Goal: Information Seeking & Learning: Find specific fact

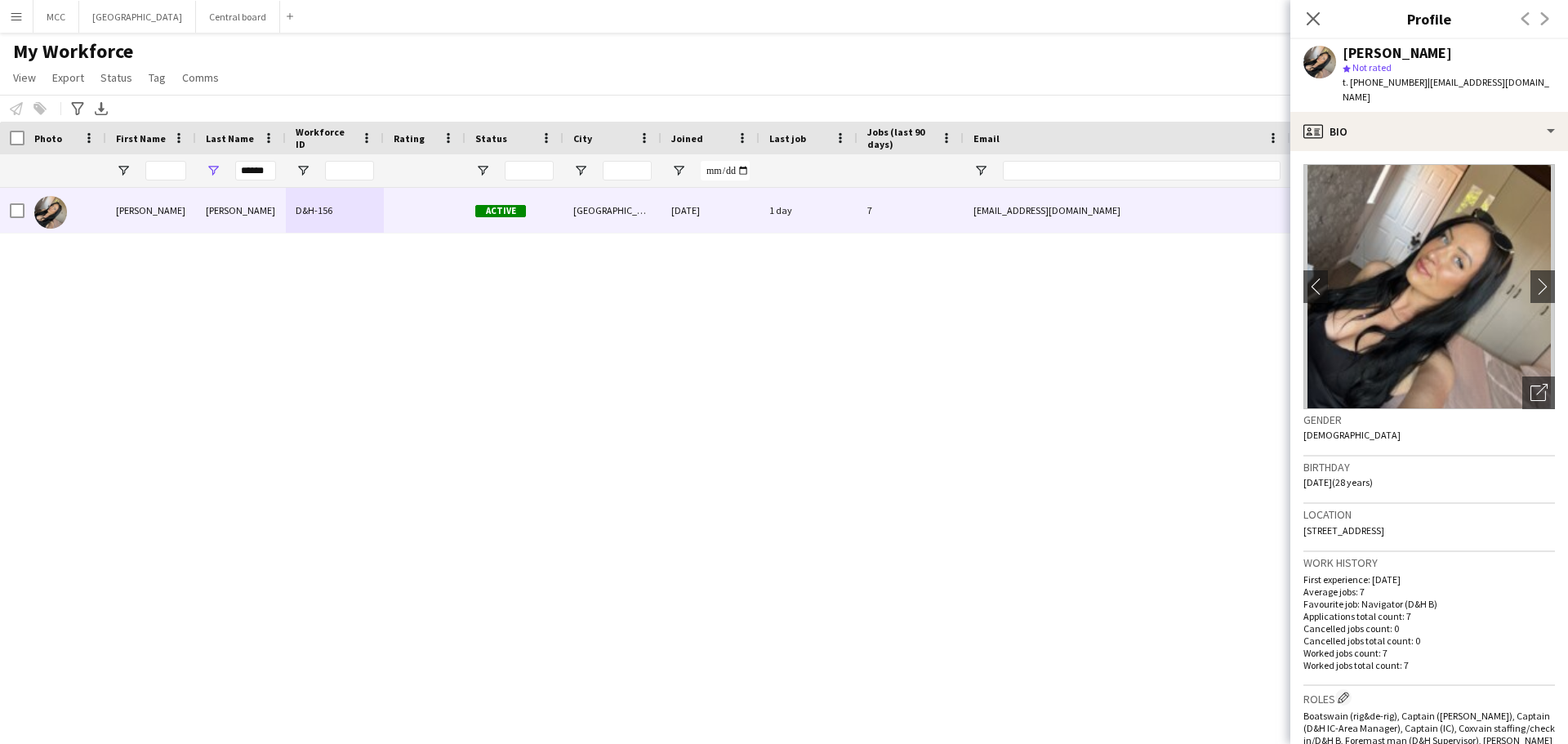
click at [9, 16] on button "Menu" at bounding box center [16, 16] width 33 height 33
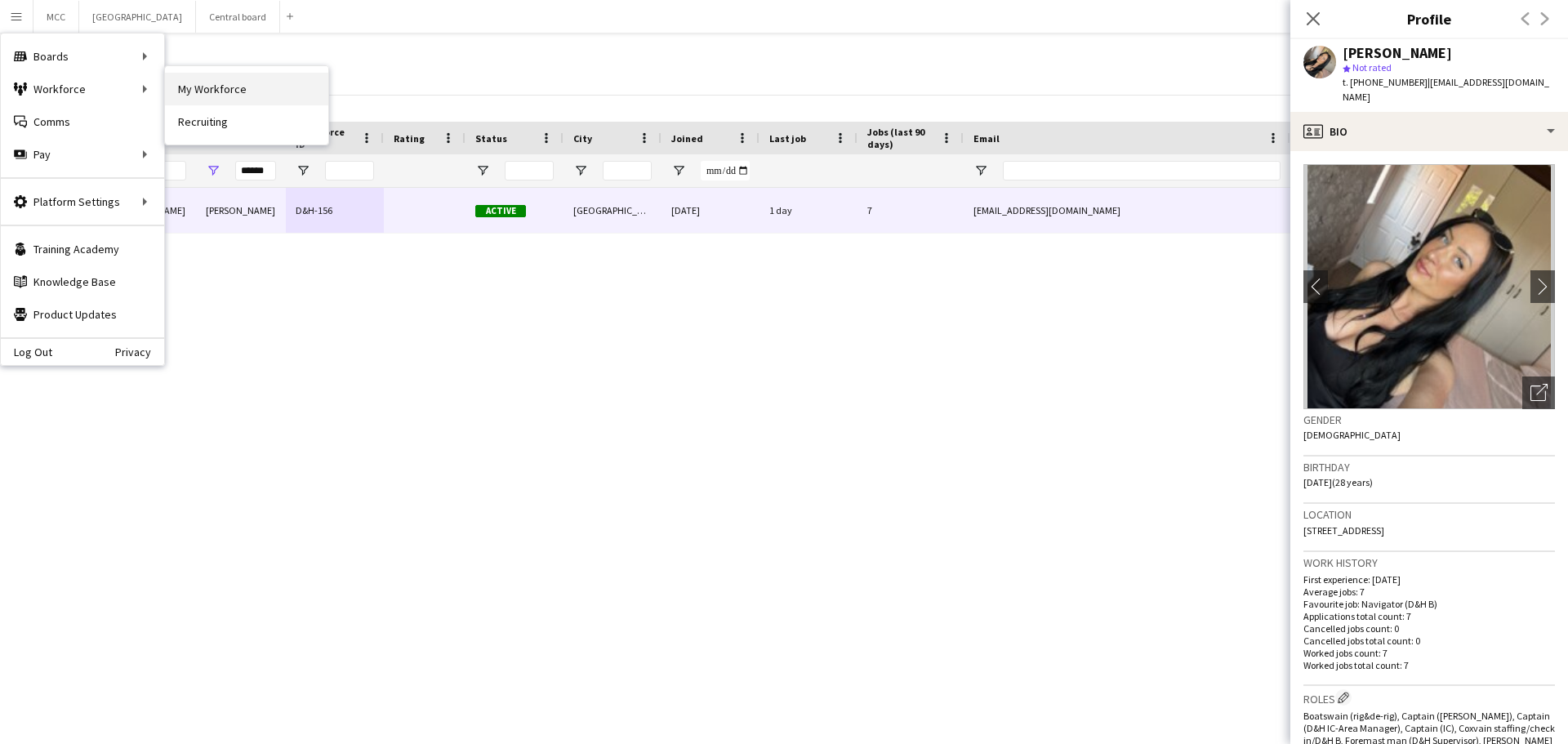
click at [185, 99] on link "My Workforce" at bounding box center [246, 89] width 163 height 33
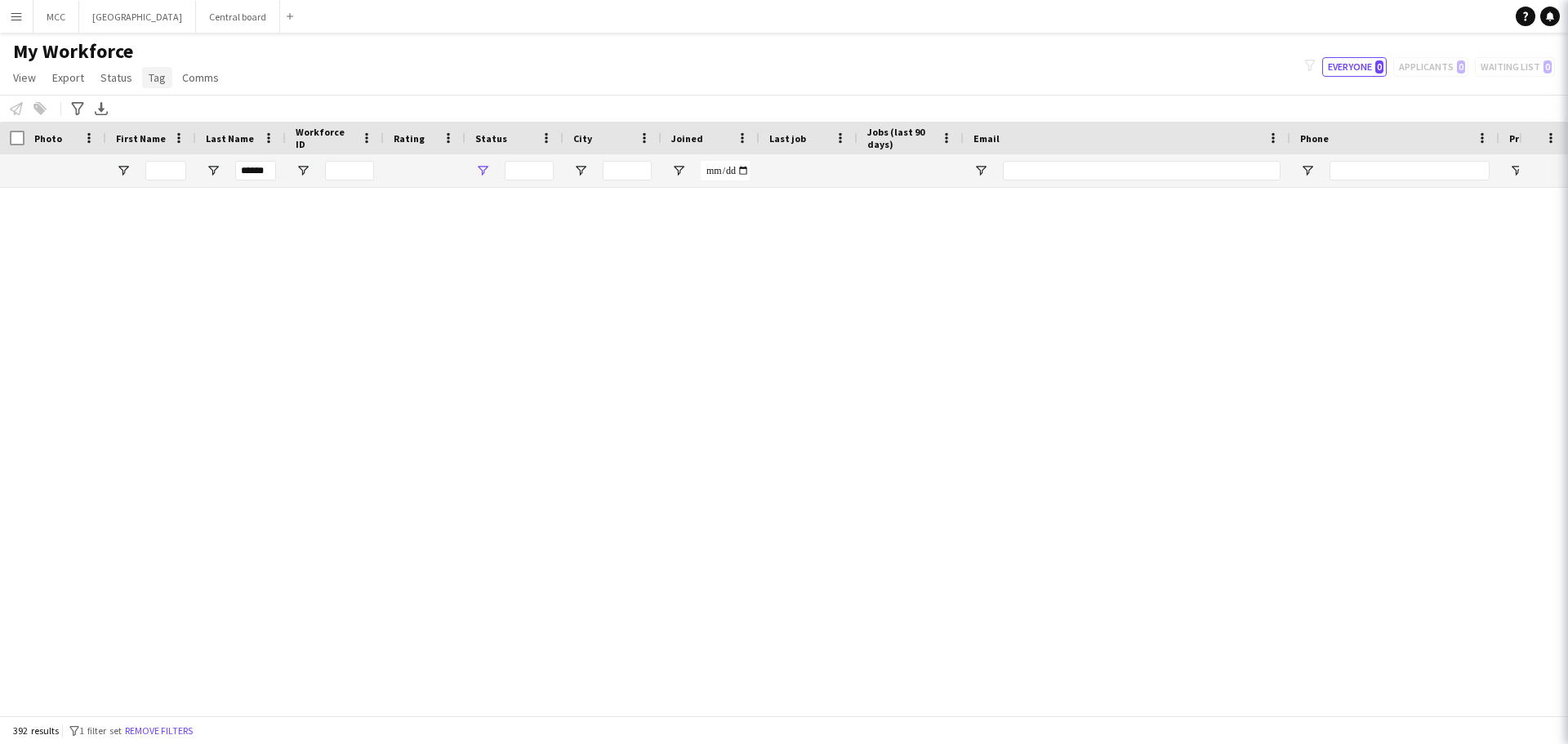
type input "**********"
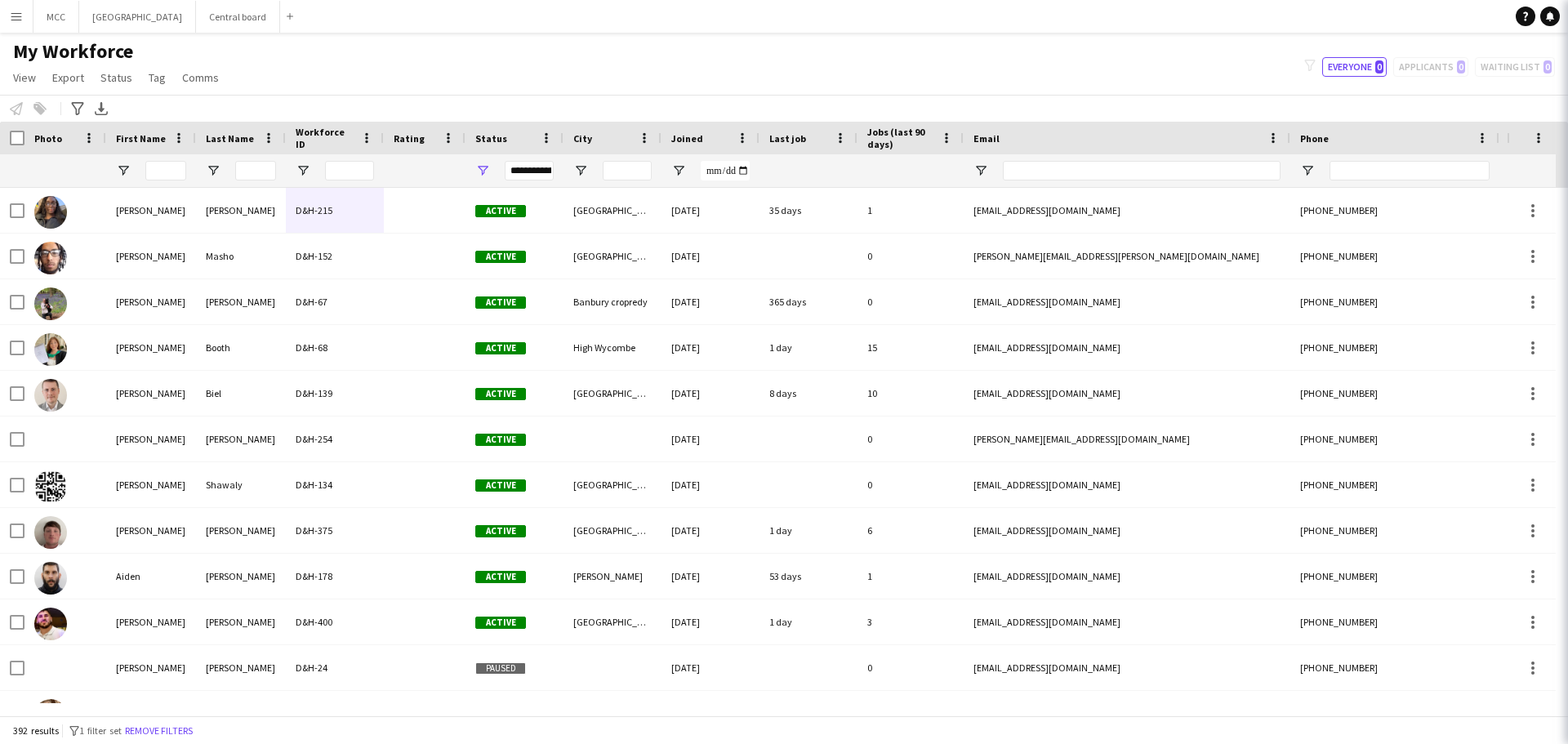
type input "******"
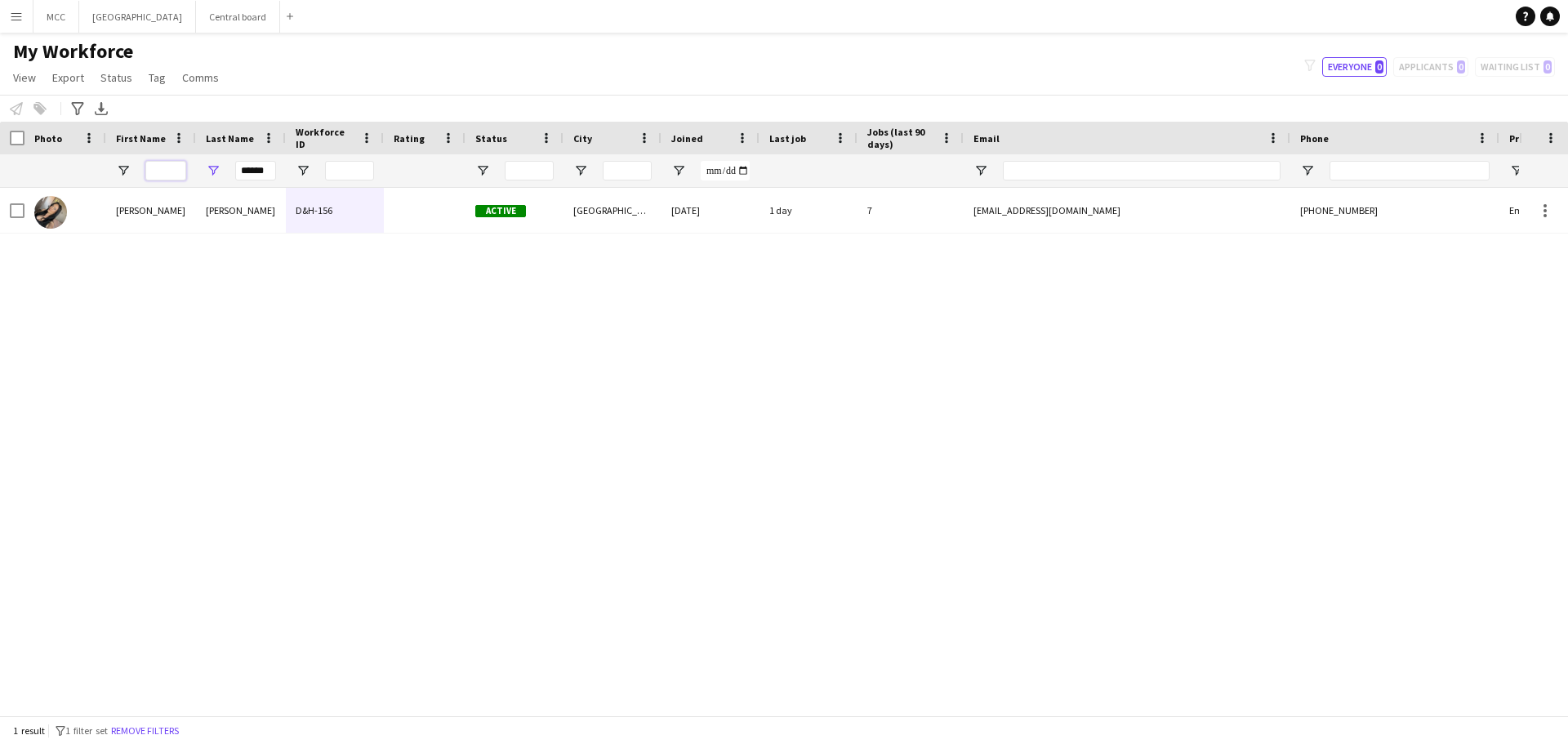
click at [180, 171] on input "First Name Filter Input" at bounding box center [166, 170] width 41 height 19
click at [263, 173] on input "******" at bounding box center [256, 170] width 41 height 19
type input "*****"
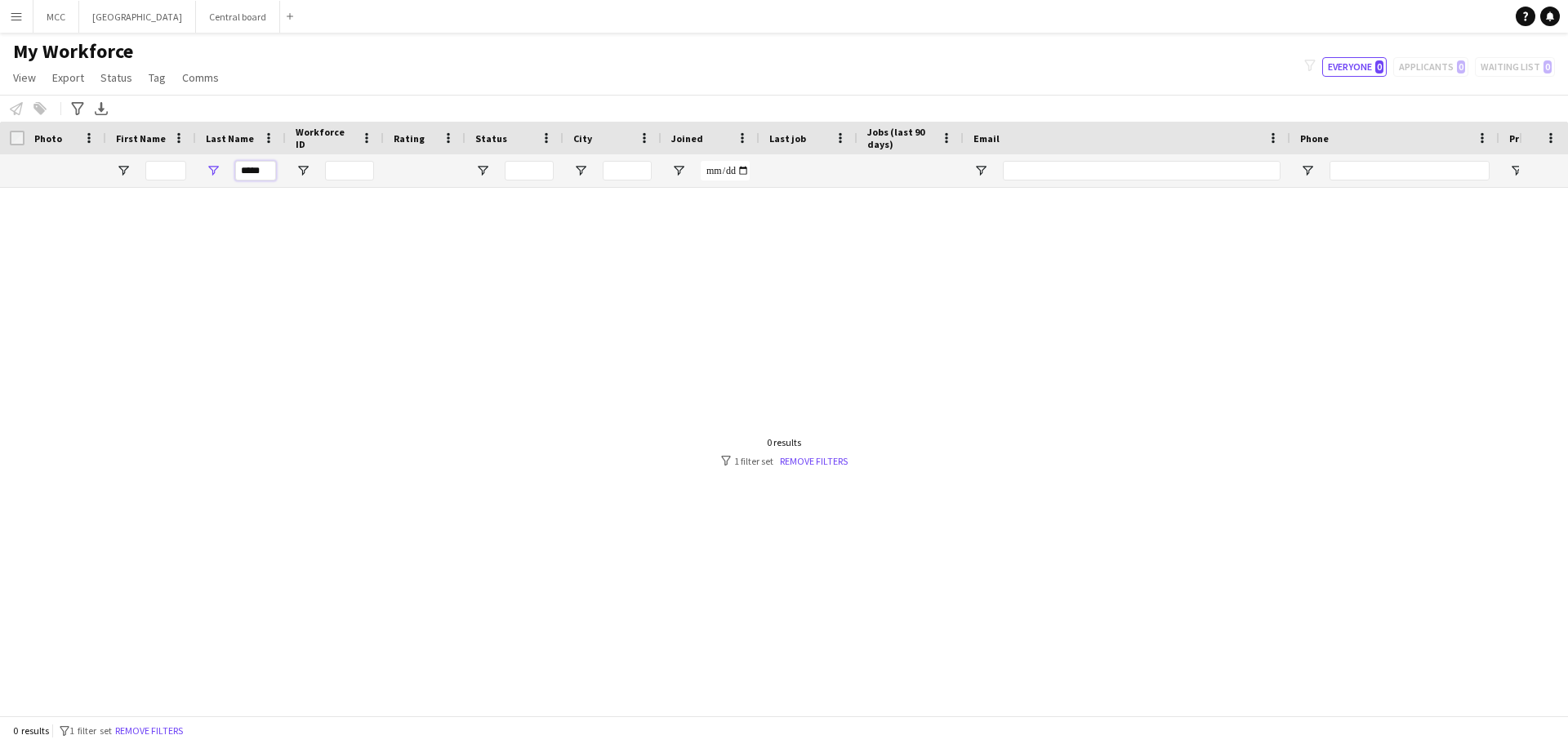
drag, startPoint x: 266, startPoint y: 171, endPoint x: 218, endPoint y: 171, distance: 48.0
click at [218, 171] on div "*****" at bounding box center [240, 170] width 90 height 33
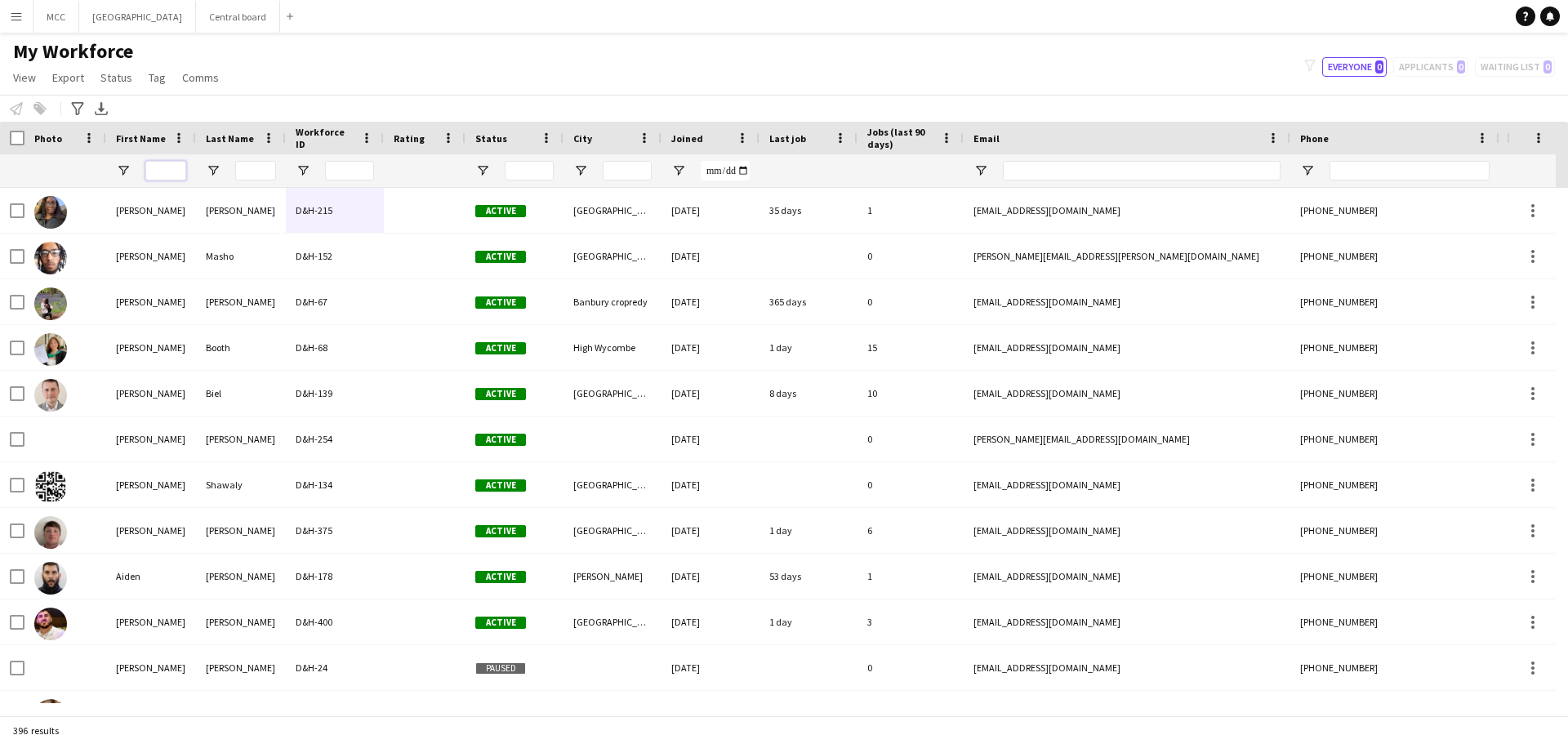
click at [168, 168] on input "First Name Filter Input" at bounding box center [166, 170] width 41 height 19
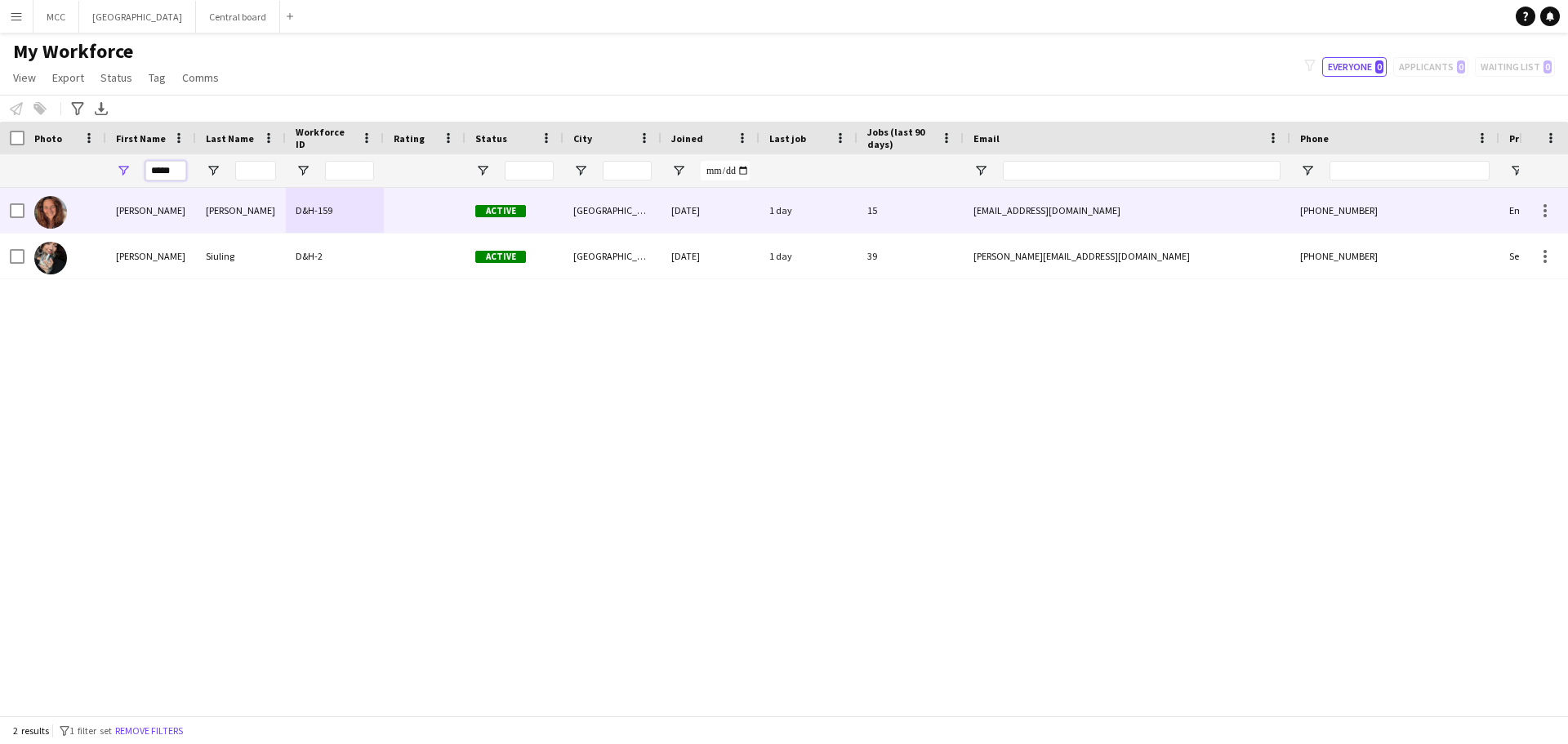
type input "*****"
click at [317, 214] on div "D&H-159" at bounding box center [335, 210] width 98 height 45
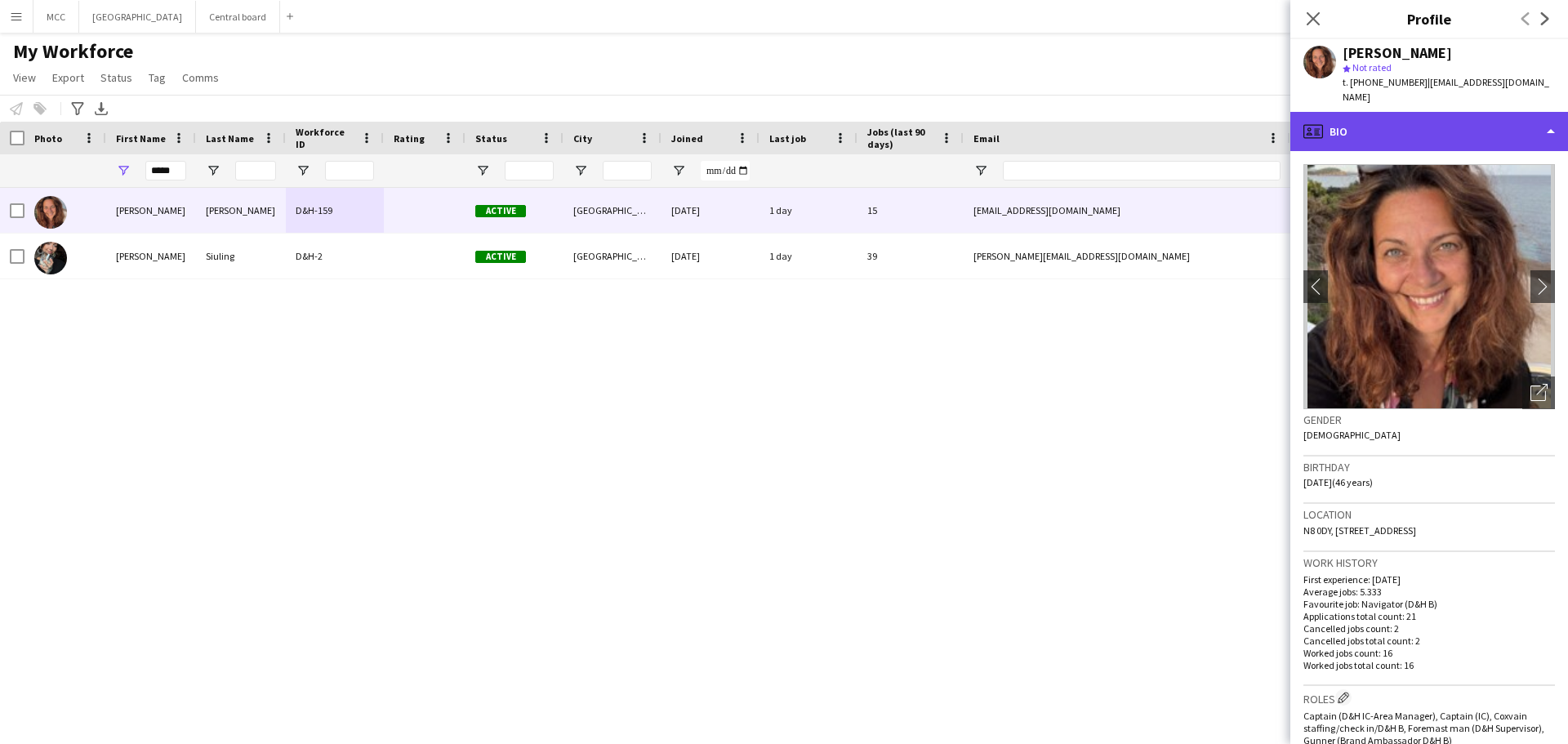
click at [1551, 116] on div "profile Bio" at bounding box center [1429, 131] width 278 height 39
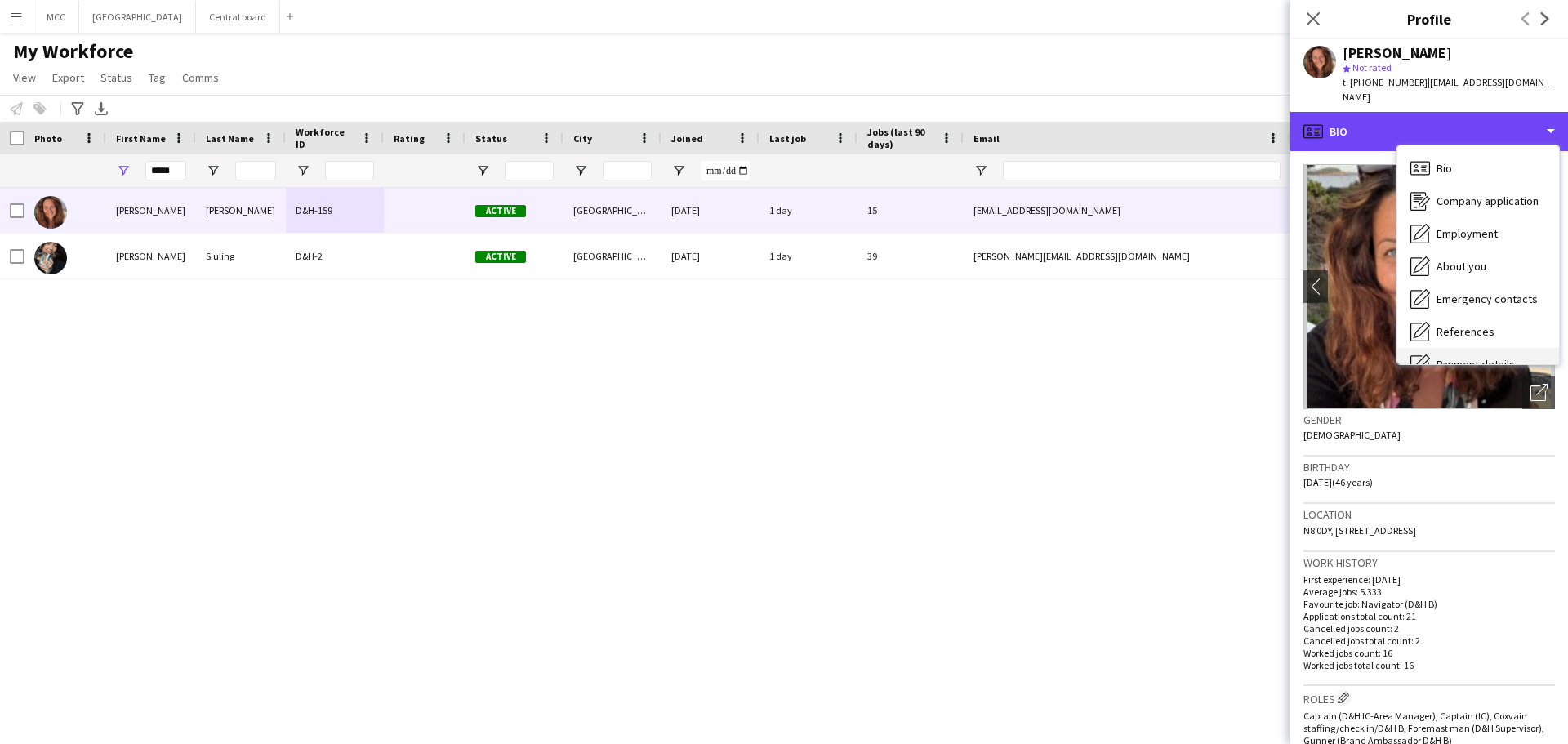
scroll to position [186, 0]
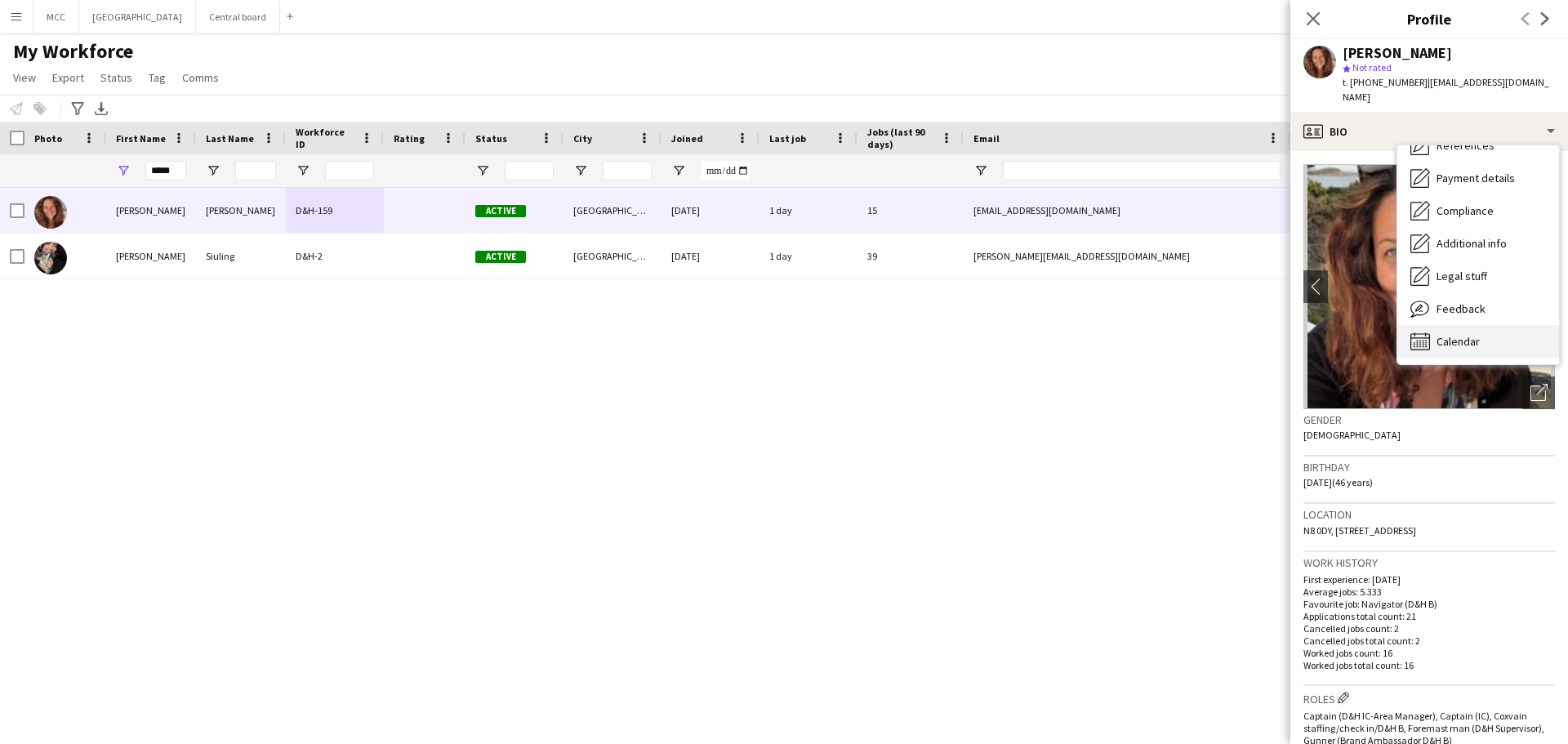
click at [1475, 333] on span "Calendar" at bounding box center [1458, 340] width 43 height 14
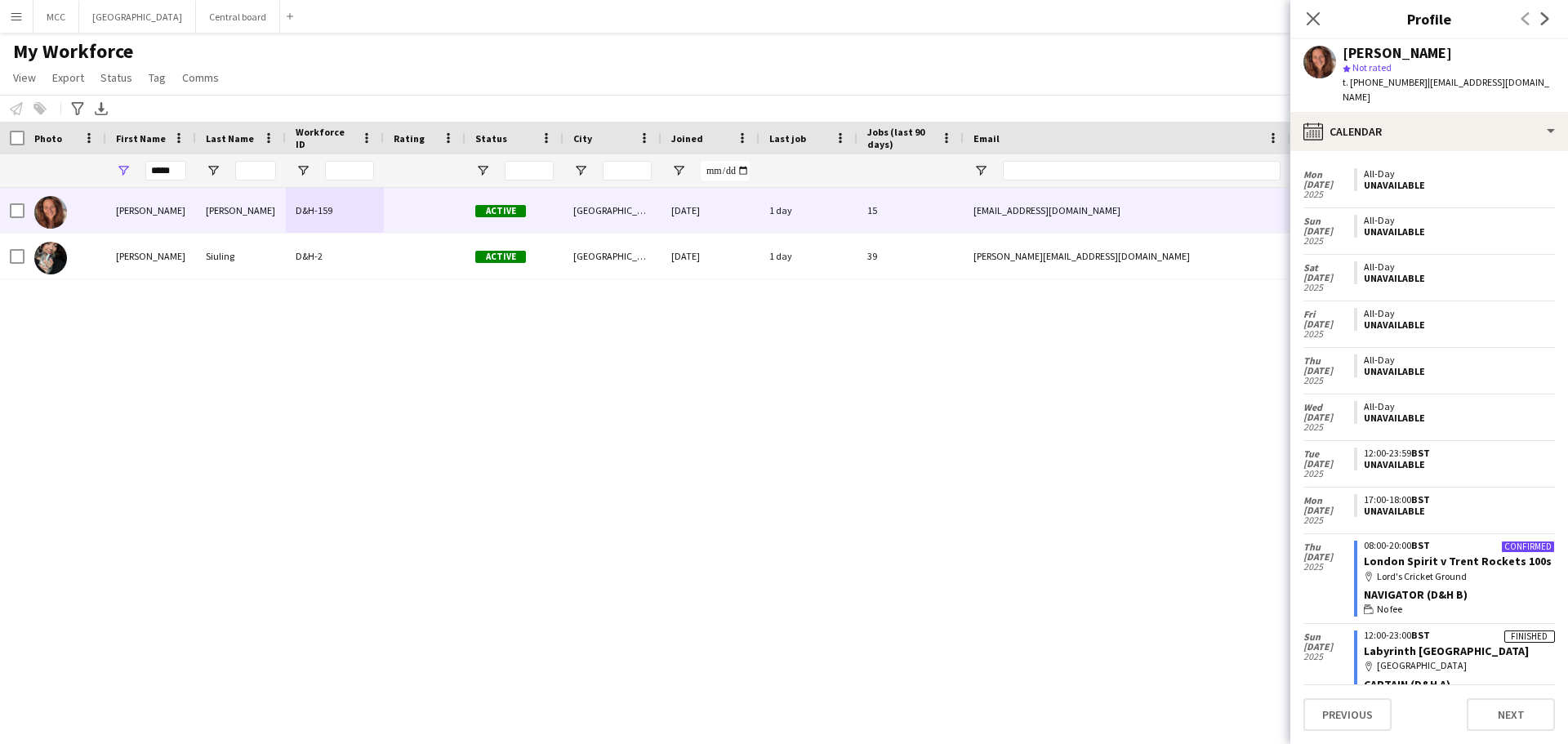
scroll to position [0, 0]
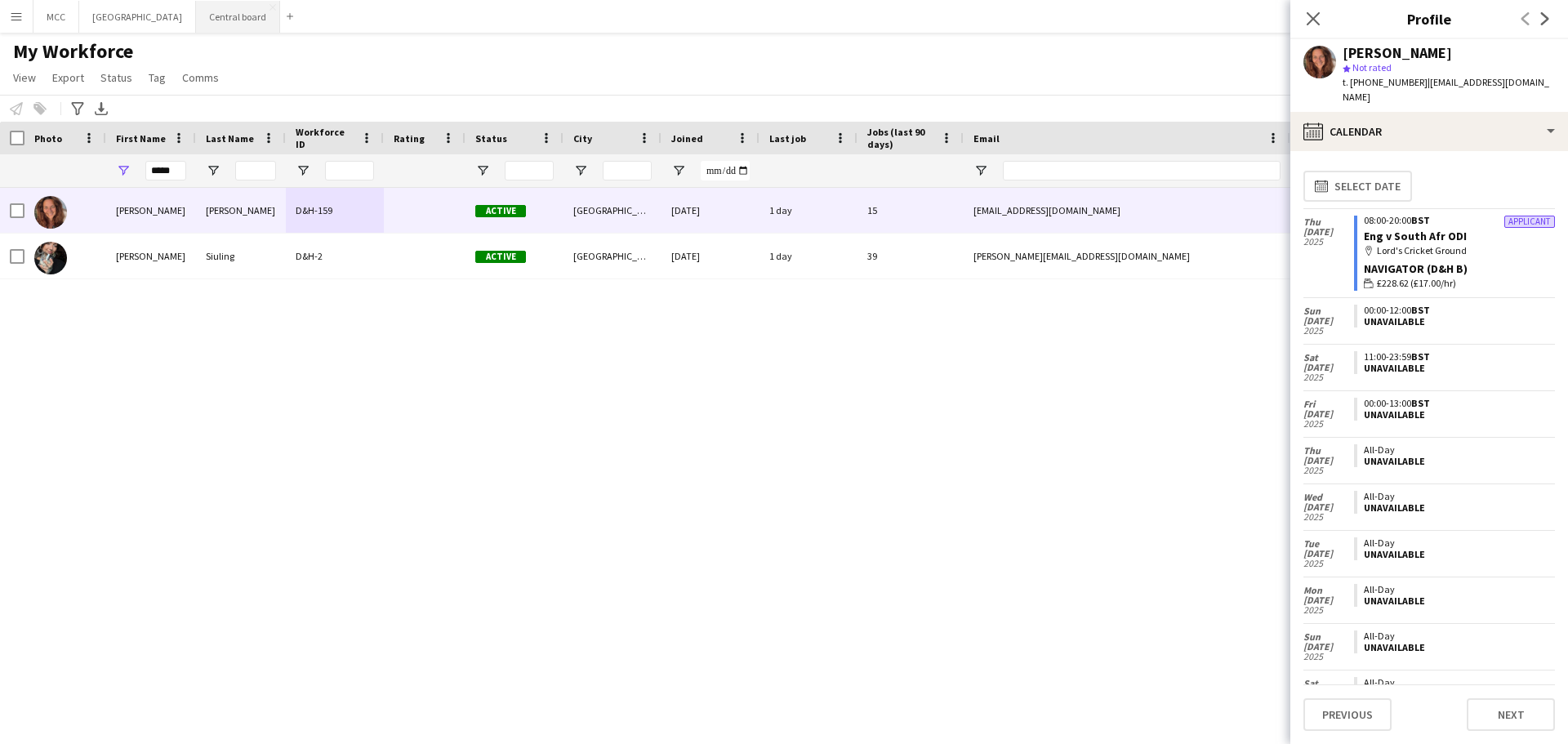
click at [252, 14] on button "Central board Close" at bounding box center [237, 17] width 84 height 32
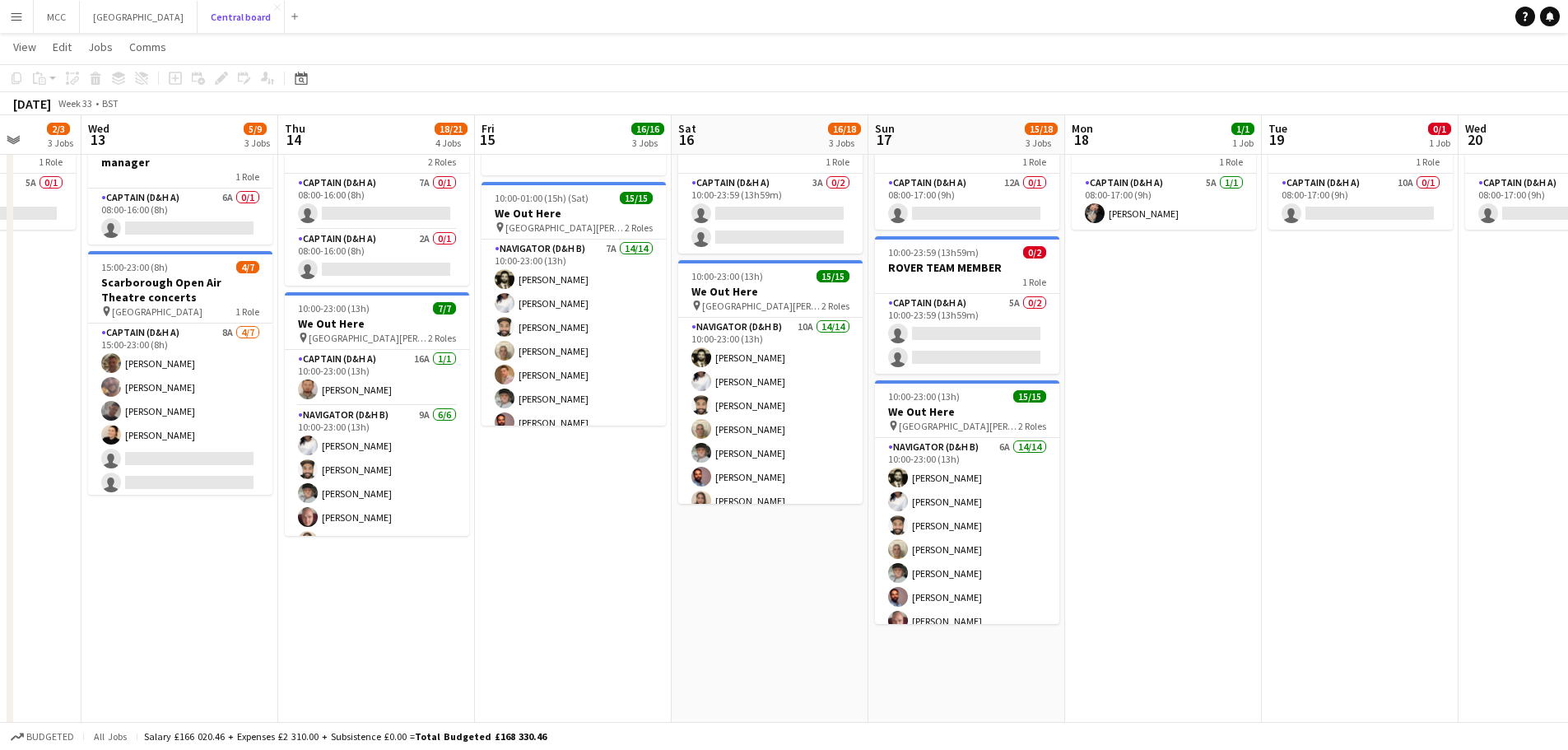
scroll to position [0, 504]
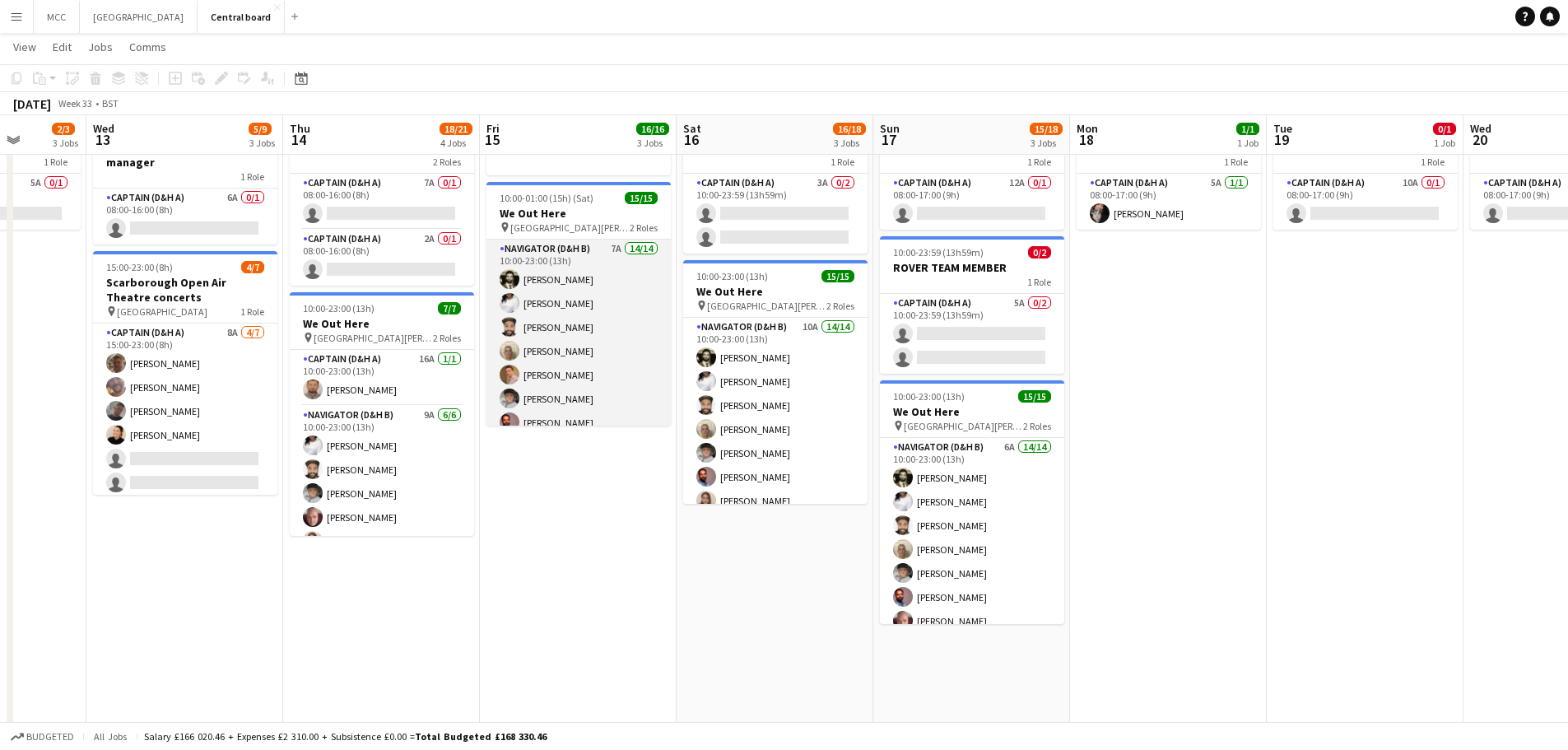
click at [611, 319] on app-card-role "Navigator (D&H B) 7A 14/14 10:00-23:00 (13h) [PERSON_NAME] [PERSON_NAME] [PERSO…" at bounding box center [579, 422] width 184 height 366
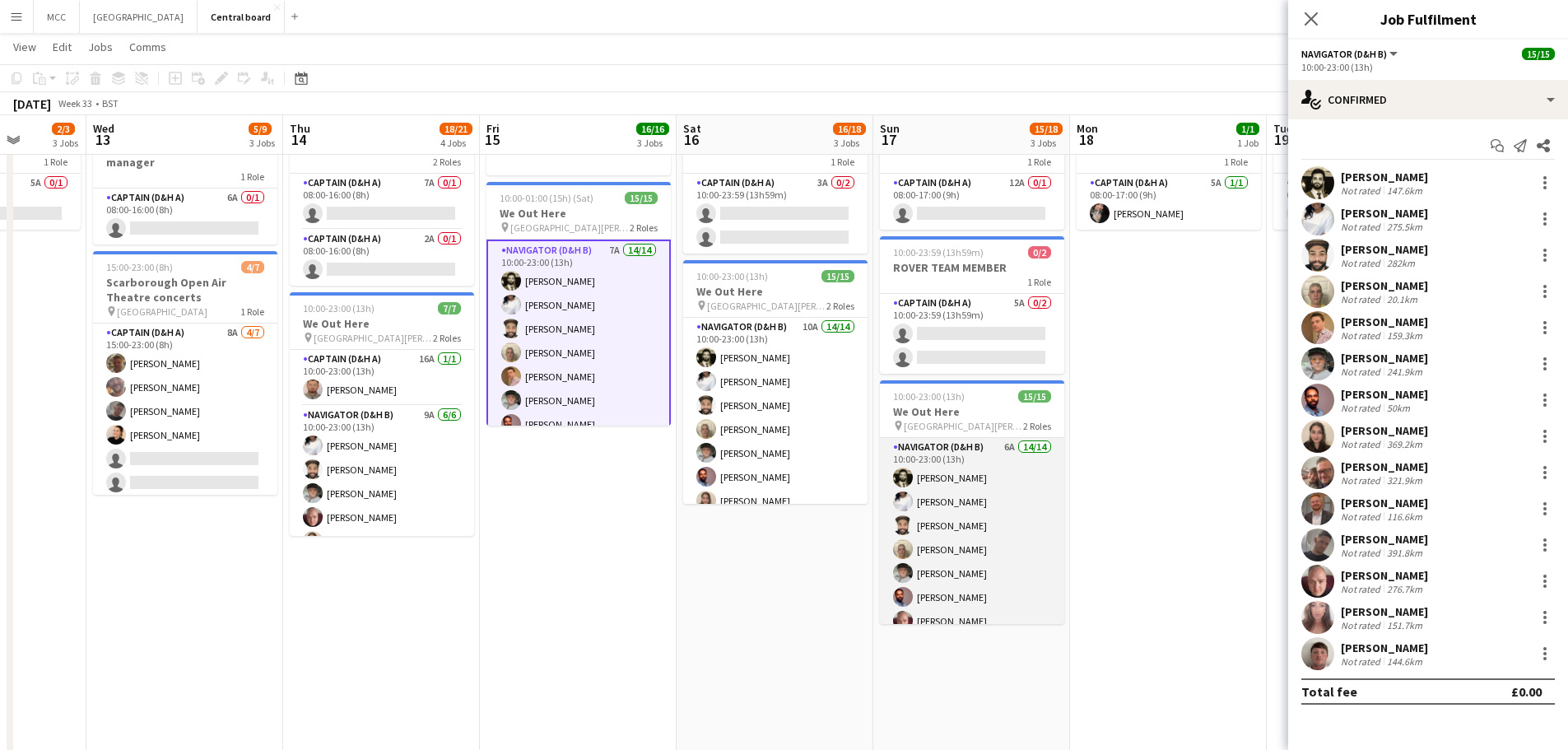
click at [986, 534] on app-card-role "Navigator (D&H B) 6A 14/14 10:00-23:00 (13h) [PERSON_NAME] [PERSON_NAME] [PERSO…" at bounding box center [972, 620] width 184 height 366
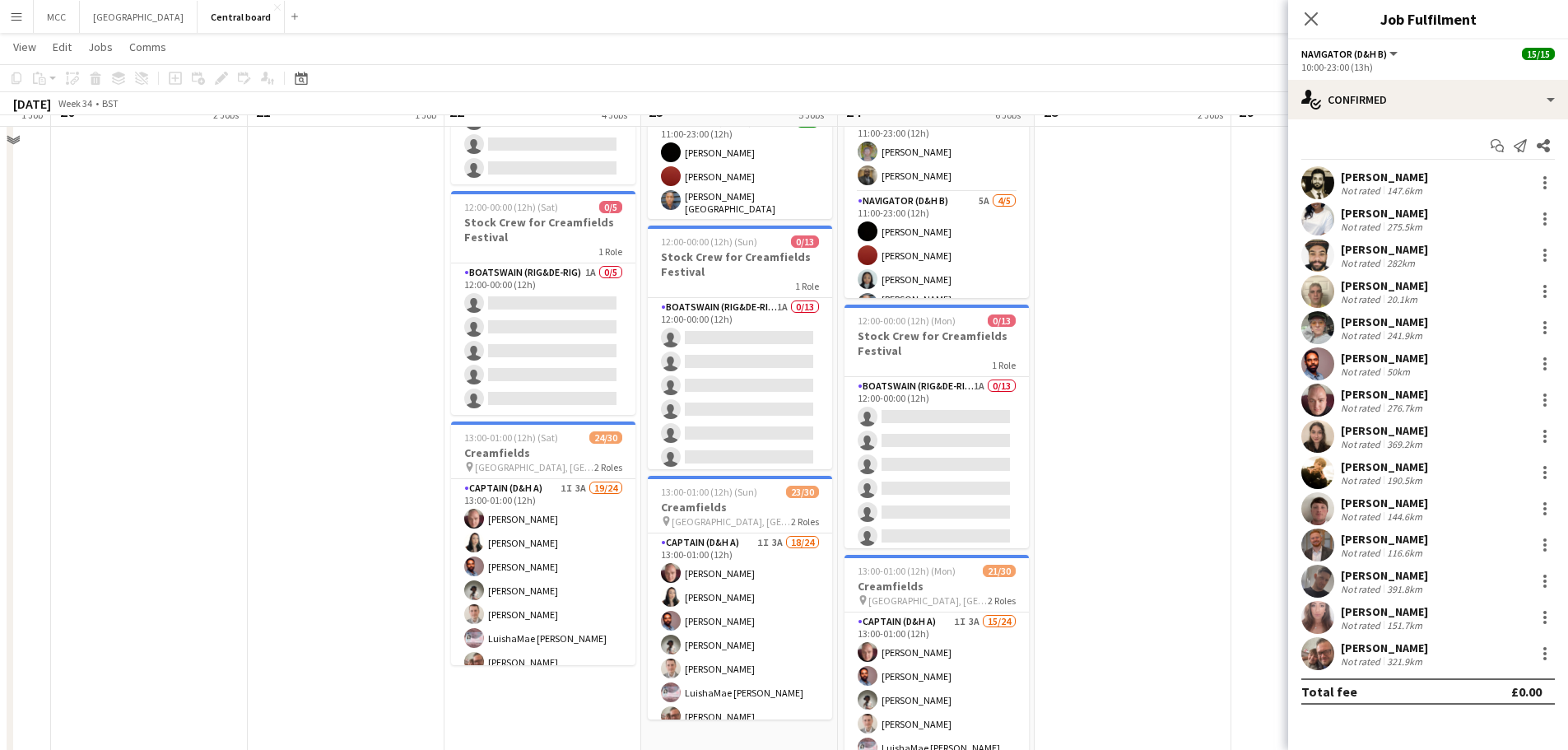
scroll to position [727, 0]
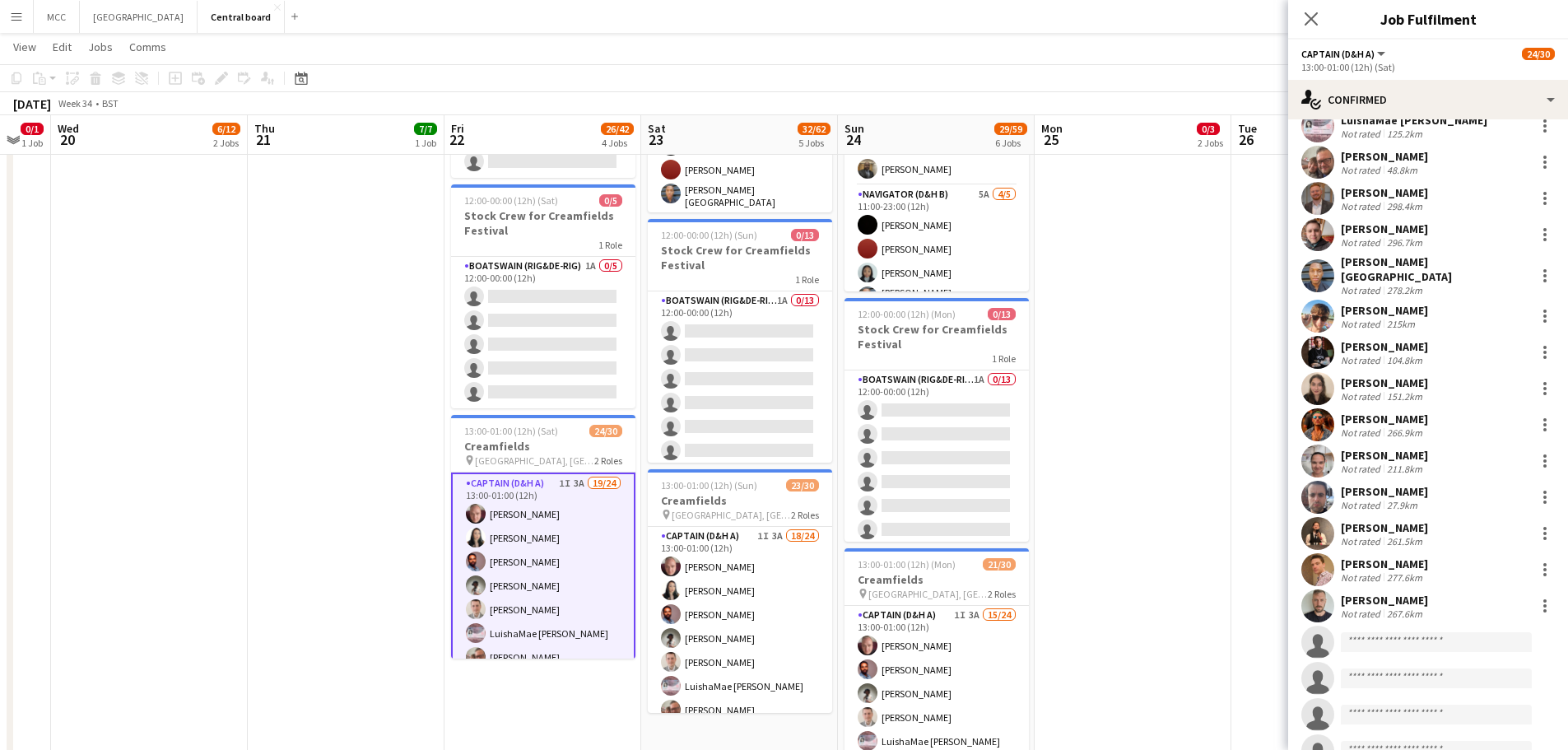
scroll to position [248, 0]
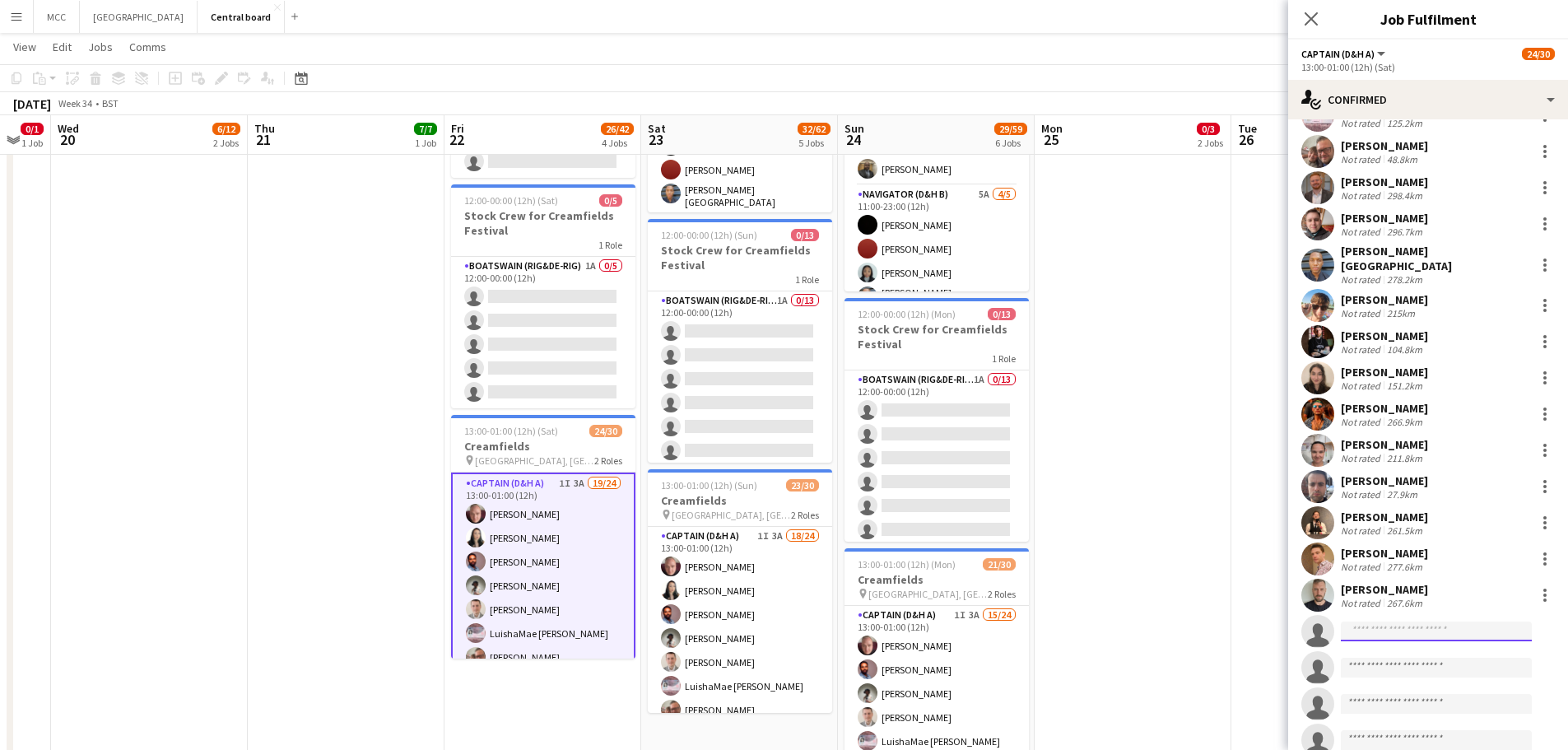
click at [1438, 621] on input at bounding box center [1437, 631] width 191 height 20
click at [1438, 621] on input "*" at bounding box center [1437, 631] width 191 height 20
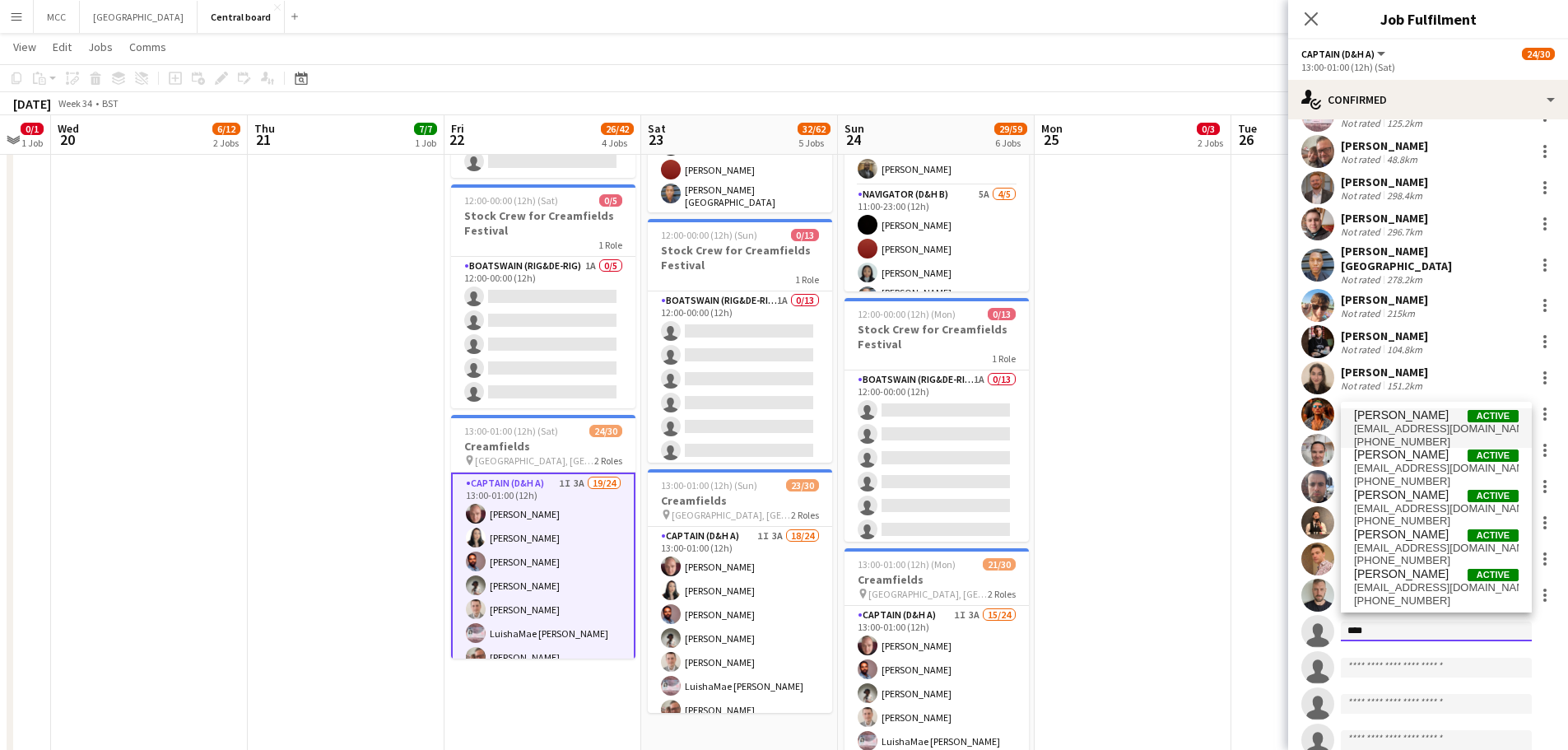
type input "****"
click at [1424, 410] on span "[PERSON_NAME] Active" at bounding box center [1437, 415] width 165 height 14
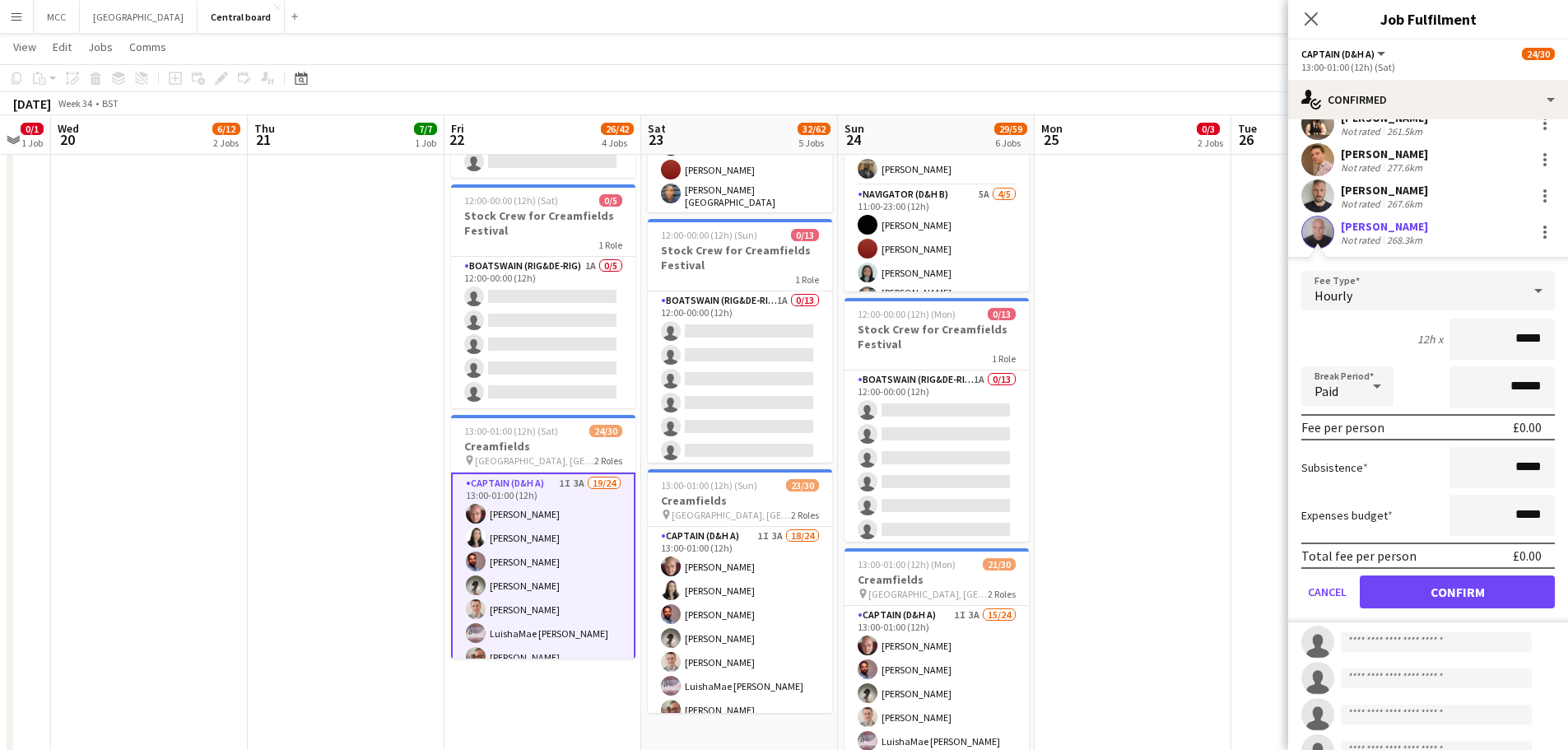
scroll to position [648, 0]
drag, startPoint x: 1493, startPoint y: 600, endPoint x: 1501, endPoint y: 582, distance: 19.7
click at [1501, 582] on form "Fee Type Hourly 12h x ***** Break Period Paid ****** Fee per person £0.00 Subsi…" at bounding box center [1429, 445] width 280 height 352
click at [1501, 582] on button "Confirm" at bounding box center [1457, 590] width 195 height 33
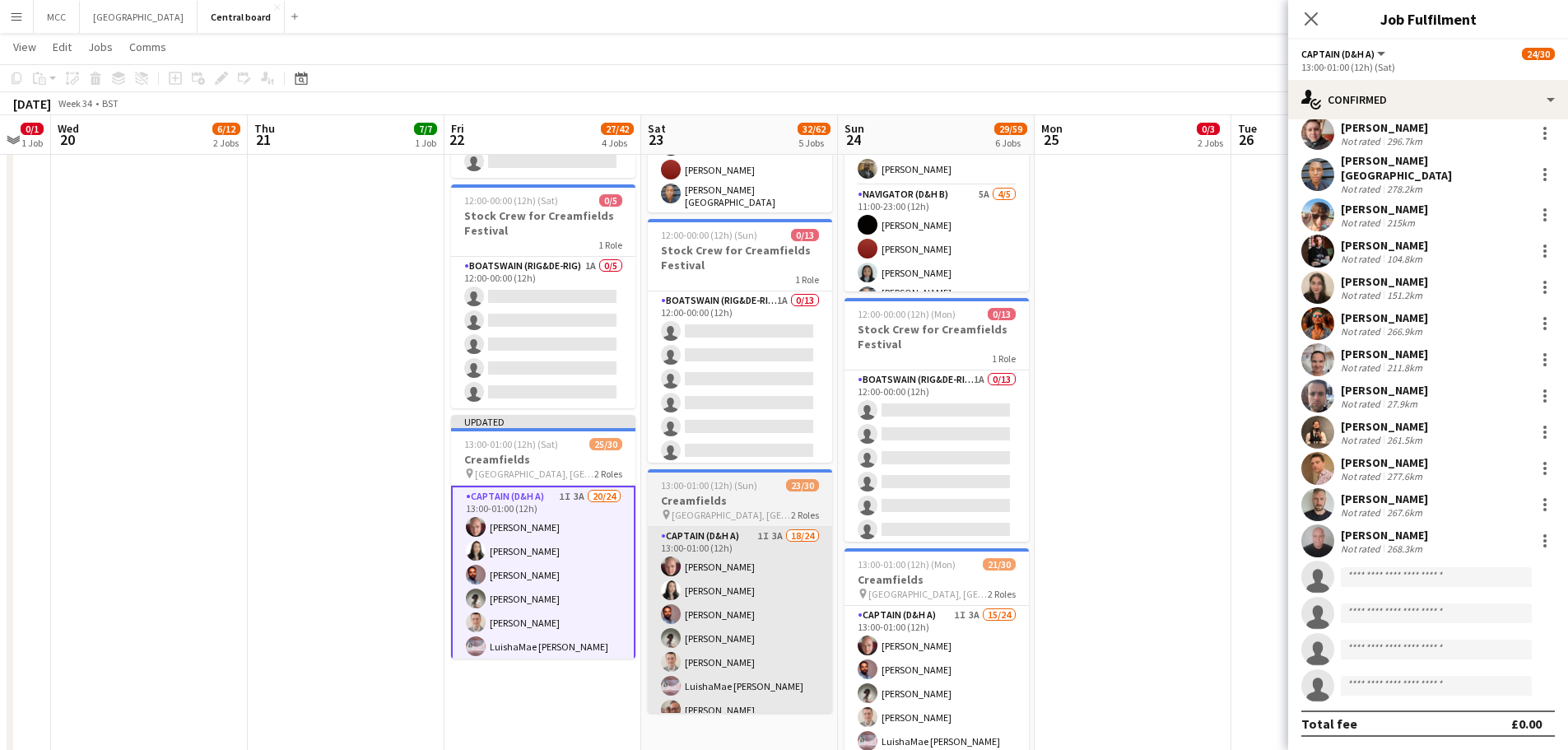
scroll to position [330, 0]
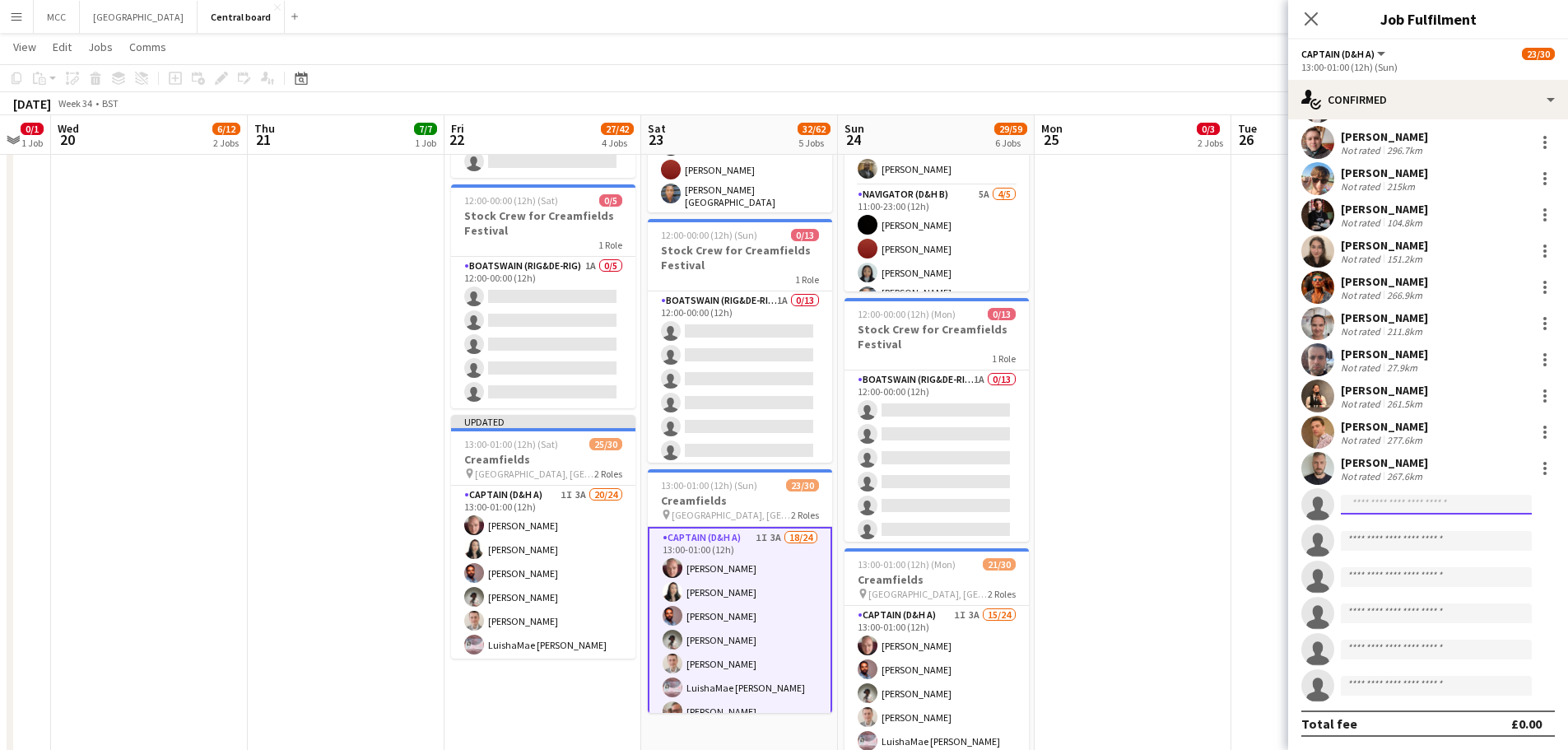
click at [1438, 498] on input at bounding box center [1437, 504] width 191 height 20
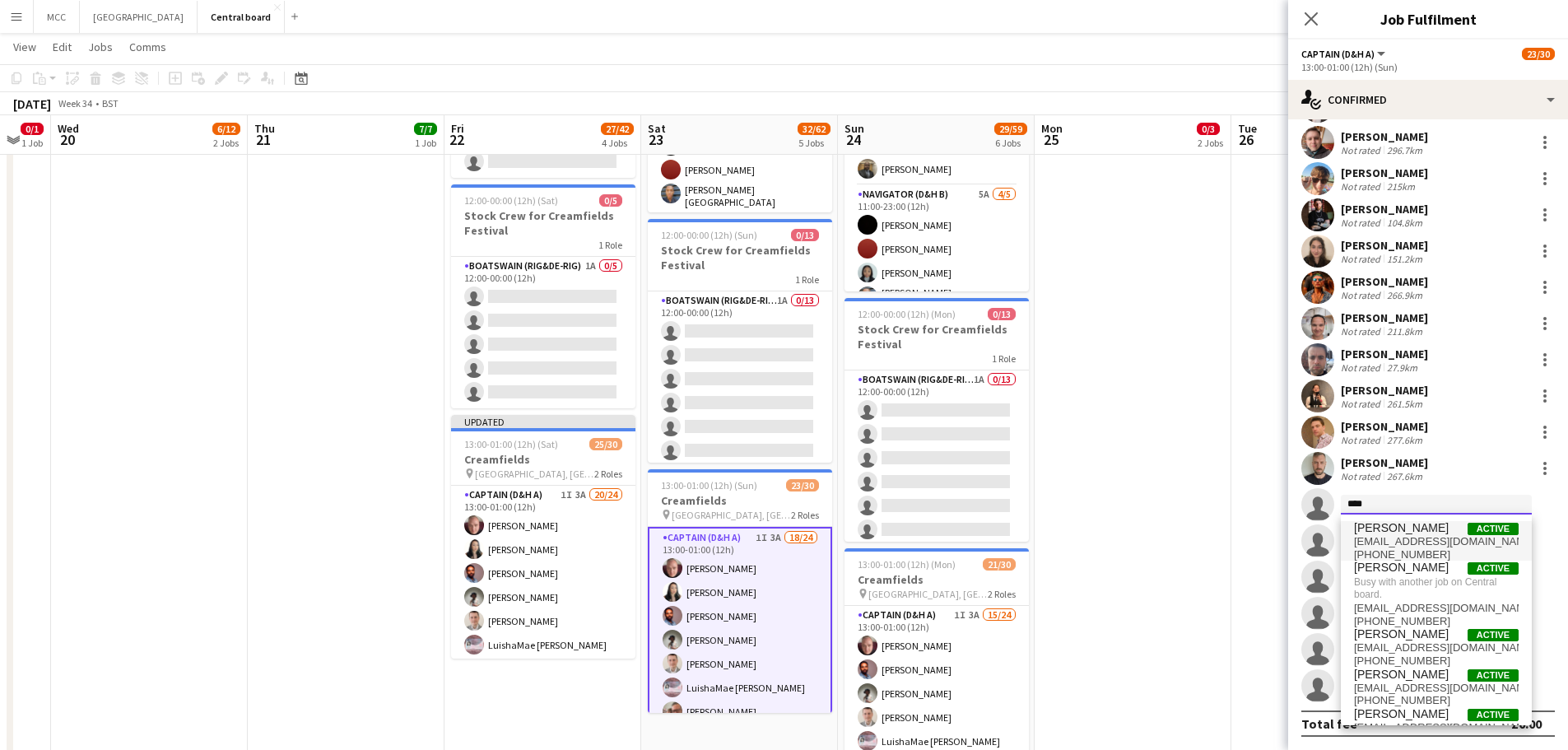
type input "****"
click at [1431, 544] on span "[EMAIL_ADDRESS][DOMAIN_NAME]" at bounding box center [1437, 541] width 165 height 13
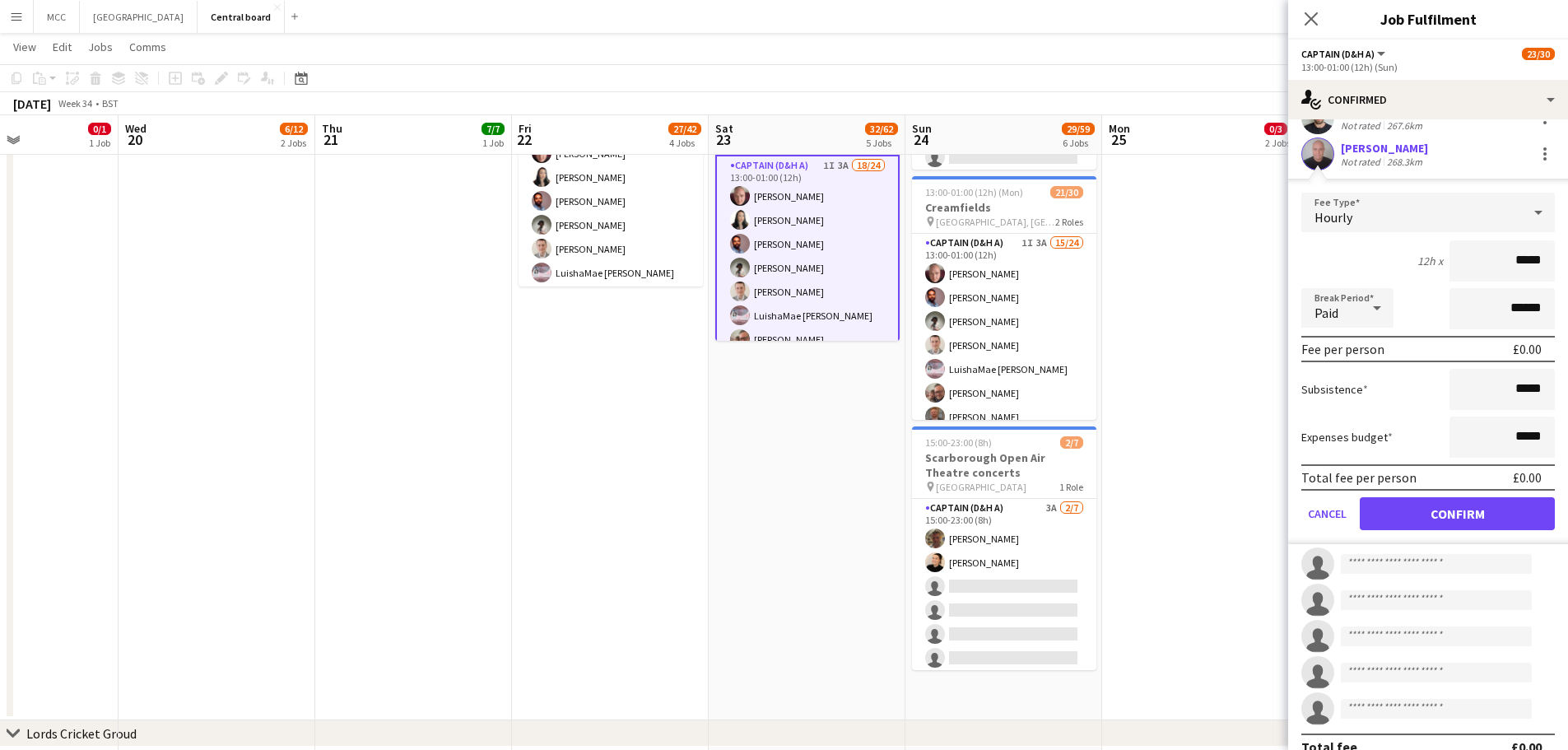
scroll to position [701, 0]
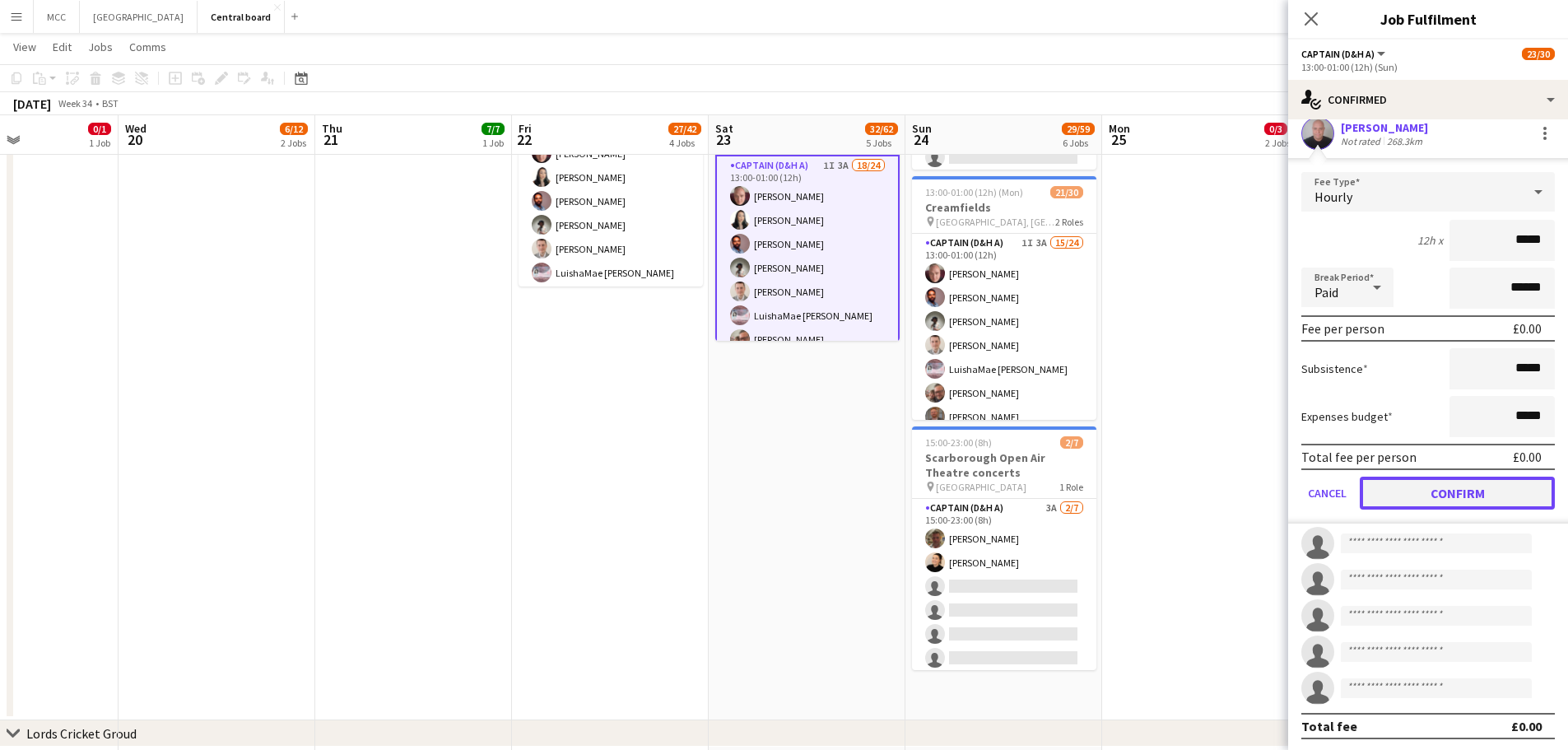
click at [1518, 495] on button "Confirm" at bounding box center [1457, 492] width 195 height 33
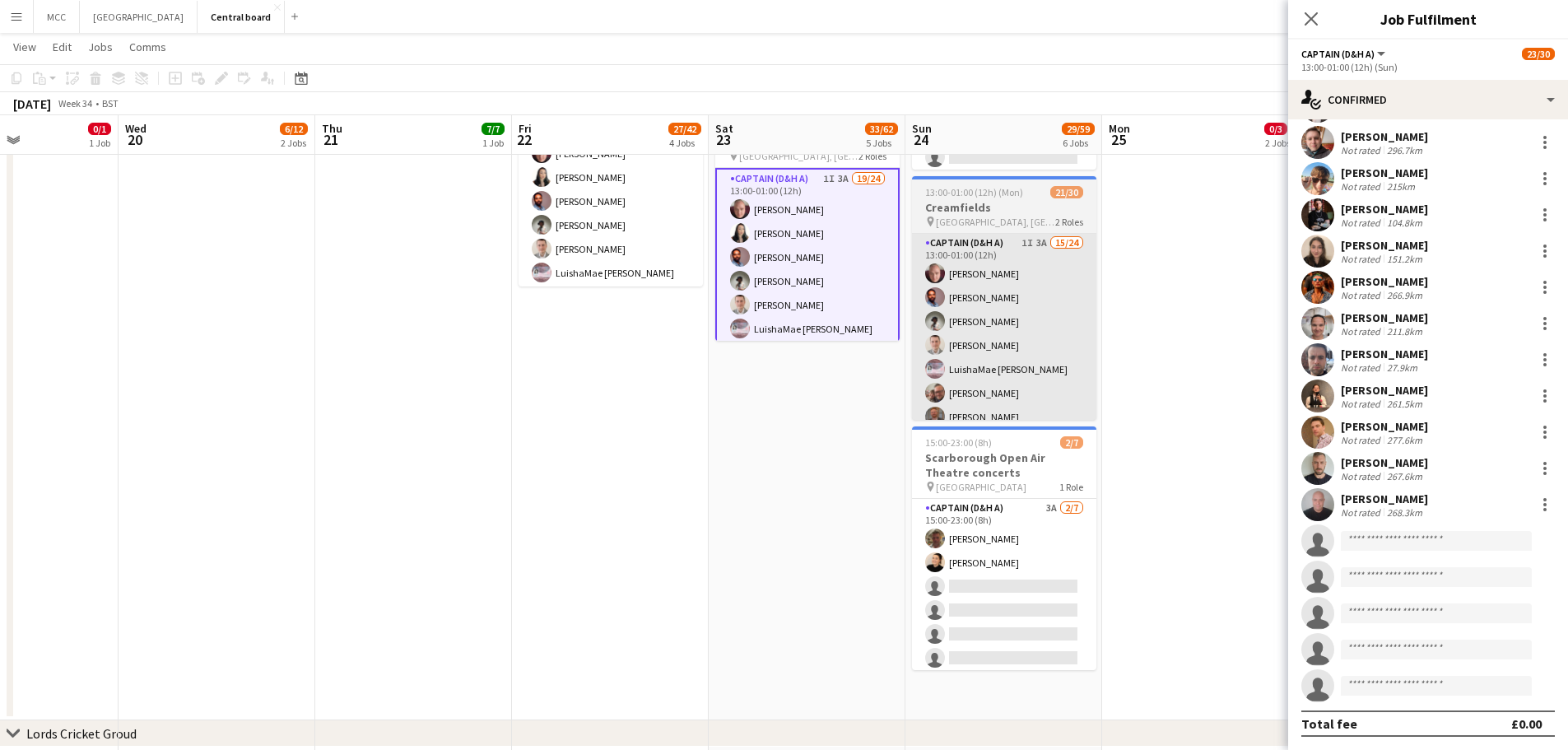
scroll to position [330, 0]
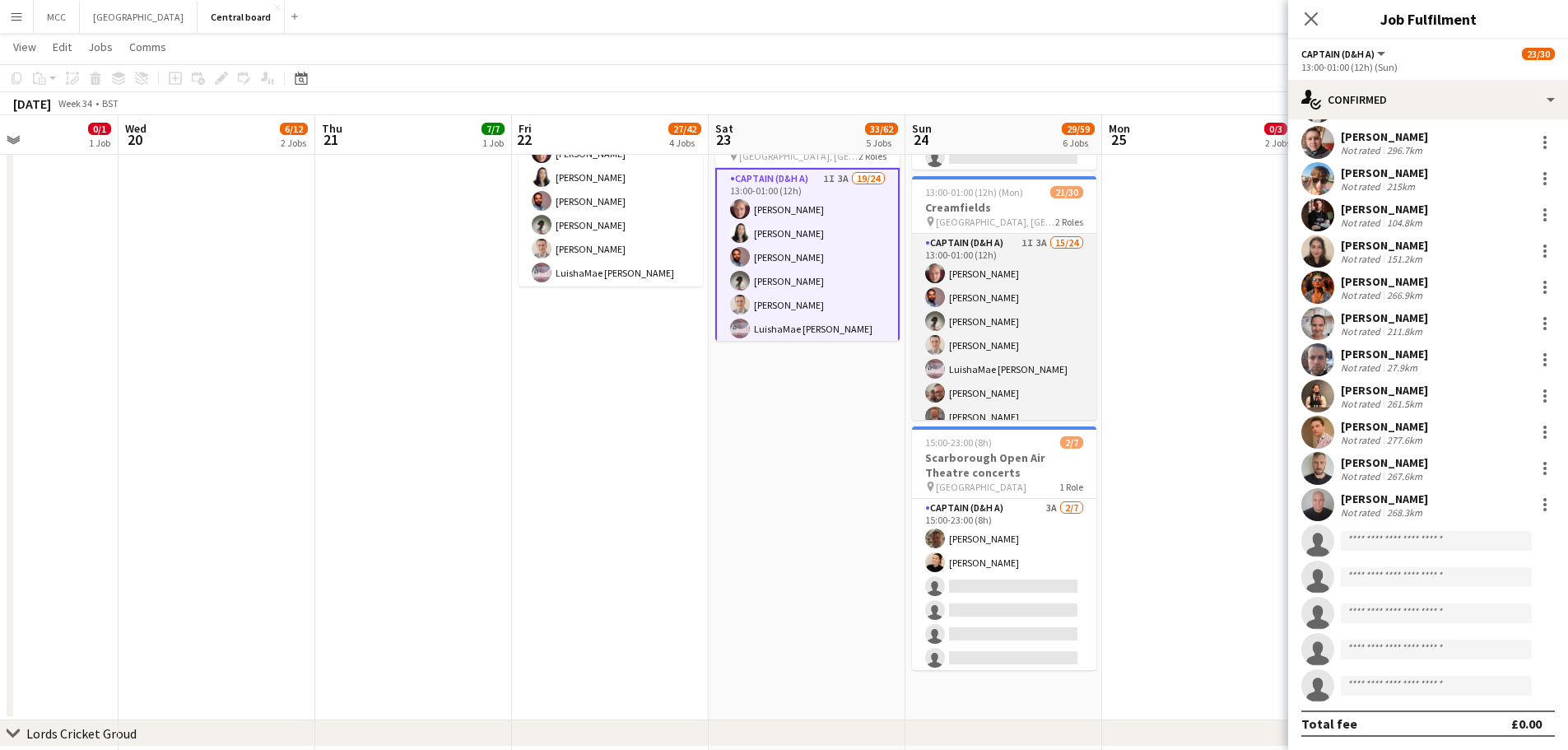
click at [988, 341] on app-card-role "Captain (D&H A) 1I 3A 15/24 13:00-01:00 (12h) [PERSON_NAME] [PERSON_NAME] [PERS…" at bounding box center [1005, 536] width 184 height 605
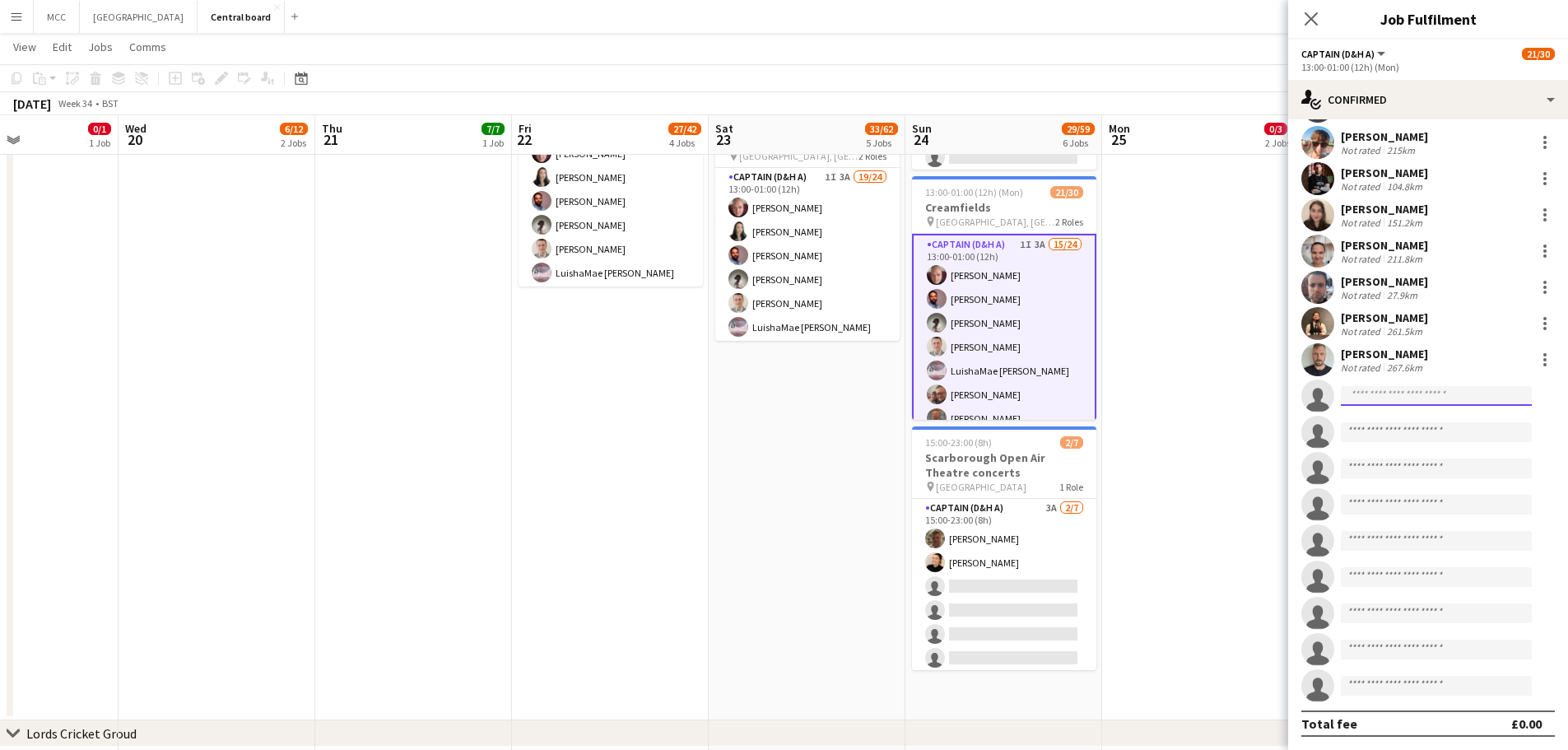
click at [1459, 394] on input at bounding box center [1437, 395] width 191 height 20
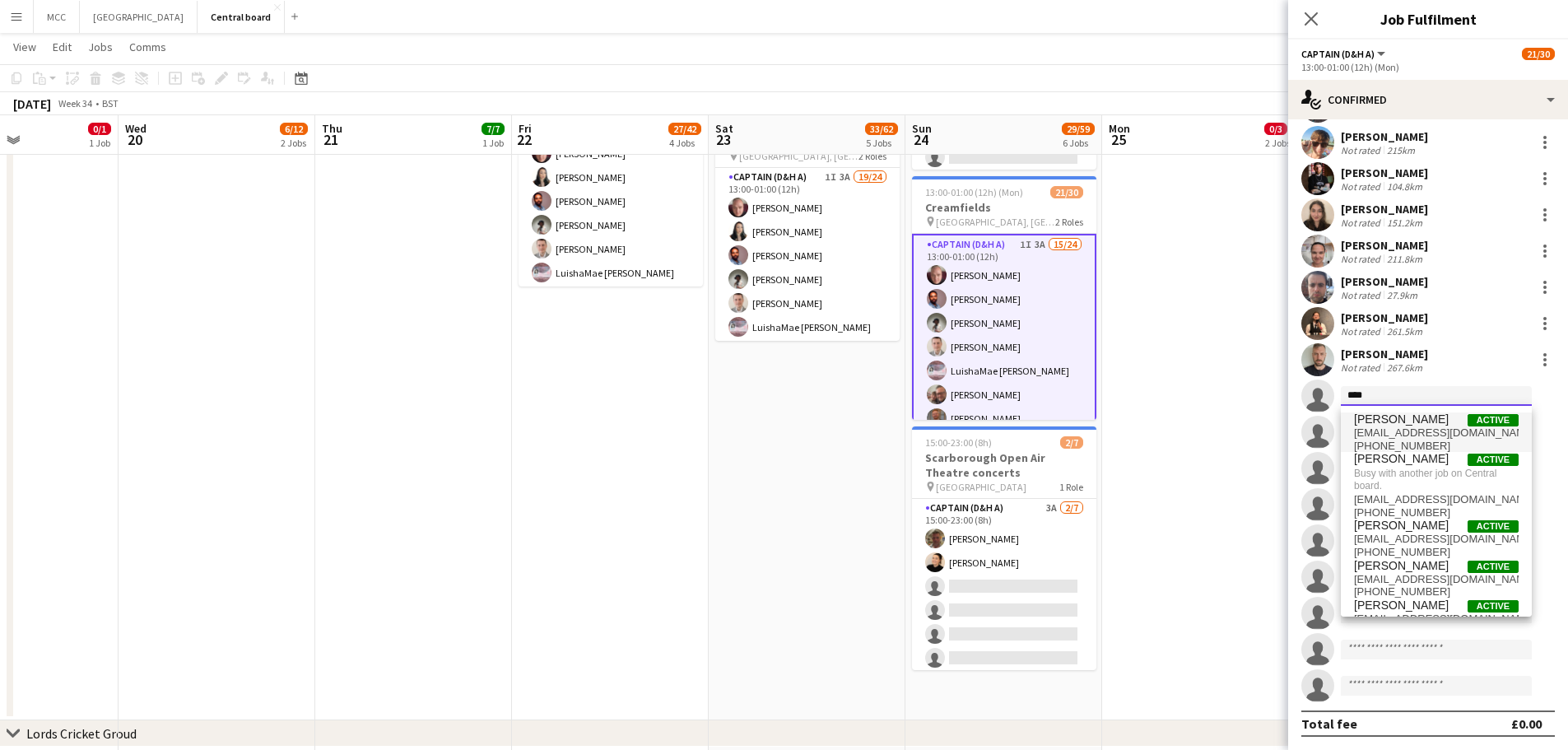
type input "****"
click at [1438, 429] on span "[EMAIL_ADDRESS][DOMAIN_NAME]" at bounding box center [1437, 433] width 165 height 13
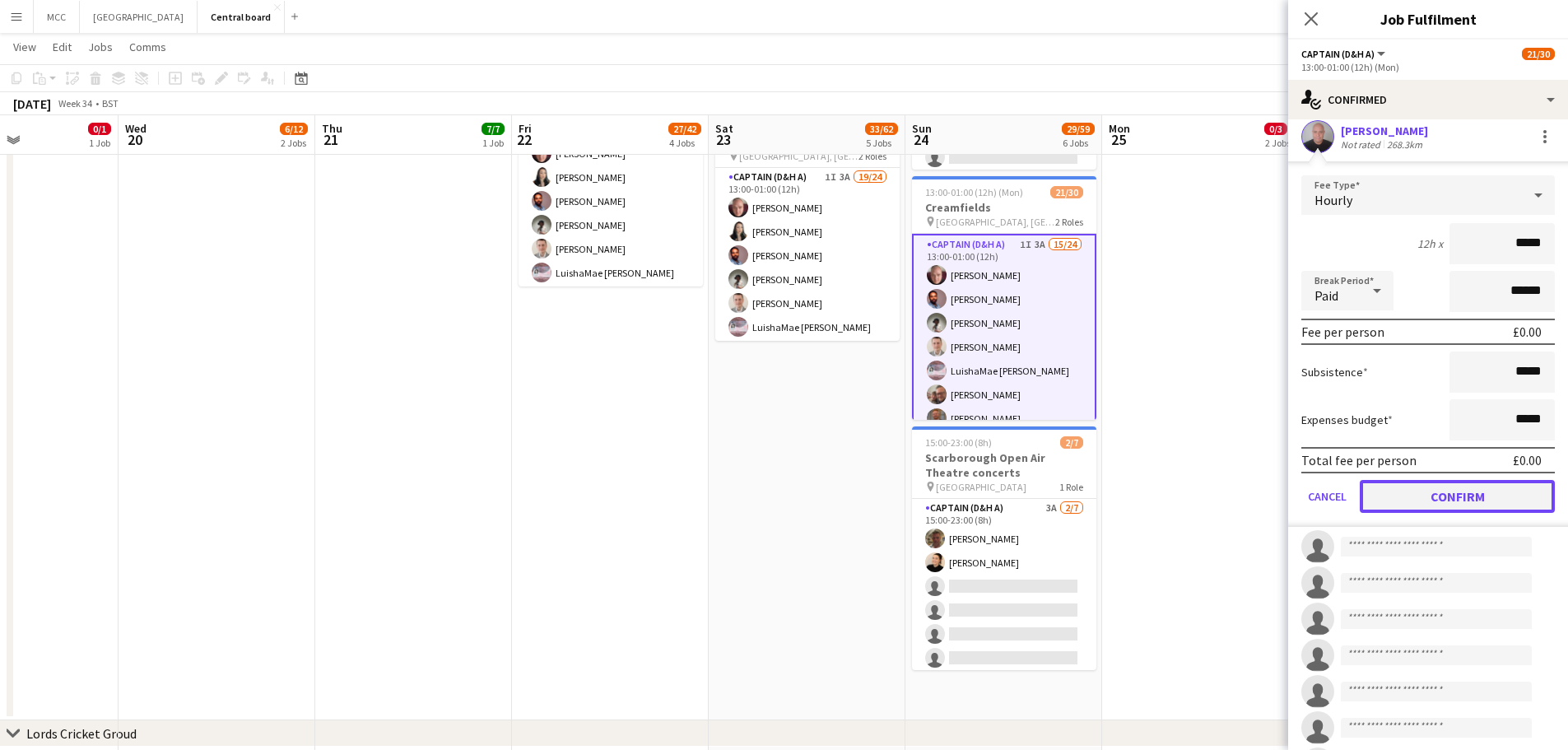
click at [1466, 507] on button "Confirm" at bounding box center [1457, 496] width 195 height 33
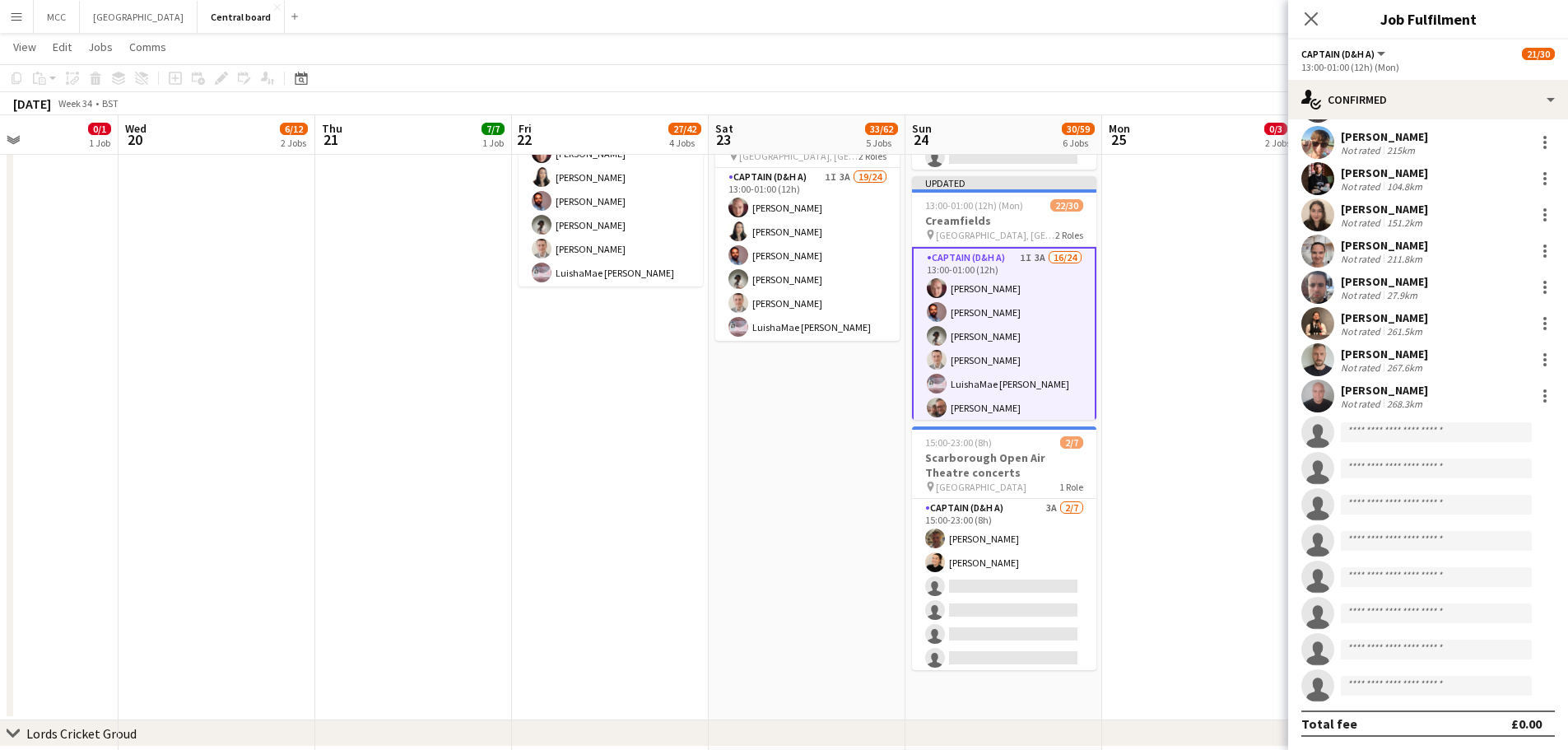
click at [1097, 451] on app-date-cell "08:00-16:00 (8h) 0/1 Scarborough Events manager 1 Role Captain (D&H A) 4A 0/1 0…" at bounding box center [1004, 67] width 197 height 1306
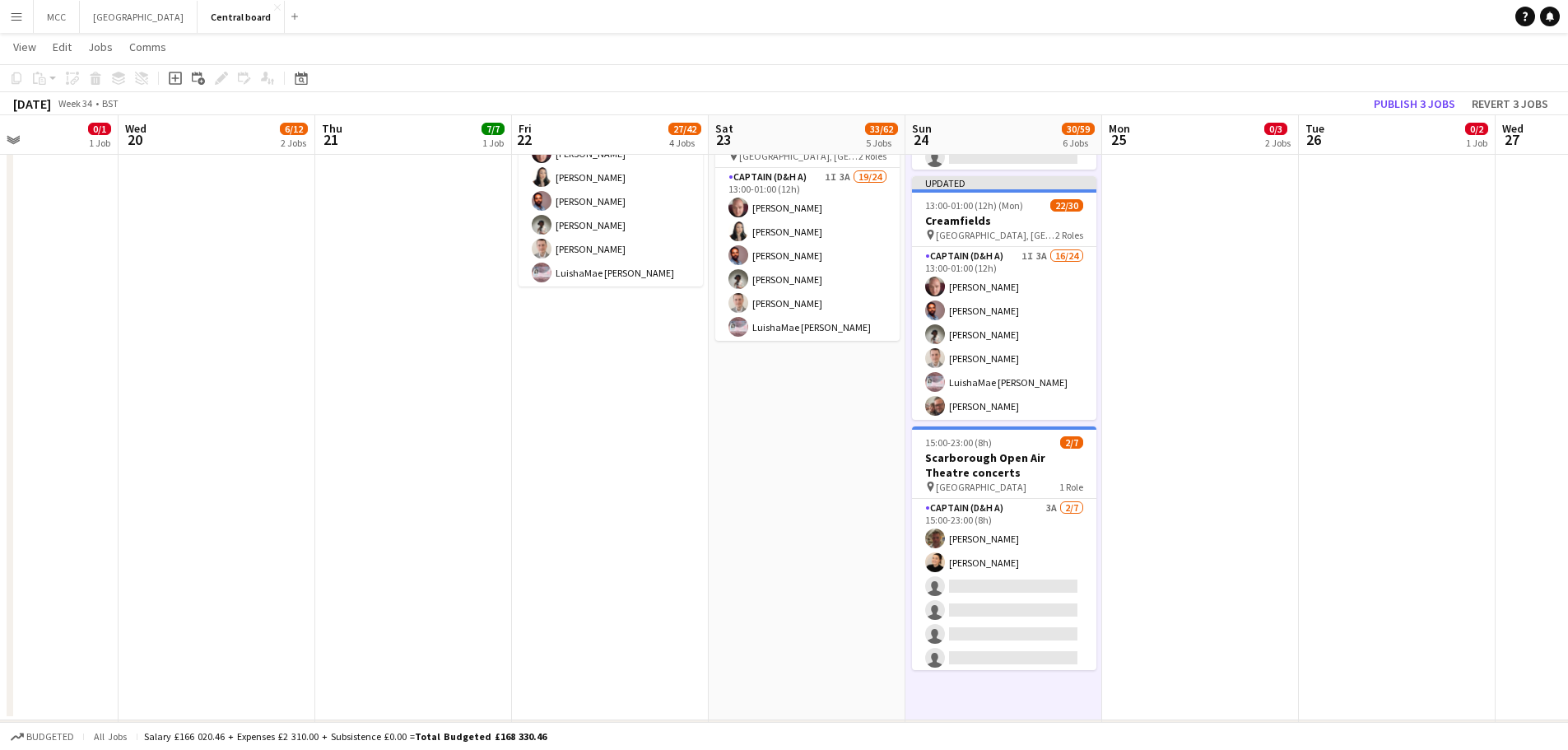
click at [1184, 392] on app-date-cell "08:00-17:00 (9h) 0/1 Creamfields Break 1 Role Captain (D&H A) 7A 0/1 08:00-17:0…" at bounding box center [1201, 67] width 197 height 1306
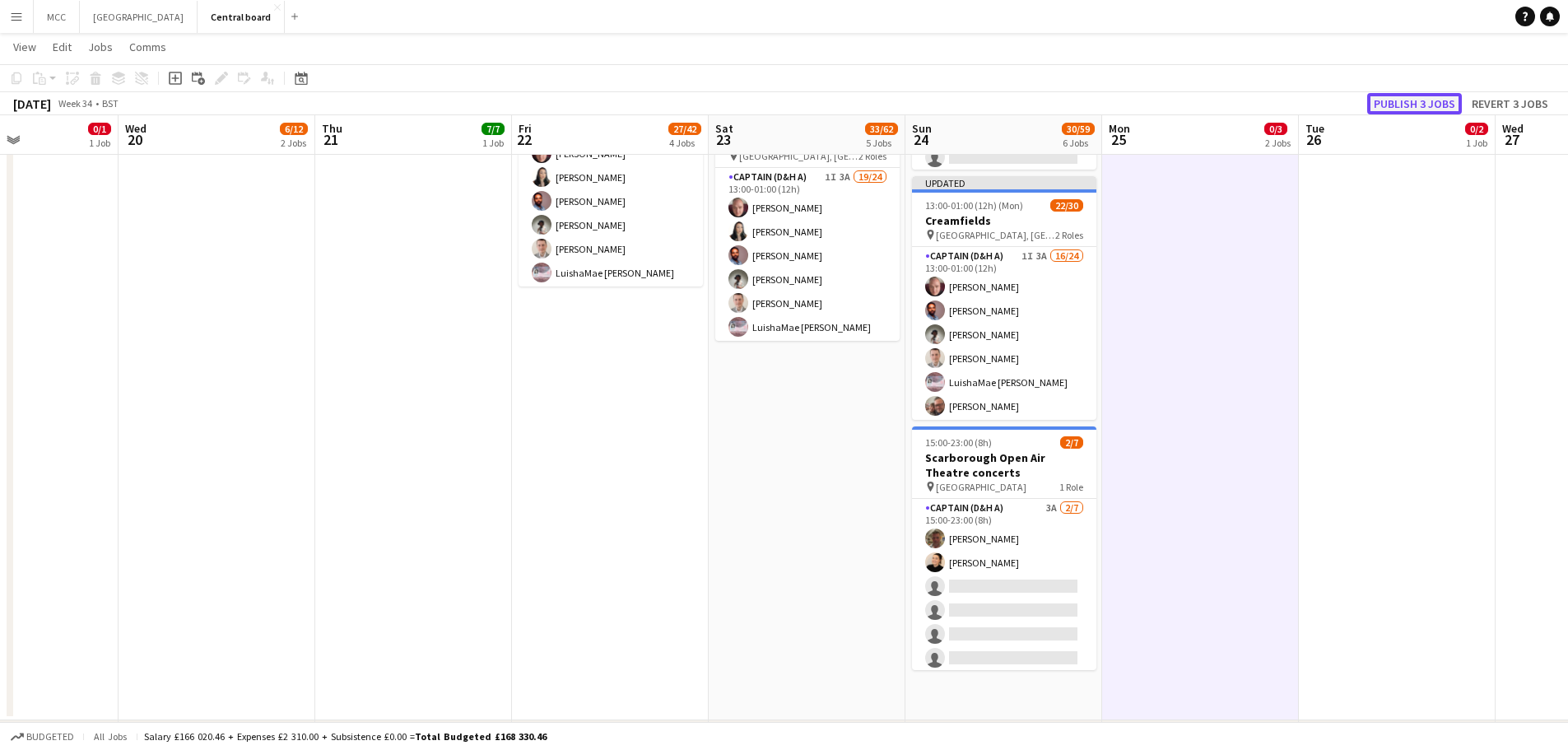
click at [1416, 99] on button "Publish 3 jobs" at bounding box center [1414, 103] width 95 height 21
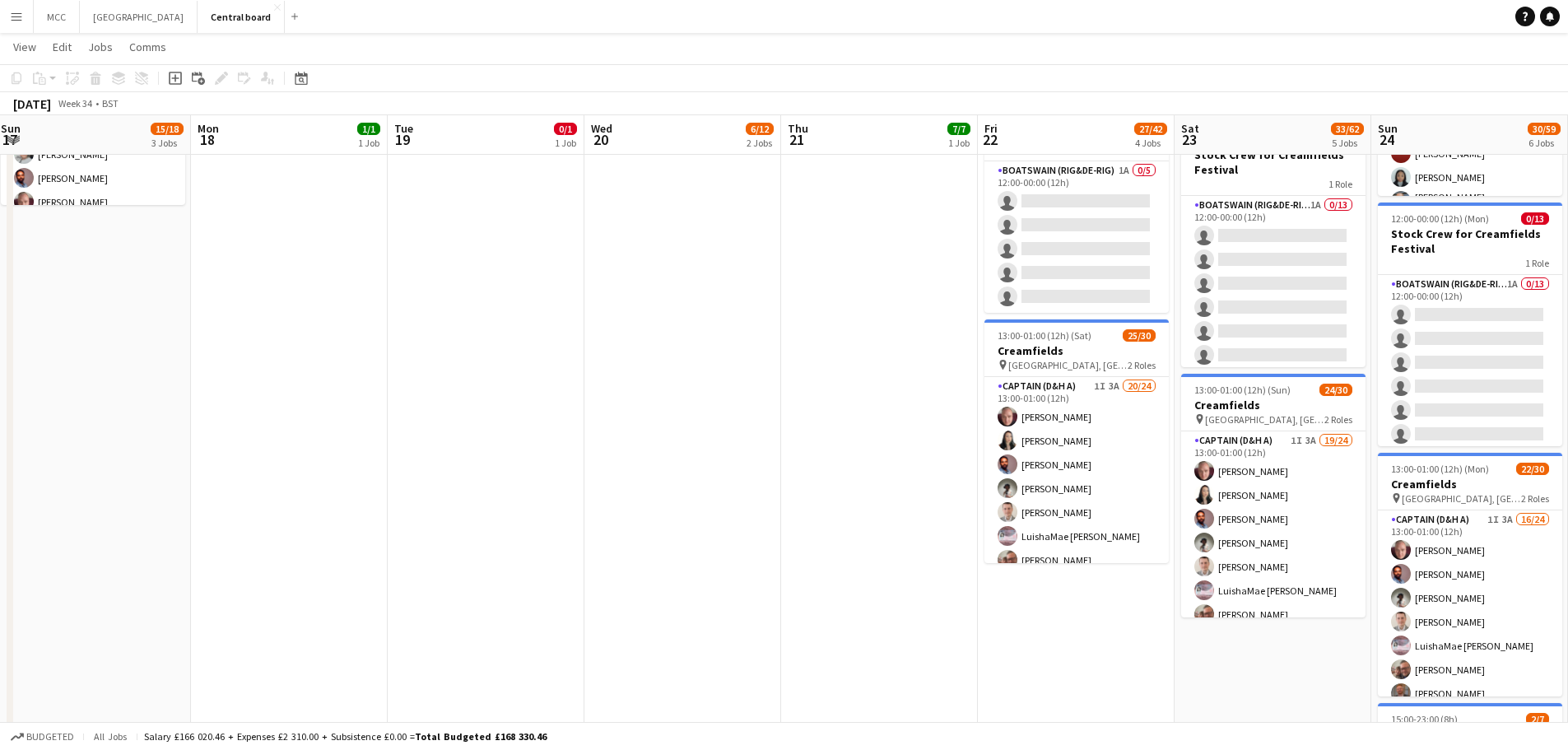
scroll to position [0, 636]
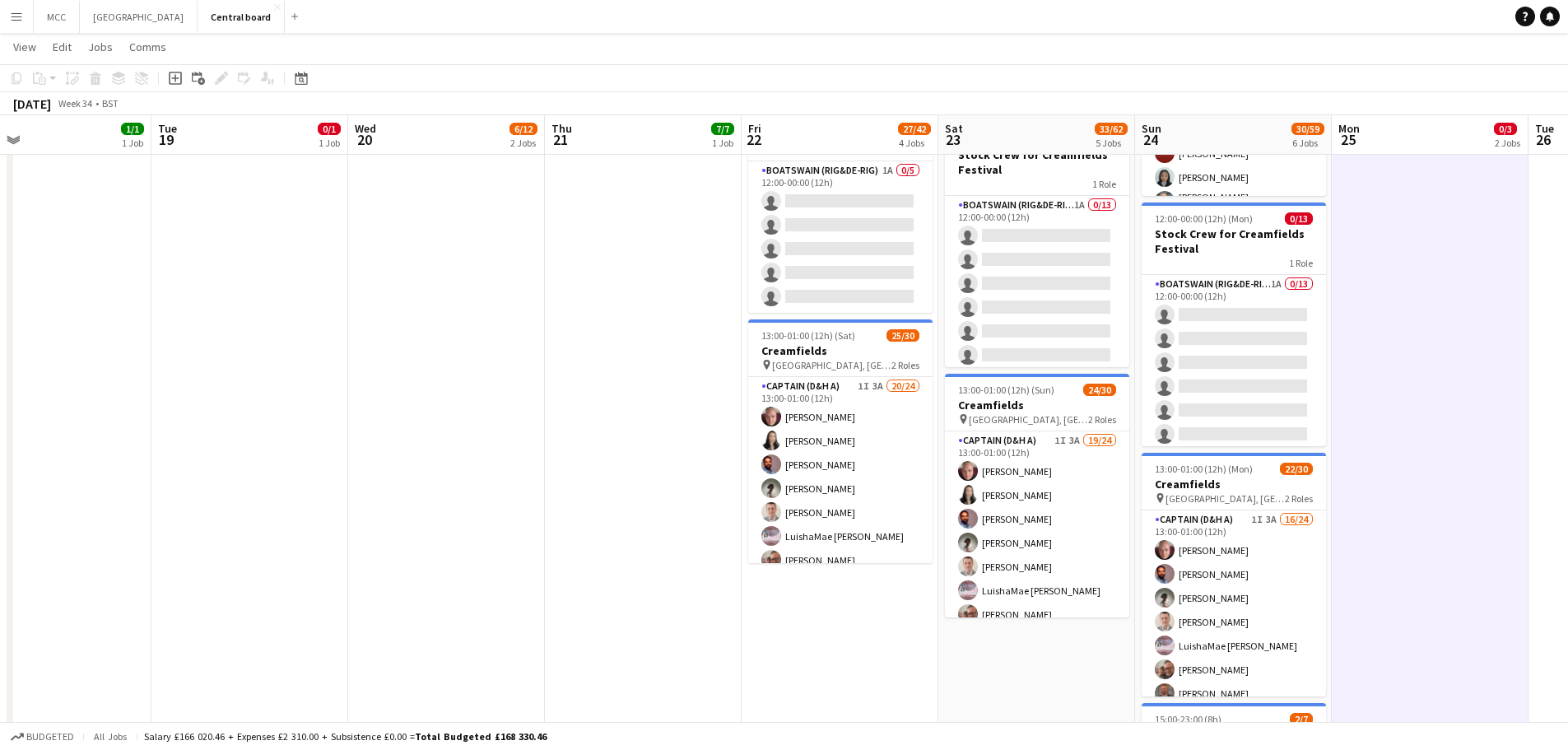
drag, startPoint x: 1223, startPoint y: 439, endPoint x: 652, endPoint y: 465, distance: 571.6
click at [652, 465] on app-date-cell "13:00-00:30 (11h30m) (Fri) 7/7 Creamfields pin [PERSON_NAME], England 1 Role Ca…" at bounding box center [644, 343] width 197 height 1306
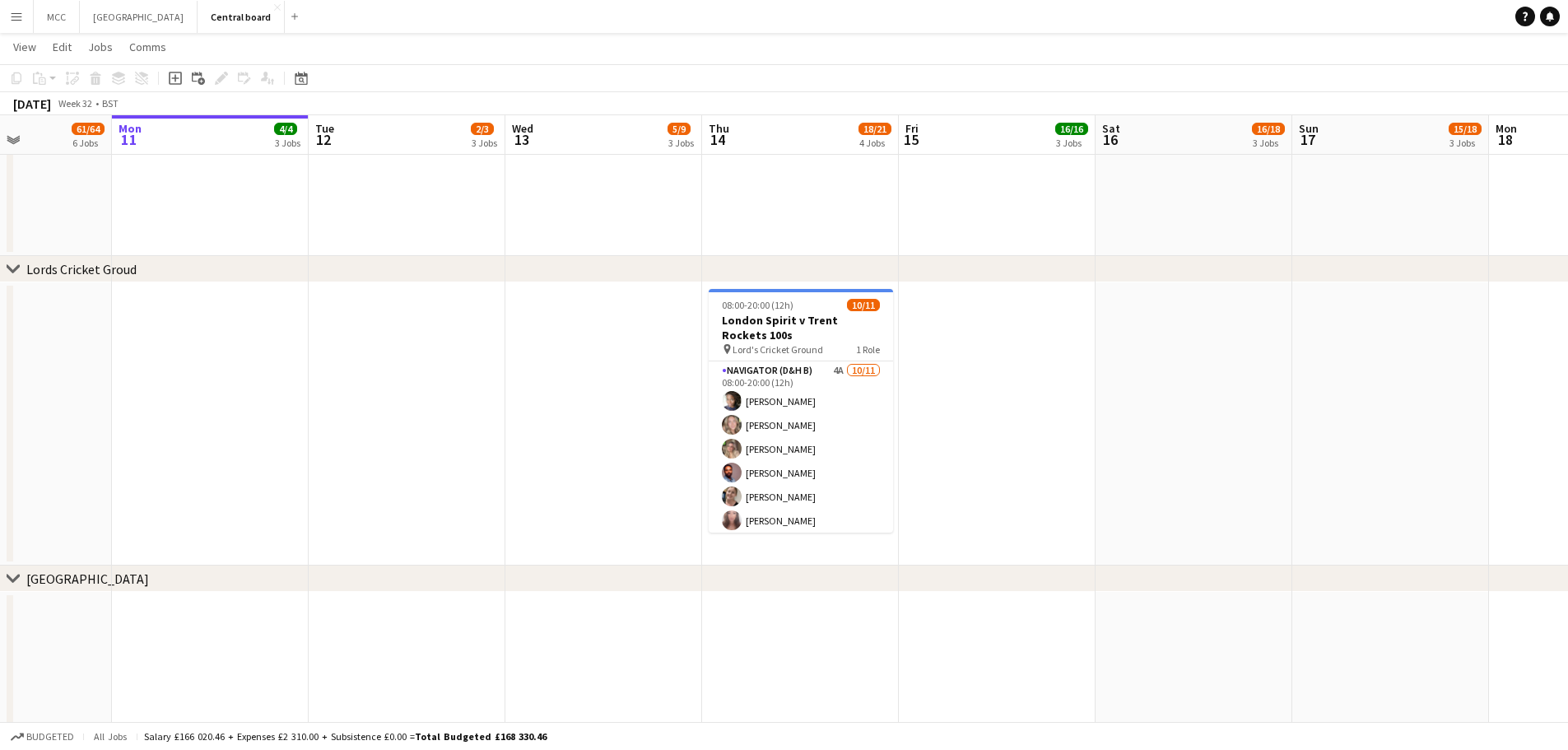
scroll to position [0, 490]
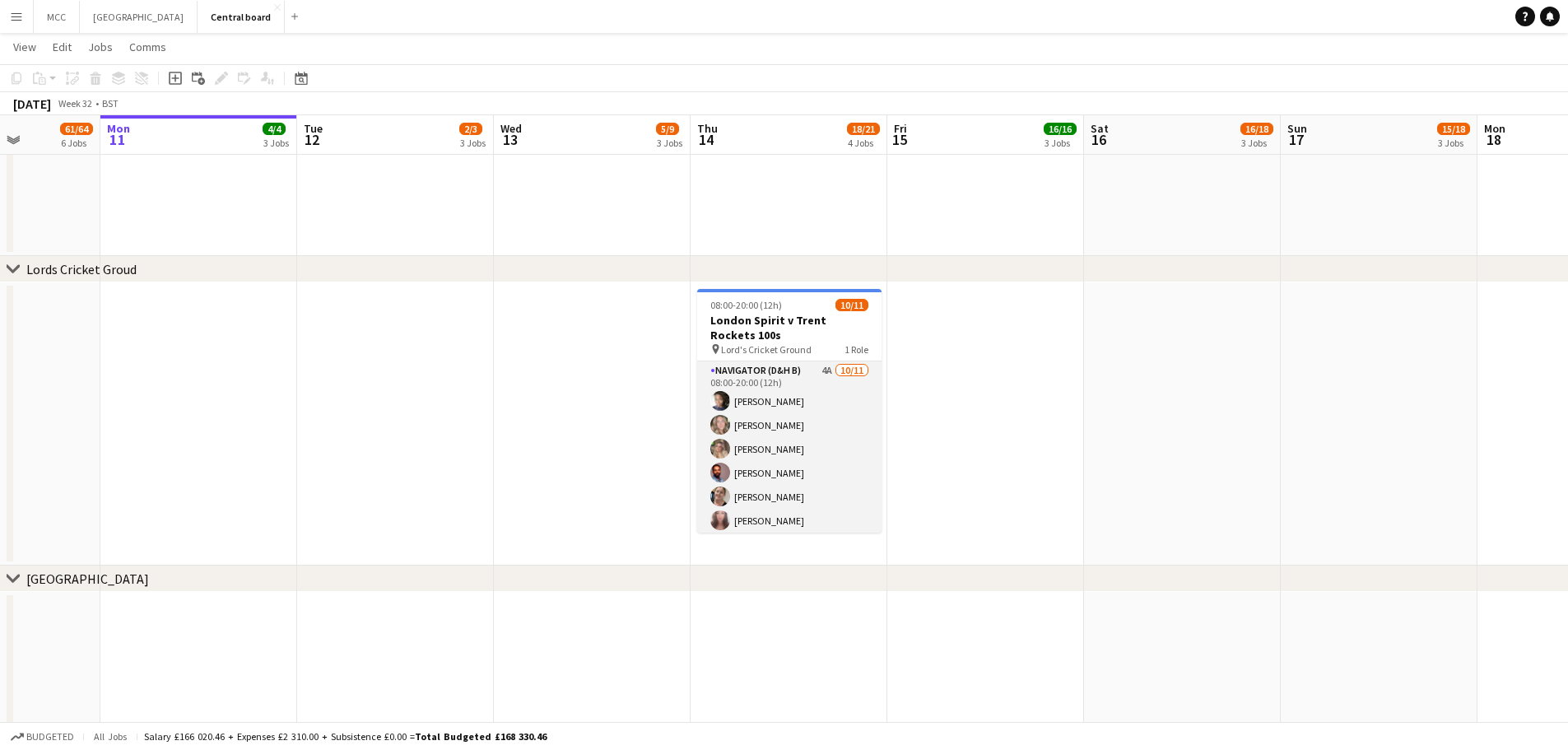
click at [858, 452] on app-card-role "Navigator (D&H B) 4A [DATE] 08:00-20:00 (12h) [PERSON_NAME] [PERSON_NAME] [PERS…" at bounding box center [790, 508] width 184 height 294
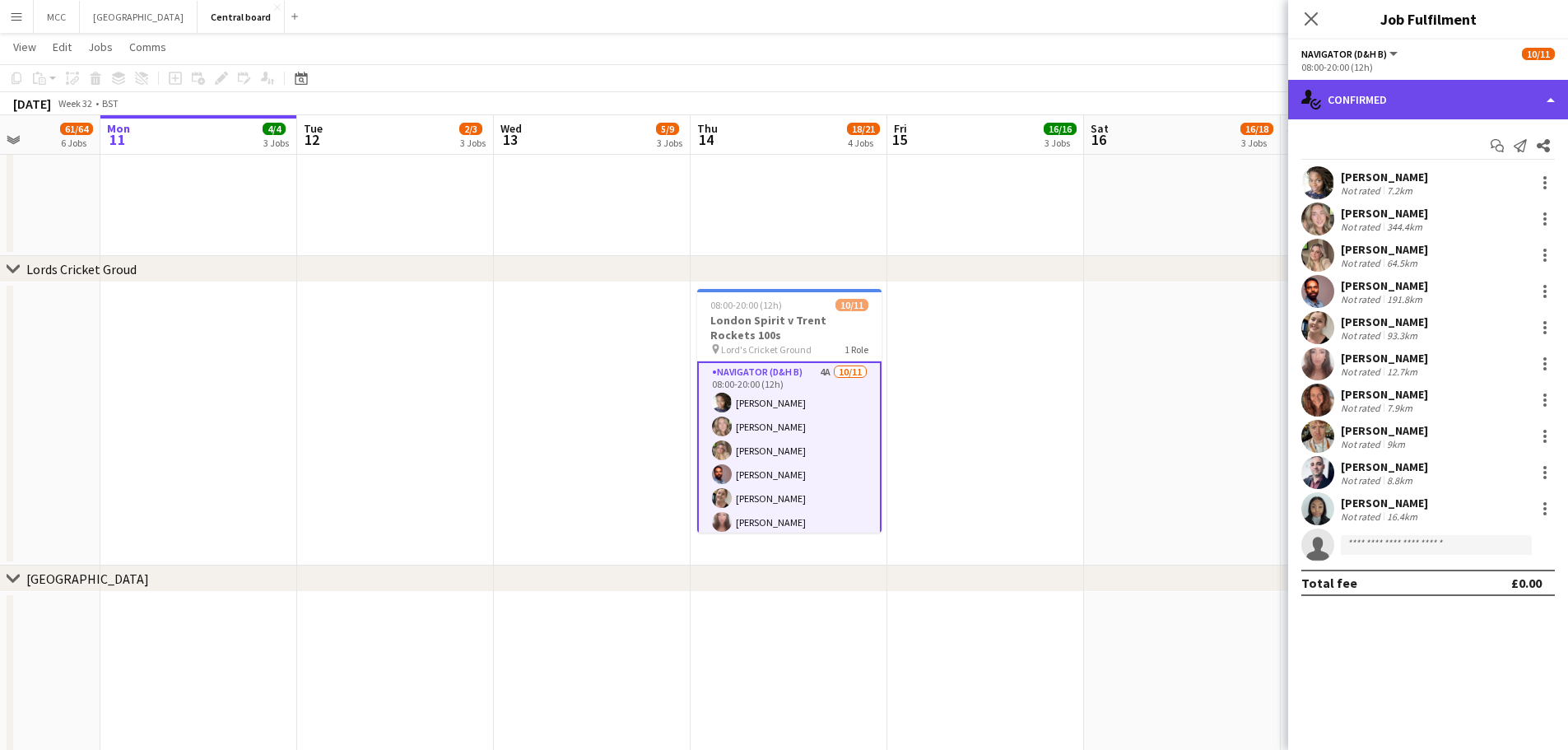
click at [1515, 106] on div "single-neutral-actions-check-2 Confirmed" at bounding box center [1429, 100] width 280 height 39
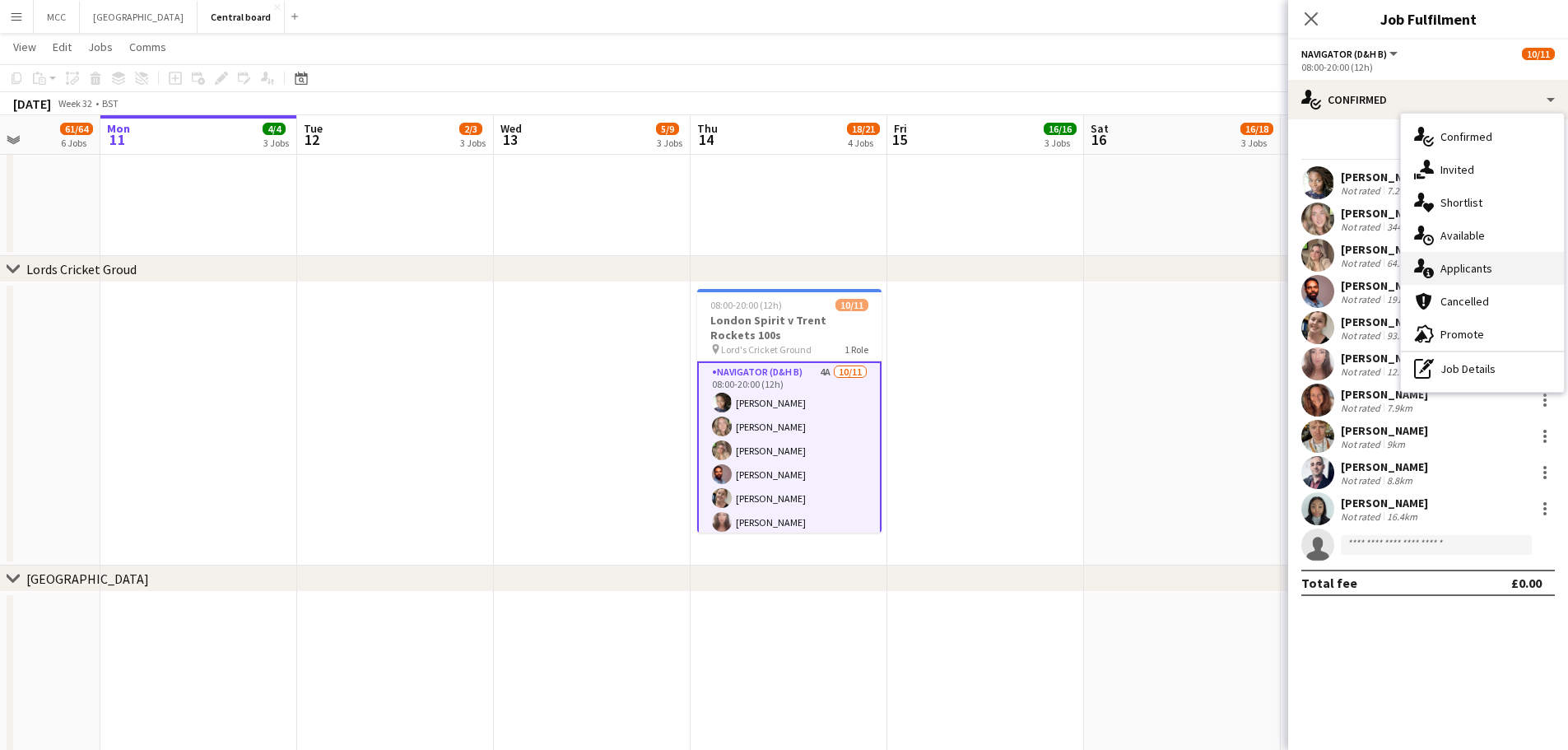
click at [1482, 265] on div "single-neutral-actions-information Applicants" at bounding box center [1483, 268] width 163 height 33
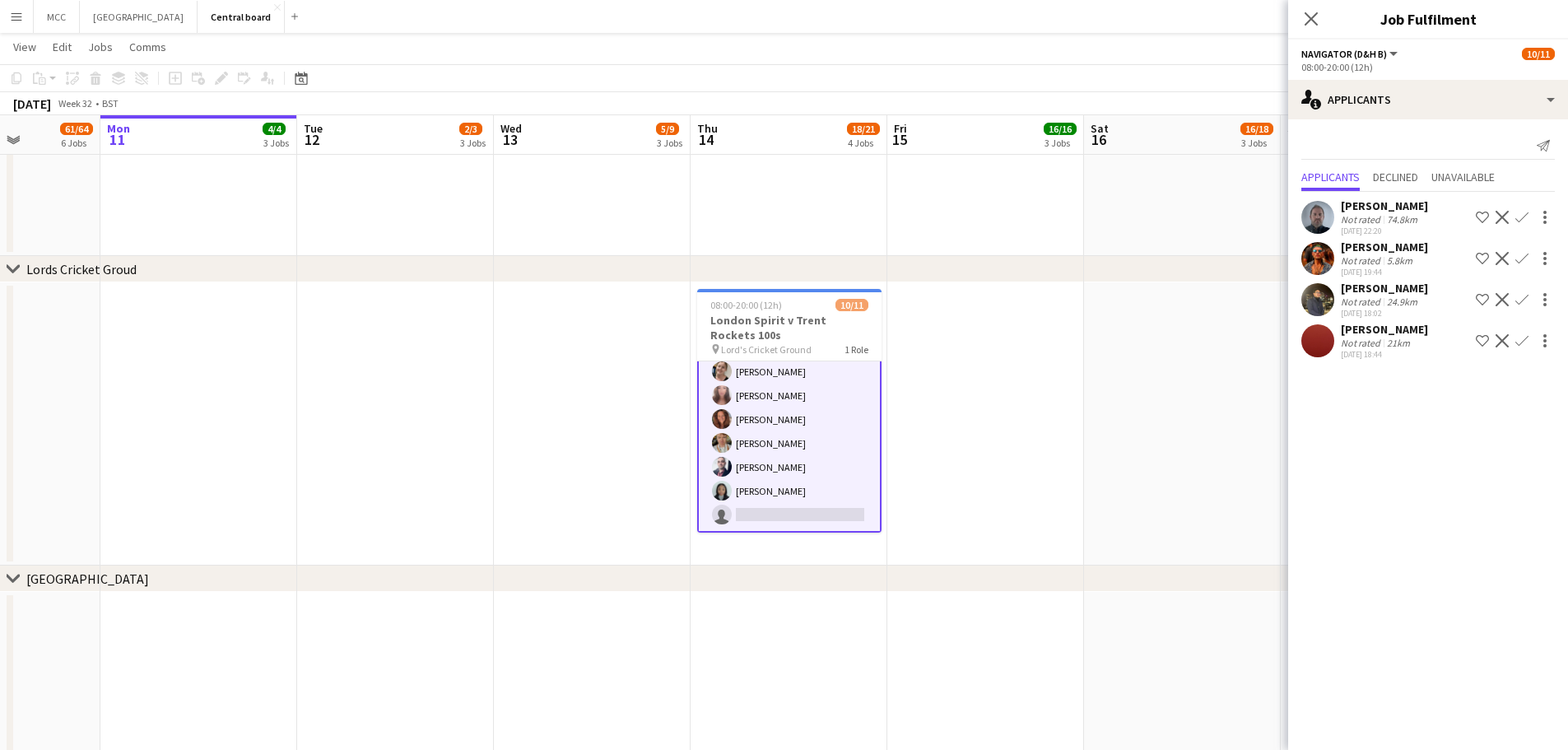
scroll to position [0, 0]
click at [1499, 206] on div "[PERSON_NAME] Not rated 74.8km [DATE] 22:20 Shortlist crew Decline Confirm" at bounding box center [1429, 217] width 280 height 38
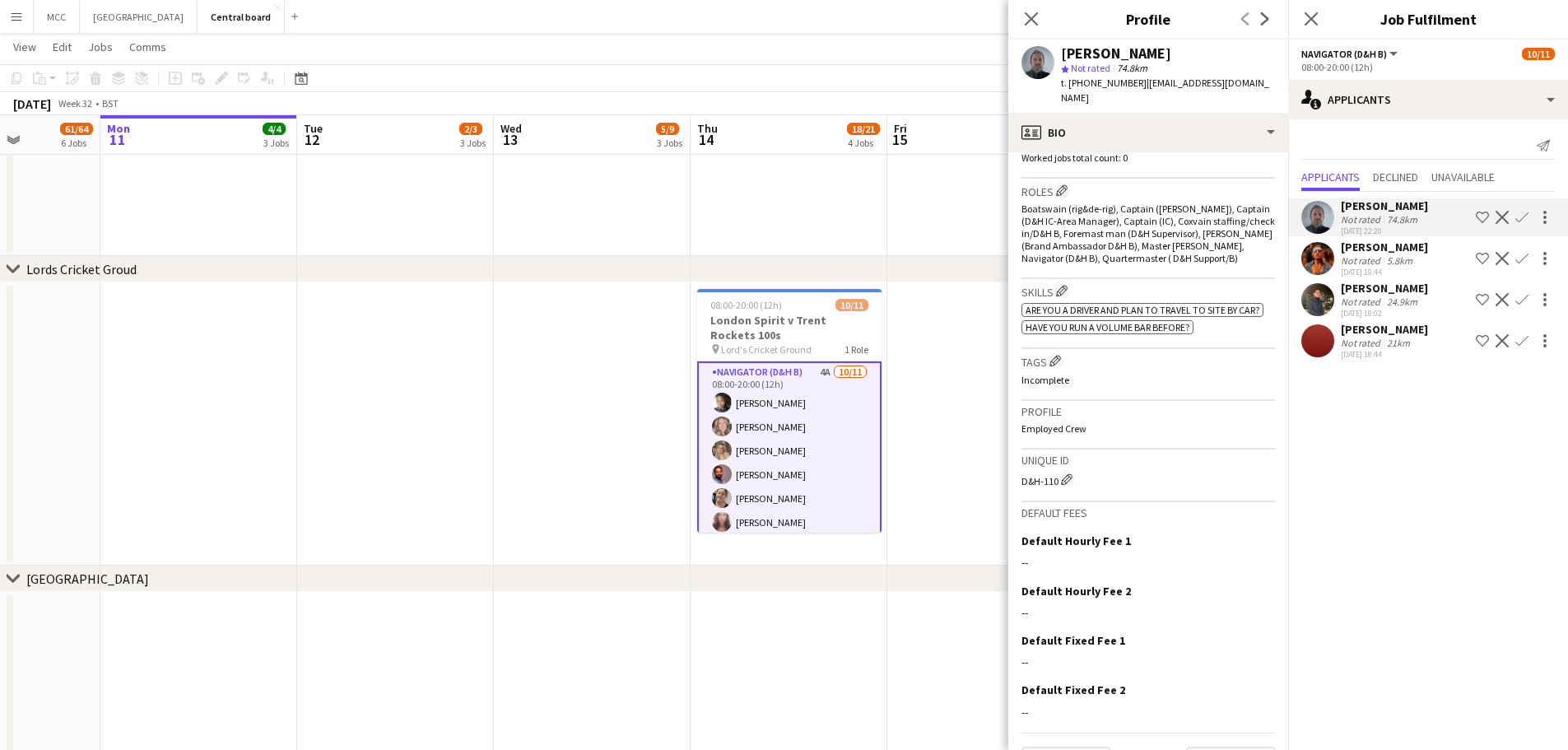
scroll to position [515, 0]
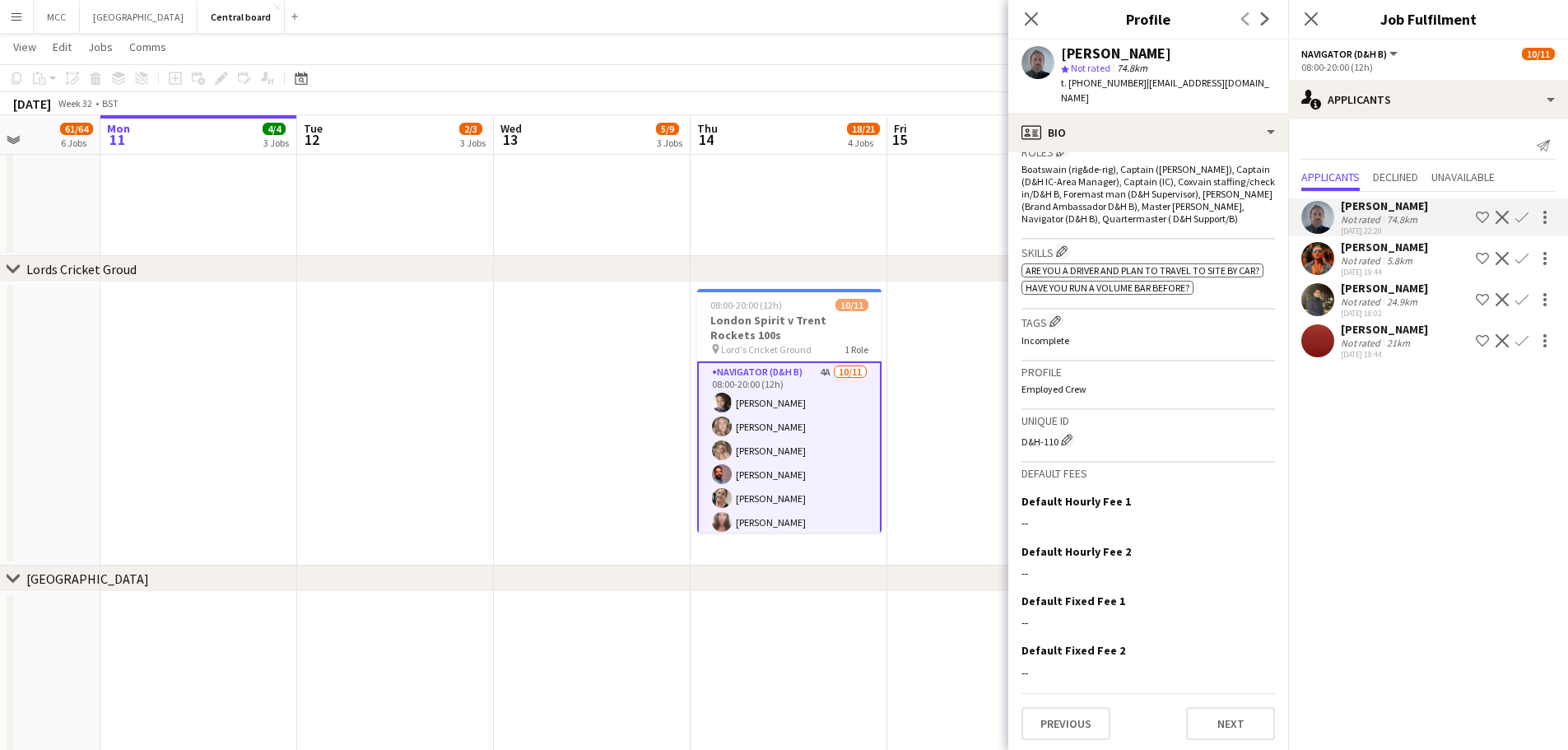
click at [1503, 215] on app-icon "Decline" at bounding box center [1502, 217] width 13 height 13
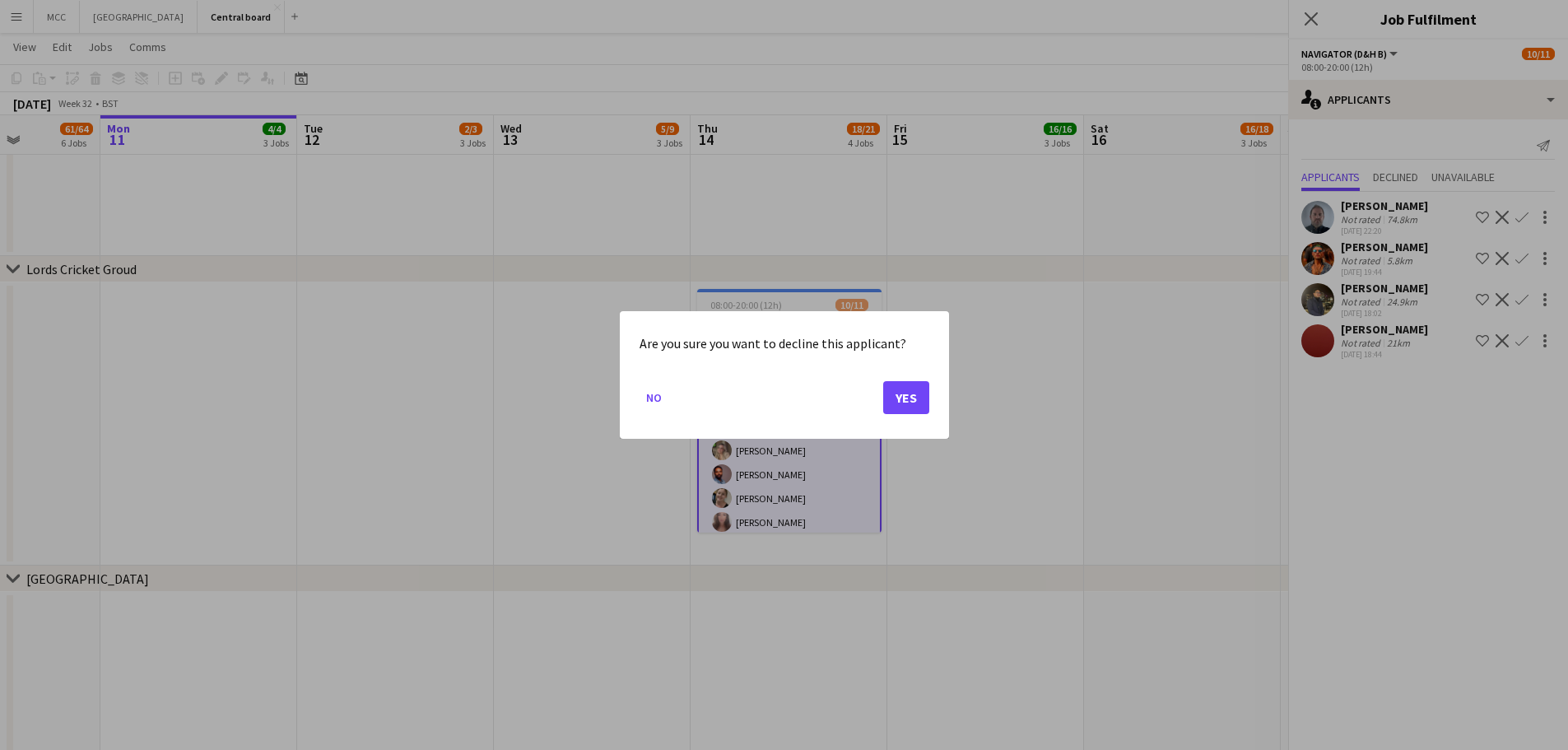
scroll to position [0, 0]
click at [915, 392] on button "Yes" at bounding box center [906, 398] width 46 height 33
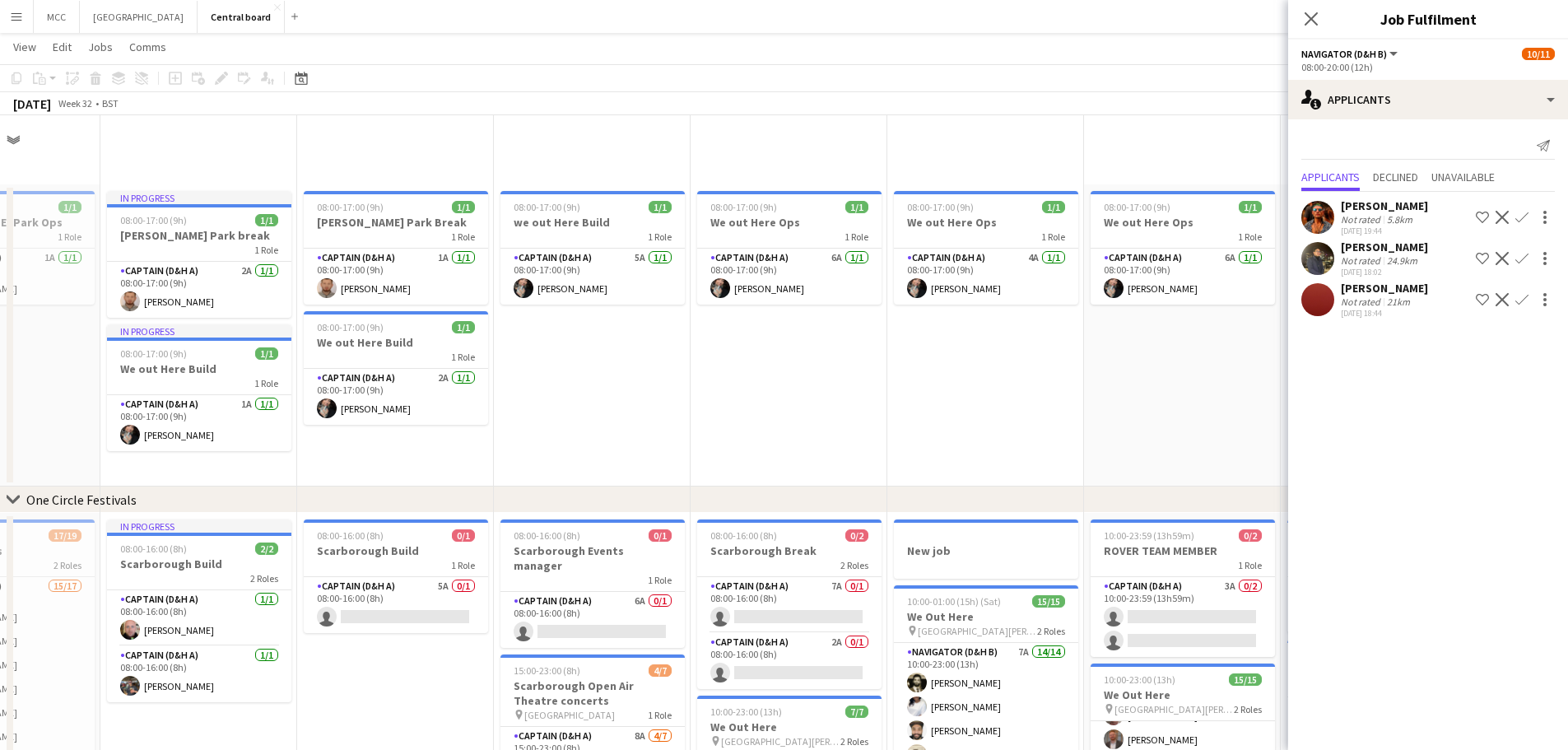
scroll to position [1563, 0]
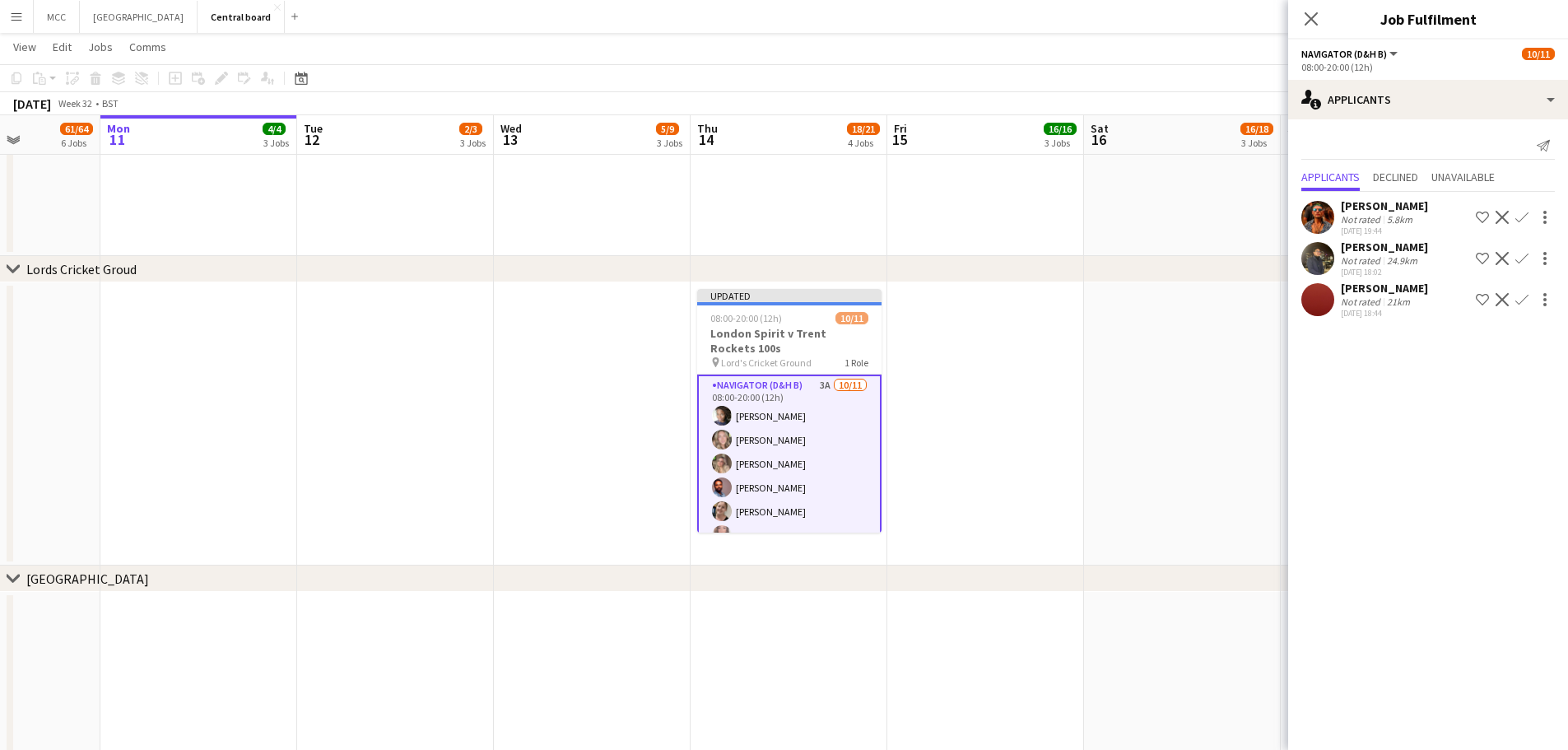
click at [1501, 221] on app-icon "Decline" at bounding box center [1502, 217] width 13 height 13
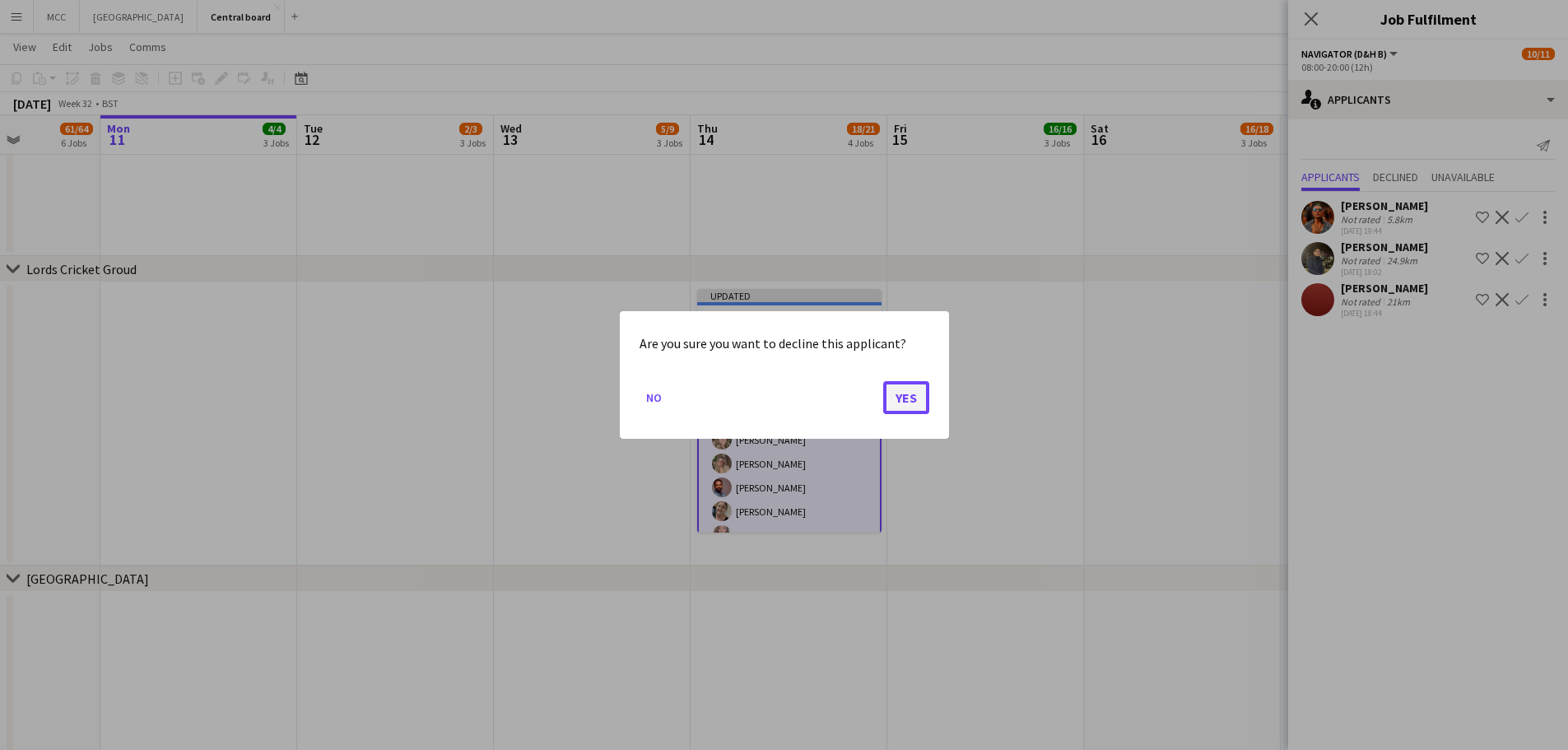
click at [916, 393] on button "Yes" at bounding box center [906, 398] width 46 height 33
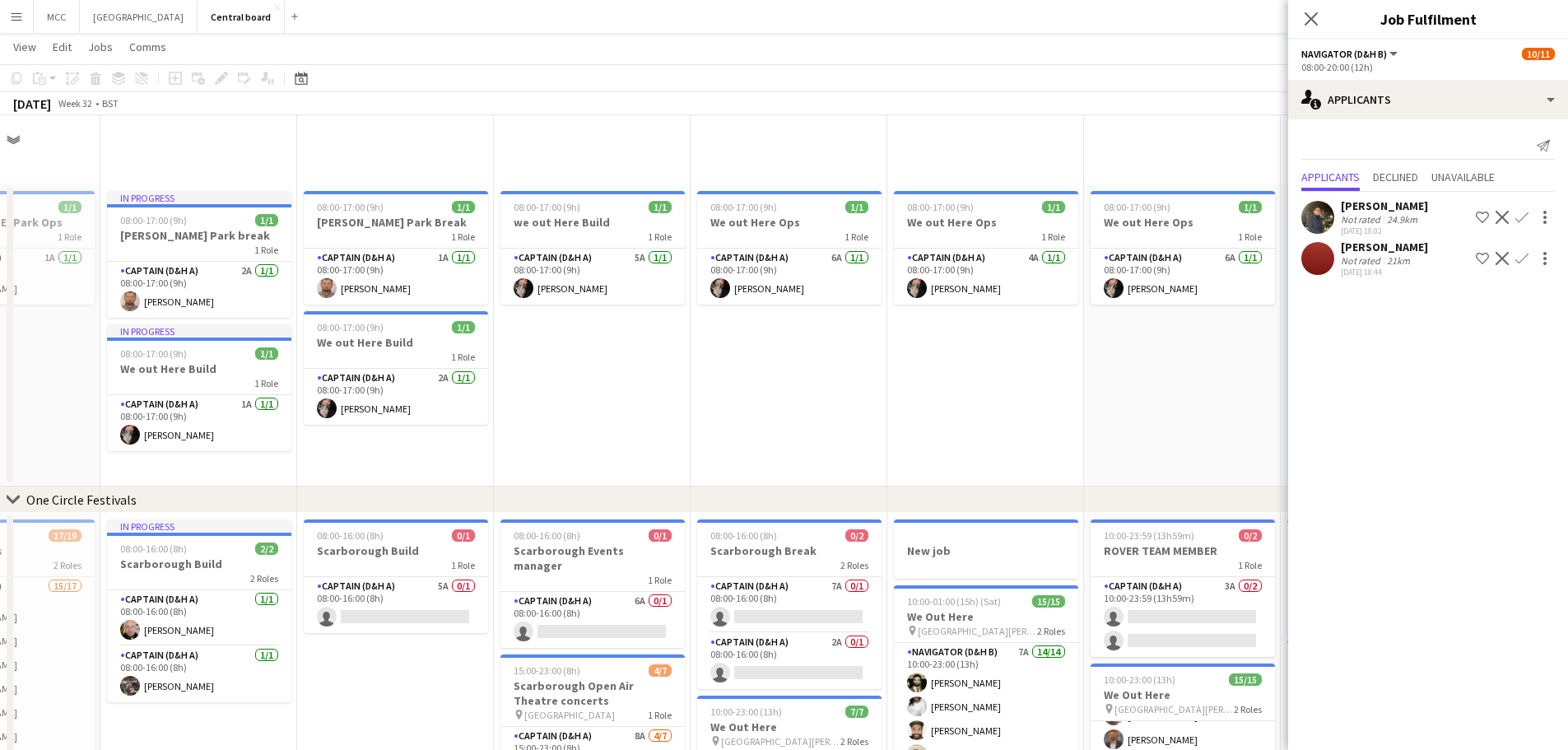
scroll to position [1563, 0]
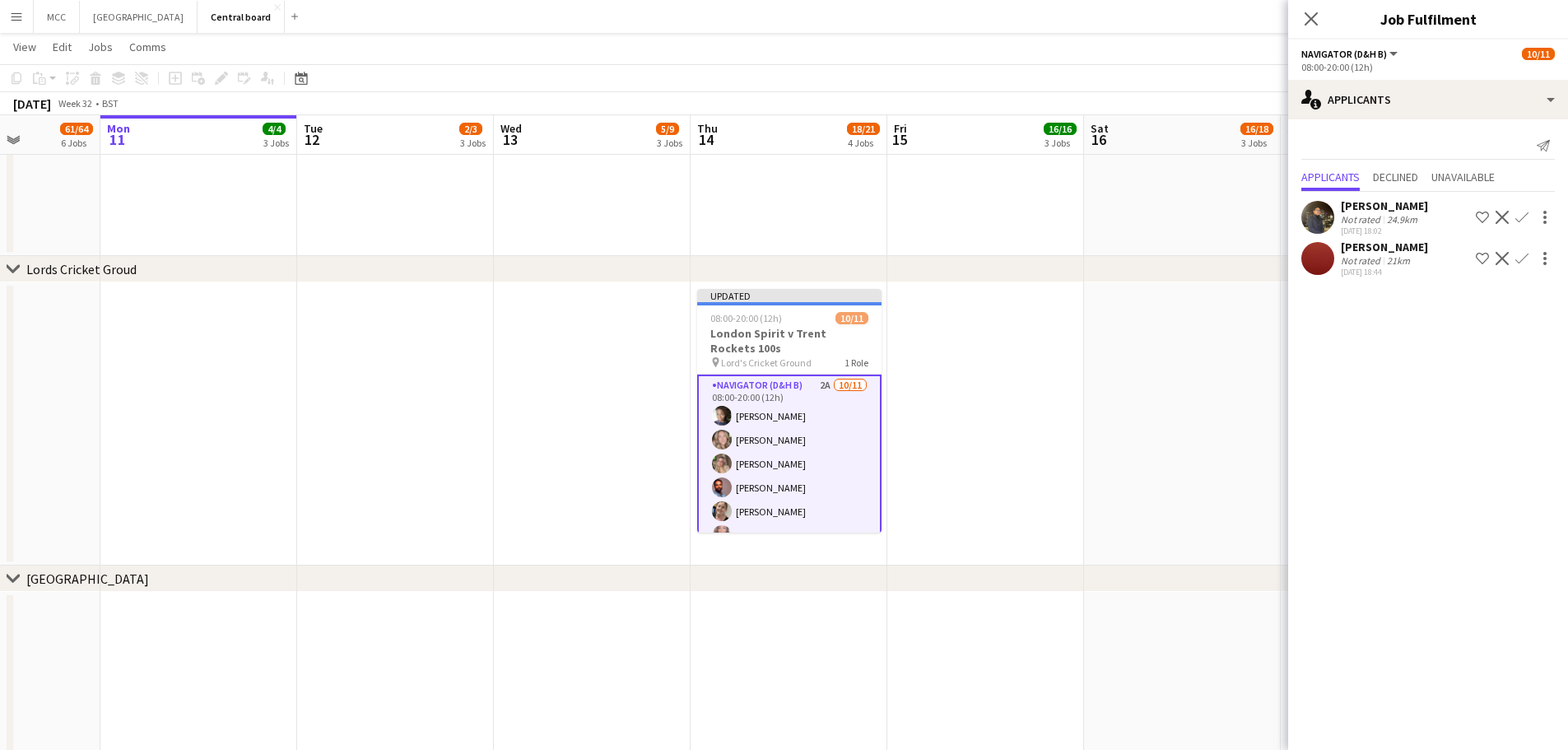
click at [1504, 220] on app-icon "Decline" at bounding box center [1502, 217] width 13 height 13
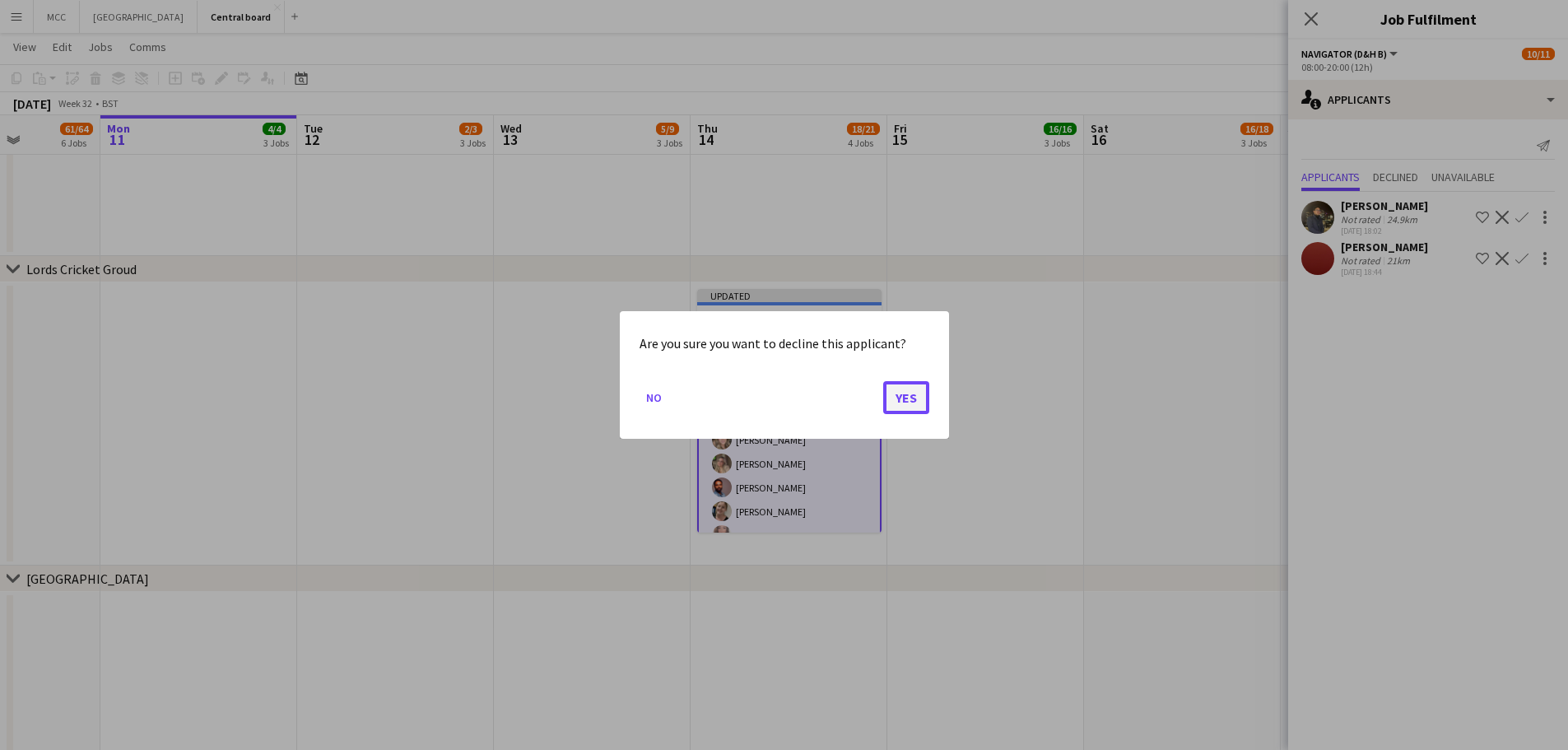
click at [897, 411] on button "Yes" at bounding box center [906, 398] width 46 height 33
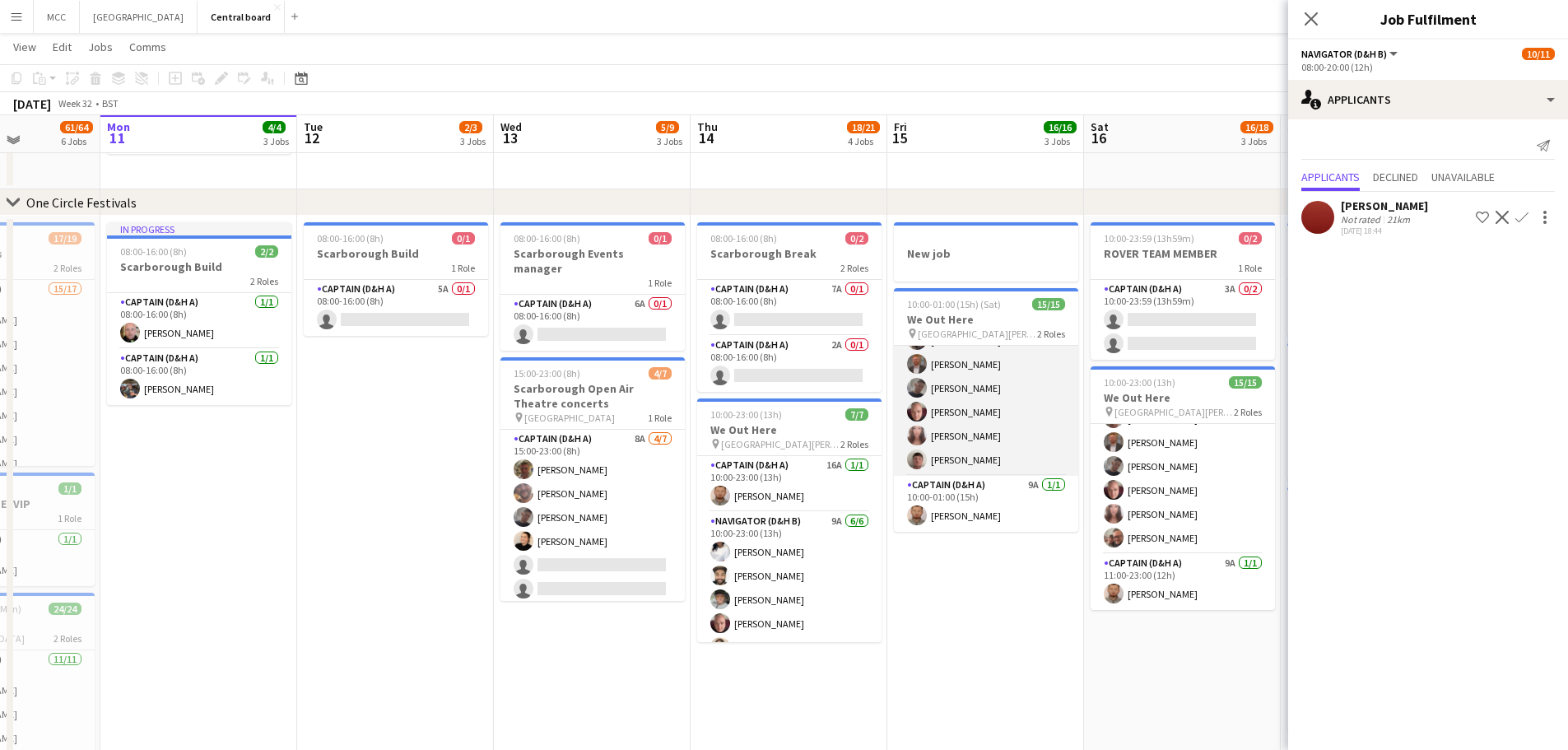
scroll to position [299, 0]
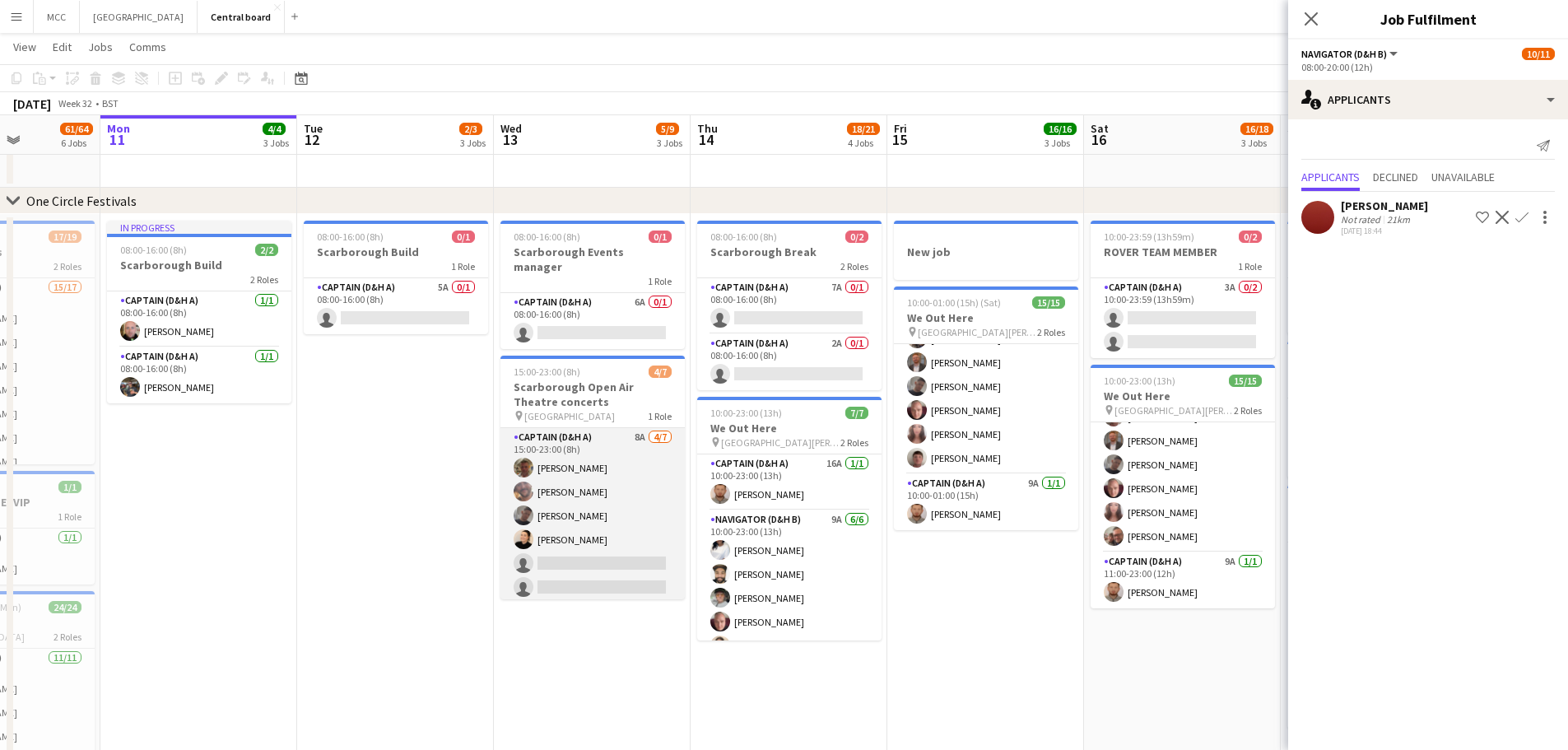
click at [640, 482] on app-card-role "Captain (D&H A) 8A [DATE] 15:00-23:00 (8h) [PERSON_NAME] [PERSON_NAME] [PERSON_…" at bounding box center [592, 527] width 184 height 199
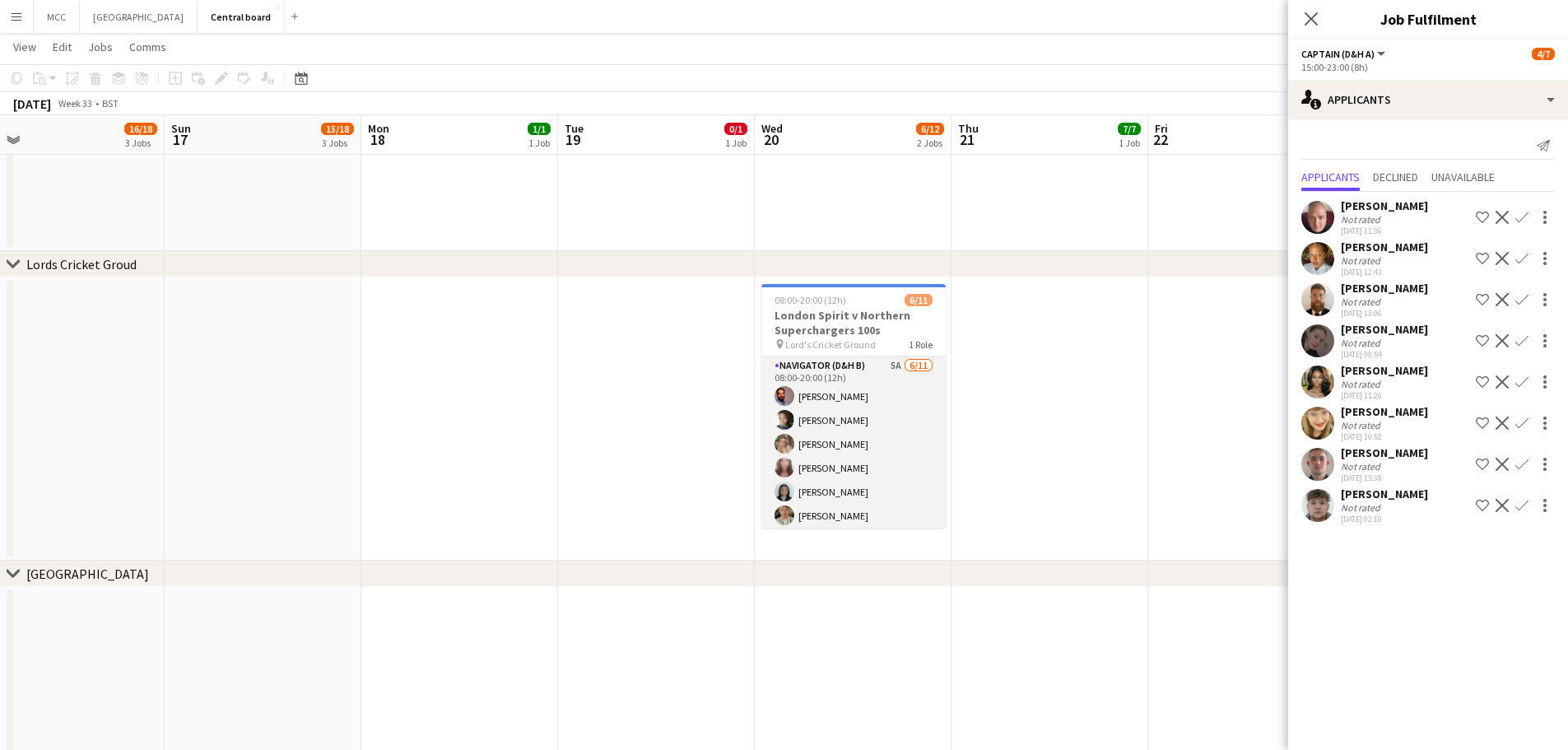
scroll to position [124, 0]
click at [852, 449] on app-card-role "Navigator (D&H B) 5A [DATE] 08:00-20:00 (12h) [PERSON_NAME] [PERSON_NAME] [PERS…" at bounding box center [854, 380] width 184 height 294
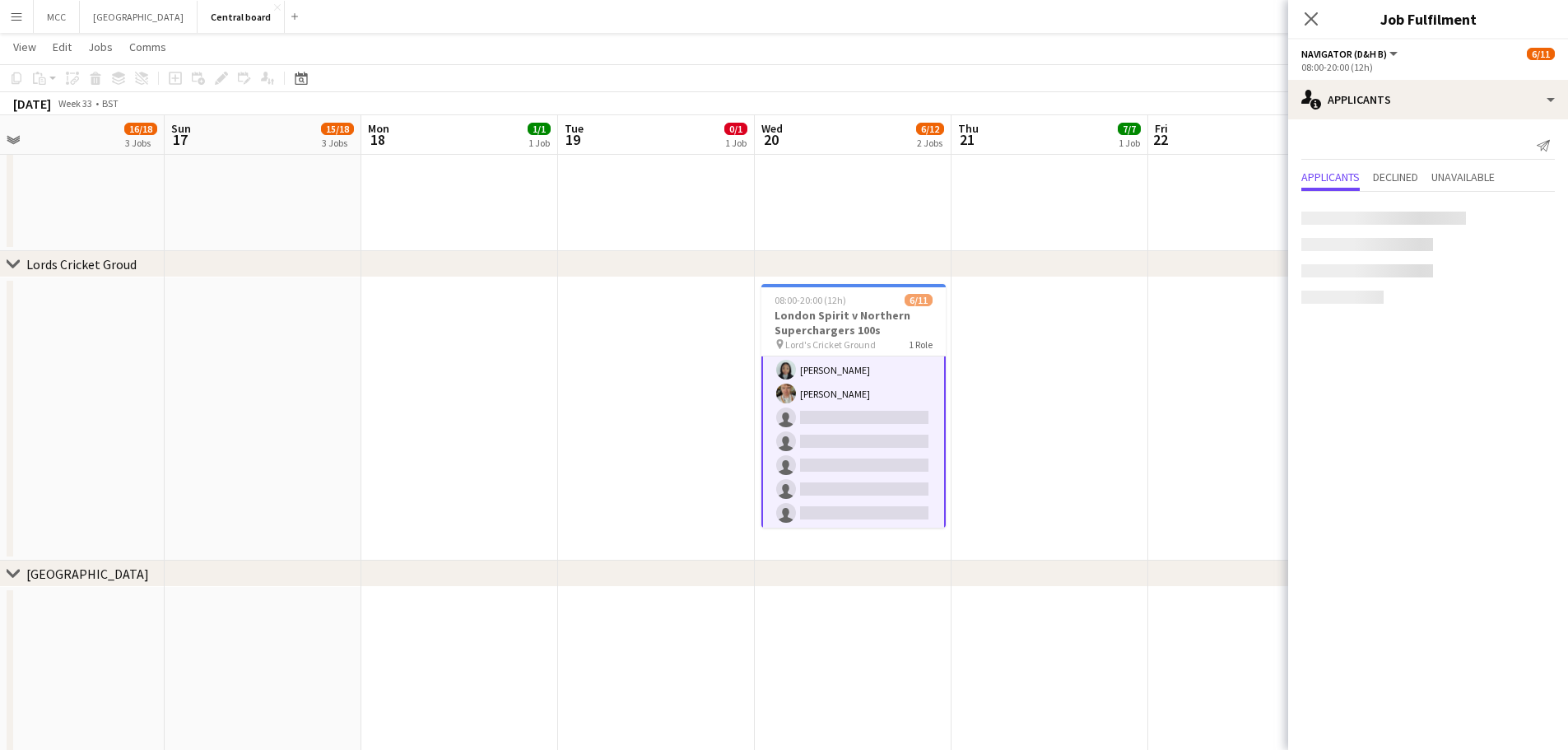
scroll to position [125, 0]
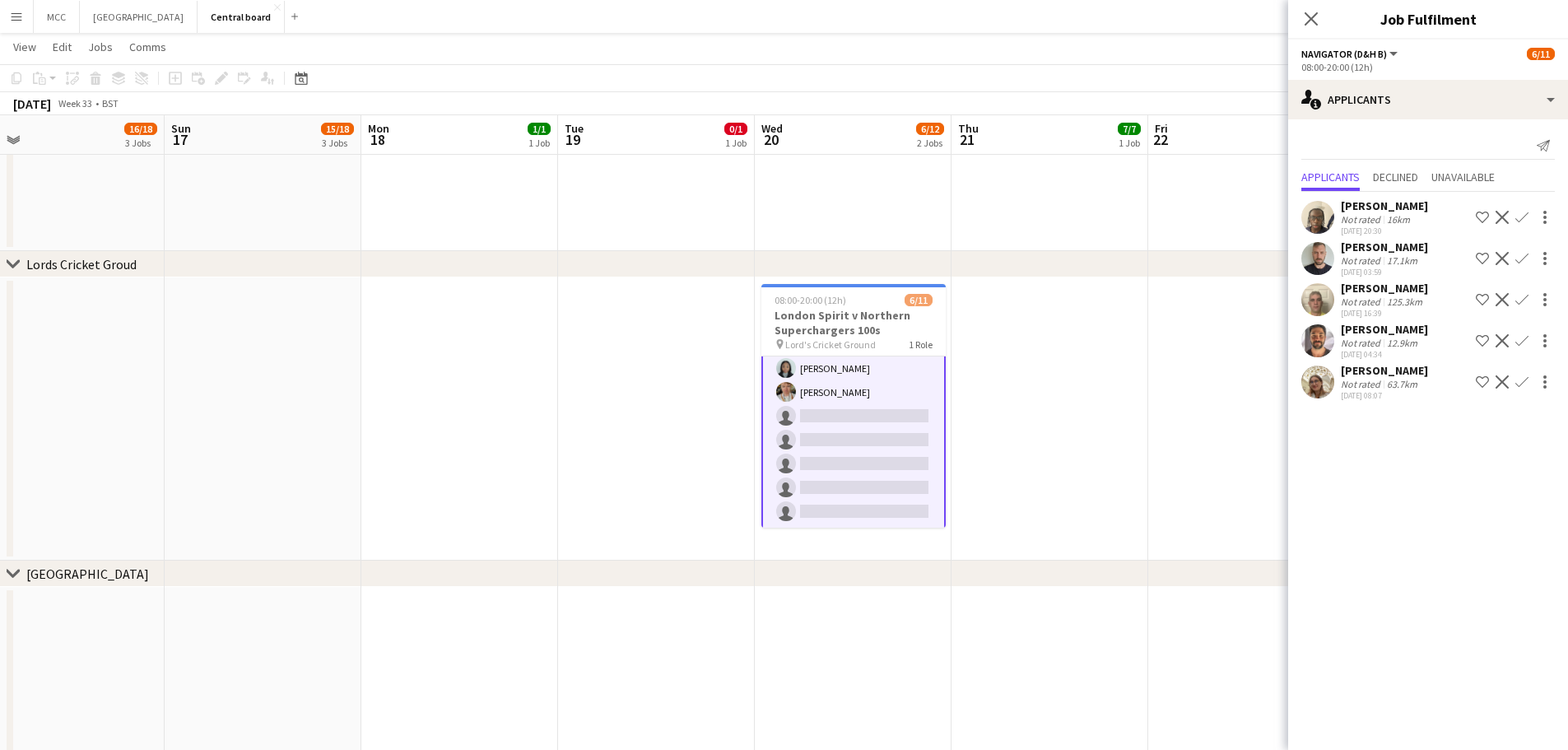
click at [19, 15] on app-icon "Menu" at bounding box center [16, 16] width 13 height 13
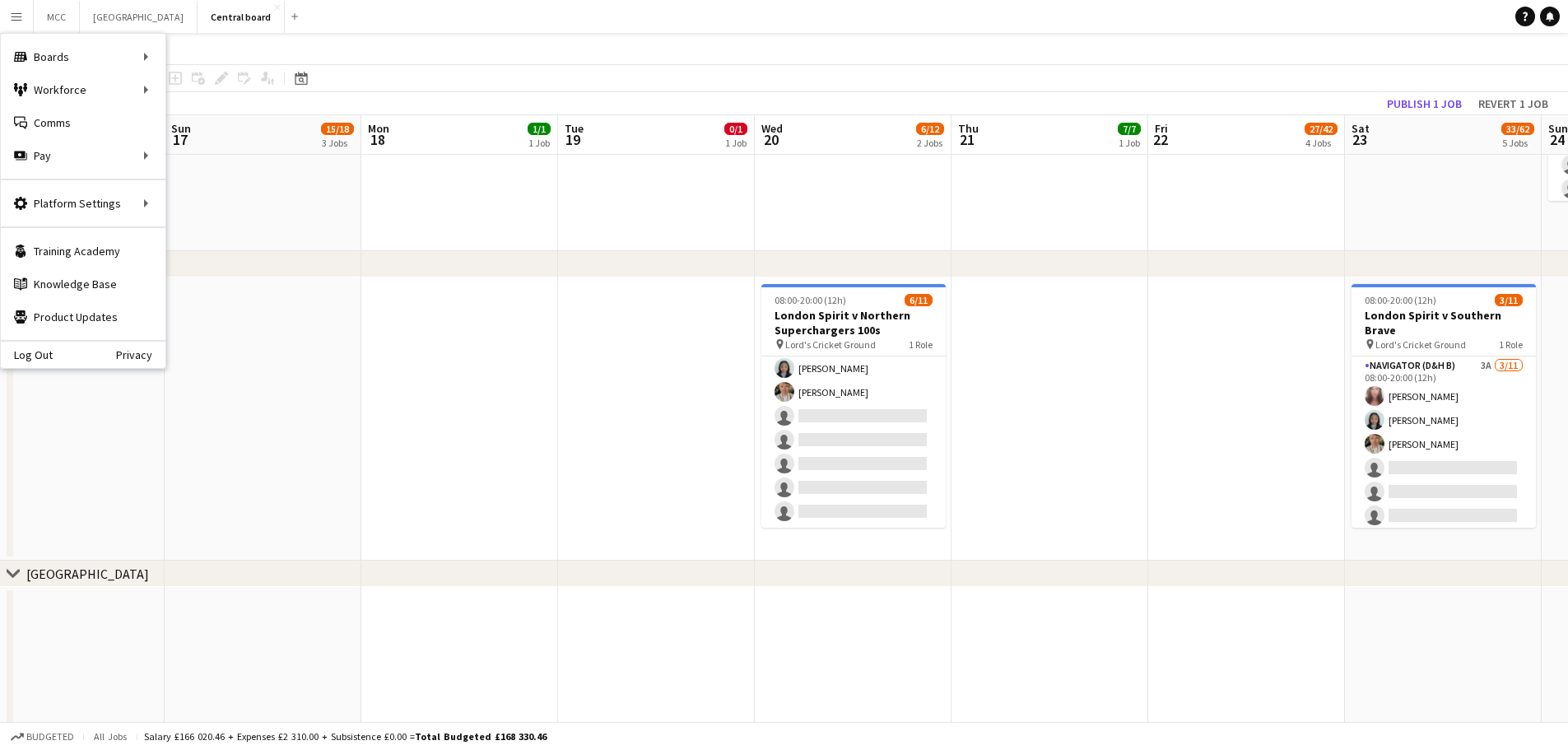
scroll to position [124, 0]
click at [196, 93] on link "My Workforce" at bounding box center [248, 90] width 165 height 33
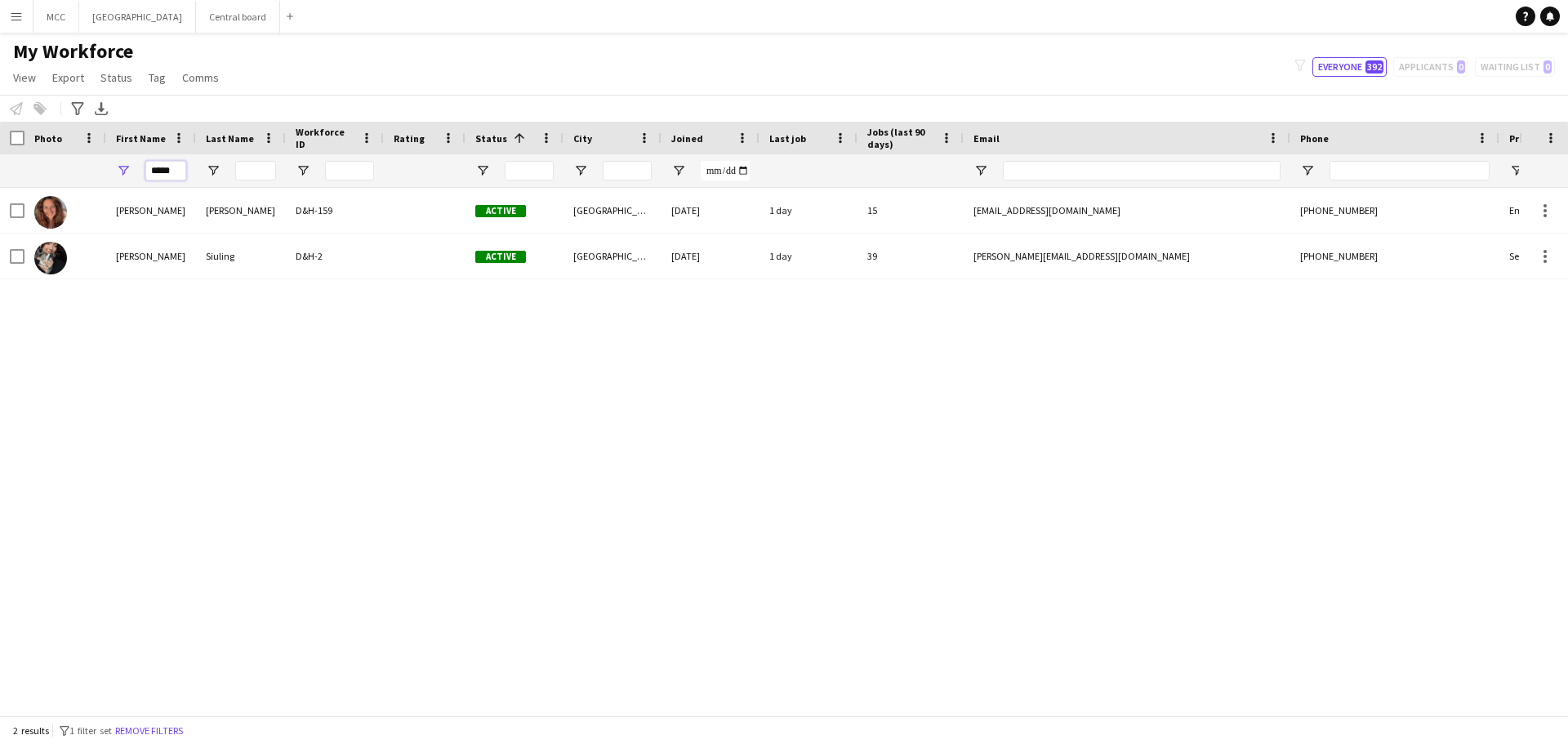
click at [157, 170] on input "*****" at bounding box center [166, 170] width 41 height 19
click at [157, 170] on input "********" at bounding box center [166, 170] width 41 height 19
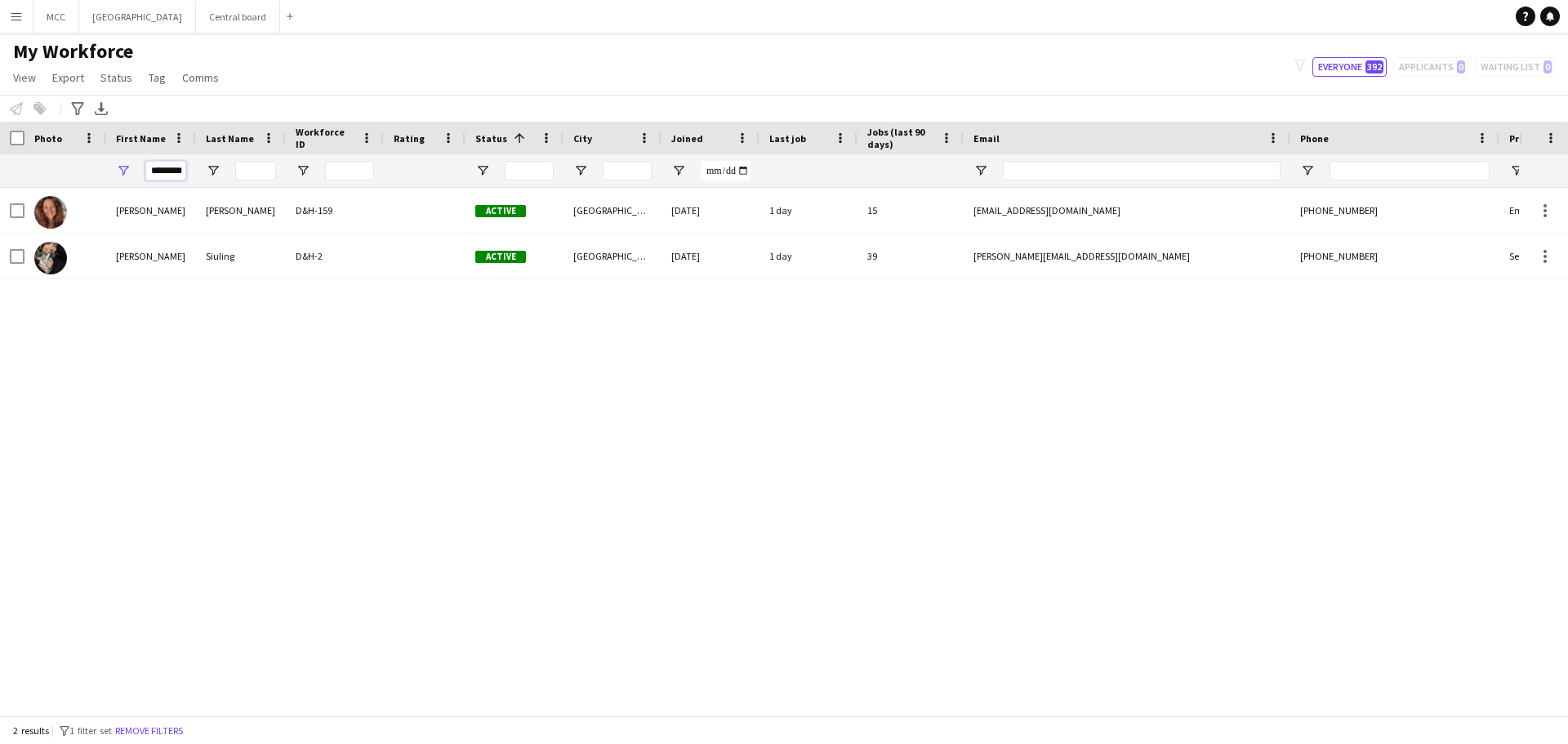
click at [157, 170] on input "********" at bounding box center [166, 170] width 41 height 19
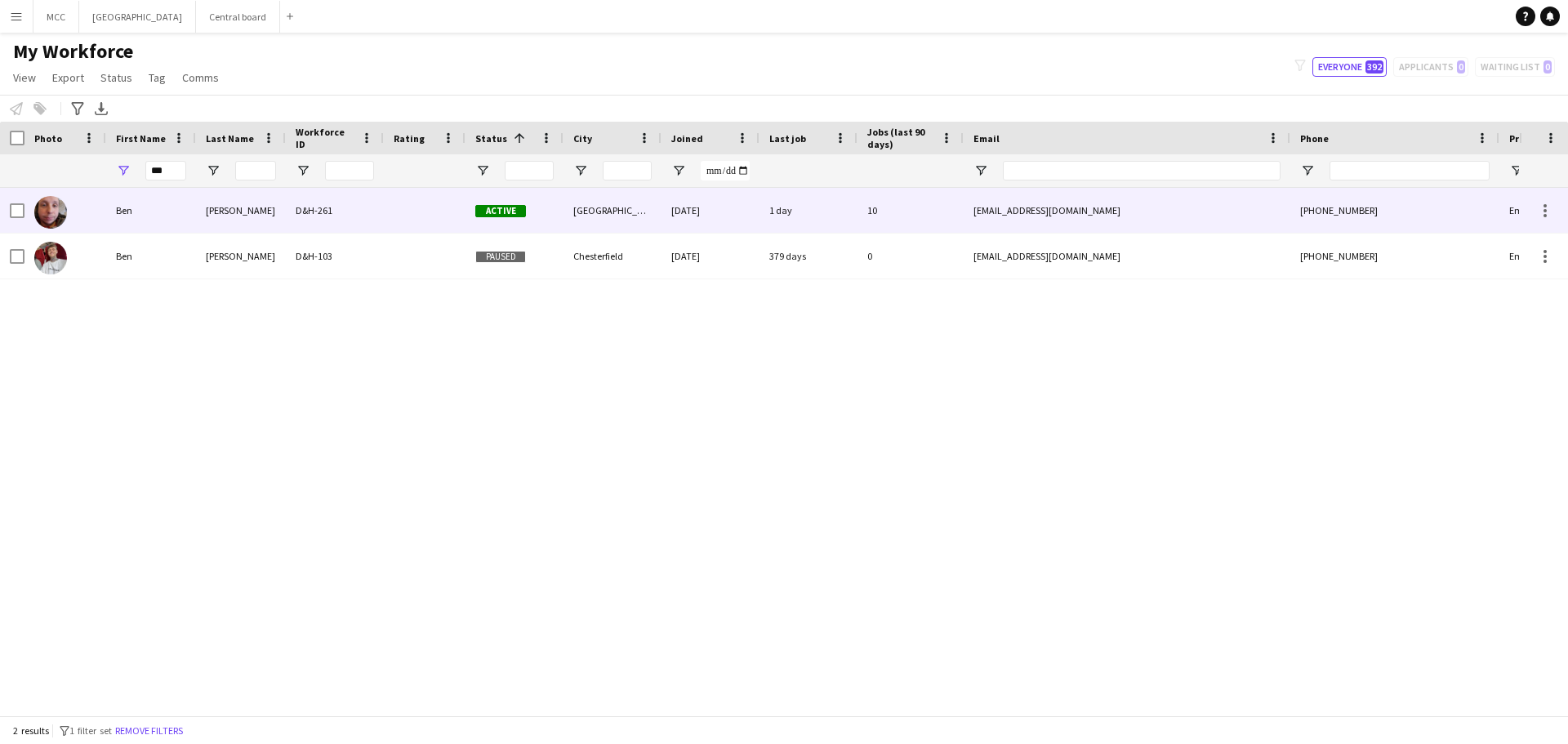
click at [245, 231] on div "[PERSON_NAME]" at bounding box center [240, 210] width 90 height 45
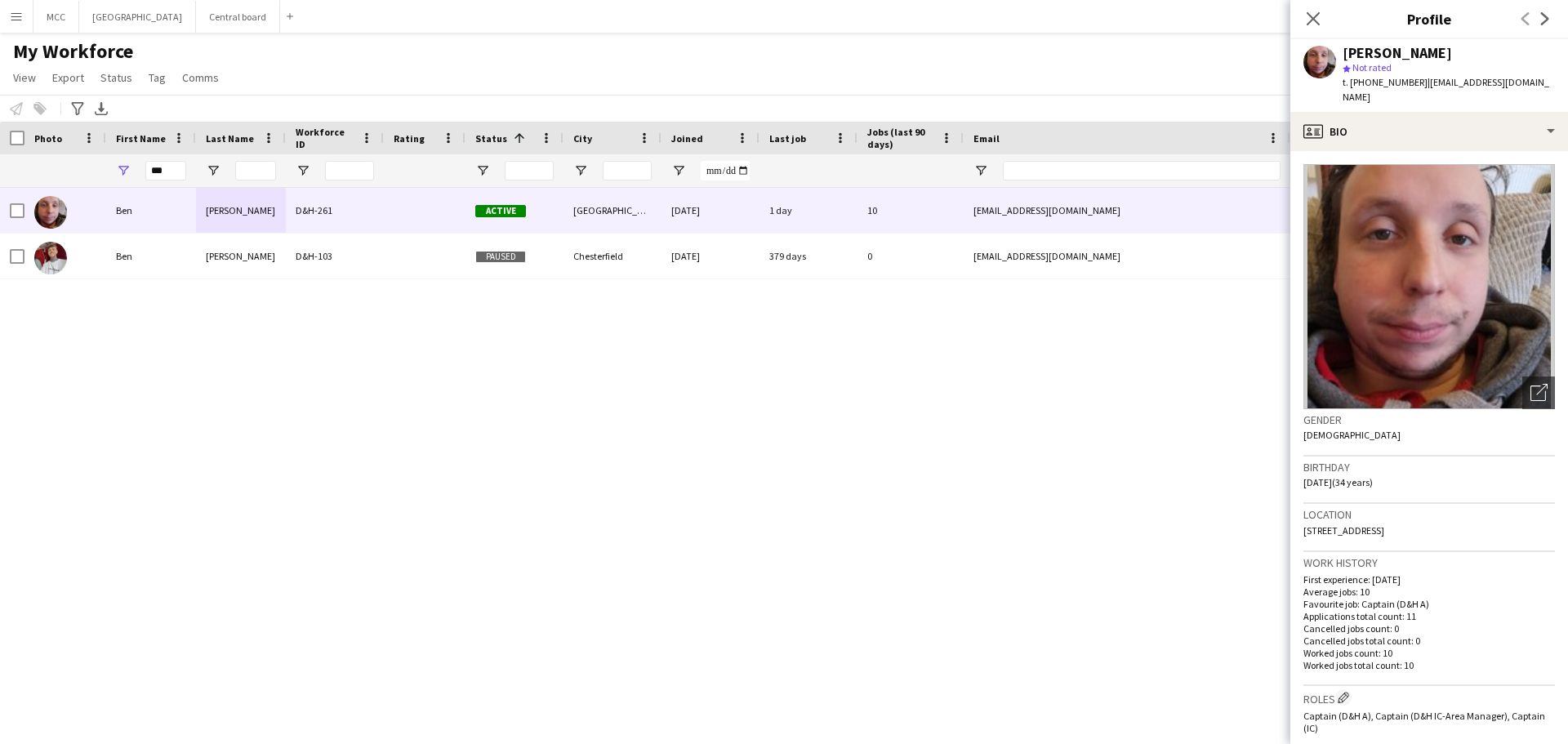
drag, startPoint x: 1477, startPoint y: 532, endPoint x: 1295, endPoint y: 542, distance: 182.3
click at [1295, 542] on app-crew-profile-bio "Open photos pop-in Gender [DEMOGRAPHIC_DATA] Birthday [DEMOGRAPHIC_DATA] (34 ye…" at bounding box center [1429, 447] width 278 height 592
copy span "[STREET_ADDRESS]"
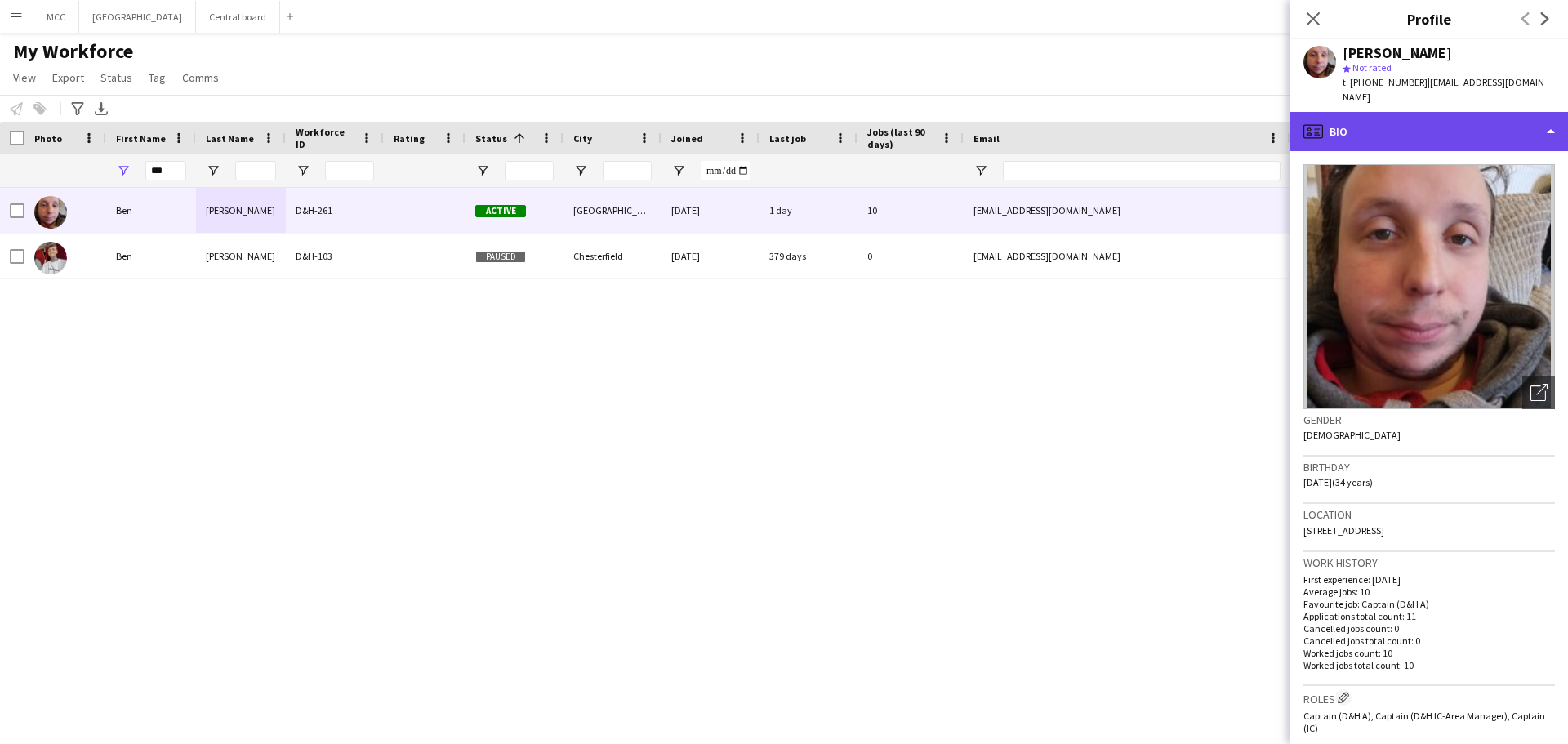
click at [1549, 128] on div "profile Bio" at bounding box center [1429, 131] width 278 height 39
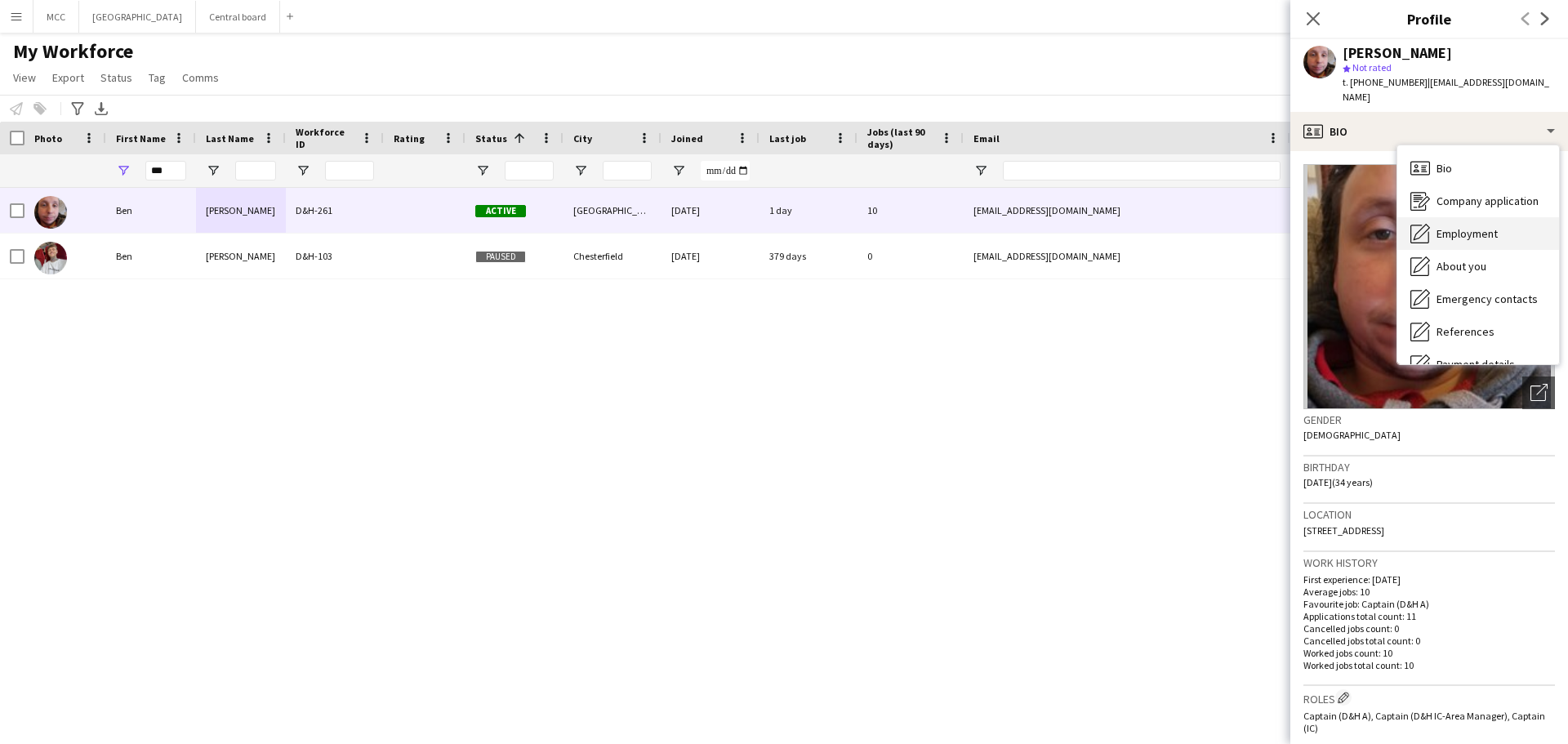
click at [1482, 227] on span "Employment" at bounding box center [1467, 233] width 61 height 14
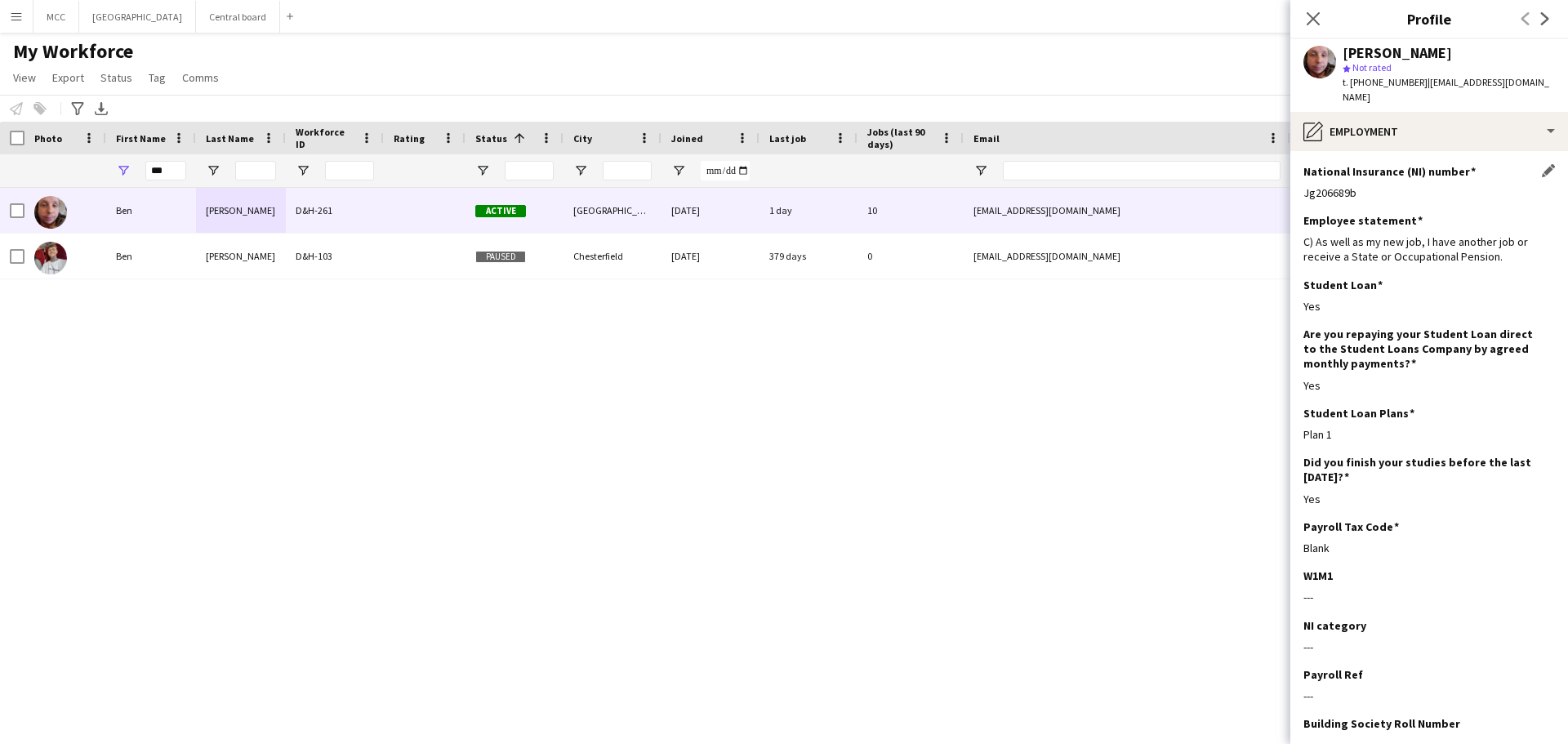
drag, startPoint x: 1362, startPoint y: 192, endPoint x: 1303, endPoint y: 196, distance: 59.1
click at [1303, 196] on div "Jg206689b" at bounding box center [1428, 192] width 251 height 14
copy div "Jg206689b"
click at [168, 173] on input "***" at bounding box center [166, 170] width 41 height 19
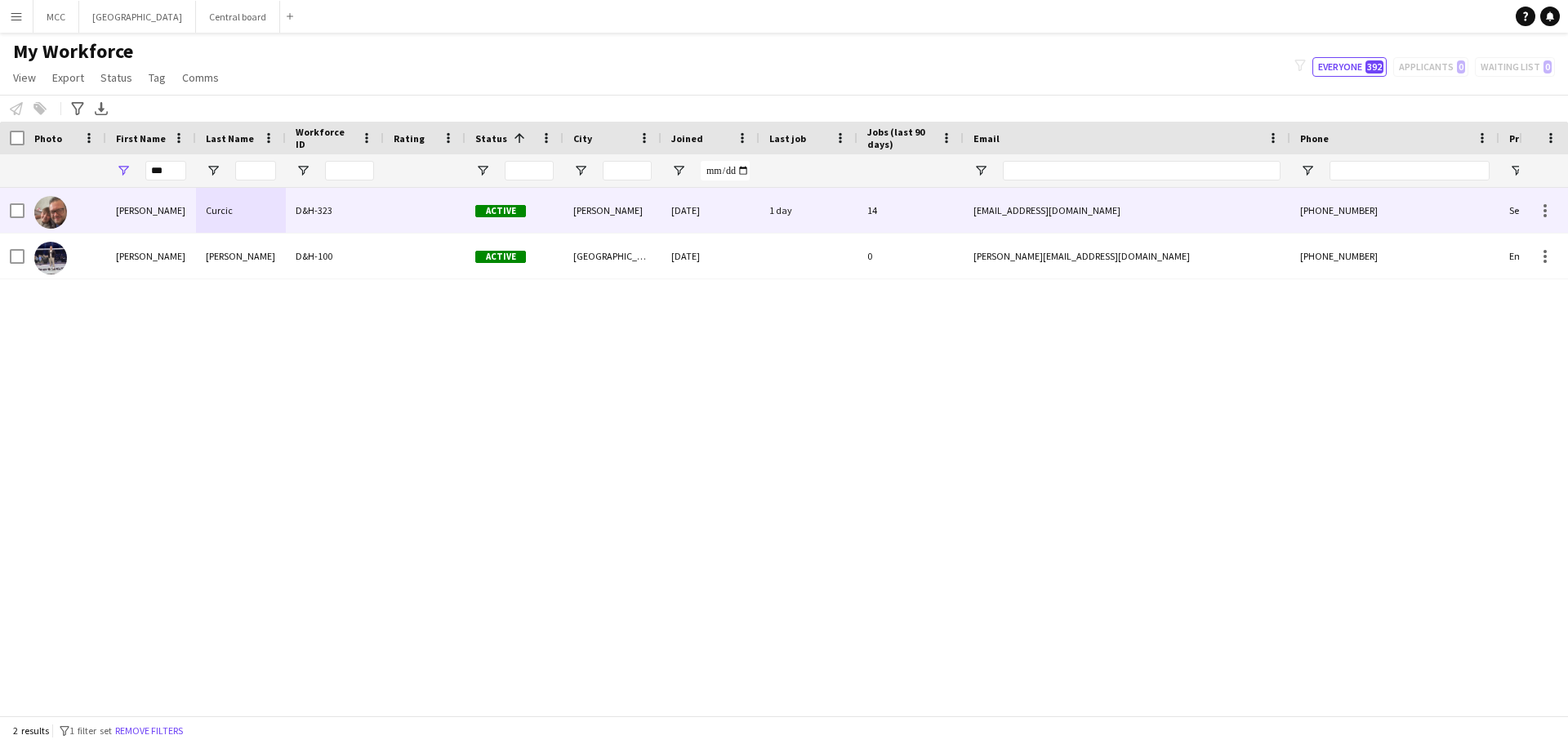
click at [200, 211] on div "Curcic" at bounding box center [240, 210] width 90 height 45
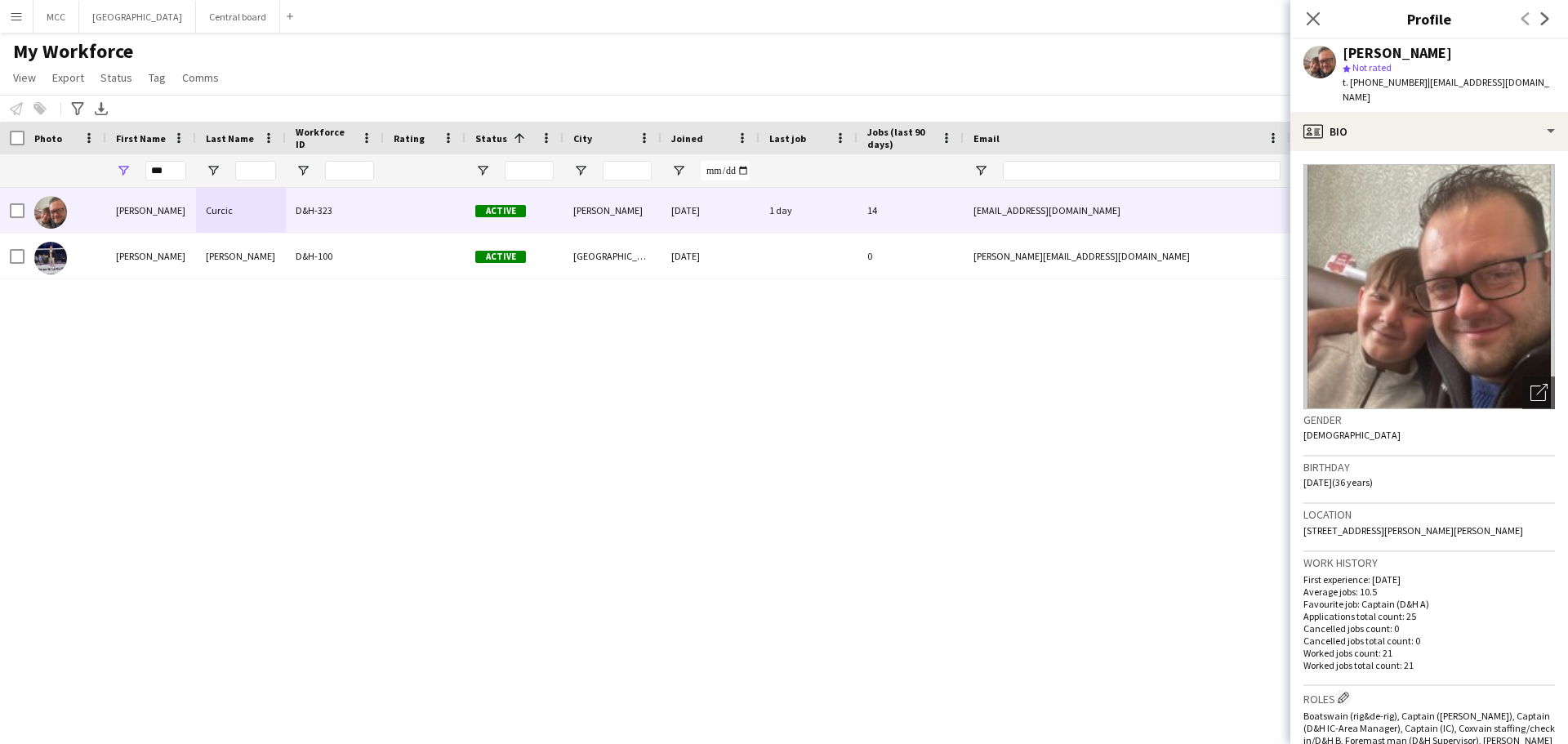
drag, startPoint x: 1341, startPoint y: 531, endPoint x: 1303, endPoint y: 520, distance: 39.6
click at [1303, 520] on div "Location [STREET_ADDRESS][PERSON_NAME][PERSON_NAME]" at bounding box center [1428, 527] width 251 height 47
copy span "[STREET_ADDRESS][PERSON_NAME][PERSON_NAME]"
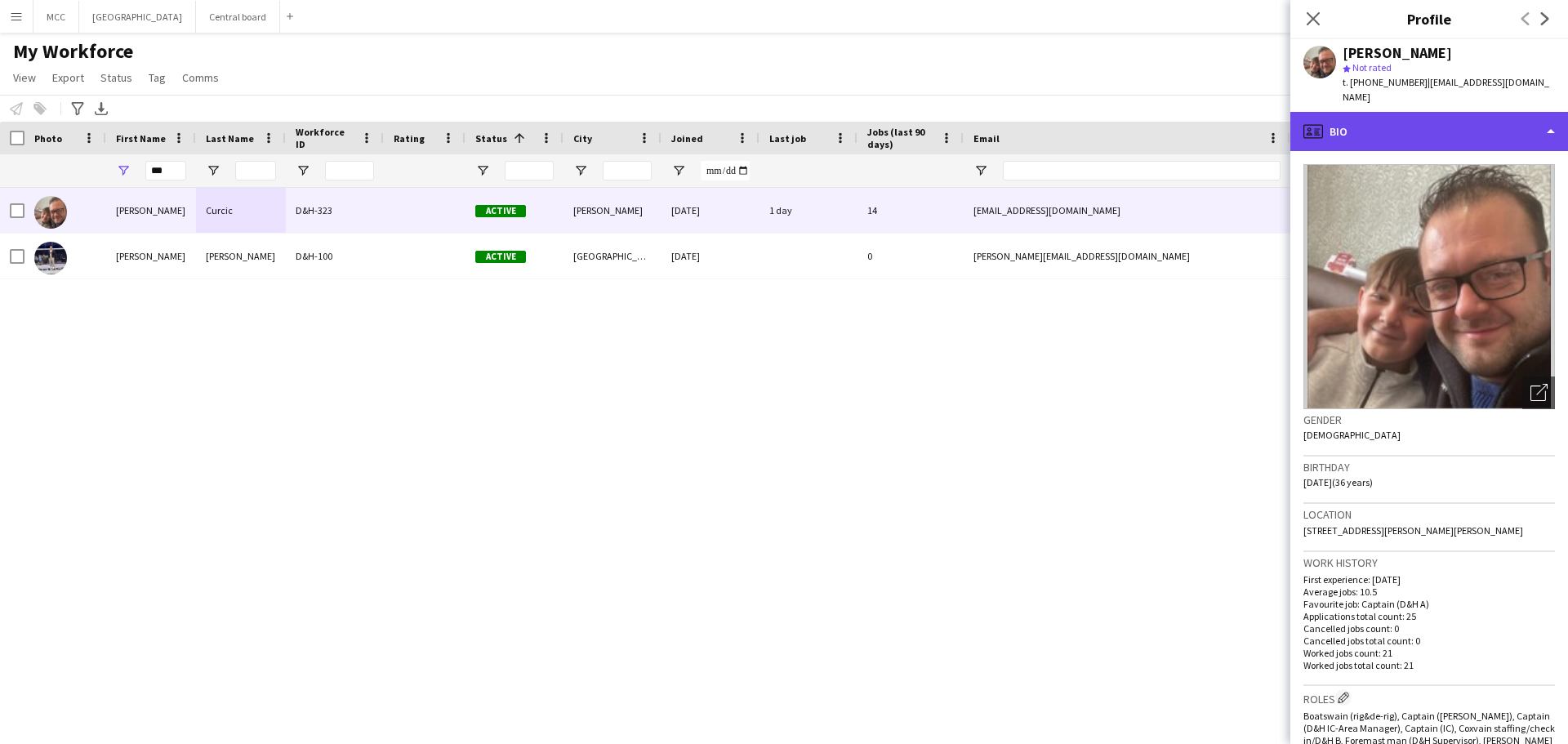
click at [1531, 112] on div "profile Bio" at bounding box center [1429, 131] width 278 height 39
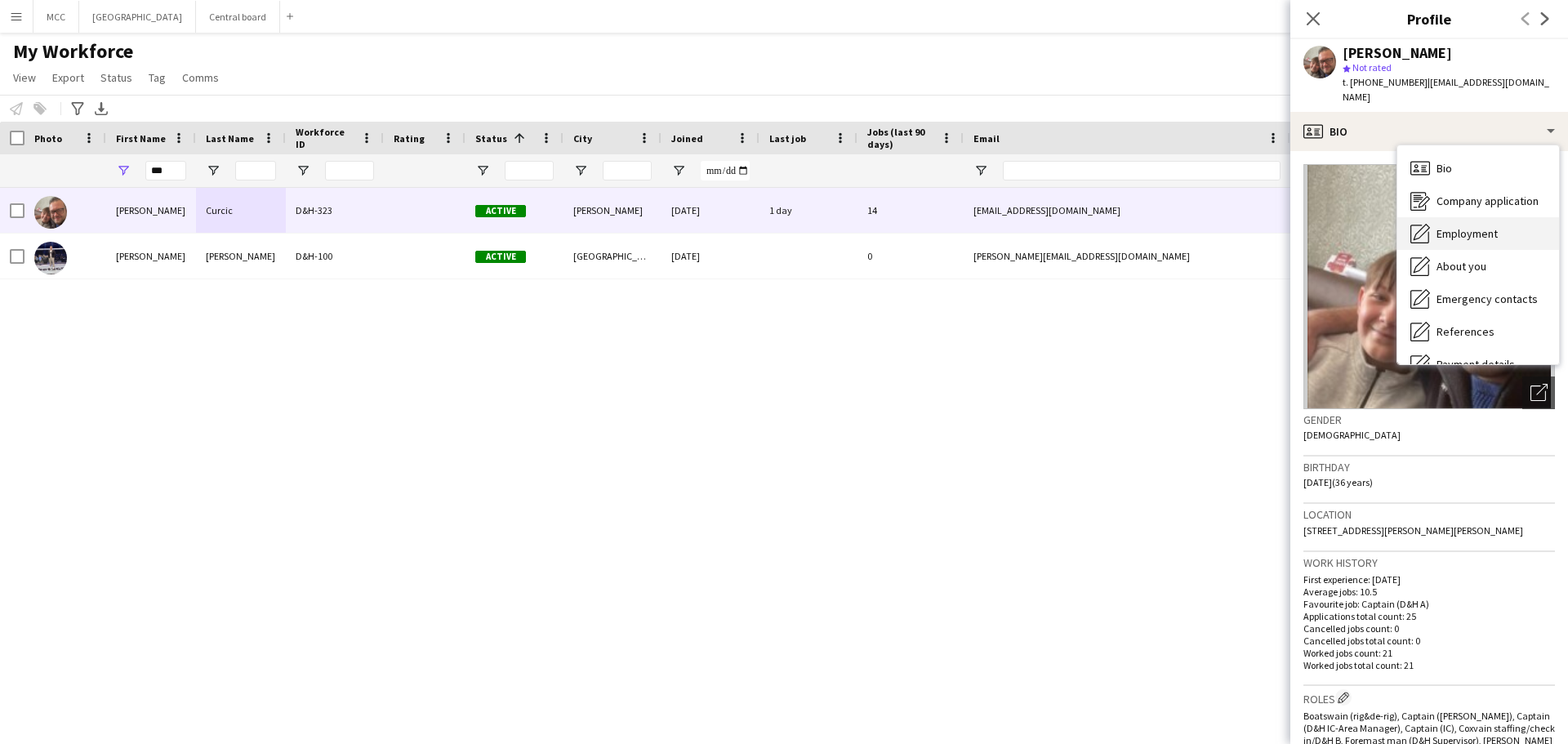
click at [1492, 226] on span "Employment" at bounding box center [1467, 233] width 61 height 14
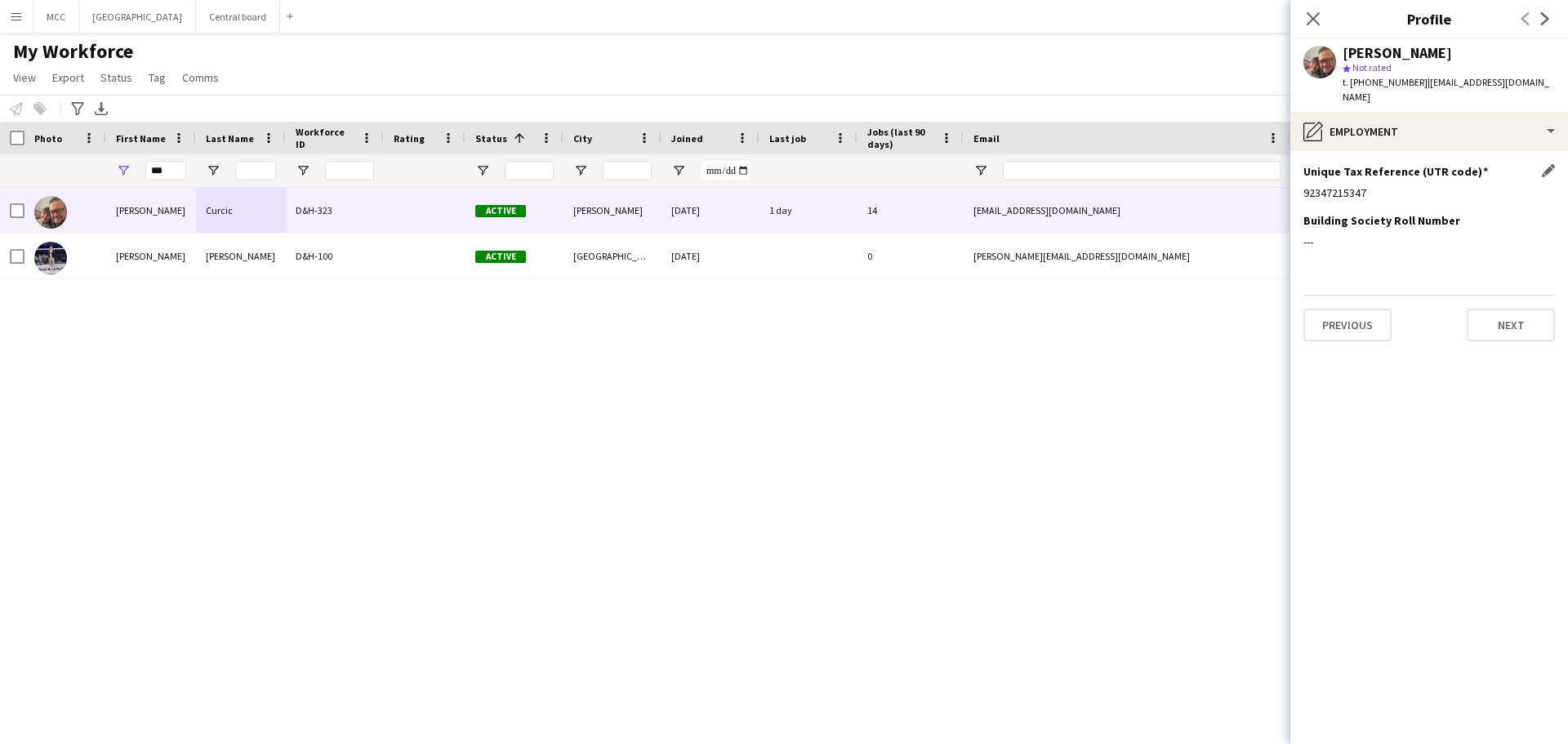
click at [1378, 185] on div "92347215347" at bounding box center [1428, 192] width 251 height 14
drag, startPoint x: 178, startPoint y: 171, endPoint x: 140, endPoint y: 173, distance: 38.1
click at [140, 173] on div "***" at bounding box center [151, 170] width 90 height 33
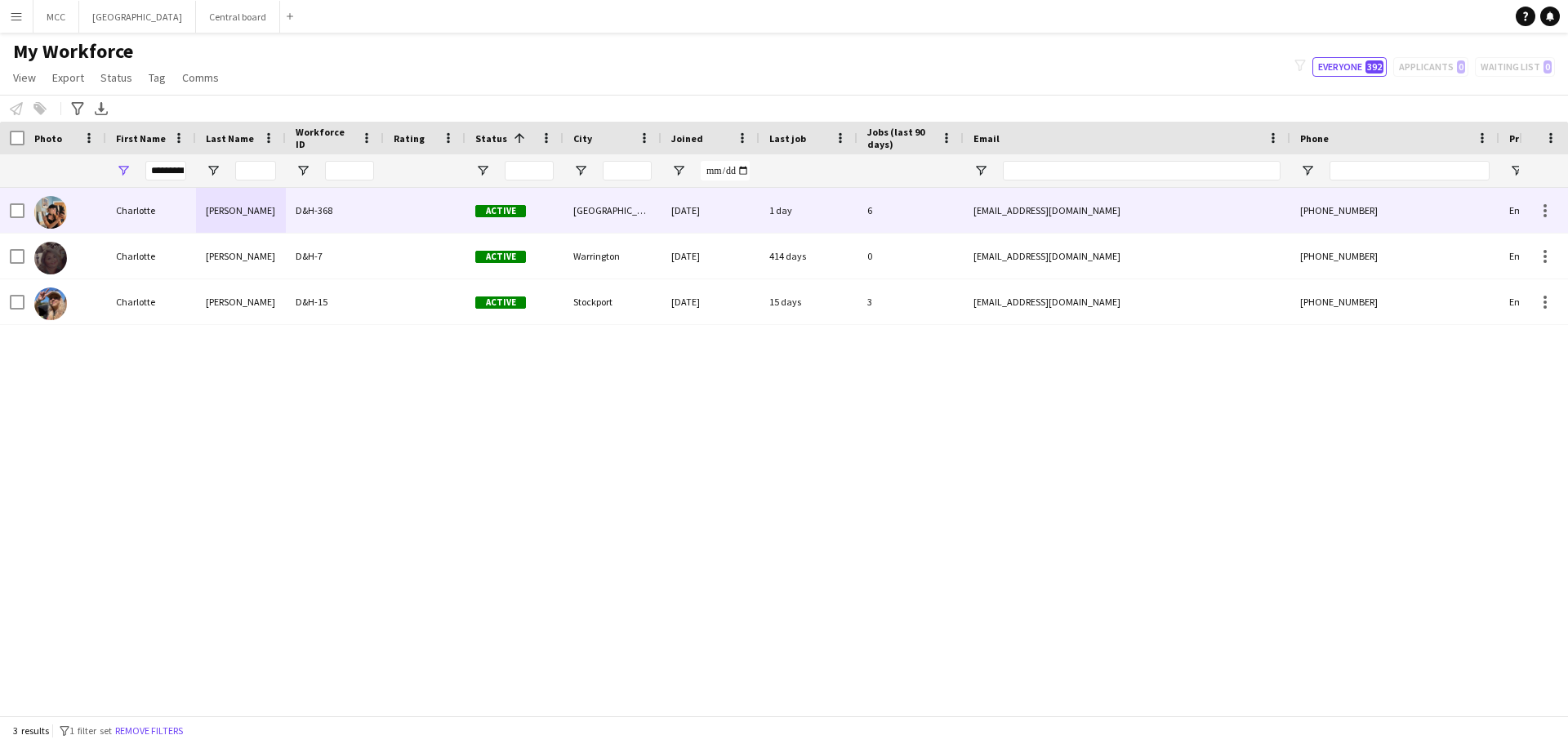
click at [251, 211] on div "[PERSON_NAME]" at bounding box center [240, 210] width 90 height 45
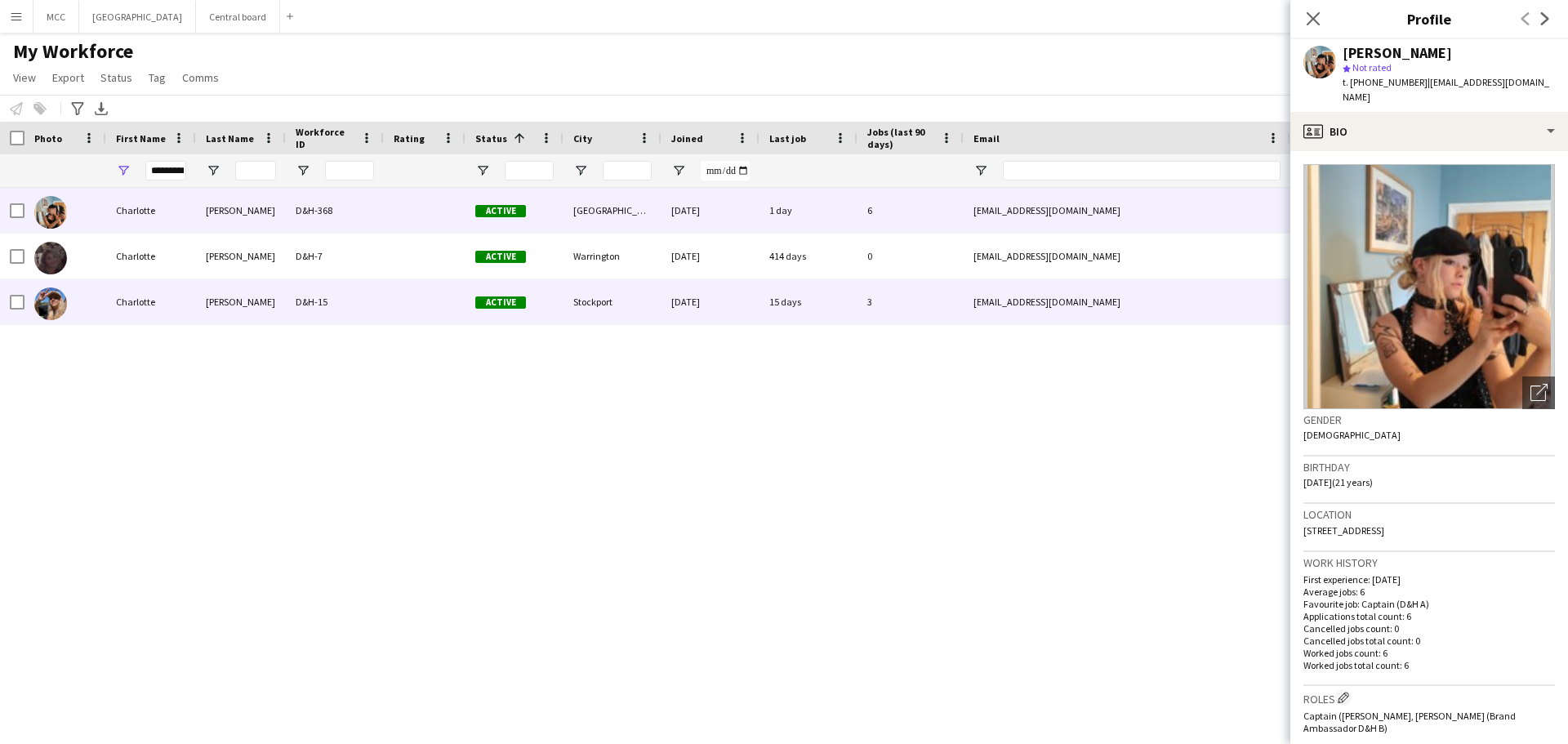
click at [331, 315] on div "D&H-15" at bounding box center [335, 301] width 98 height 45
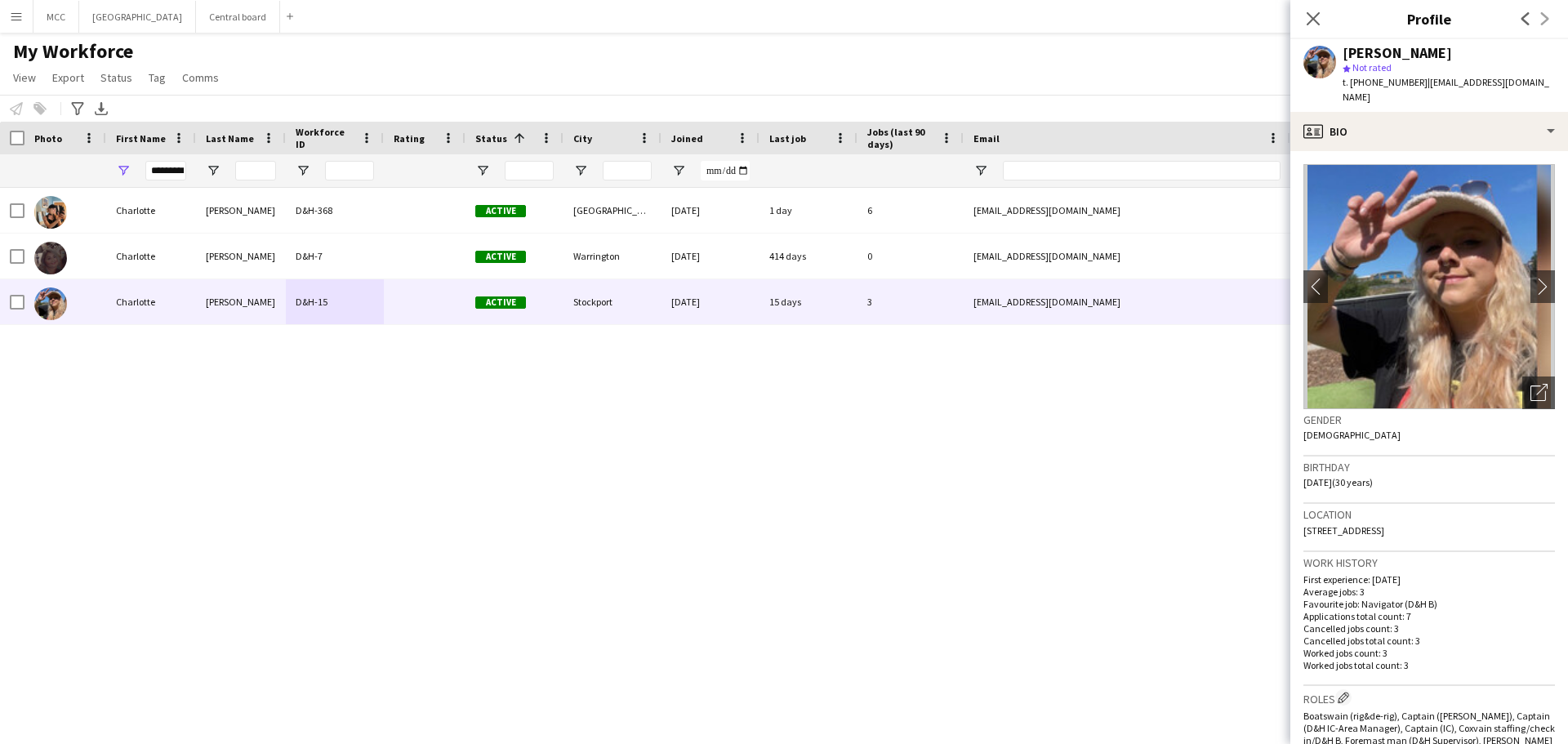
drag, startPoint x: 1509, startPoint y: 515, endPoint x: 1296, endPoint y: 524, distance: 213.2
click at [1296, 524] on app-crew-profile-bio "chevron-left chevron-right Open photos pop-in Gender [DEMOGRAPHIC_DATA] Birthda…" at bounding box center [1429, 447] width 278 height 592
copy span "[STREET_ADDRESS]"
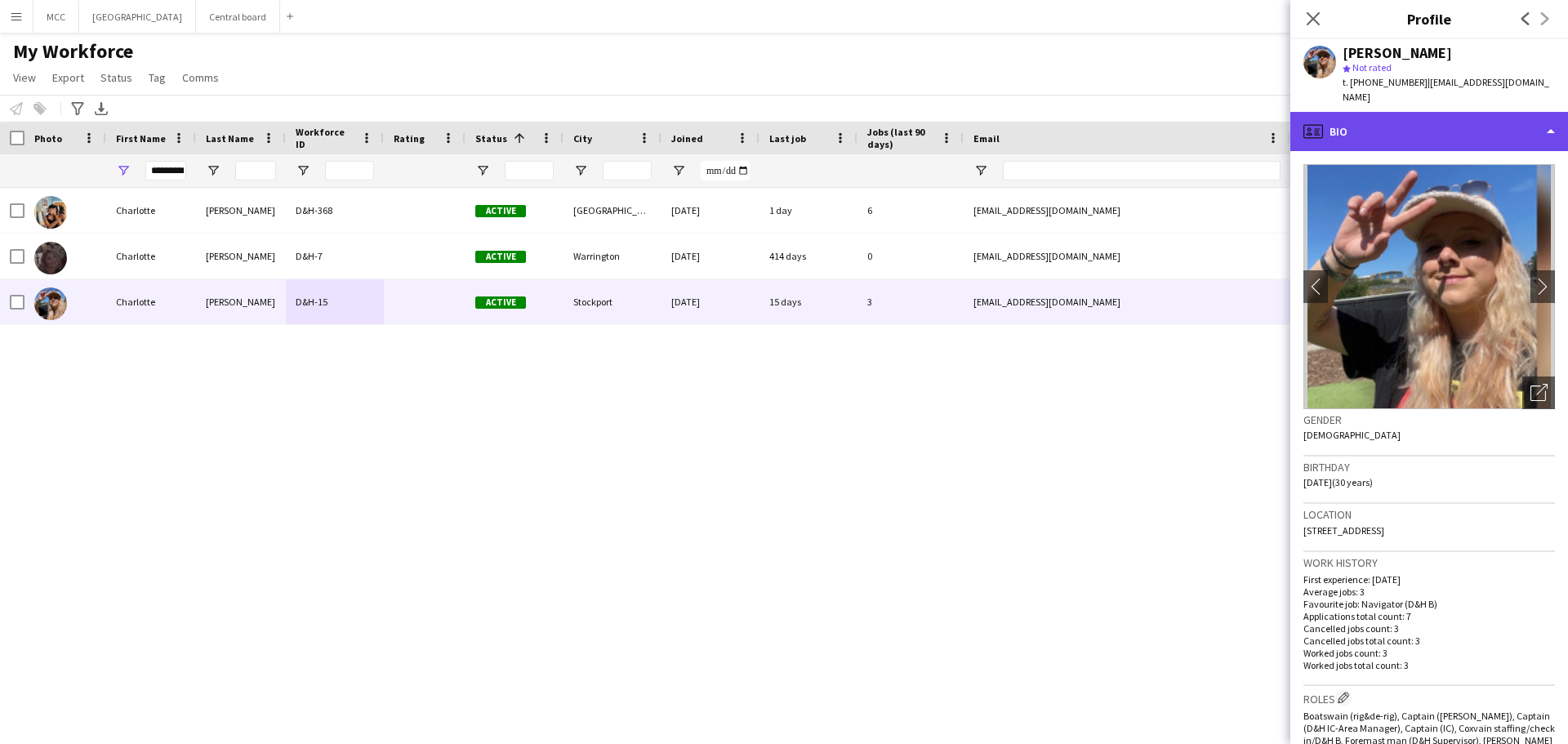
click at [1549, 112] on div "profile Bio" at bounding box center [1429, 131] width 278 height 39
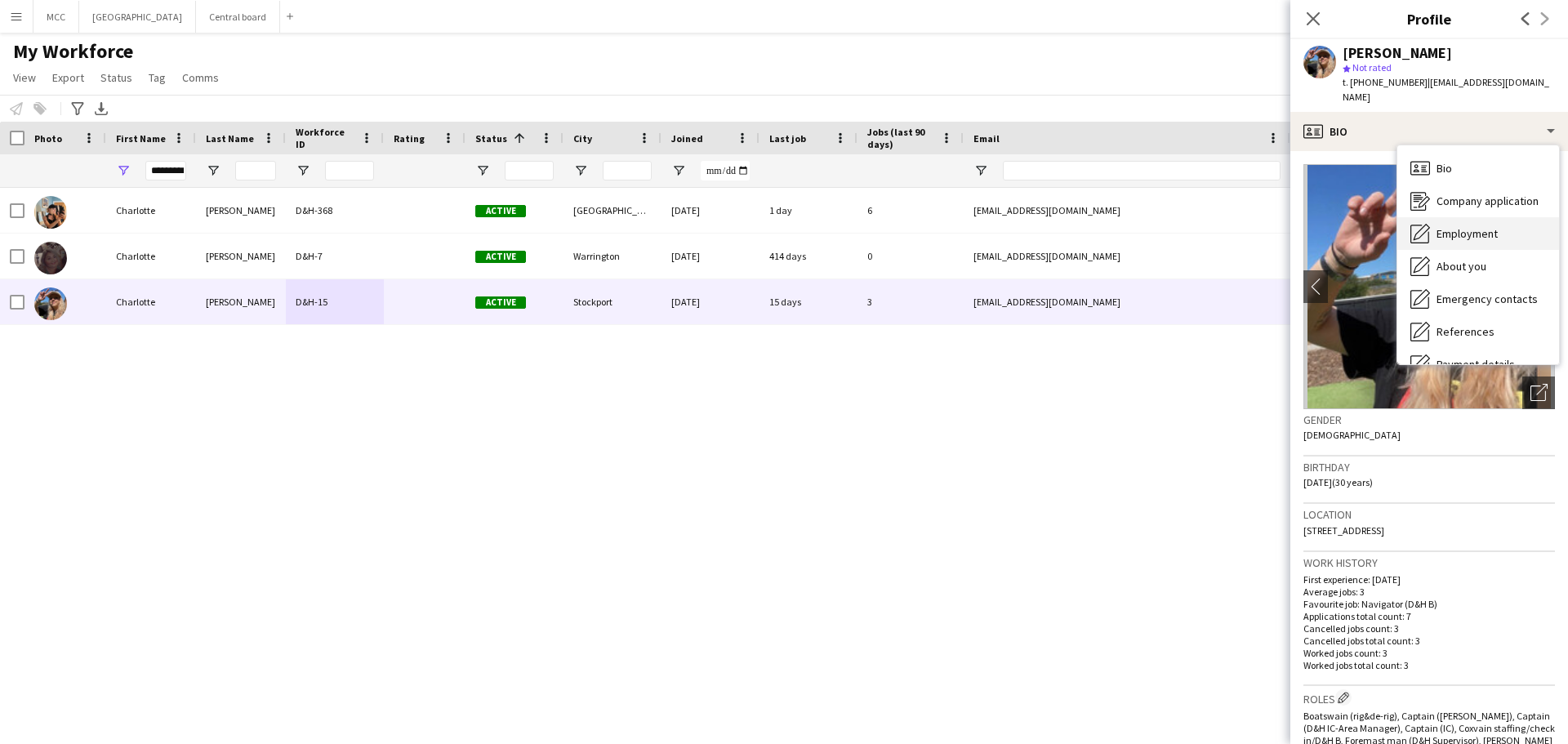
click at [1493, 226] on div "Employment Employment" at bounding box center [1477, 234] width 162 height 33
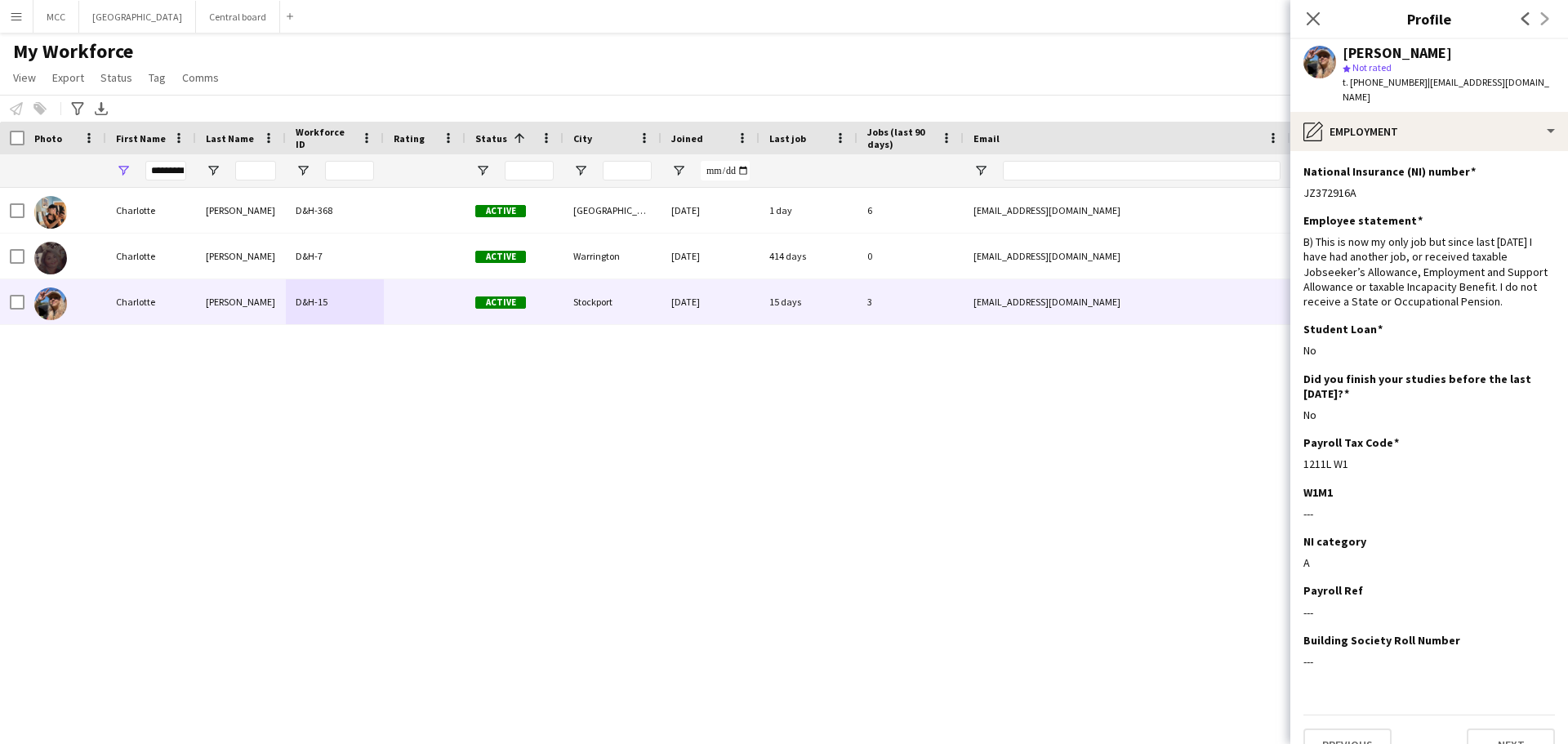
drag, startPoint x: 1357, startPoint y: 174, endPoint x: 1296, endPoint y: 185, distance: 62.0
click at [1296, 185] on app-section-data-types "National Insurance (NI) number Edit this field JZ372916A Employee statement Edi…" at bounding box center [1429, 447] width 278 height 592
copy div "JZ372916A"
click at [169, 173] on input "*********" at bounding box center [166, 170] width 41 height 19
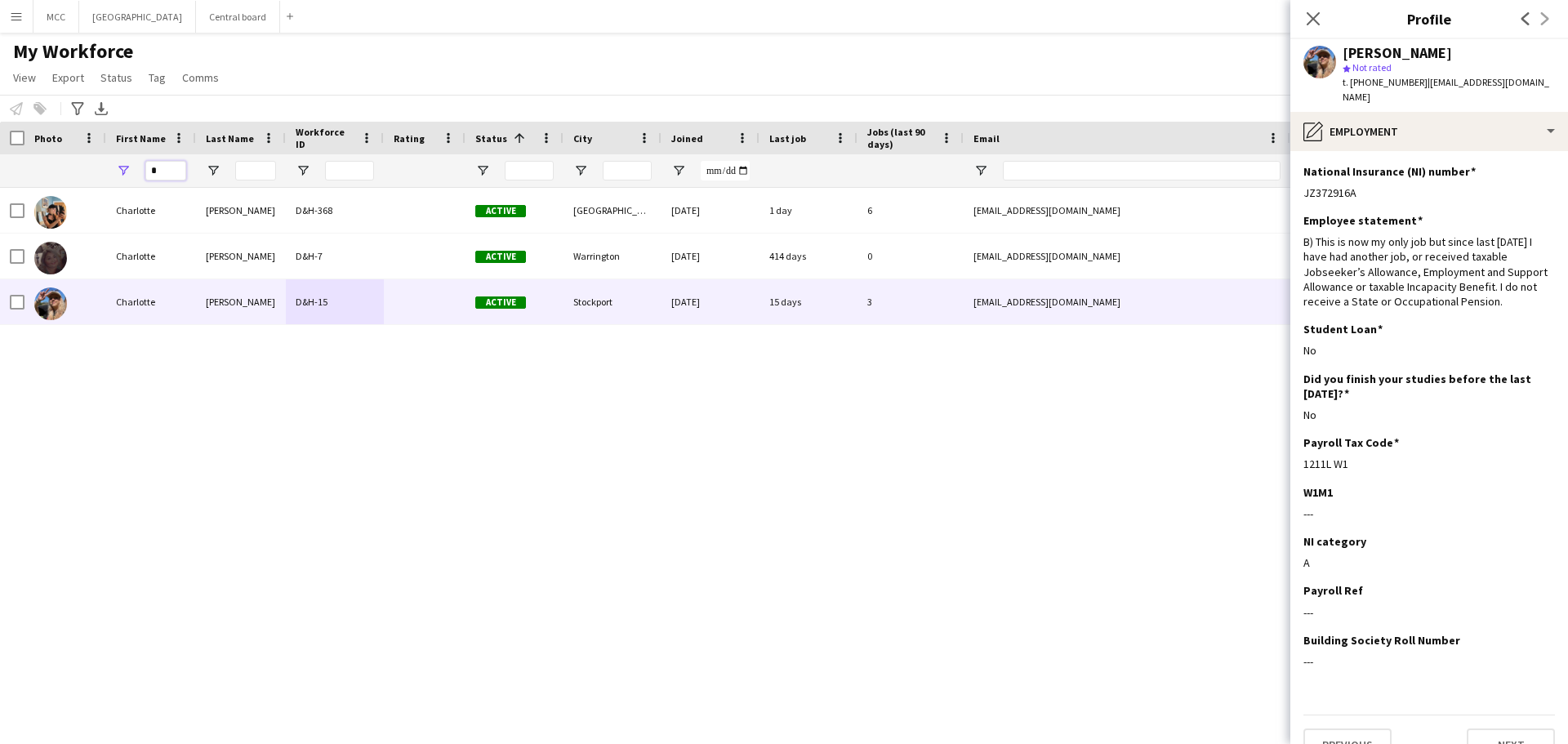
click at [169, 173] on input "*" at bounding box center [166, 170] width 41 height 19
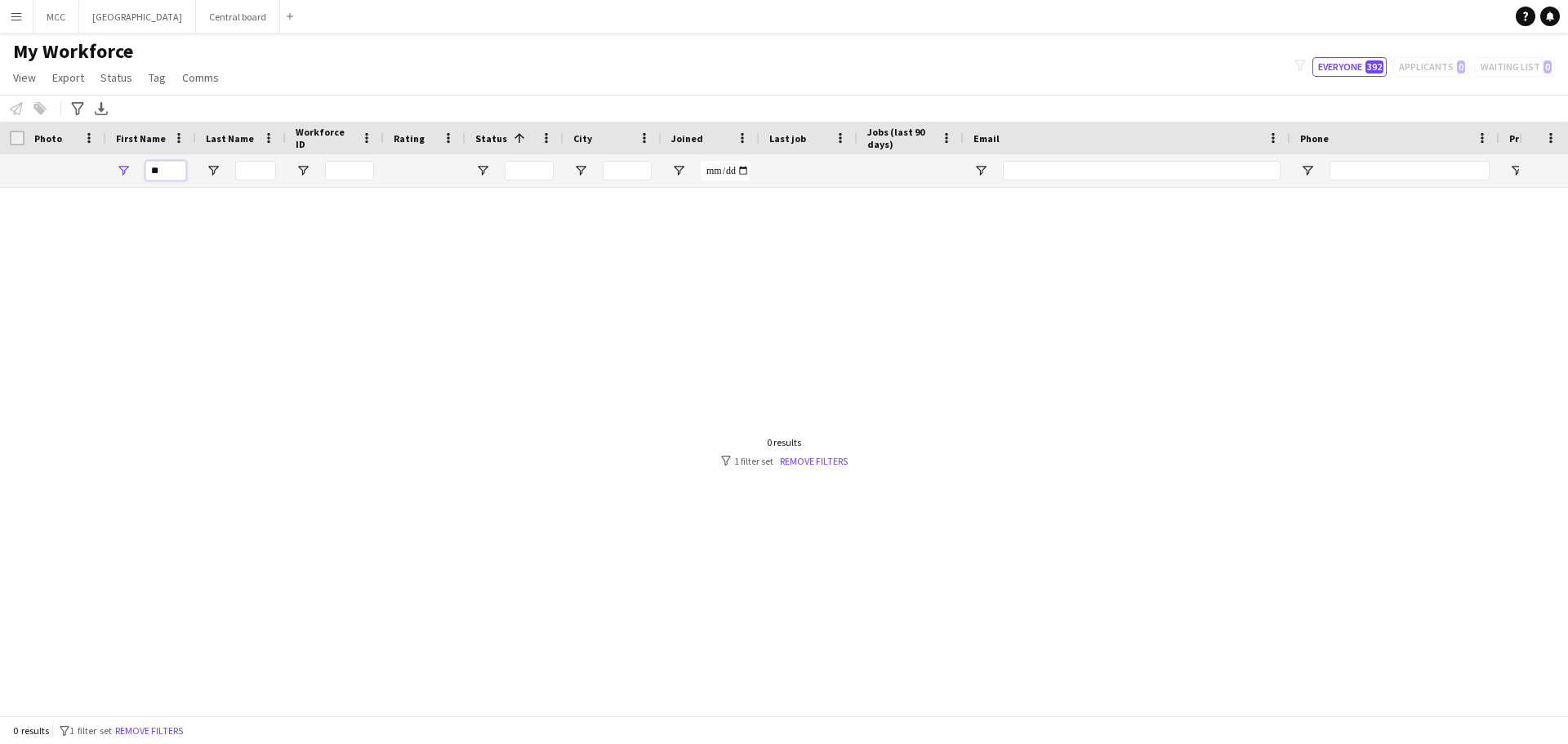
type input "*"
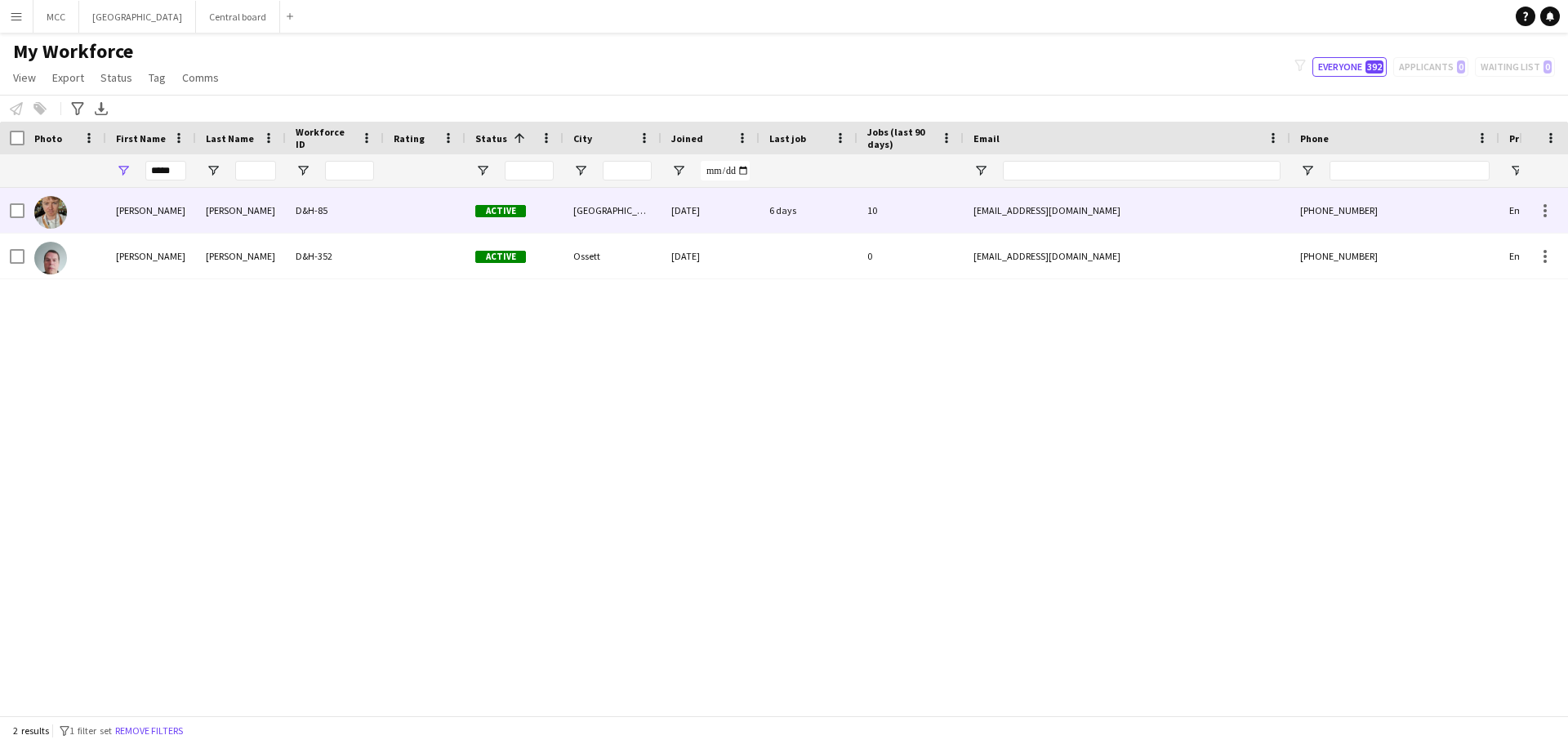
click at [280, 218] on div "[PERSON_NAME]" at bounding box center [240, 210] width 90 height 45
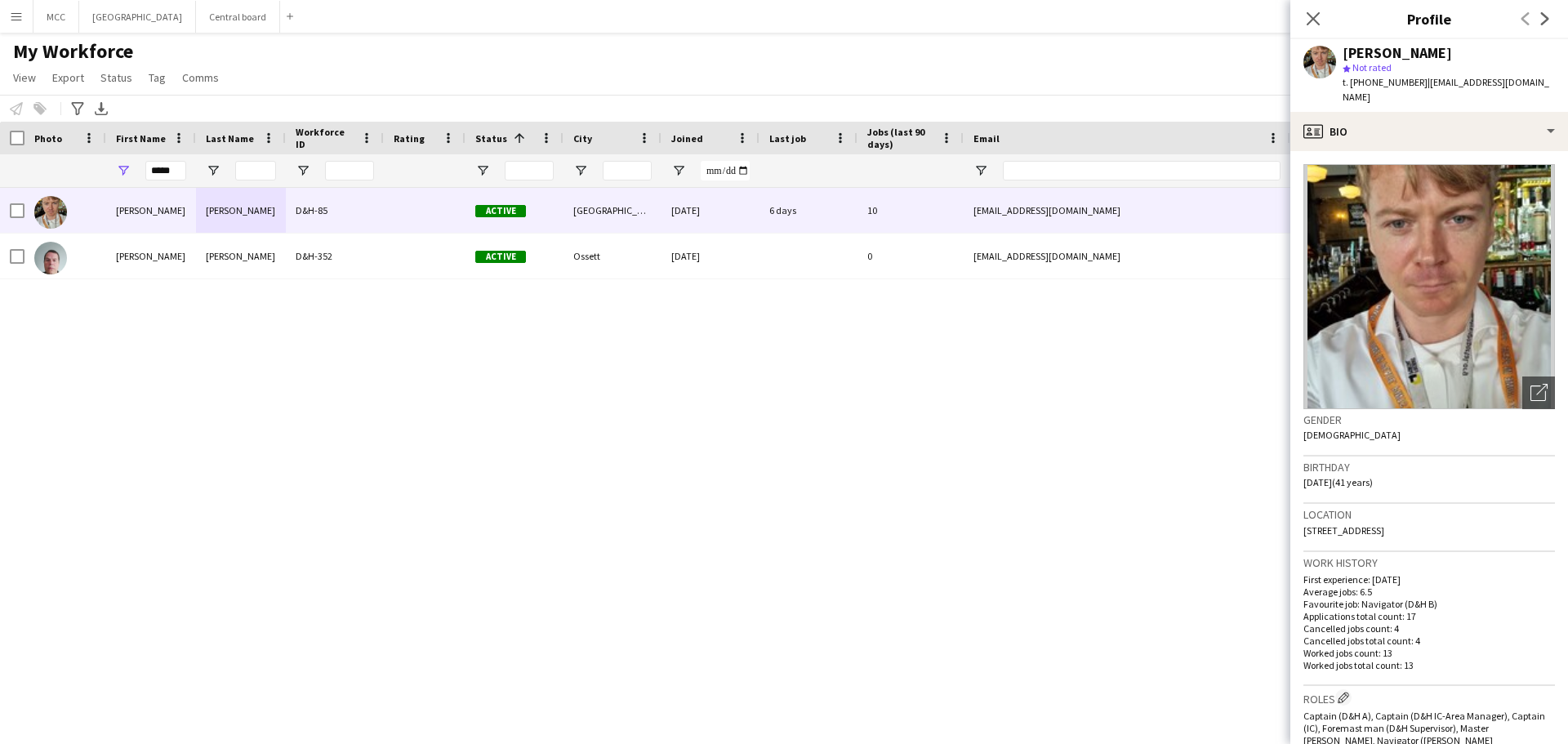
drag, startPoint x: 1431, startPoint y: 518, endPoint x: 1304, endPoint y: 523, distance: 127.1
click at [1304, 523] on div "Location [STREET_ADDRESS]" at bounding box center [1428, 527] width 251 height 47
copy span "[STREET_ADDRESS]"
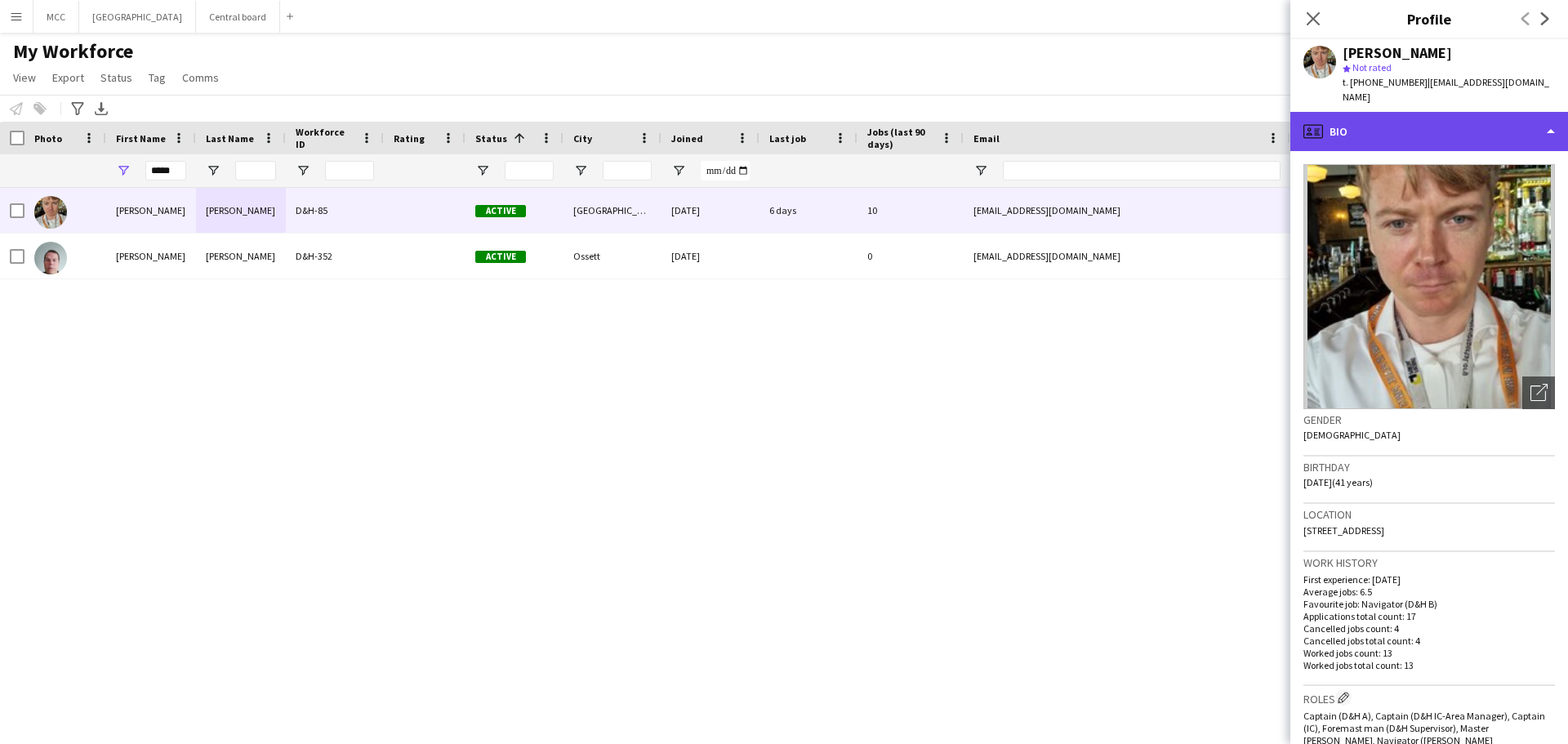
click at [1554, 118] on div "profile Bio" at bounding box center [1429, 131] width 278 height 39
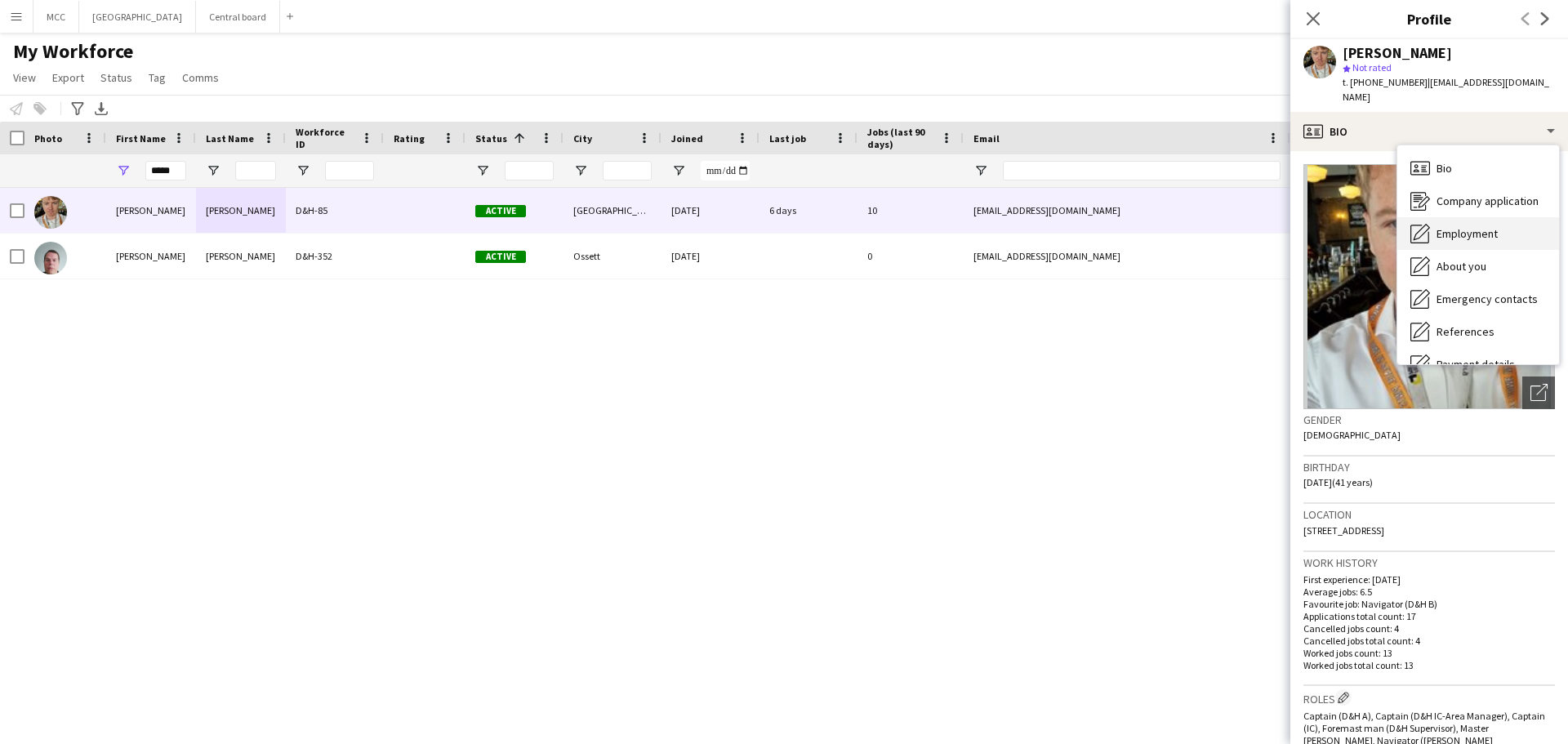
click at [1501, 218] on div "Employment Employment" at bounding box center [1477, 234] width 162 height 33
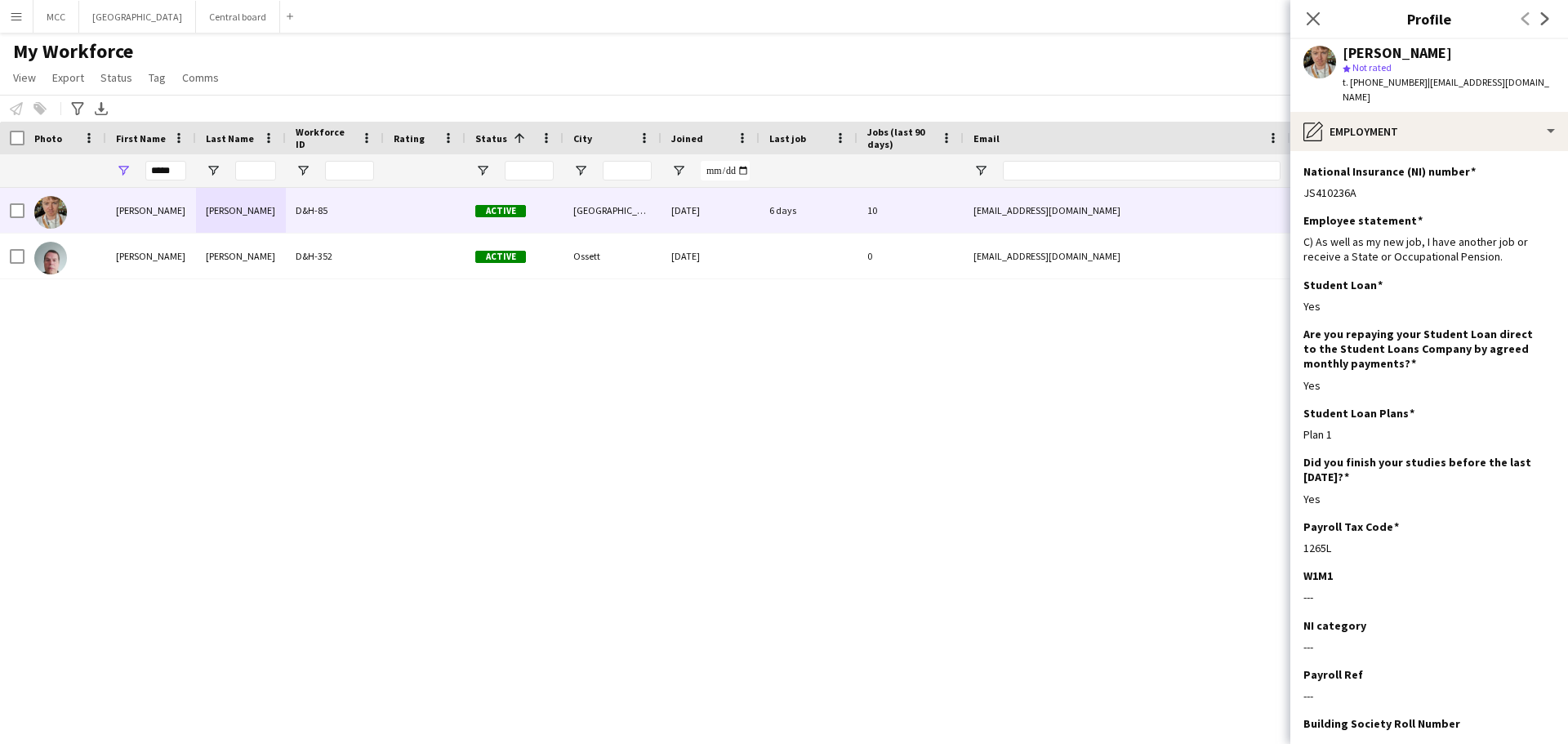
drag, startPoint x: 1366, startPoint y: 177, endPoint x: 1302, endPoint y: 179, distance: 64.0
click at [1302, 179] on app-section-data-types "National Insurance (NI) number Edit this field JS410236A Employee statement Edi…" at bounding box center [1429, 447] width 278 height 592
copy div "JS410236A"
click at [167, 172] on input "*****" at bounding box center [166, 170] width 41 height 19
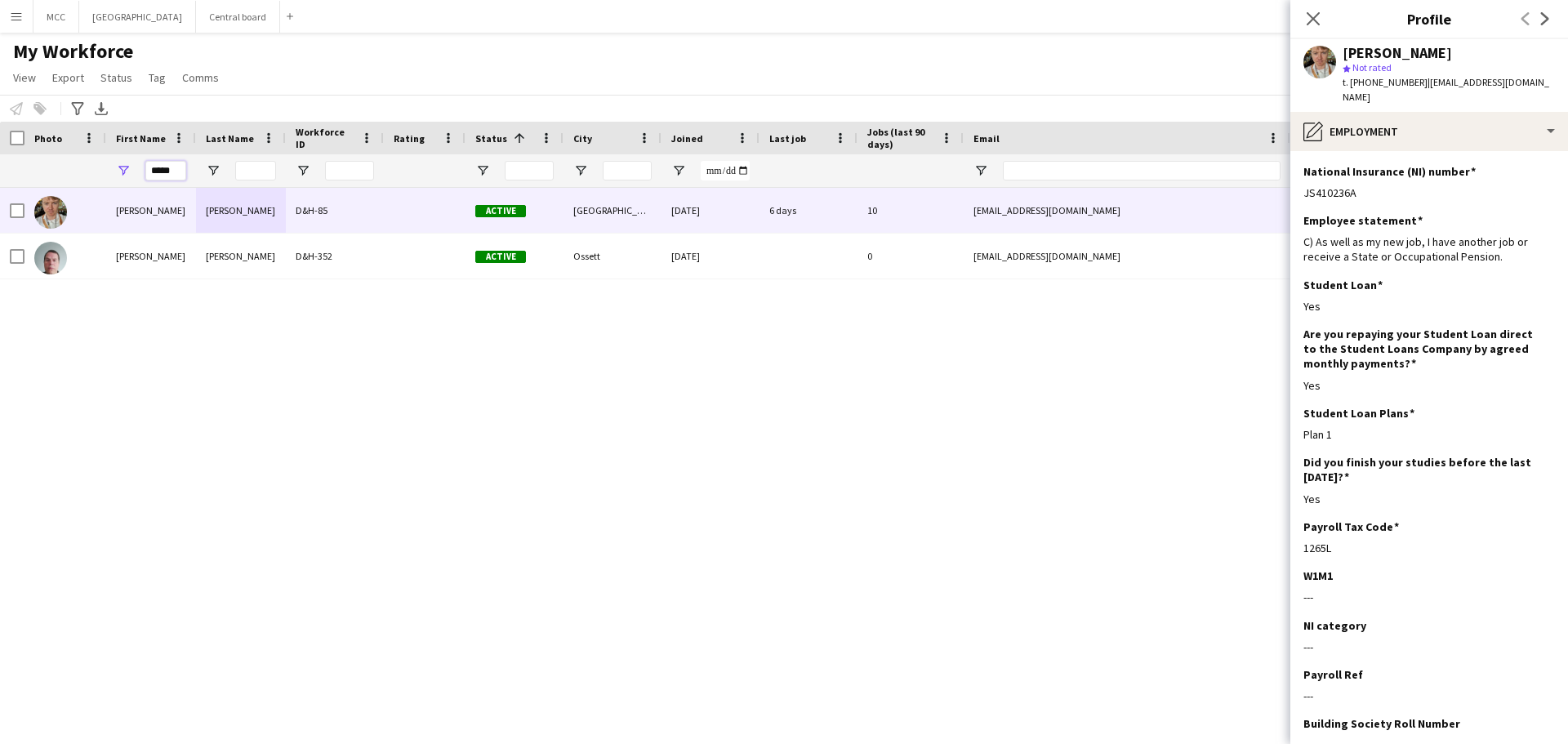
click at [167, 172] on input "*****" at bounding box center [166, 170] width 41 height 19
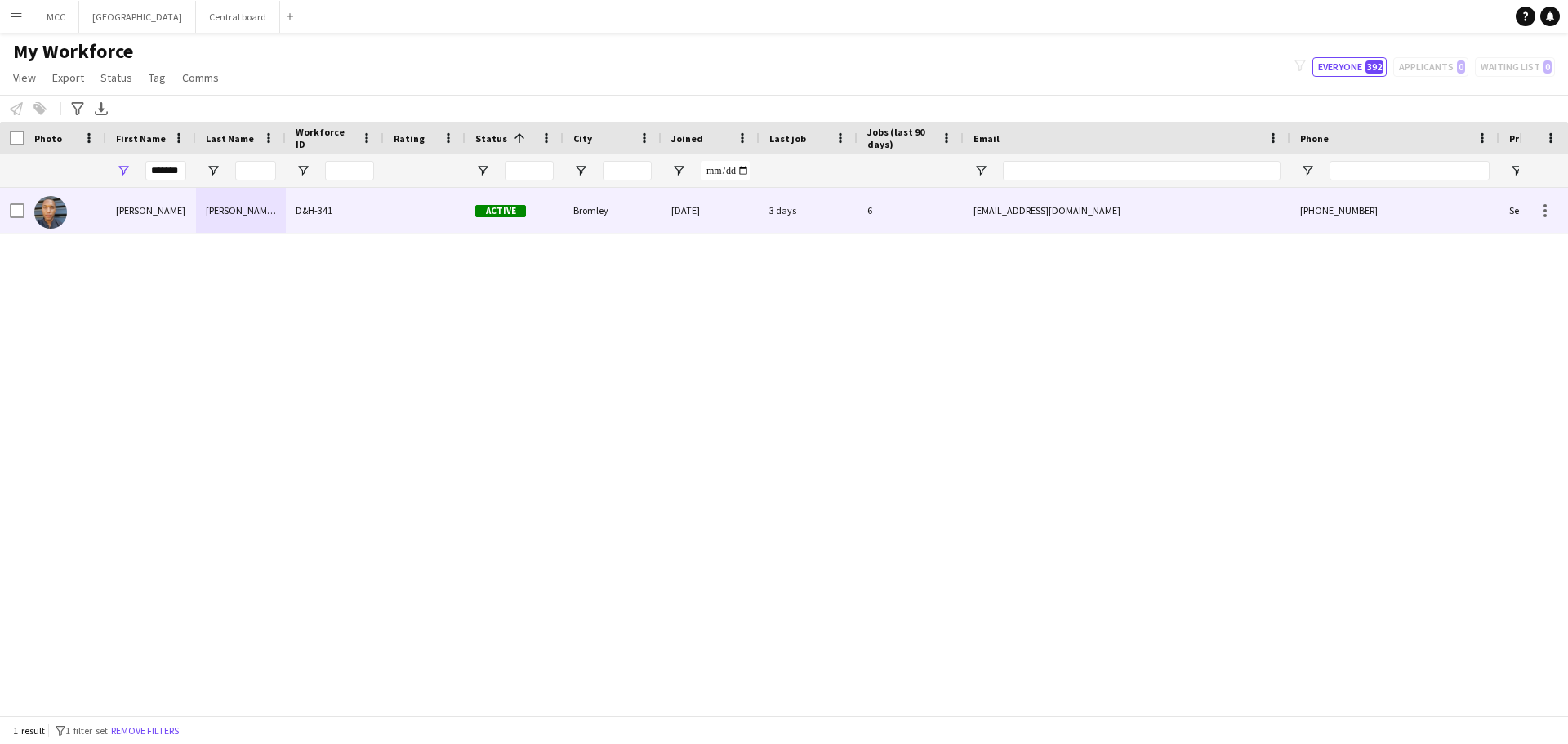
click at [228, 213] on div "[PERSON_NAME][GEOGRAPHIC_DATA]" at bounding box center [240, 210] width 90 height 45
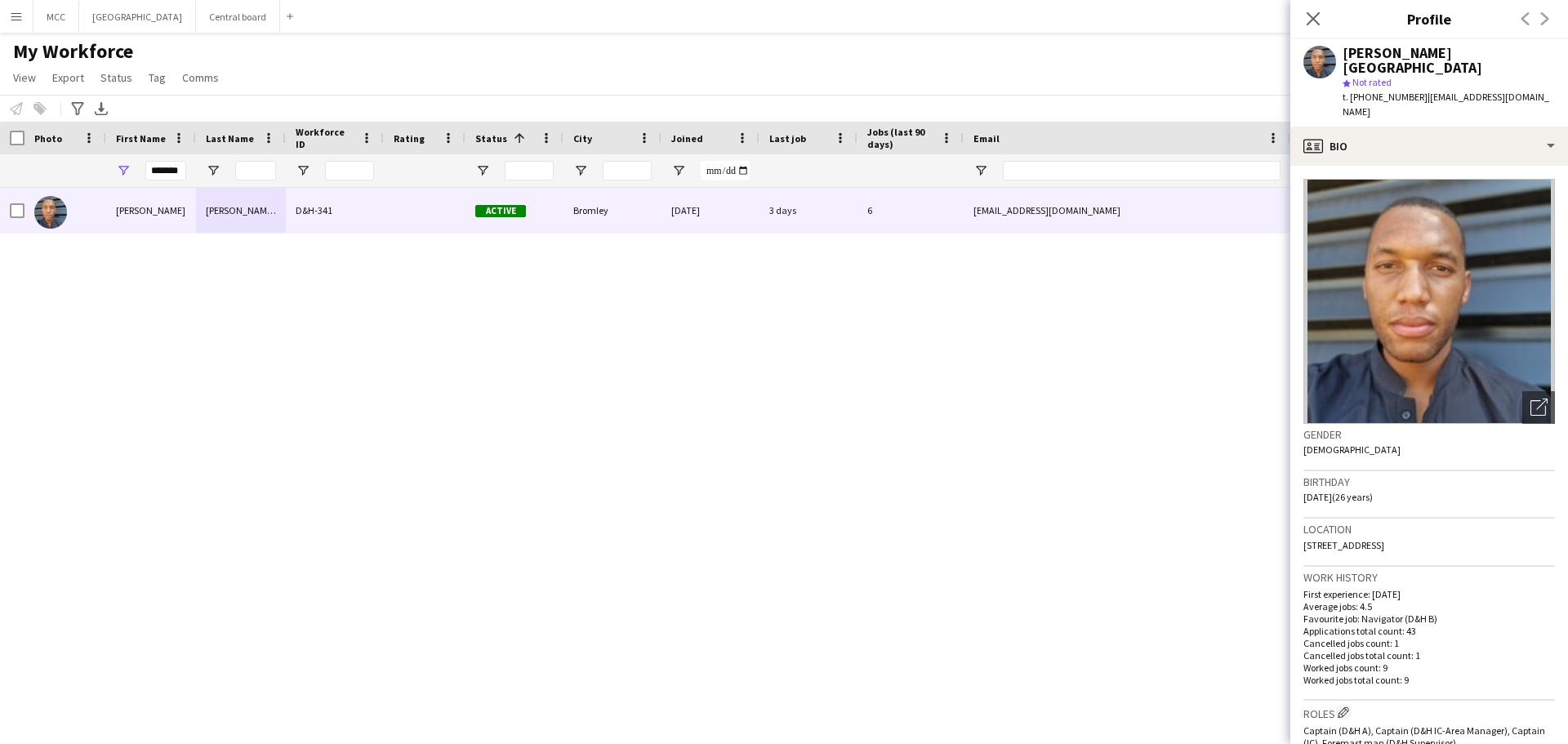
click at [1384, 539] on span "[STREET_ADDRESS]" at bounding box center [1343, 545] width 80 height 12
copy span "[STREET_ADDRESS]"
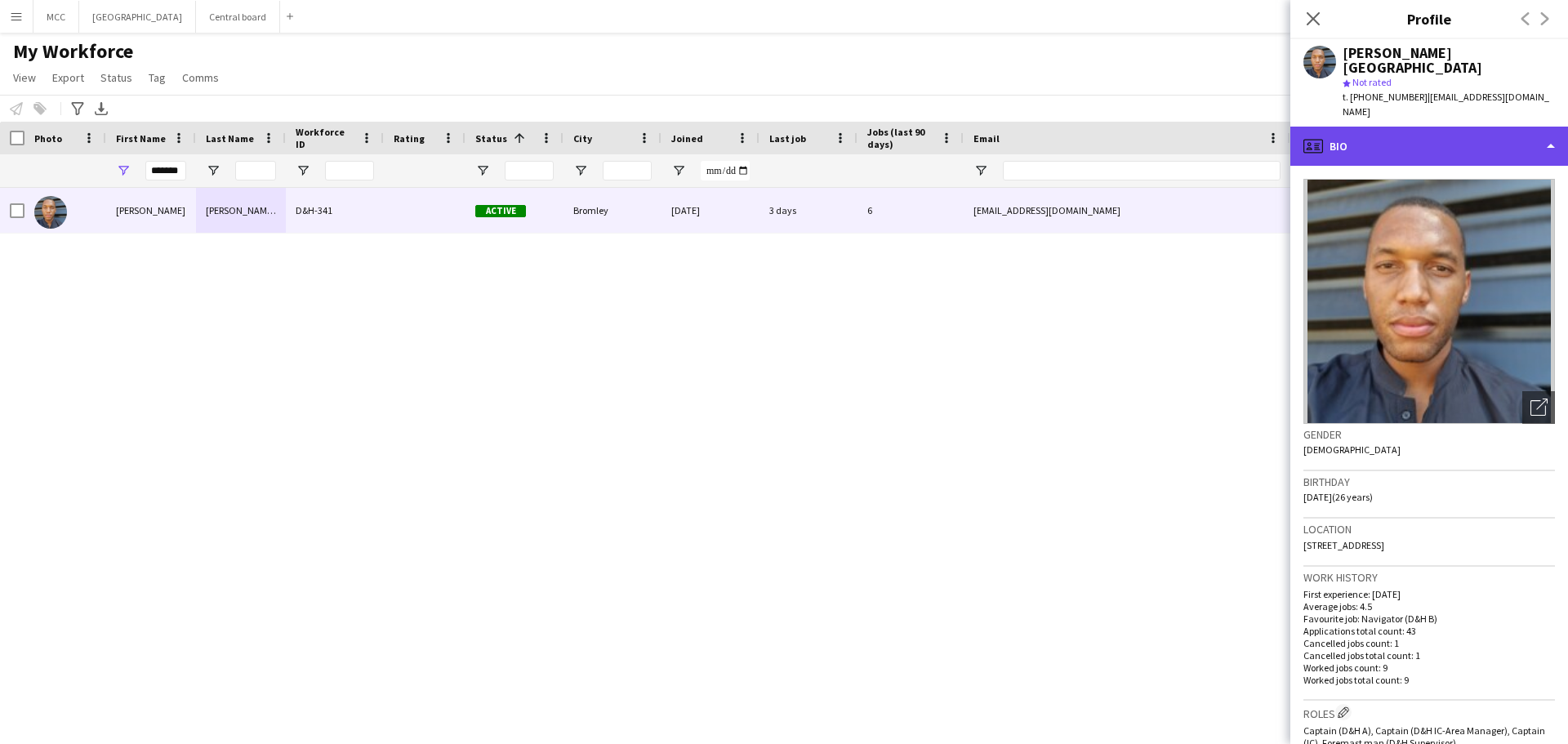
click at [1543, 127] on div "profile Bio" at bounding box center [1429, 146] width 278 height 39
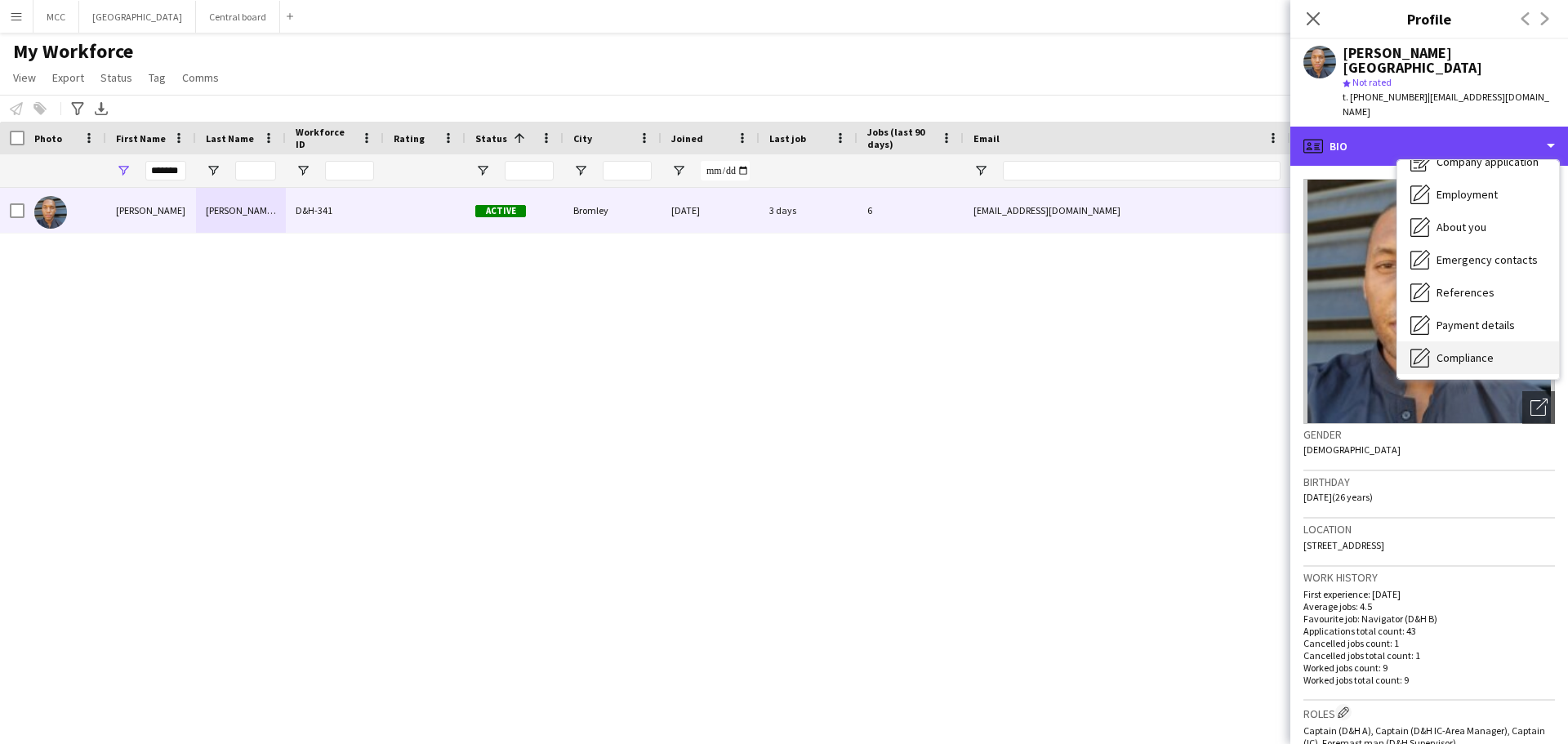
scroll to position [47, 0]
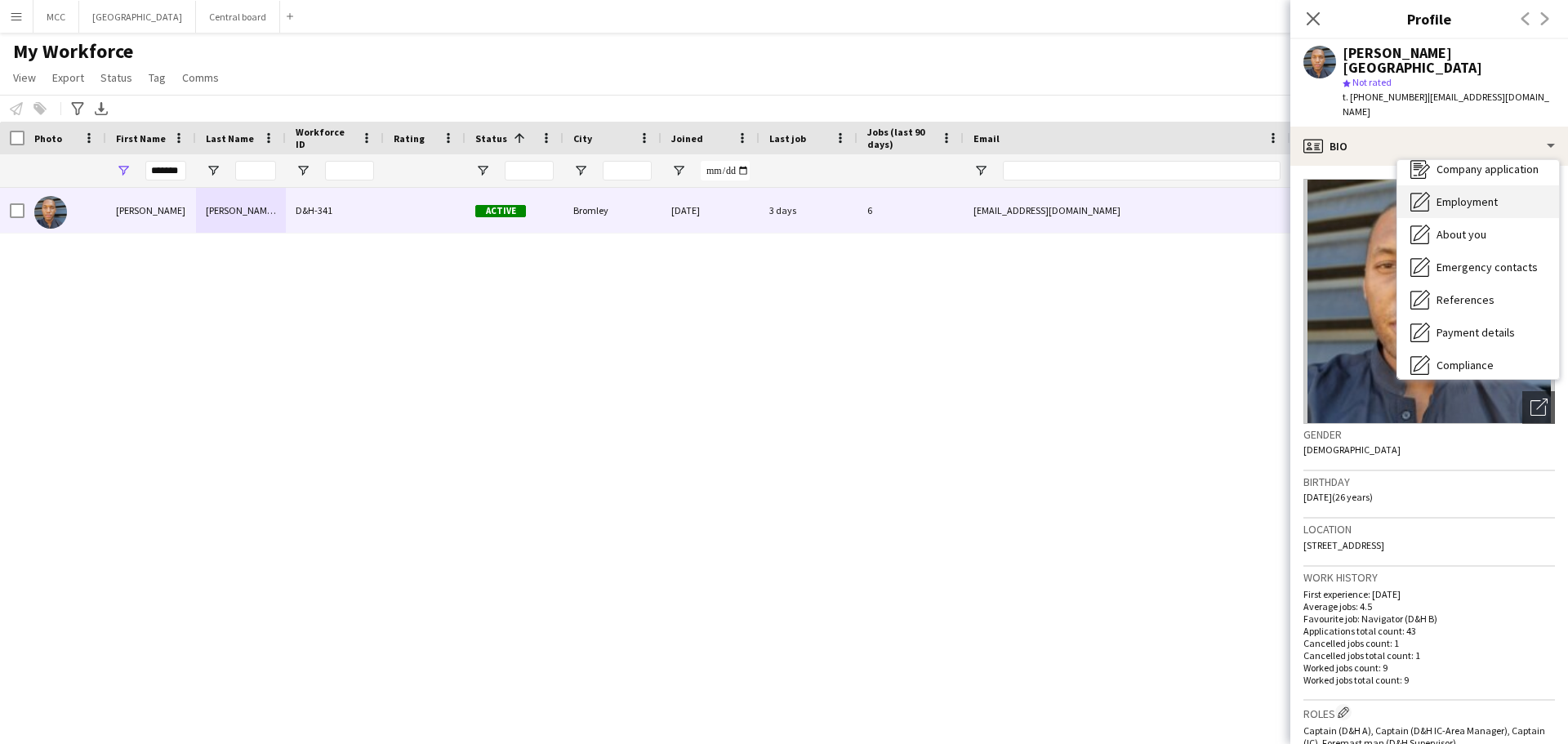
click at [1483, 195] on span "Employment" at bounding box center [1467, 201] width 61 height 14
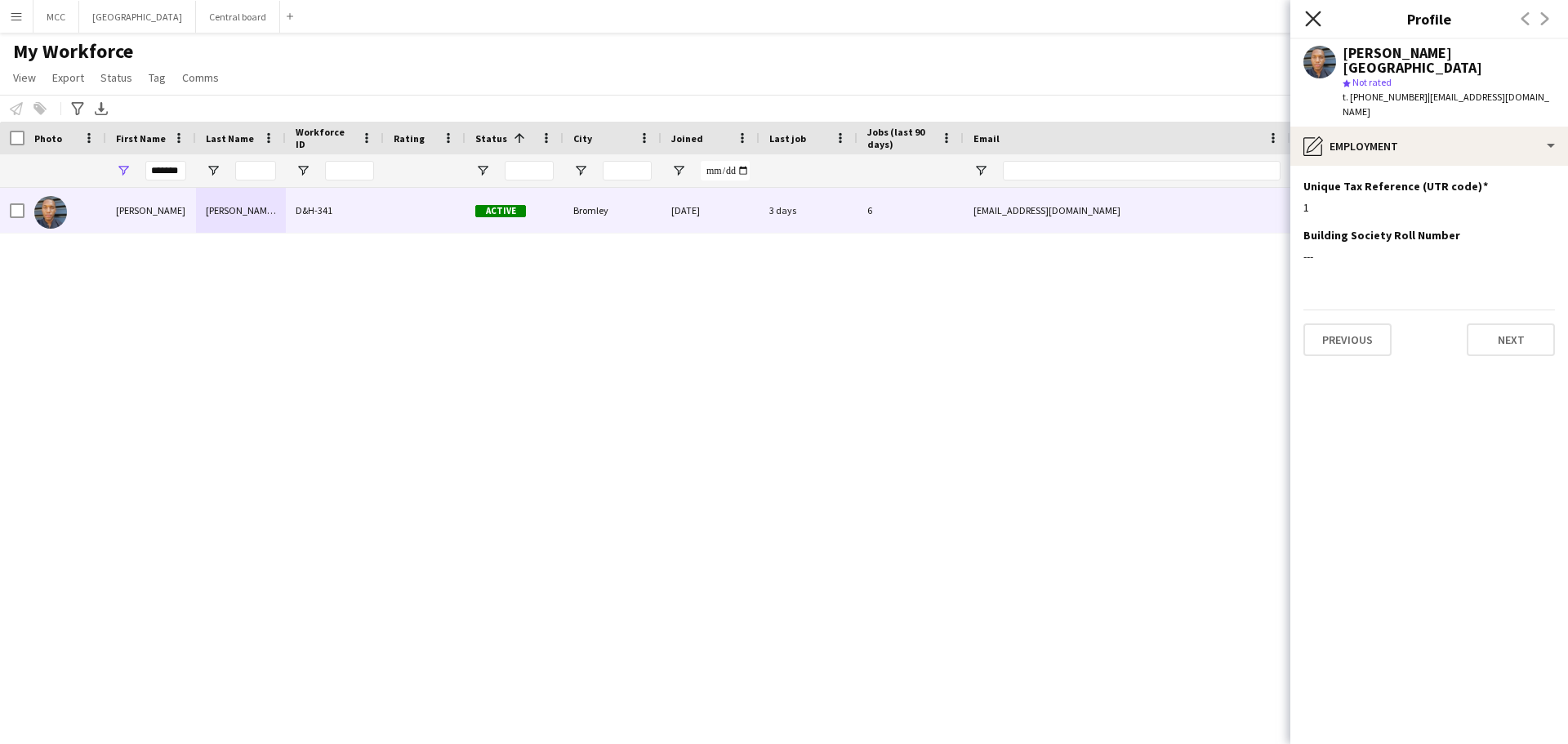
click at [1314, 12] on icon "Close pop-in" at bounding box center [1312, 19] width 15 height 15
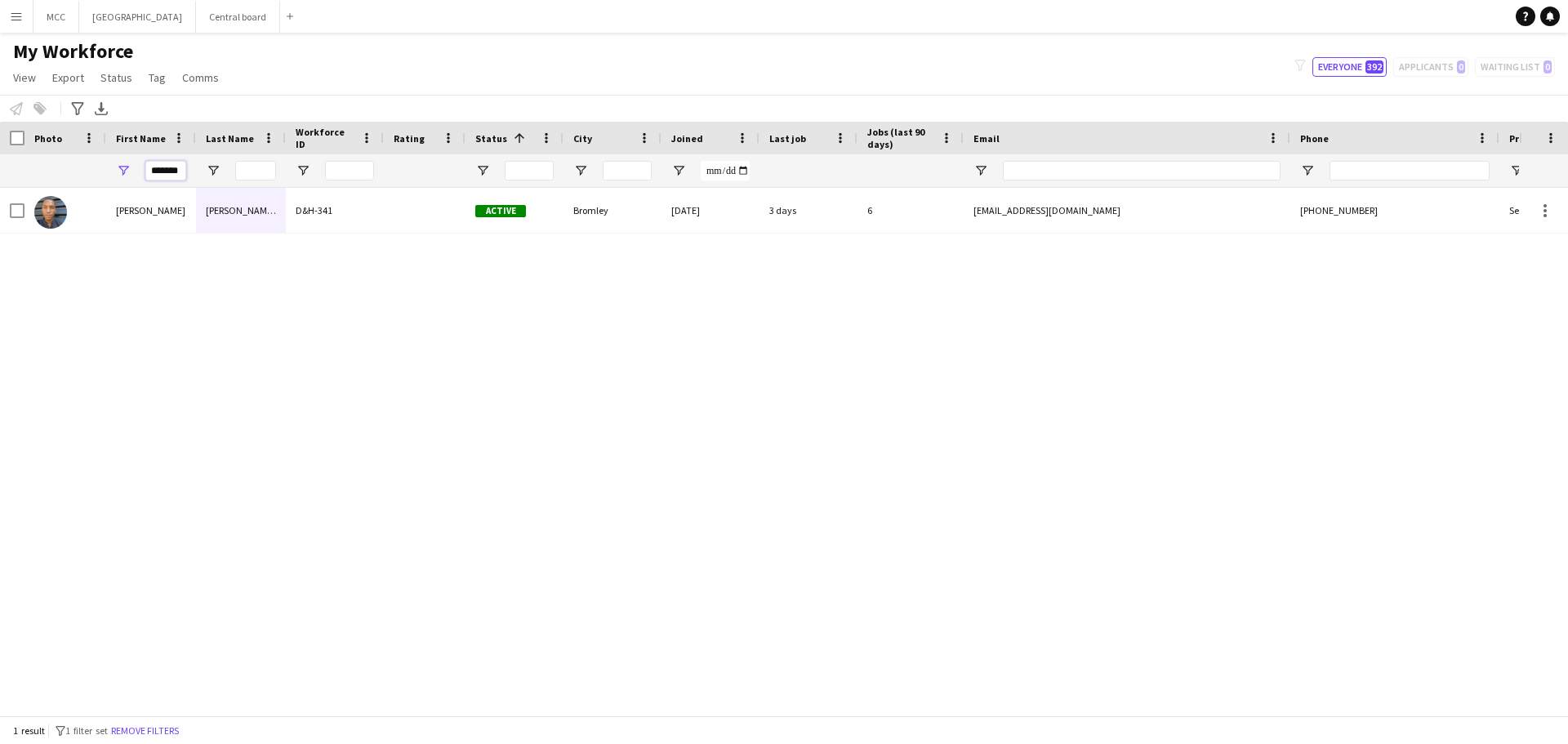
click at [174, 170] on input "*******" at bounding box center [166, 170] width 41 height 19
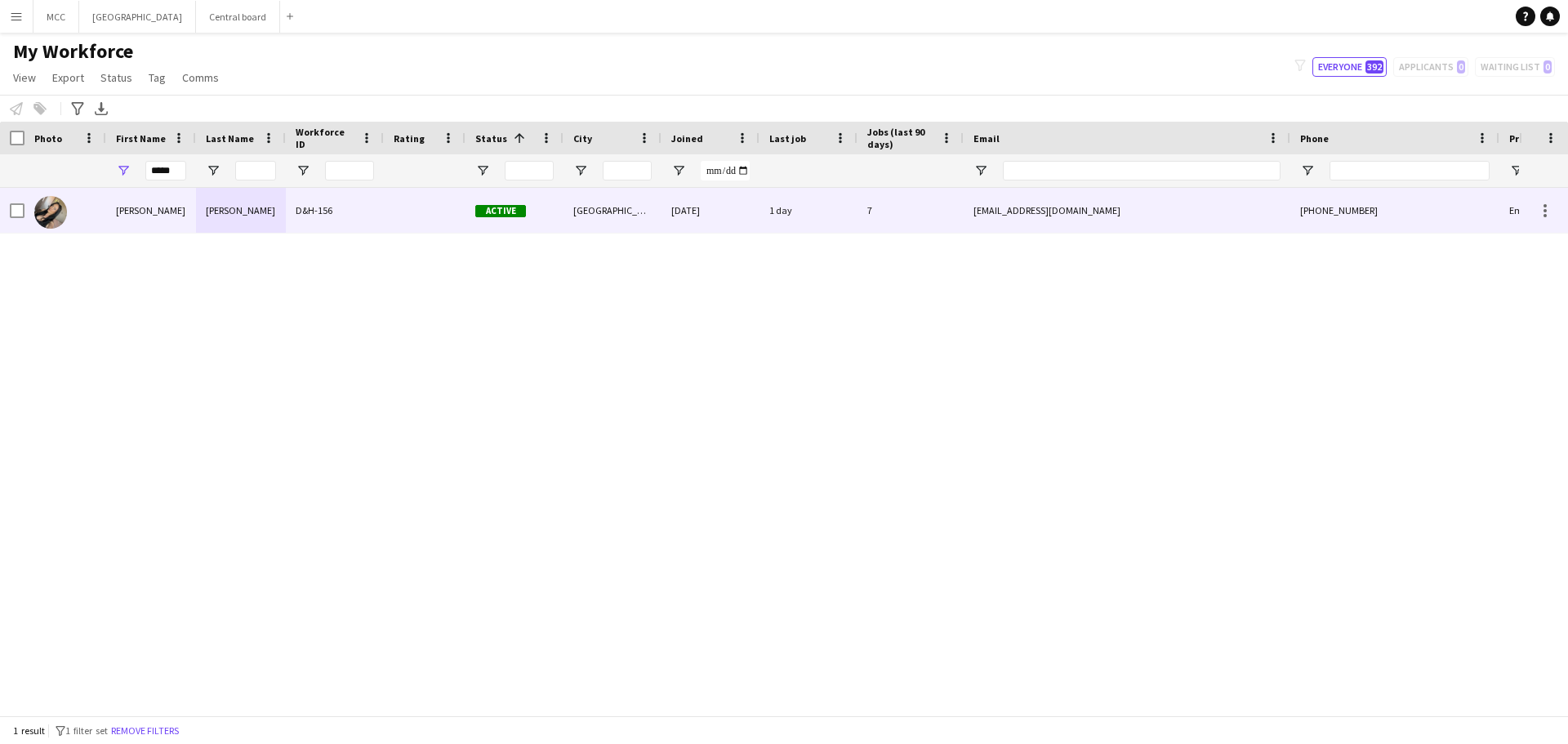
click at [246, 211] on div "[PERSON_NAME]" at bounding box center [240, 210] width 90 height 45
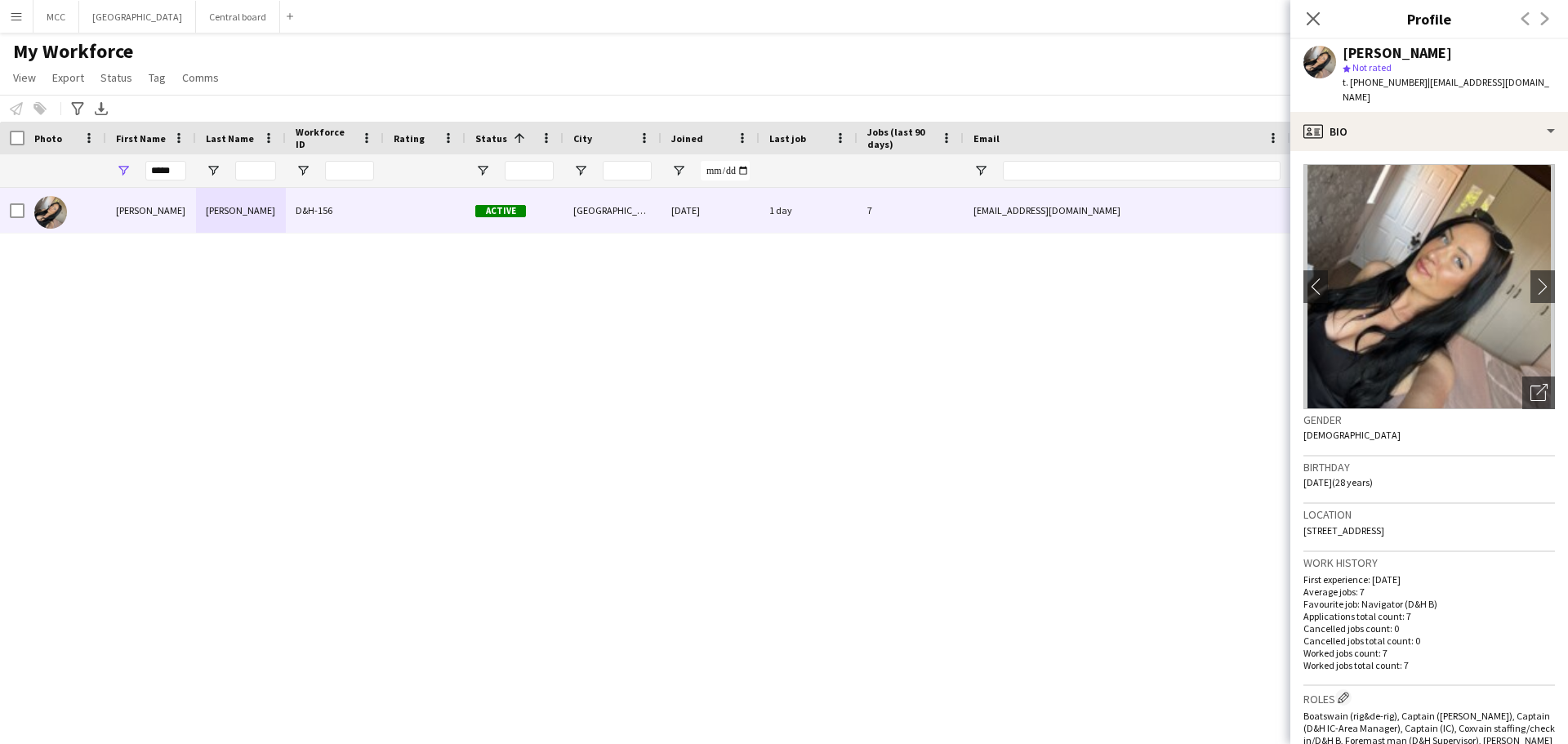
drag, startPoint x: 1480, startPoint y: 516, endPoint x: 1284, endPoint y: 516, distance: 196.0
click at [1284, 516] on body "Menu Boards Boards Boards All jobs Status Workforce Workforce My Workforce Recr…" at bounding box center [784, 372] width 1568 height 744
click at [1384, 524] on span "[STREET_ADDRESS]" at bounding box center [1343, 530] width 80 height 12
drag, startPoint x: 1470, startPoint y: 514, endPoint x: 1299, endPoint y: 520, distance: 171.1
click at [1299, 520] on app-crew-profile-bio "chevron-left chevron-right Open photos pop-in Gender [DEMOGRAPHIC_DATA] Birthda…" at bounding box center [1429, 447] width 278 height 592
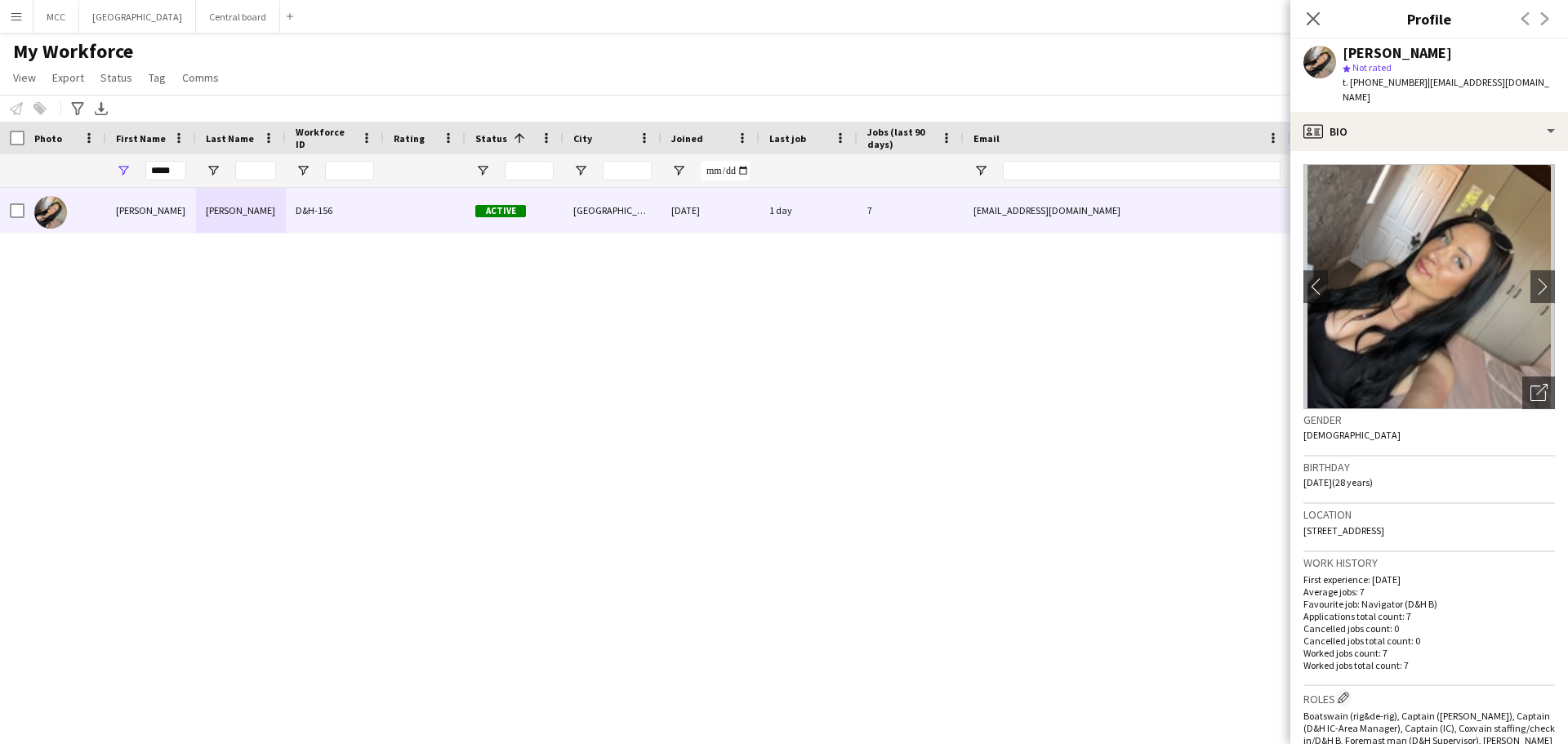
copy span "[STREET_ADDRESS]"
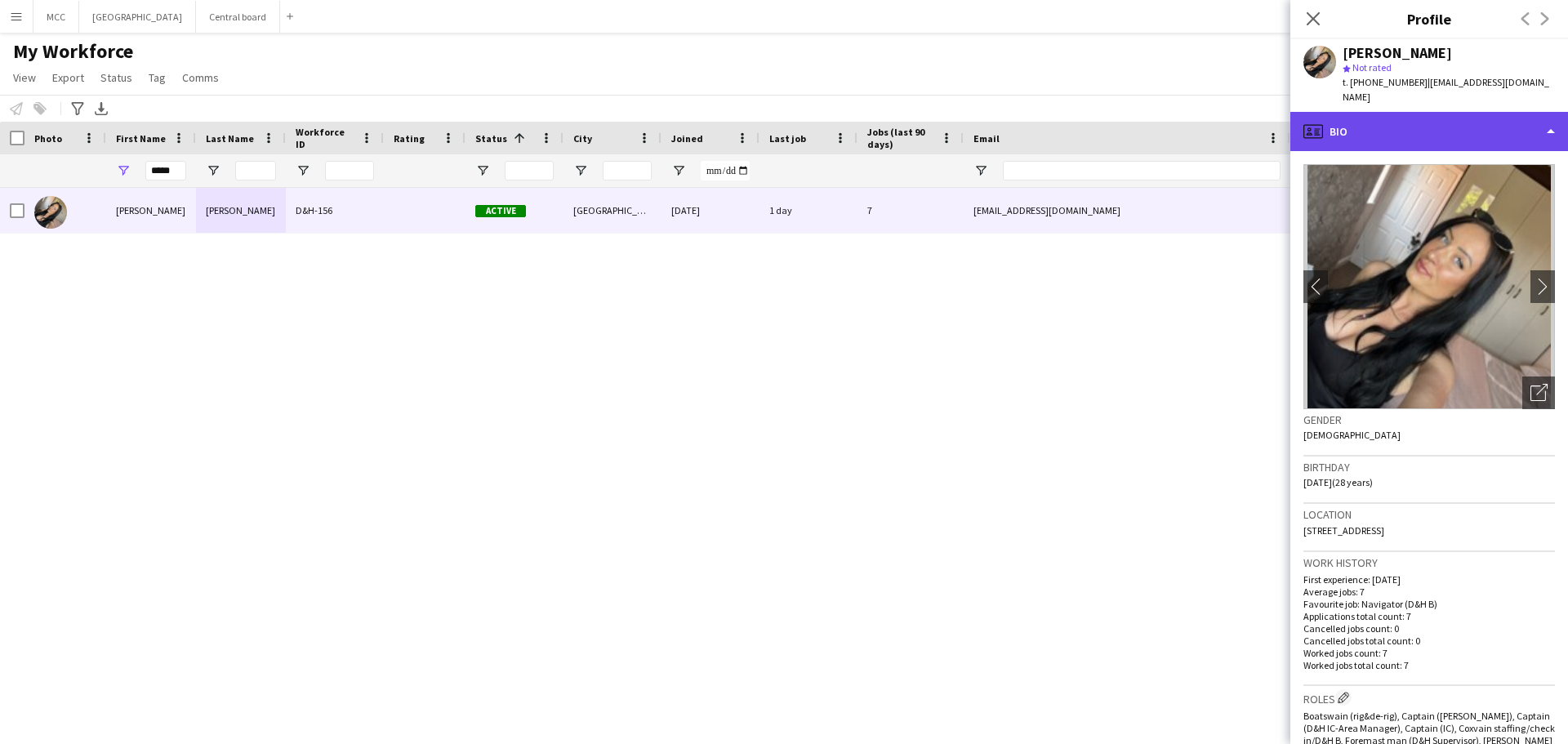
click at [1543, 113] on div "profile Bio" at bounding box center [1429, 131] width 278 height 39
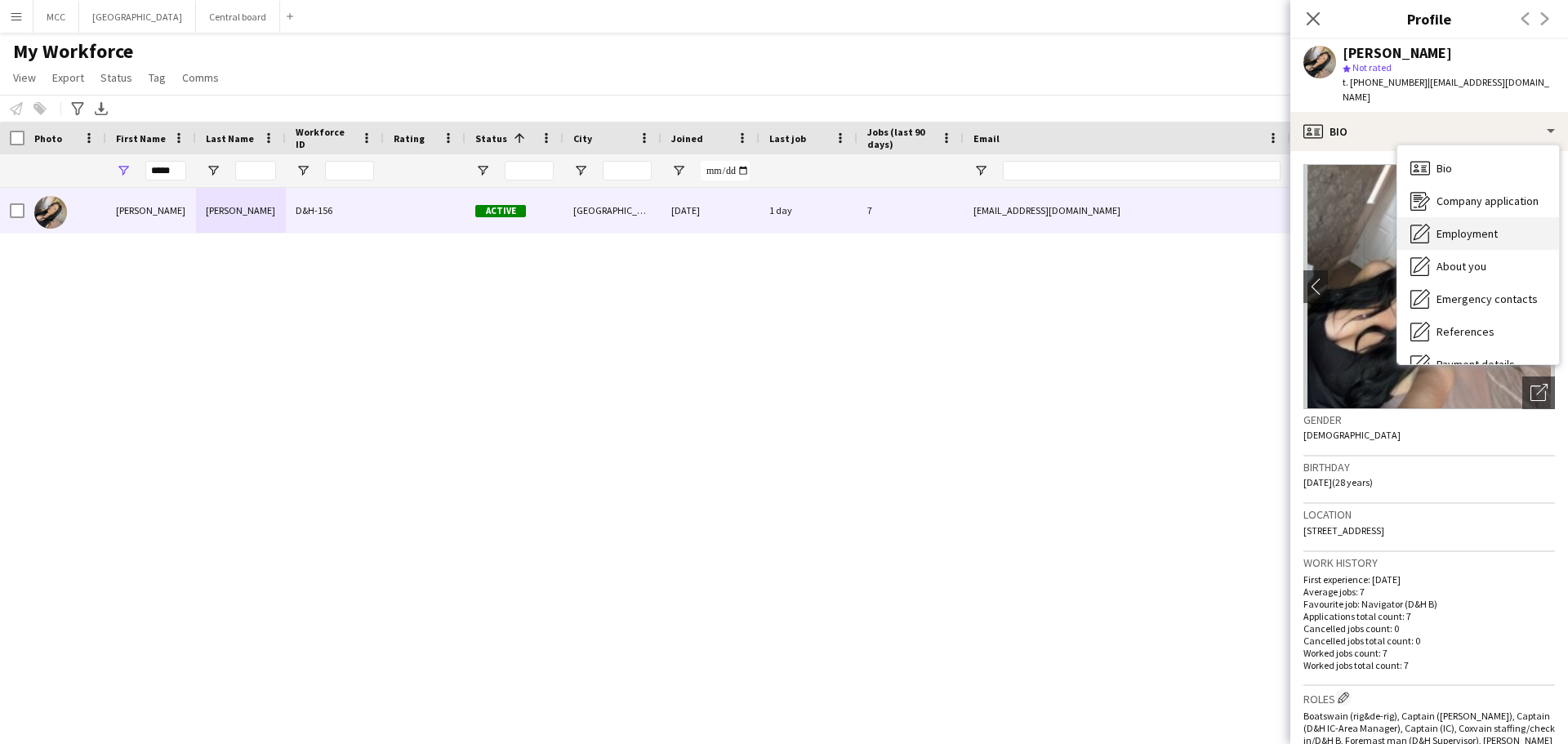
click at [1484, 226] on span "Employment" at bounding box center [1467, 233] width 61 height 14
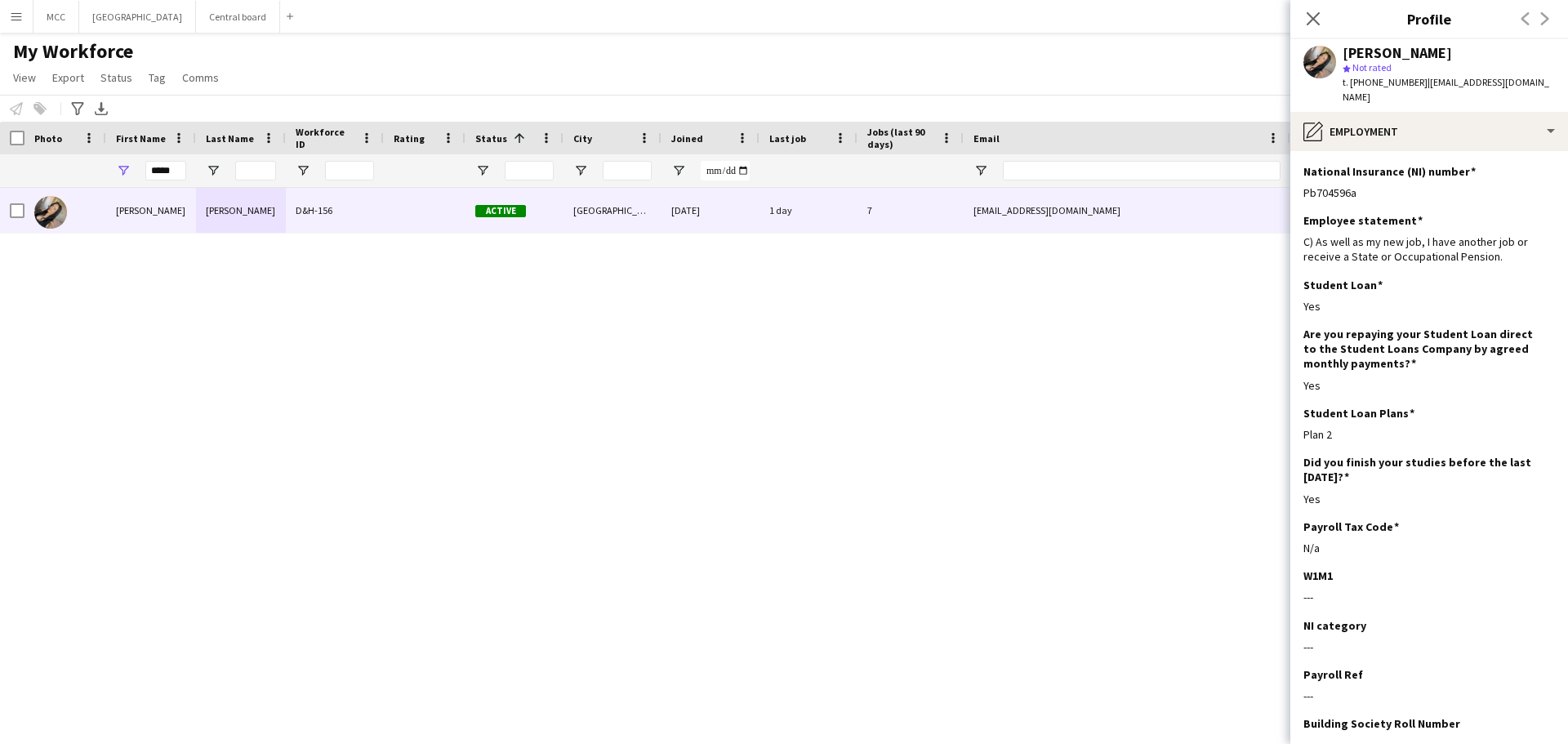
drag, startPoint x: 1364, startPoint y: 179, endPoint x: 1302, endPoint y: 179, distance: 62.0
click at [1302, 179] on app-section-data-types "National Insurance (NI) number Edit this field Pb704596a Employee statement Edi…" at bounding box center [1429, 447] width 278 height 592
copy div "Pb704596a"
click at [171, 169] on input "*****" at bounding box center [166, 170] width 41 height 19
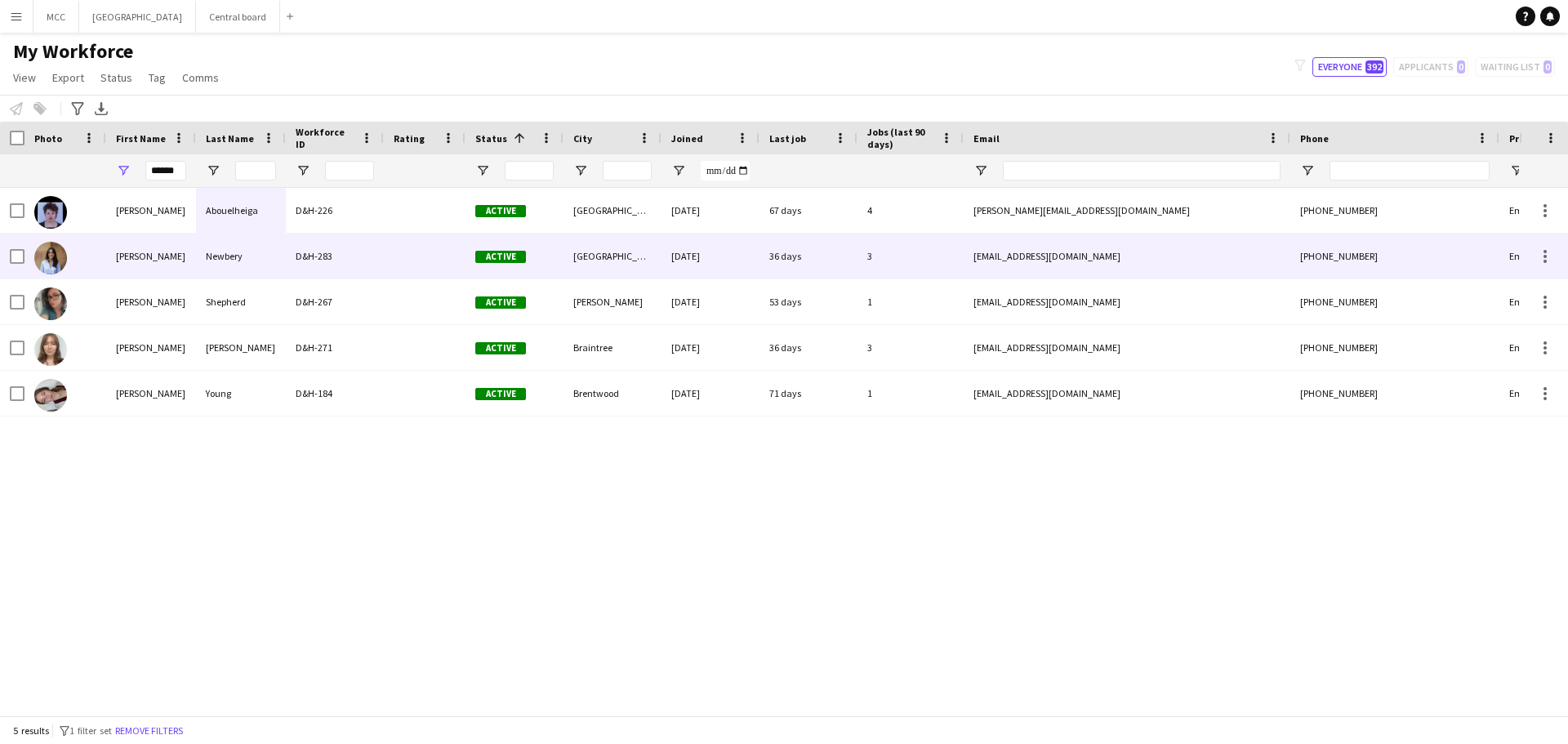
click at [279, 260] on div "Newbery" at bounding box center [240, 256] width 90 height 45
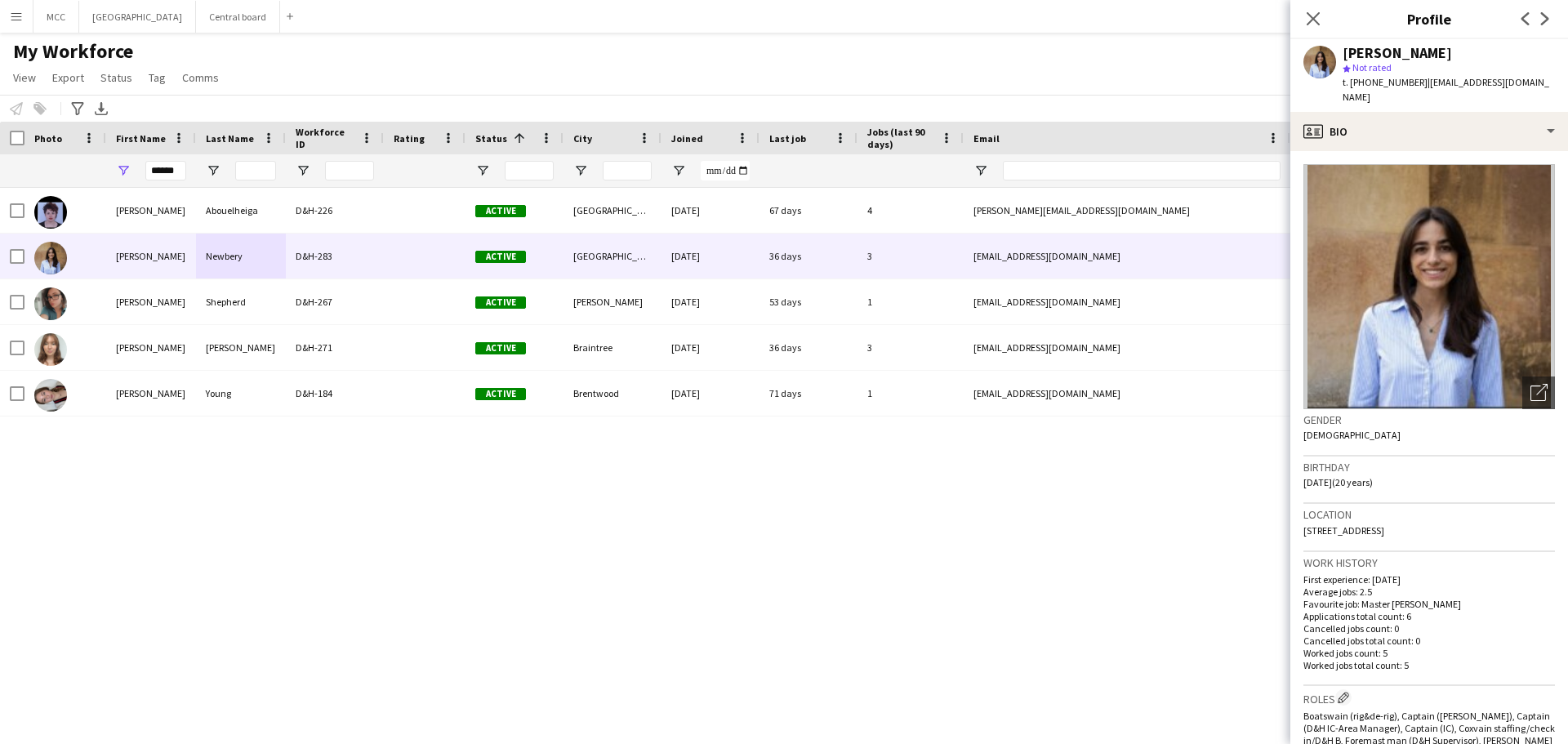
drag, startPoint x: 1494, startPoint y: 519, endPoint x: 1303, endPoint y: 521, distance: 191.0
click at [1303, 521] on div "Location [STREET_ADDRESS][PERSON_NAME]" at bounding box center [1428, 527] width 251 height 47
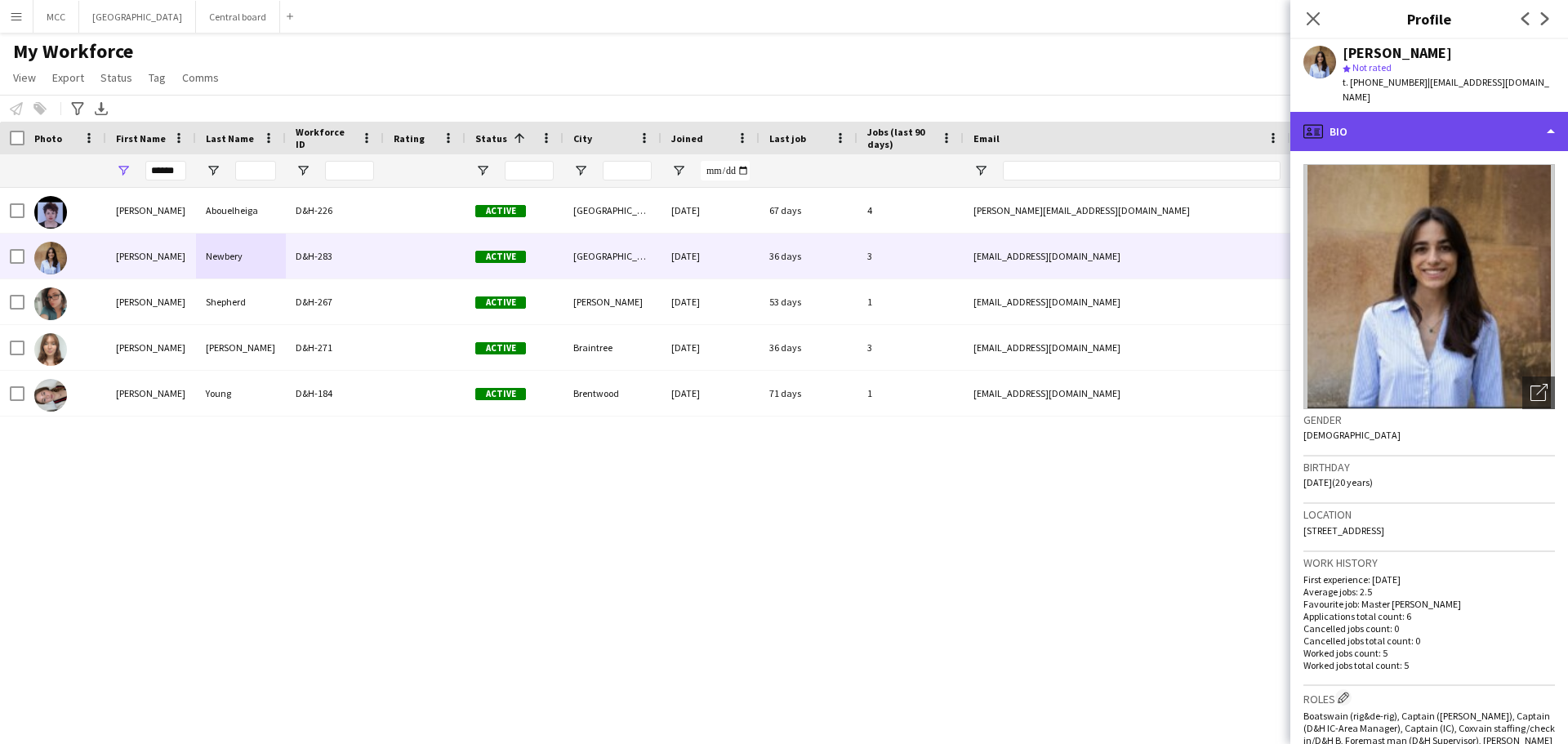
click at [1545, 113] on div "profile Bio" at bounding box center [1429, 131] width 278 height 39
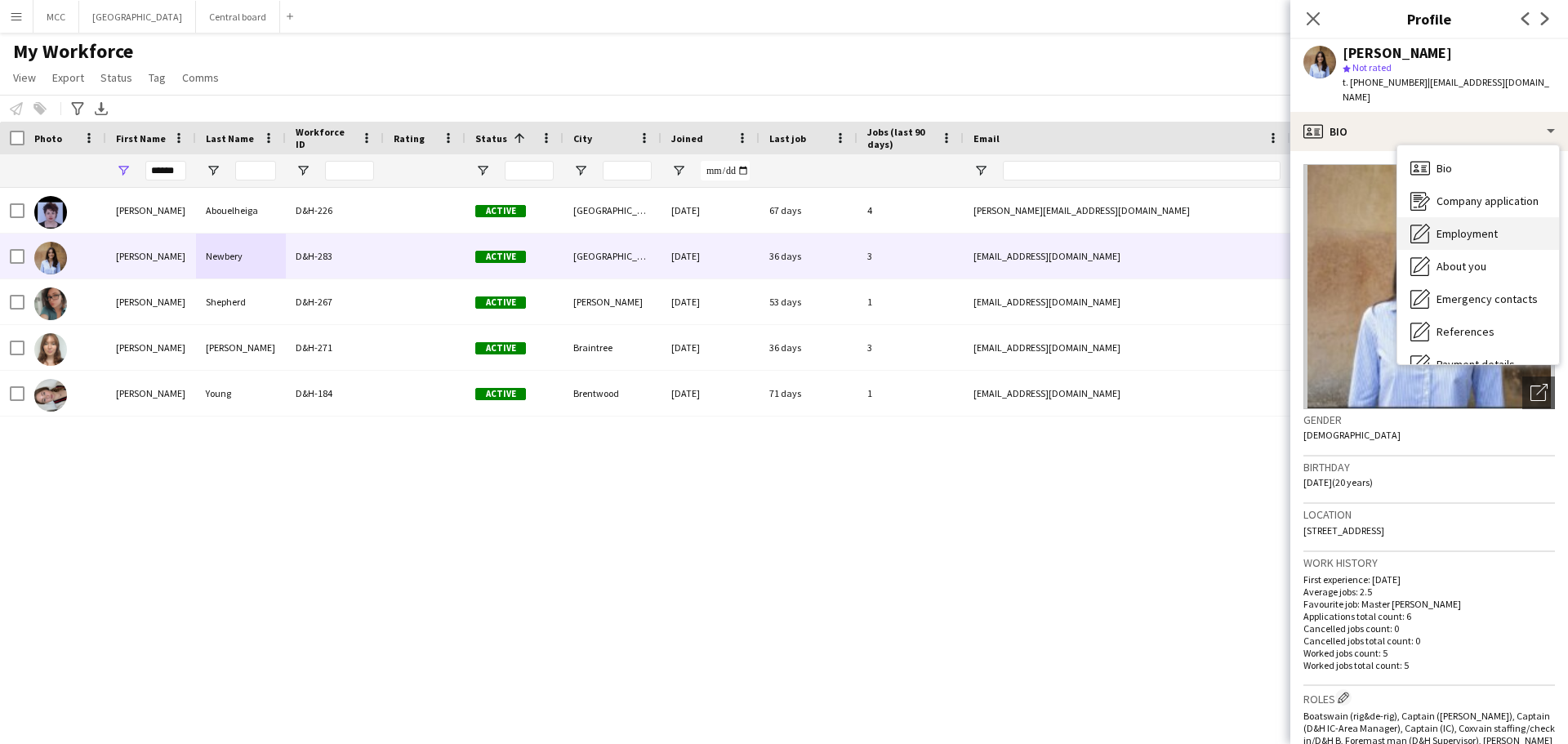
click at [1467, 226] on span "Employment" at bounding box center [1467, 233] width 61 height 14
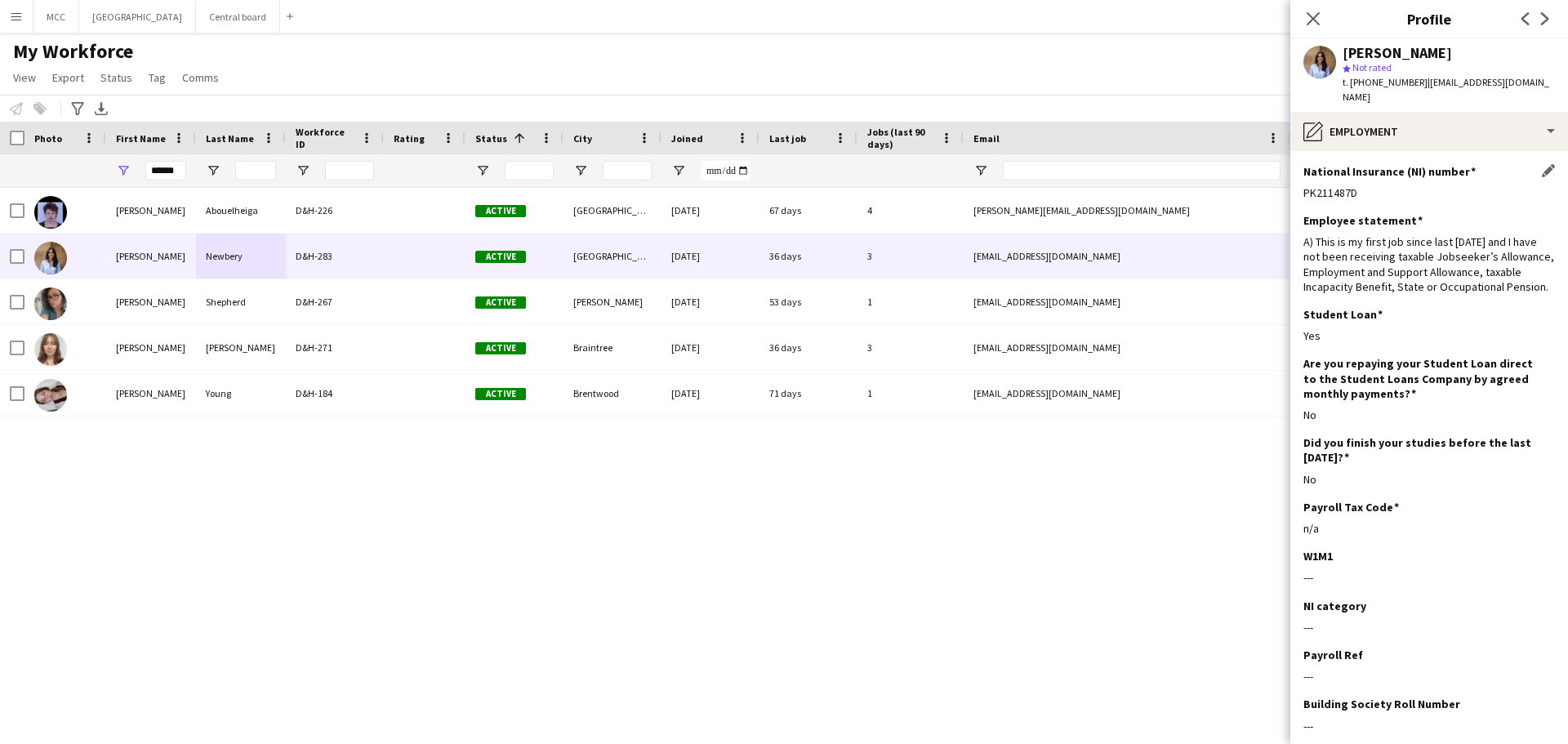
drag, startPoint x: 1369, startPoint y: 185, endPoint x: 1305, endPoint y: 185, distance: 64.0
click at [1305, 185] on div "PK211487D" at bounding box center [1428, 192] width 251 height 14
click at [163, 170] on input "******" at bounding box center [166, 170] width 41 height 19
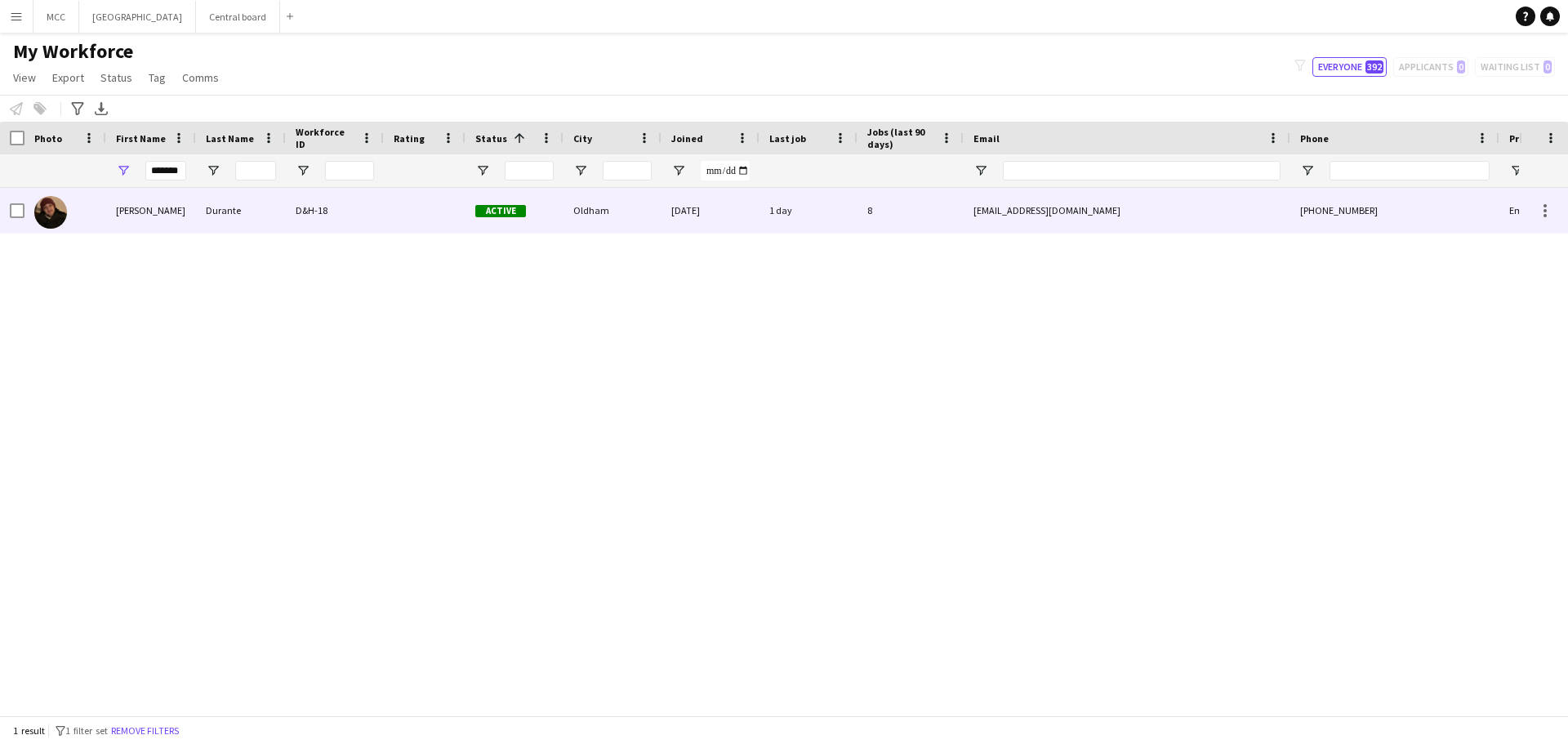
click at [242, 216] on div "Durante" at bounding box center [240, 210] width 90 height 45
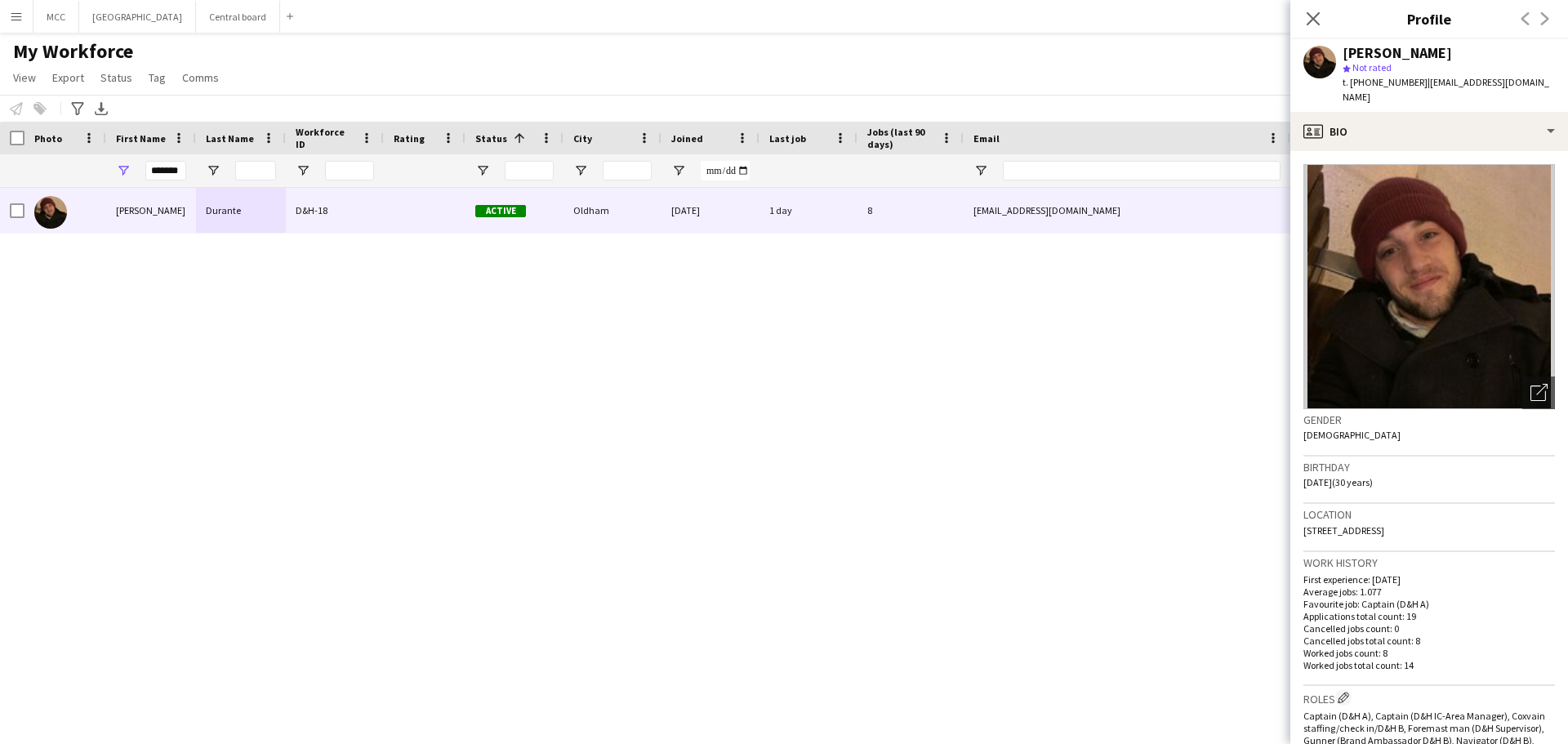
drag, startPoint x: 1489, startPoint y: 516, endPoint x: 1300, endPoint y: 526, distance: 189.3
click at [1300, 526] on app-crew-profile-bio "Open photos pop-in Gender [DEMOGRAPHIC_DATA] Birthday [DEMOGRAPHIC_DATA] (30 ye…" at bounding box center [1429, 447] width 278 height 592
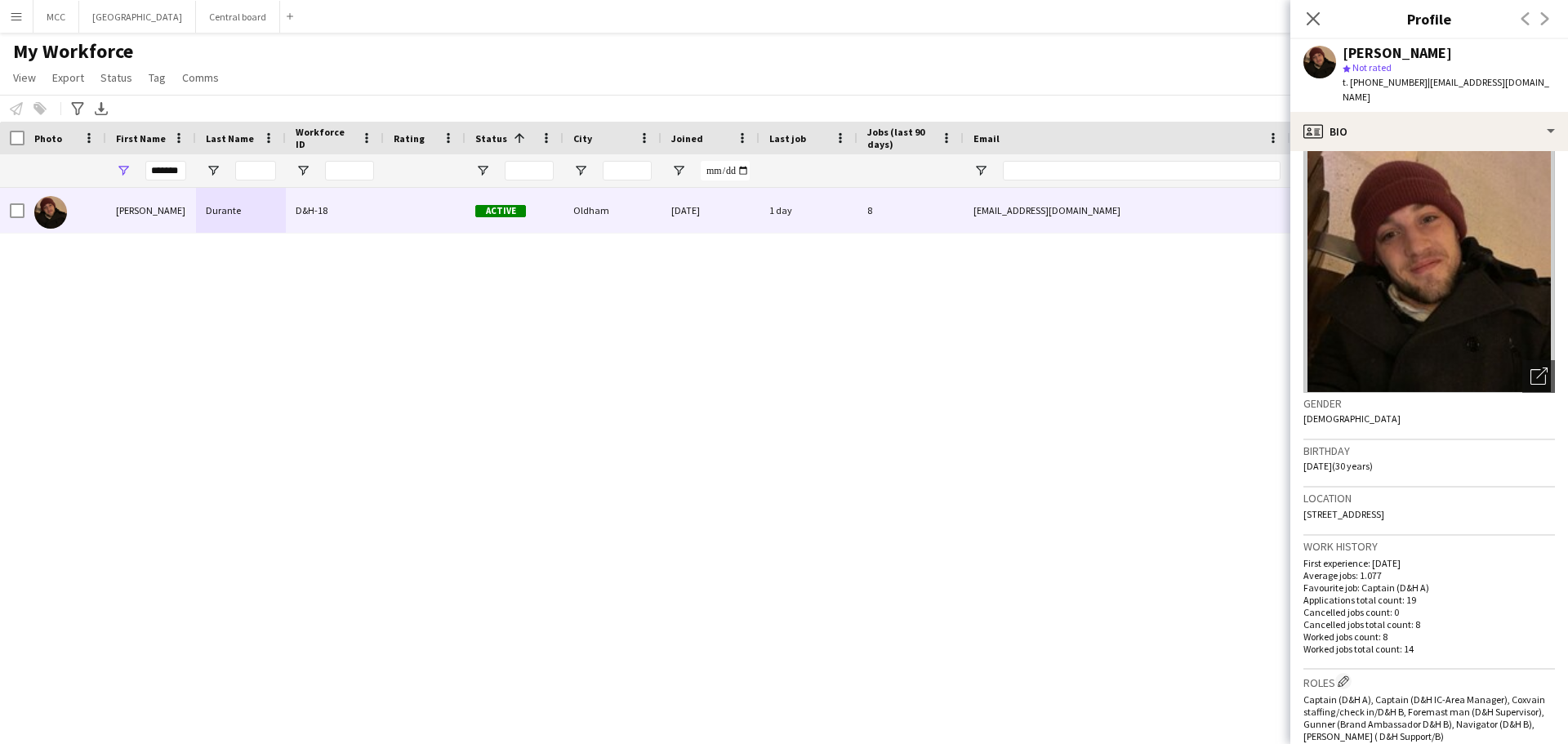
scroll to position [0, 0]
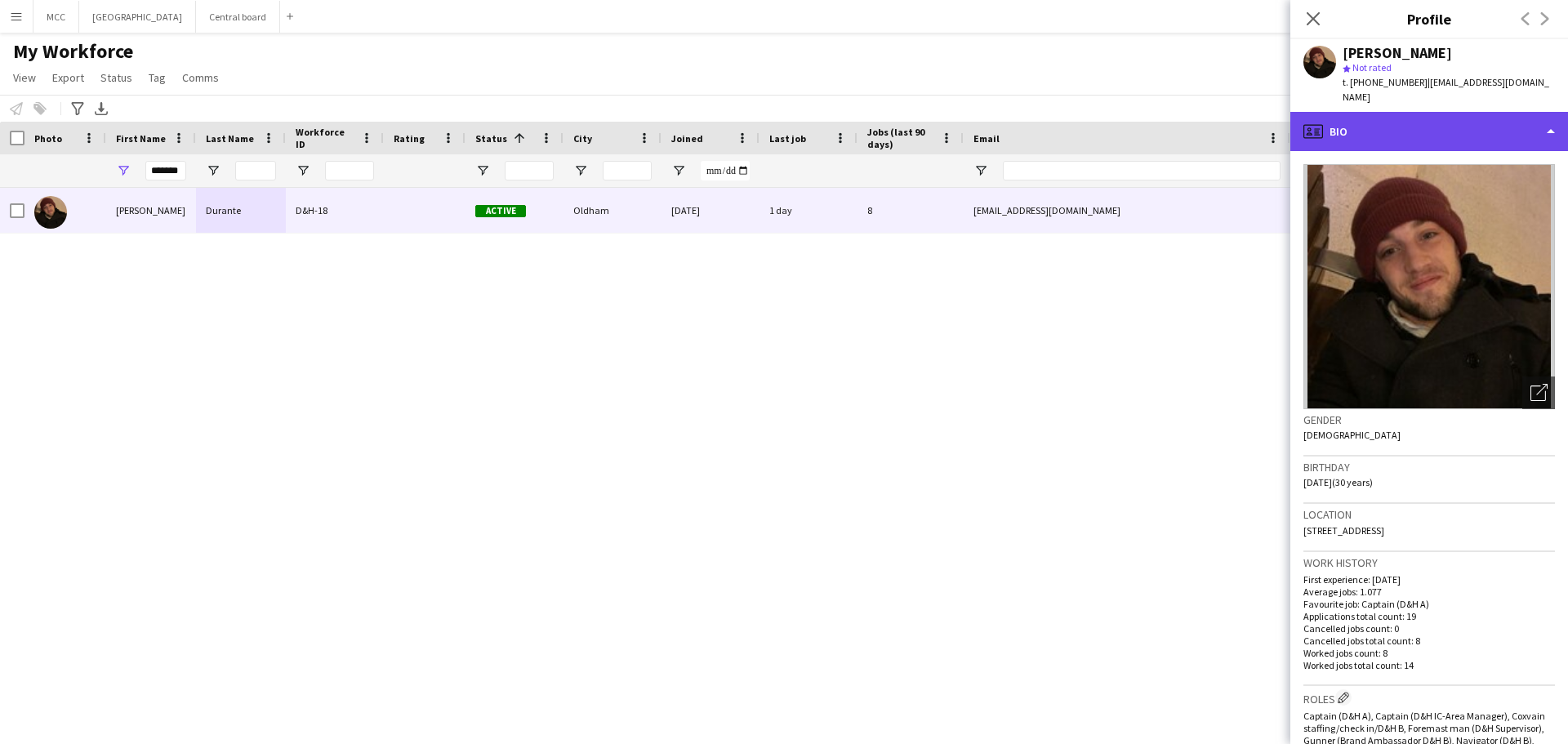
click at [1553, 112] on div "profile Bio" at bounding box center [1429, 131] width 278 height 39
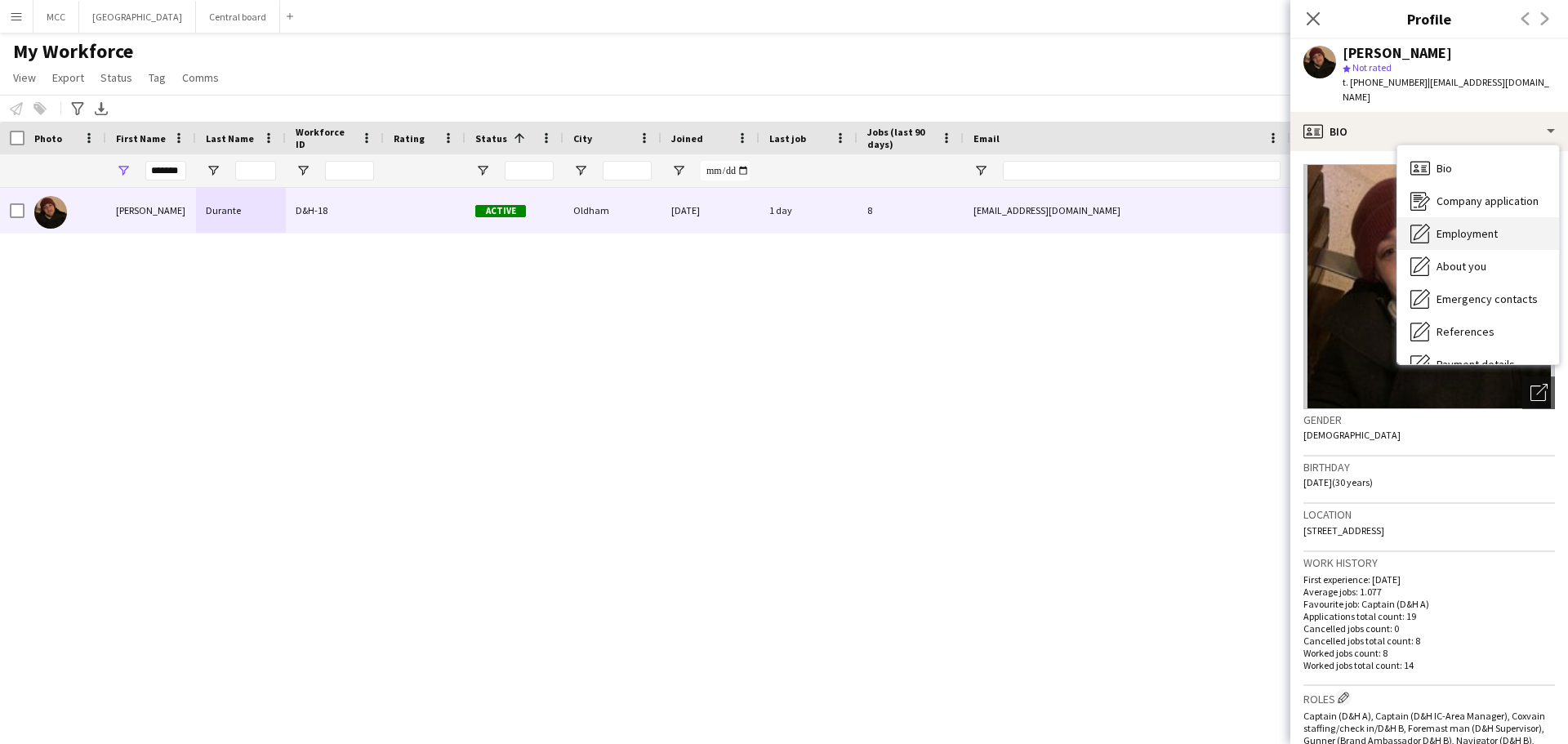
click at [1497, 226] on span "Employment" at bounding box center [1467, 233] width 61 height 14
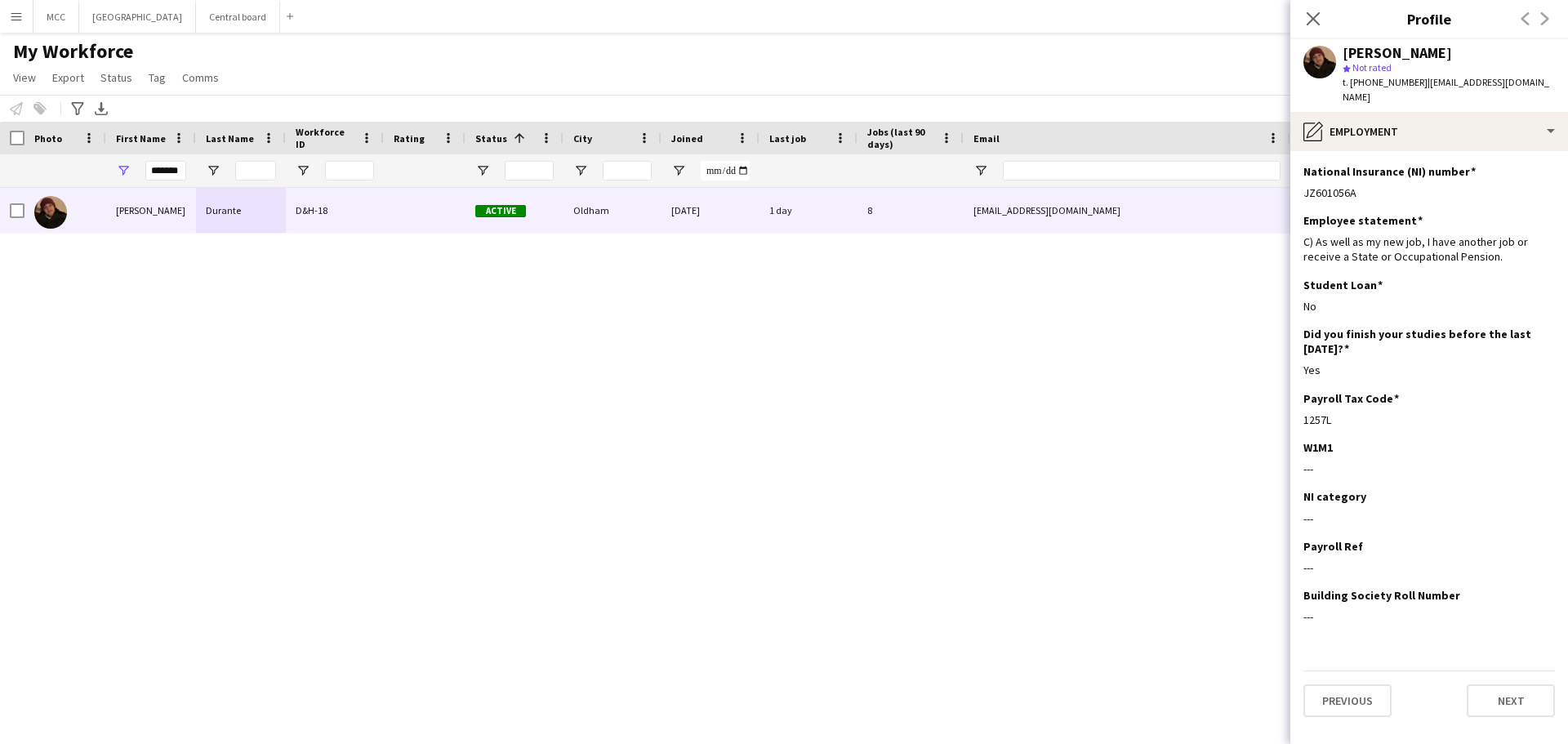
drag, startPoint x: 1385, startPoint y: 182, endPoint x: 1290, endPoint y: 184, distance: 95.0
click at [1290, 184] on app-section-data-types "National Insurance (NI) number Edit this field JZ601056A Employee statement Edi…" at bounding box center [1429, 447] width 278 height 592
click at [185, 169] on input "*******" at bounding box center [166, 170] width 41 height 19
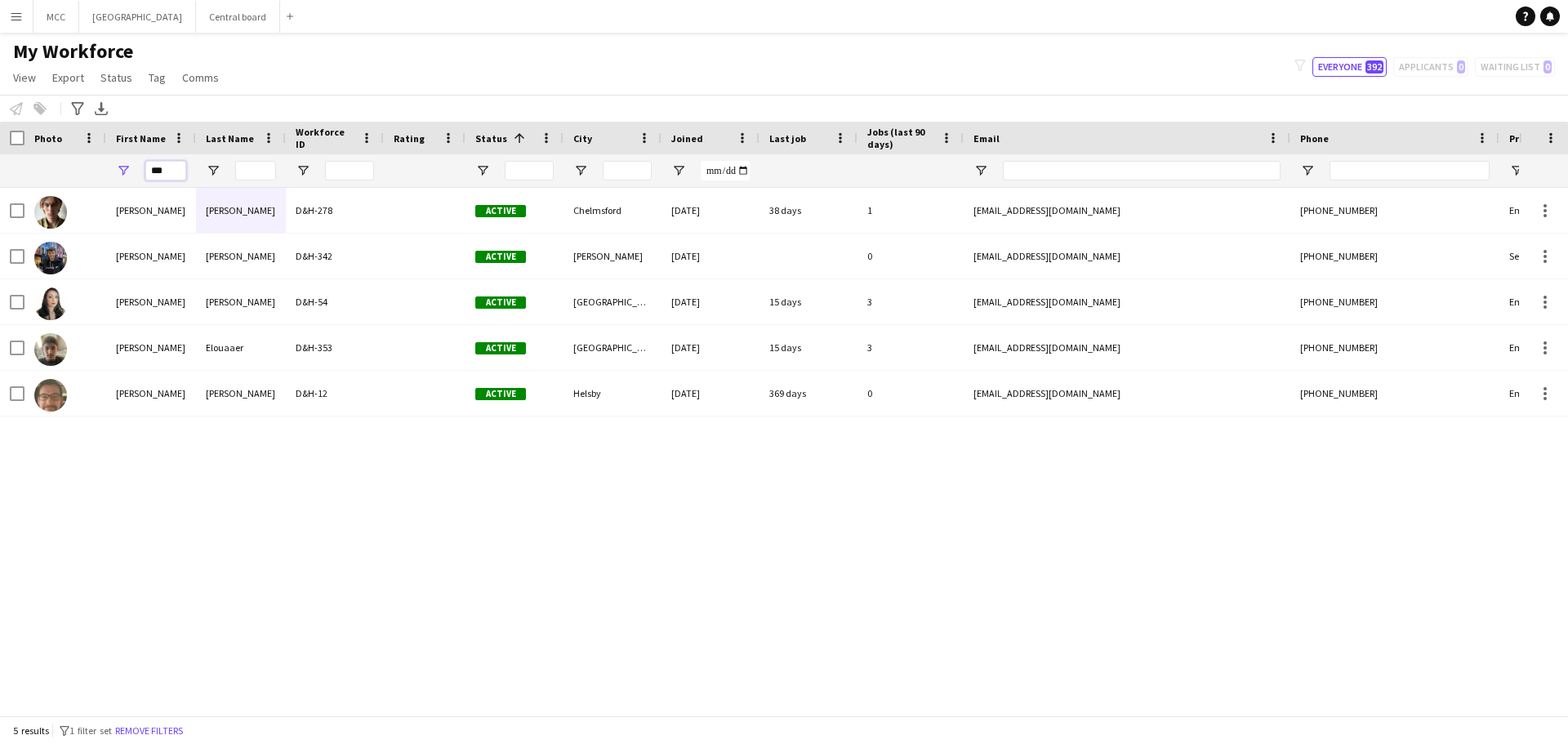
type input "***"
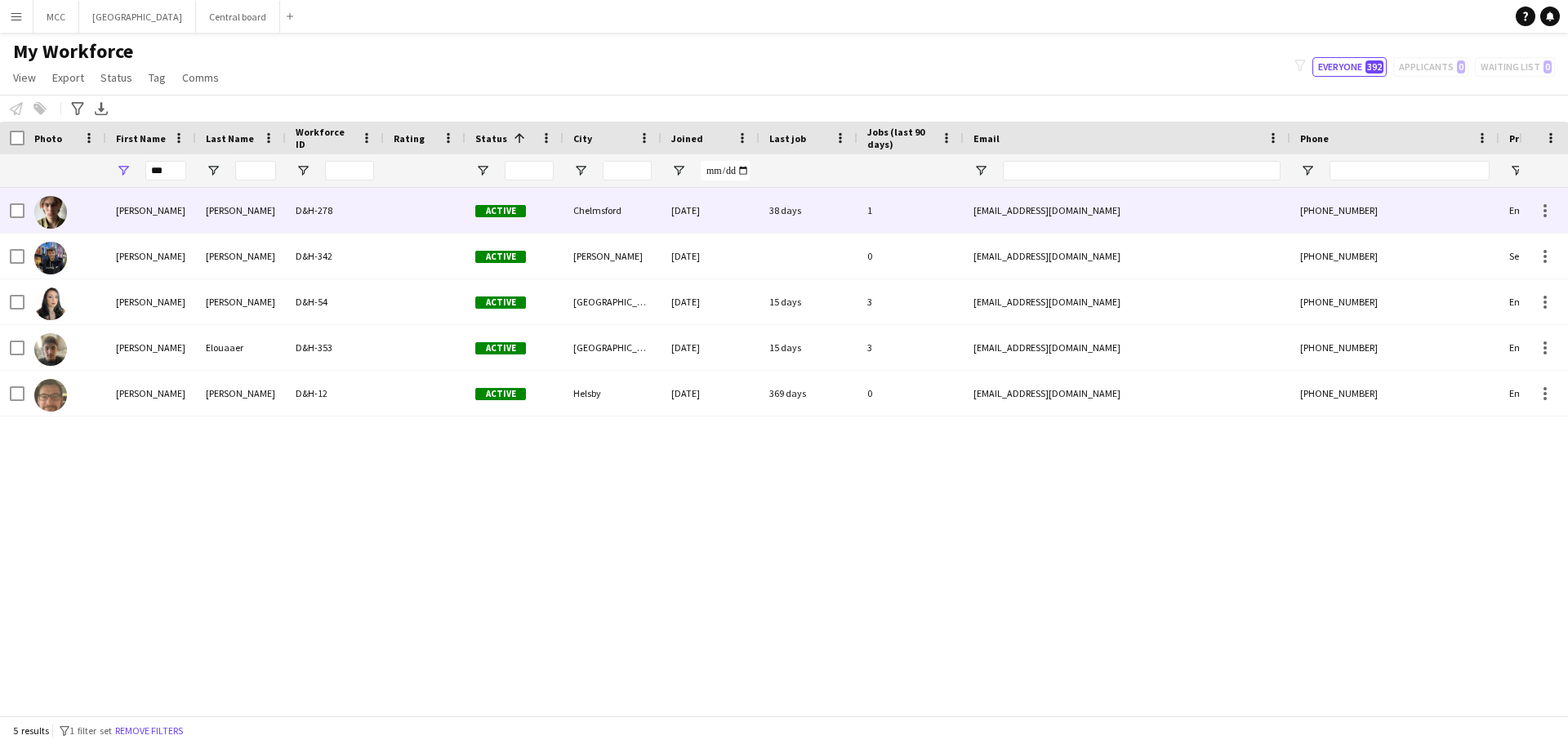
click at [240, 210] on div "[PERSON_NAME]" at bounding box center [240, 210] width 90 height 45
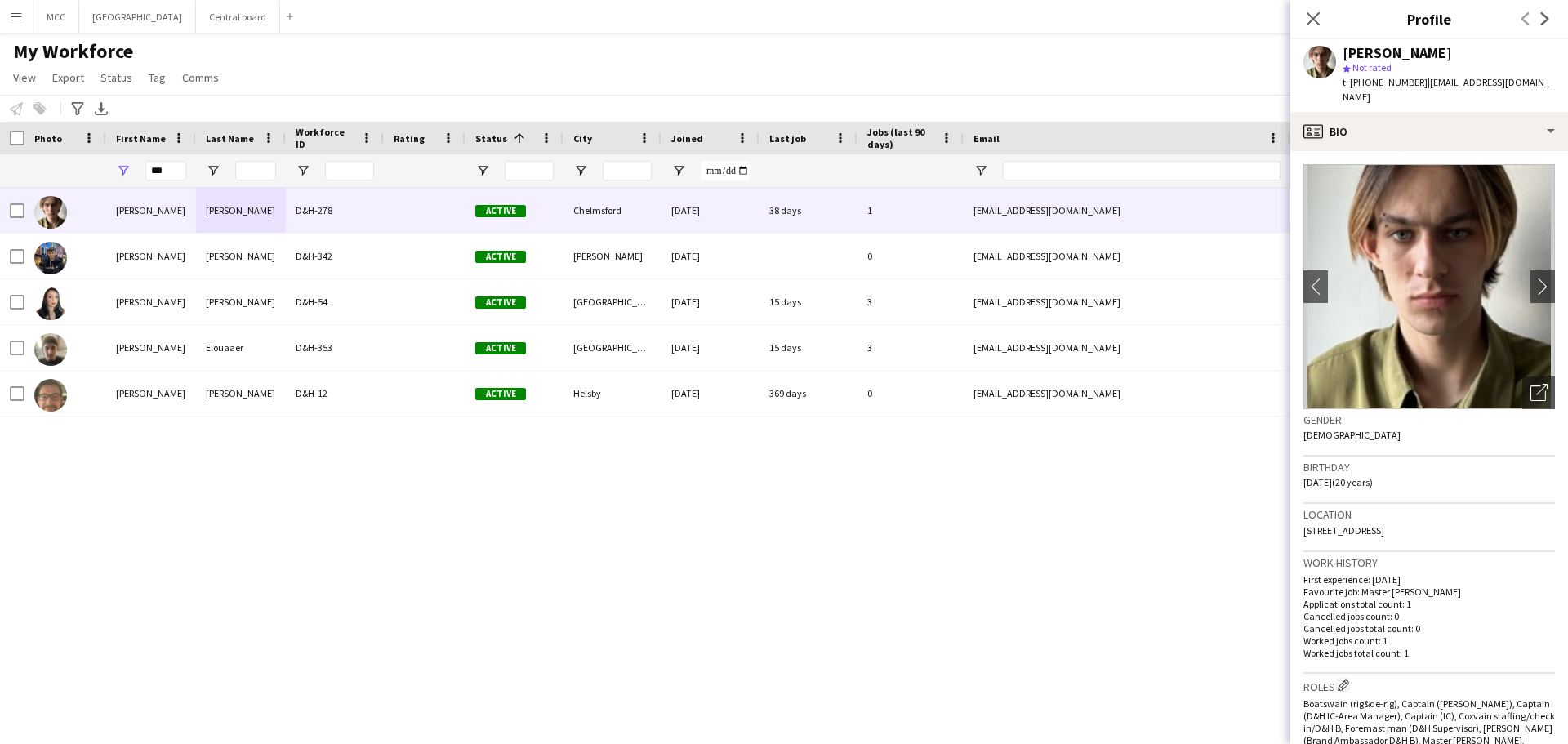
drag, startPoint x: 1505, startPoint y: 519, endPoint x: 1300, endPoint y: 532, distance: 205.4
click at [1300, 532] on app-crew-profile-bio "chevron-left chevron-right Open photos pop-in Gender [DEMOGRAPHIC_DATA] Birthda…" at bounding box center [1429, 447] width 278 height 592
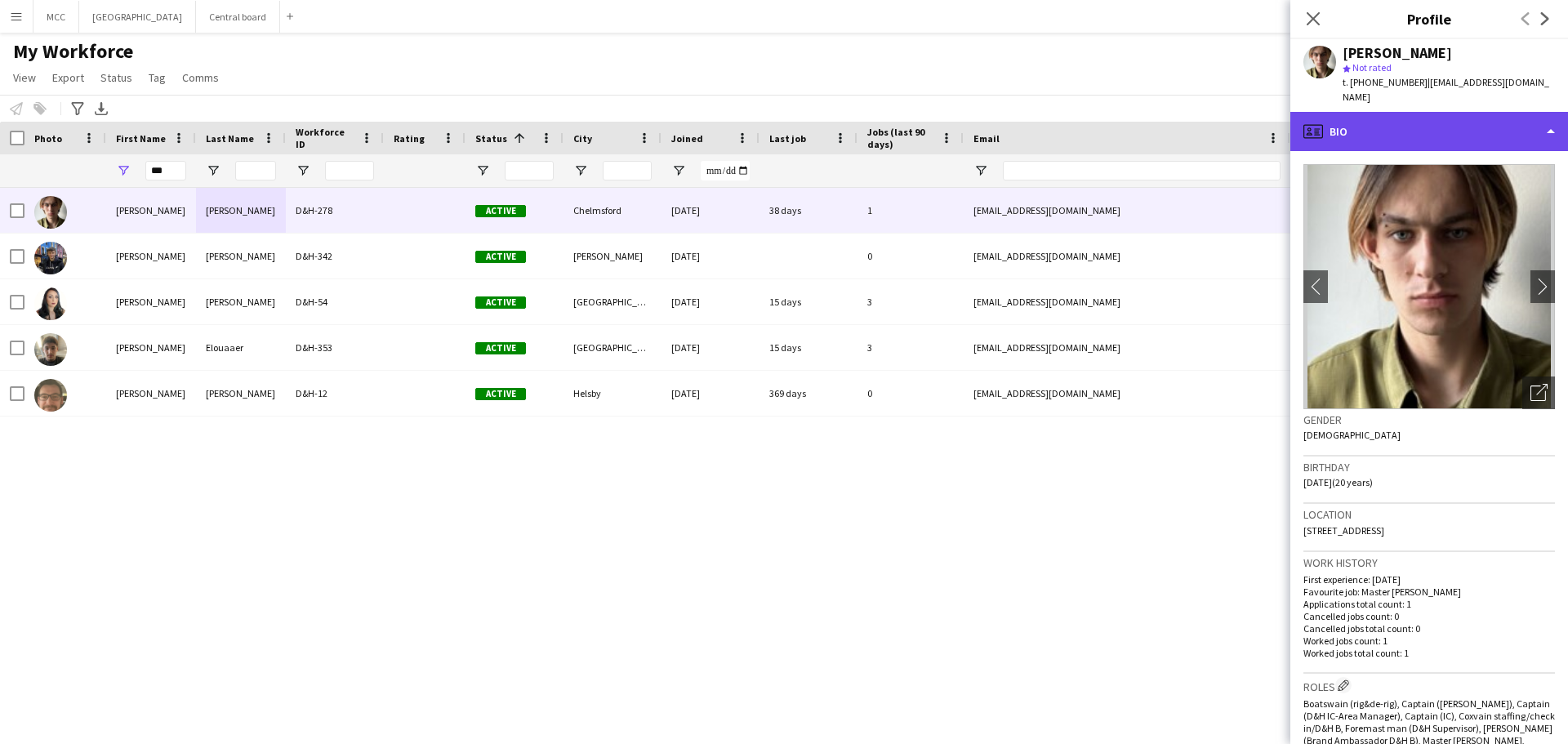
click at [1548, 116] on div "profile Bio" at bounding box center [1429, 131] width 278 height 39
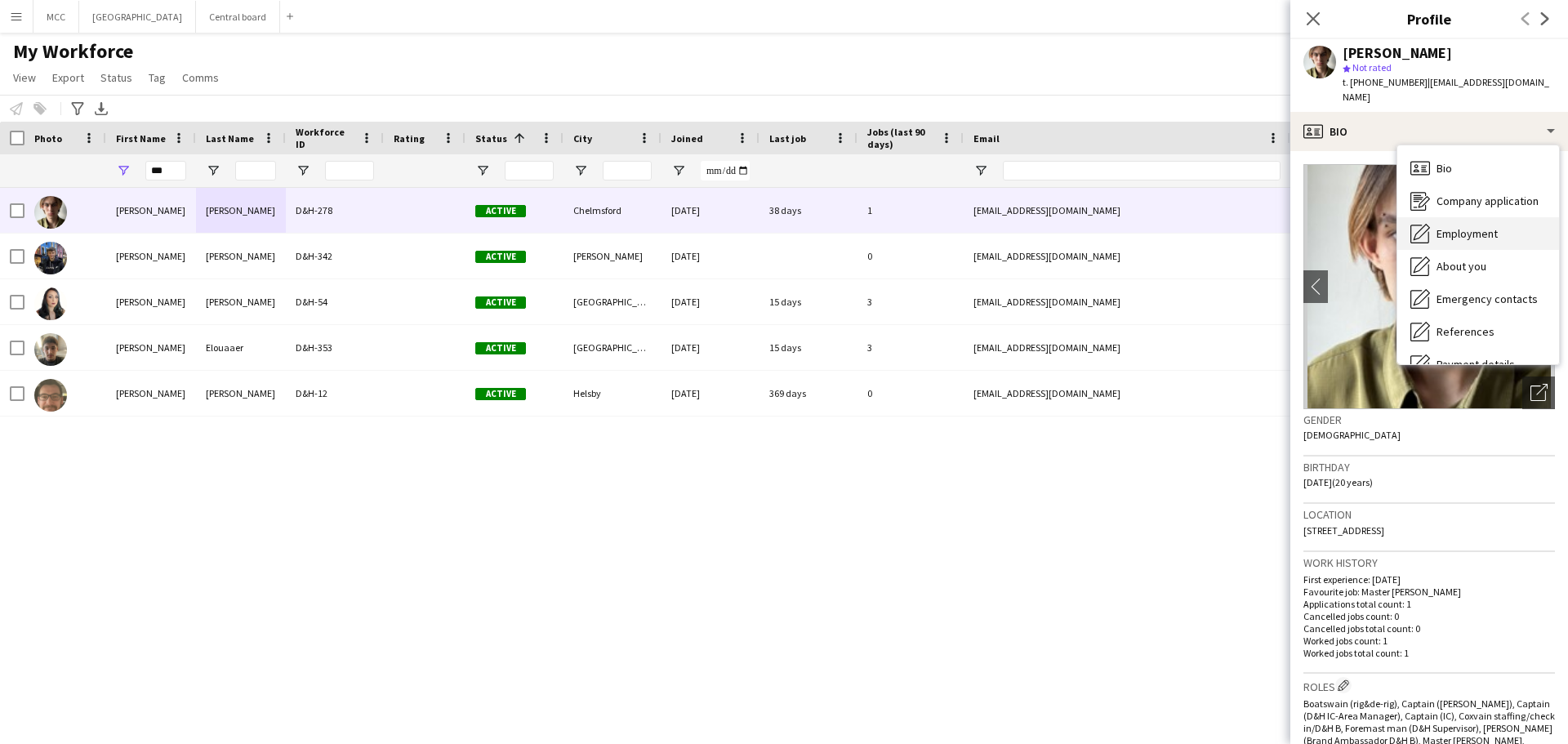
click at [1474, 226] on span "Employment" at bounding box center [1467, 233] width 61 height 14
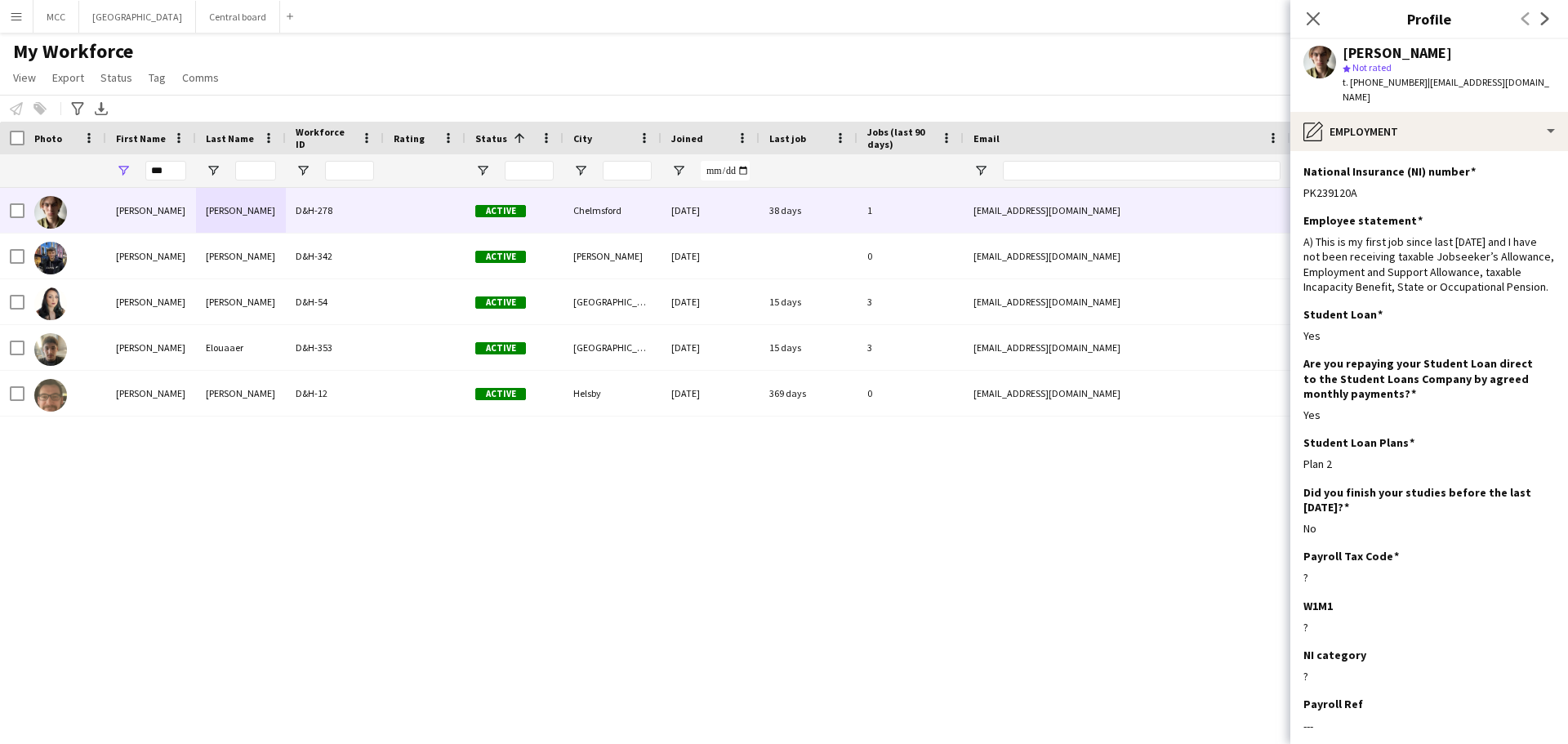
drag, startPoint x: 1367, startPoint y: 174, endPoint x: 1298, endPoint y: 179, distance: 69.2
click at [1298, 179] on app-section-data-types "National Insurance (NI) number Edit this field PK239120A Employee statement Edi…" at bounding box center [1429, 447] width 278 height 592
click at [174, 162] on input "***" at bounding box center [166, 170] width 41 height 19
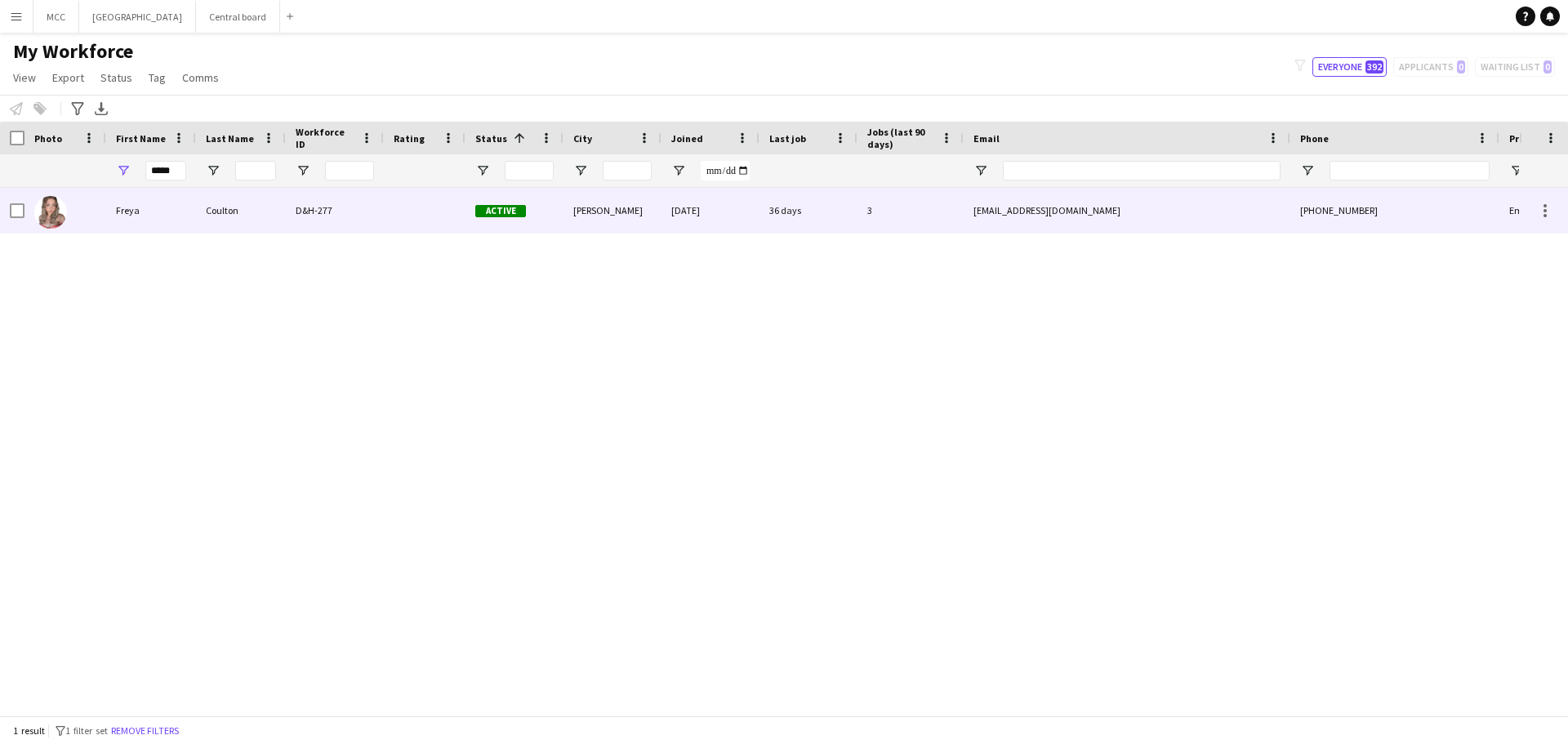
click at [240, 209] on div "Coulton" at bounding box center [240, 210] width 90 height 45
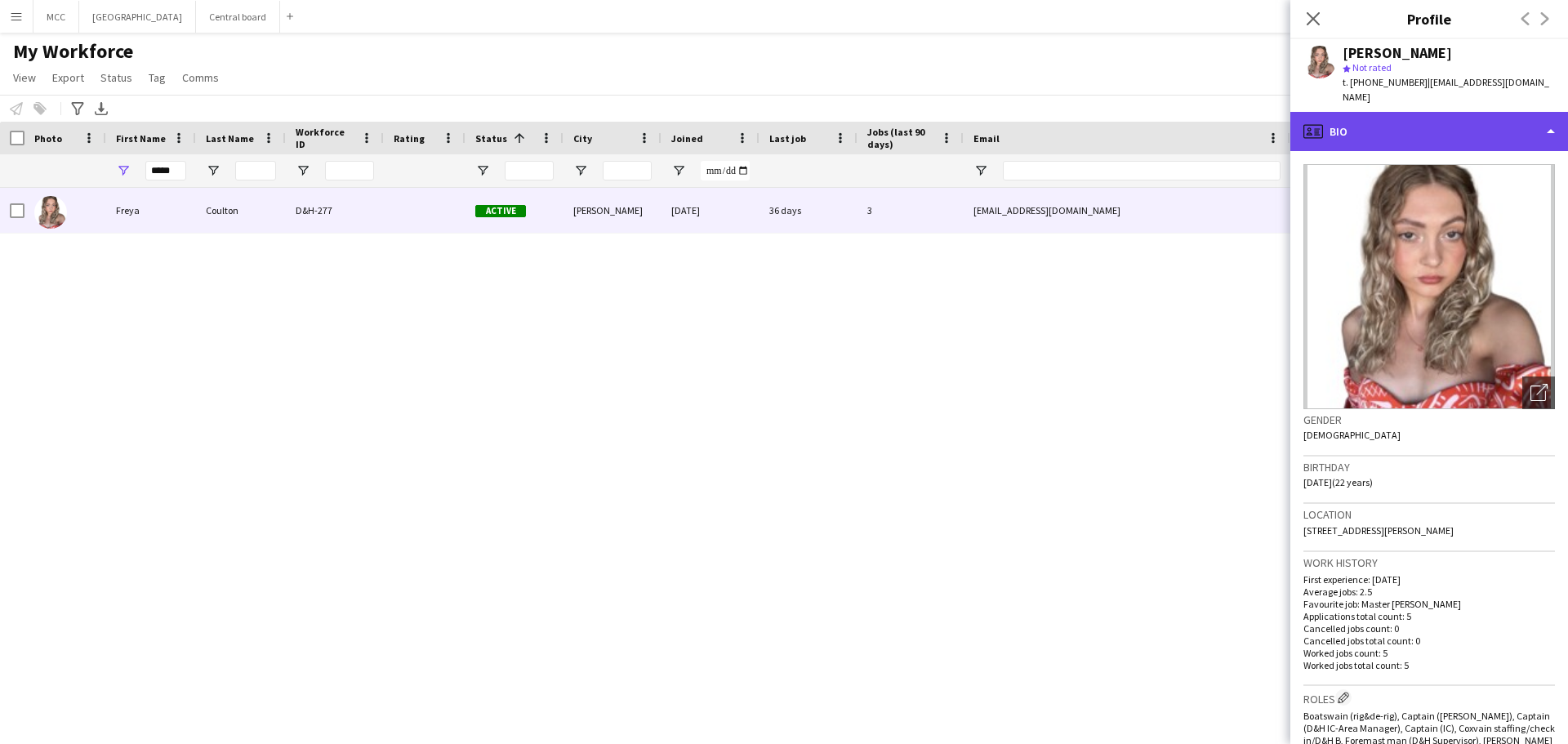
click at [1554, 112] on div "profile Bio" at bounding box center [1429, 131] width 278 height 39
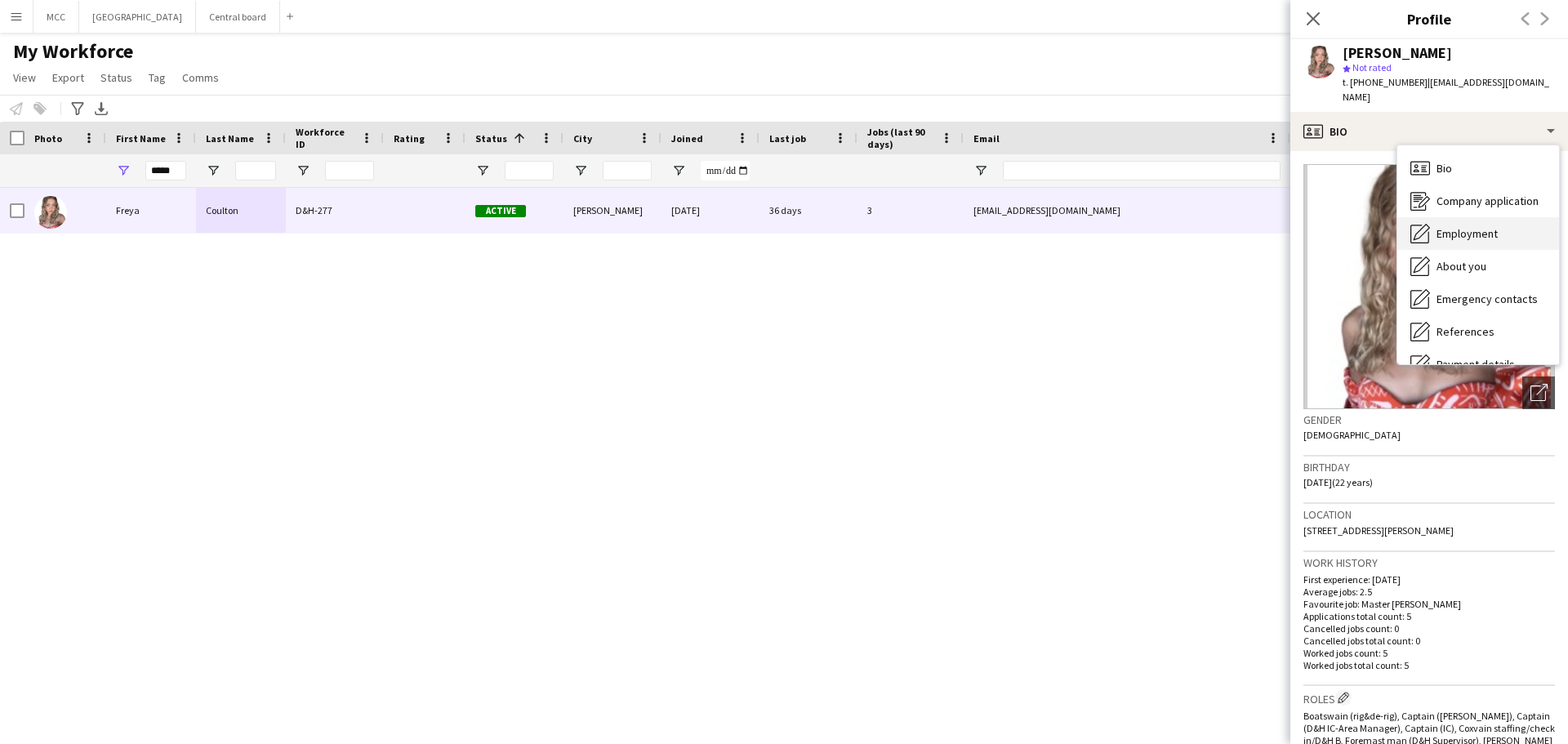
click at [1456, 226] on span "Employment" at bounding box center [1467, 233] width 61 height 14
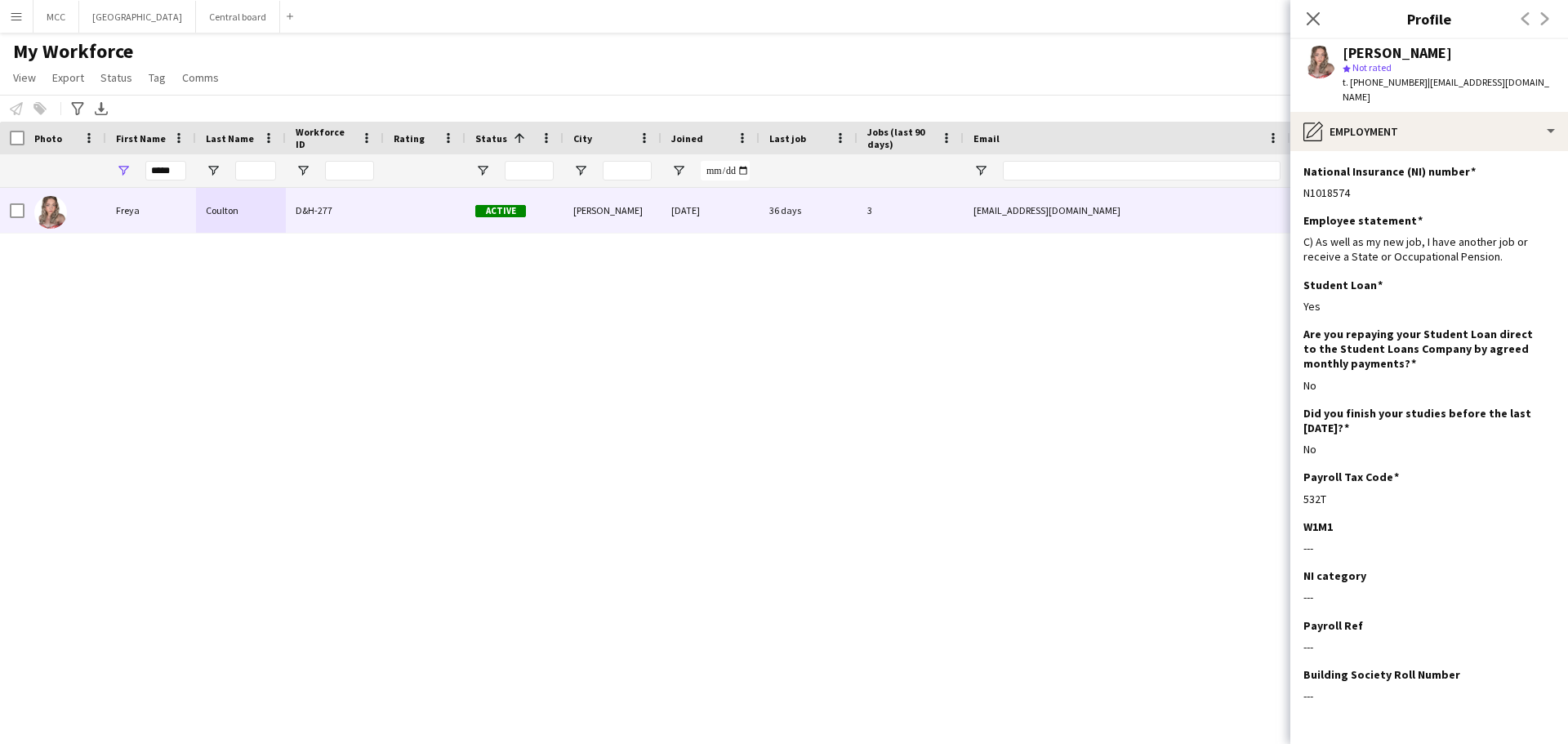
drag, startPoint x: 1356, startPoint y: 180, endPoint x: 1298, endPoint y: 181, distance: 58.0
click at [1298, 181] on app-section-data-types "National Insurance (NI) number Edit this field N1018574 Employee statement Edit…" at bounding box center [1429, 447] width 278 height 592
click at [1041, 278] on div "[PERSON_NAME] D&H-277 Active [PERSON_NAME] [DATE] 36 days 3 [EMAIL_ADDRESS][DOM…" at bounding box center [759, 445] width 1519 height 515
click at [1156, 45] on div "My Workforce View Views Default view New view Update view Delete view Edit name…" at bounding box center [784, 67] width 1568 height 56
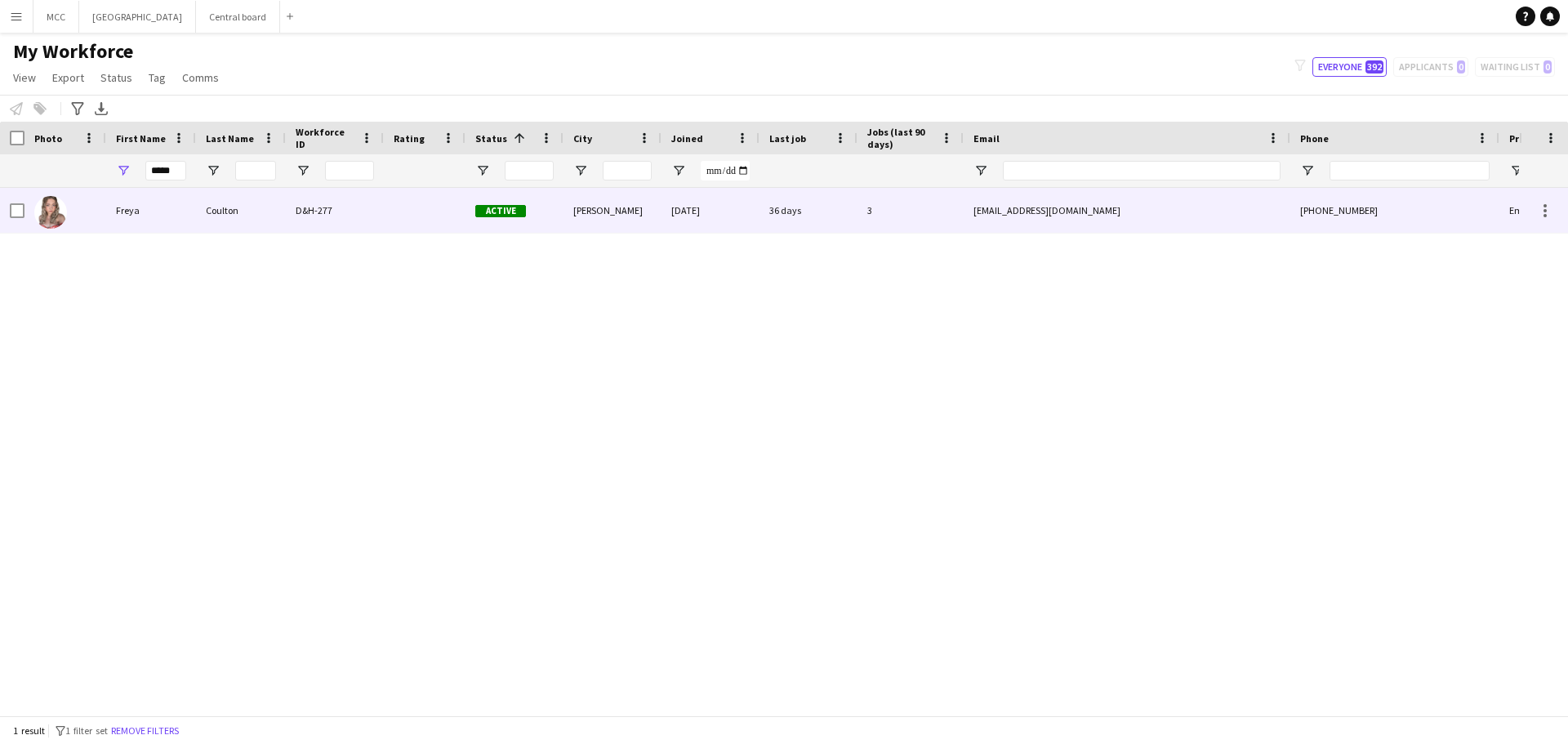
click at [1470, 202] on div "[PHONE_NUMBER]" at bounding box center [1394, 210] width 209 height 45
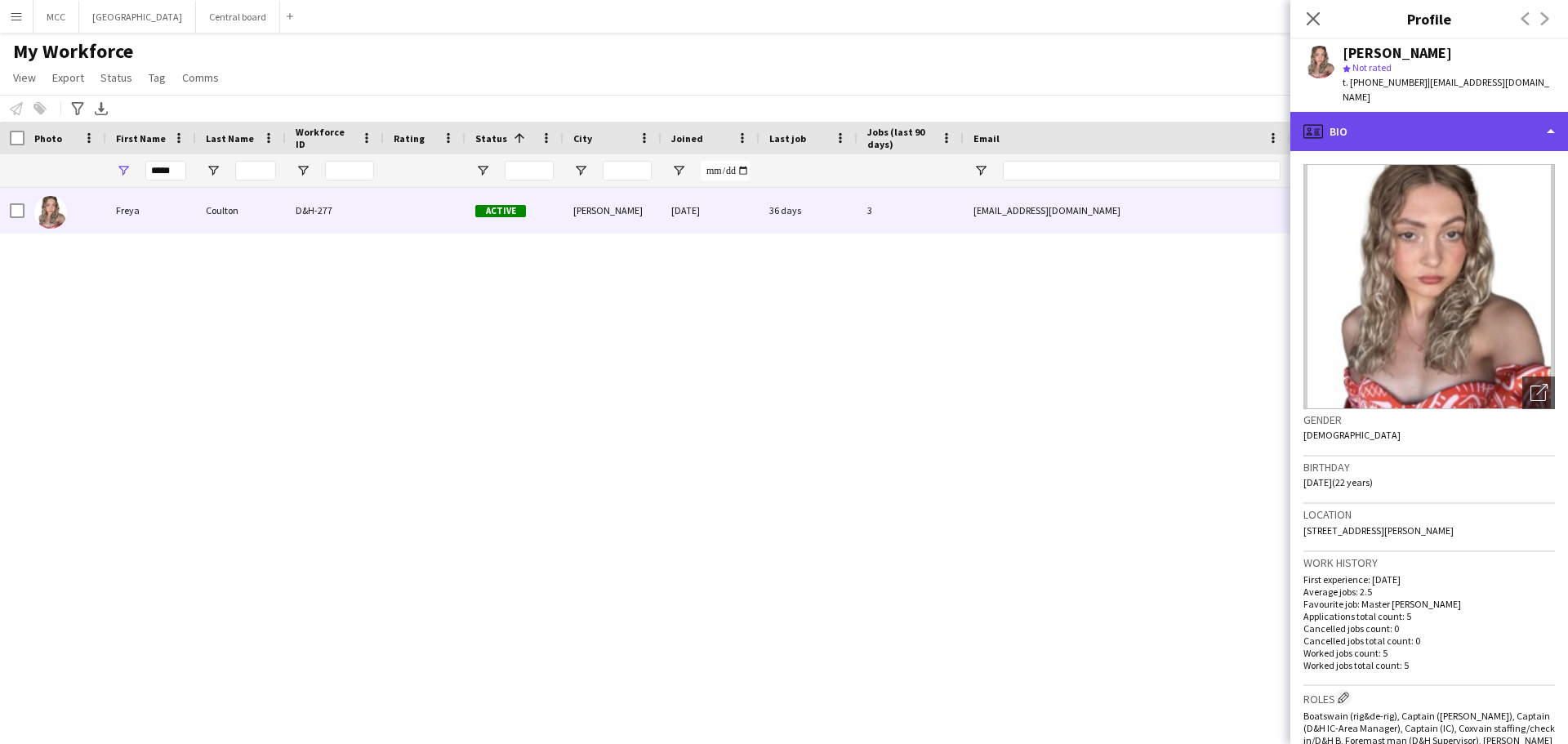
click at [1540, 128] on div "profile Bio" at bounding box center [1429, 131] width 278 height 39
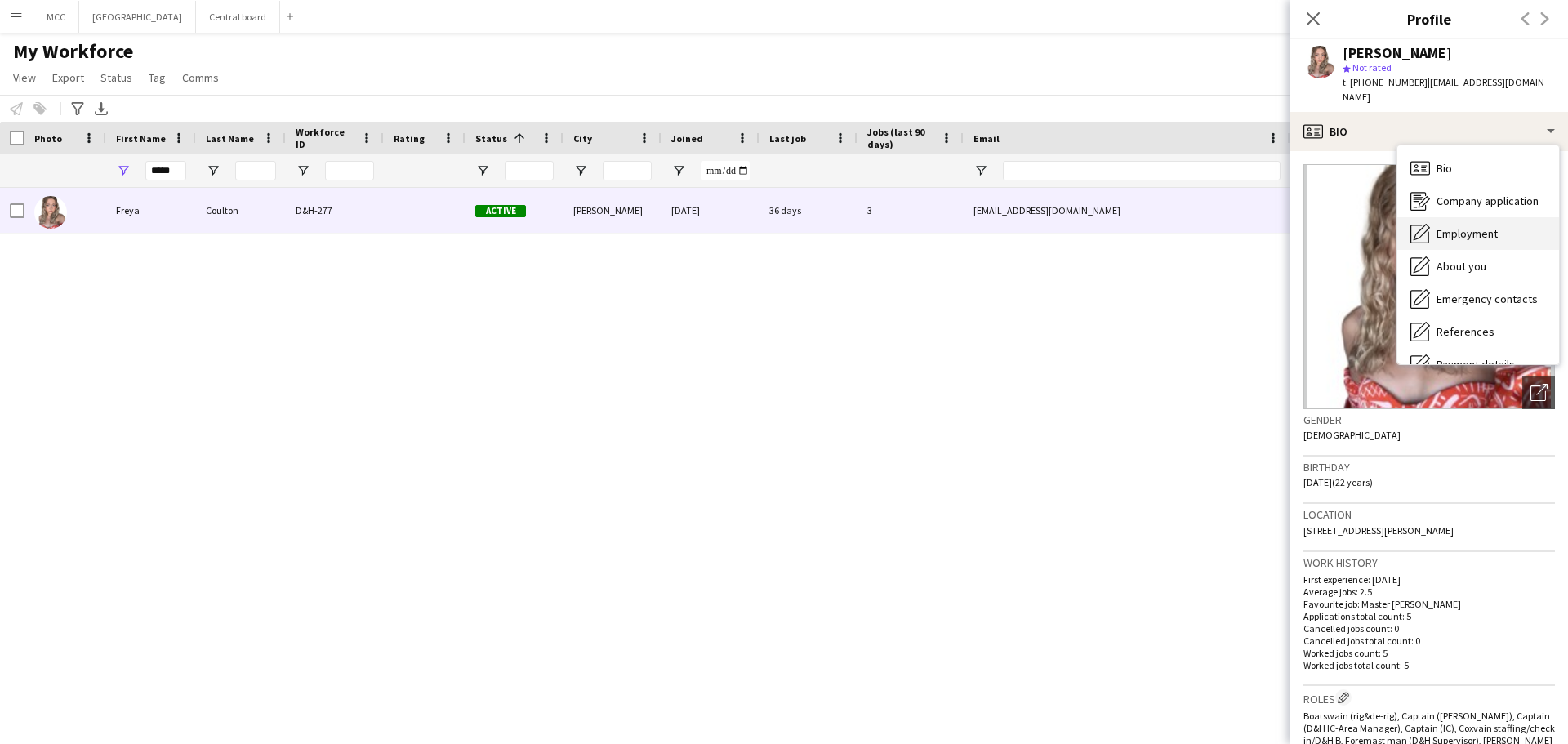
click at [1486, 226] on span "Employment" at bounding box center [1467, 233] width 61 height 14
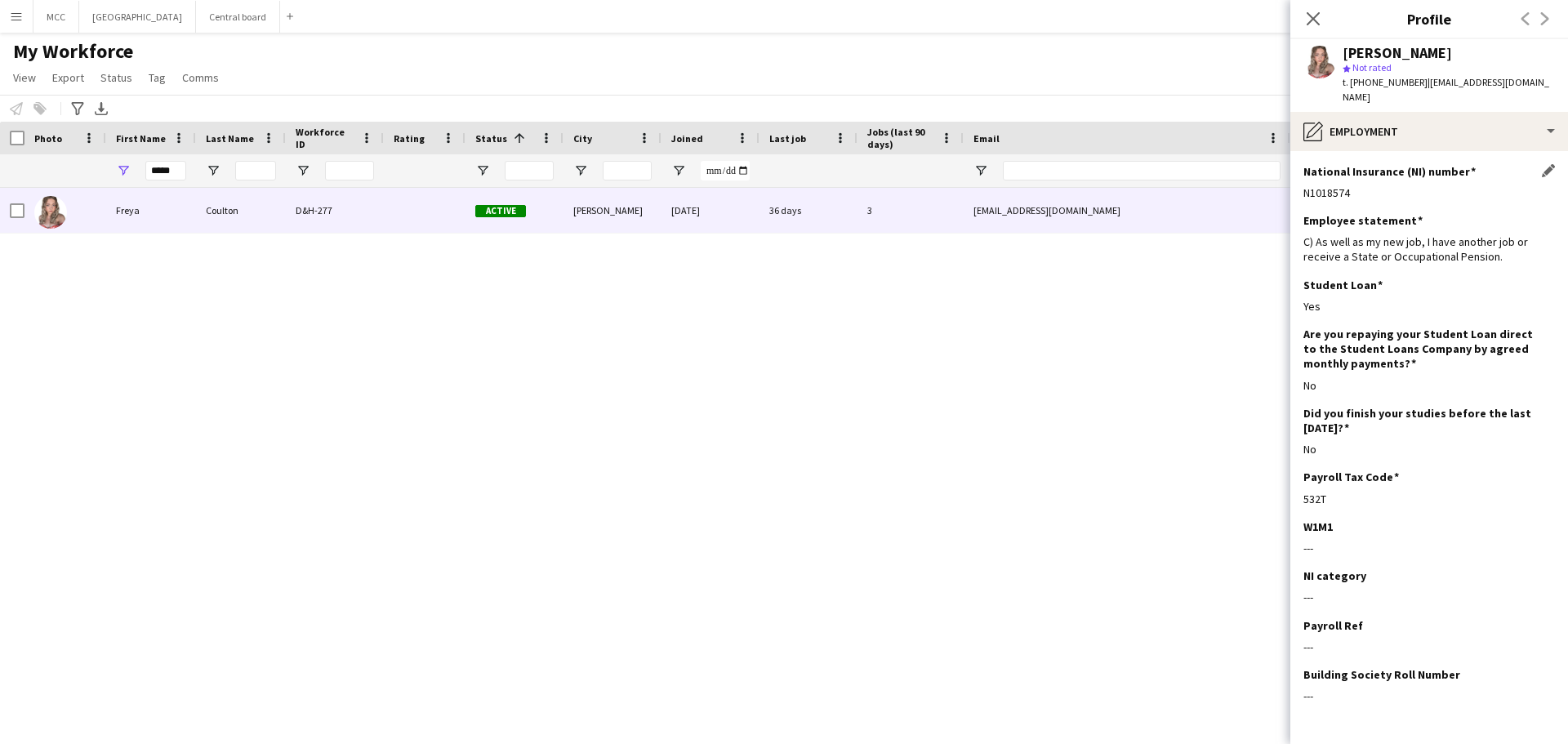
drag, startPoint x: 1389, startPoint y: 180, endPoint x: 1355, endPoint y: 185, distance: 34.4
click at [1355, 185] on div "N1018574" at bounding box center [1428, 192] width 251 height 14
click at [1103, 344] on div "[PERSON_NAME] D&H-277 Active [PERSON_NAME] [DATE] 36 days 3 [EMAIL_ADDRESS][DOM…" at bounding box center [759, 445] width 1519 height 515
click at [1134, 357] on div "[PERSON_NAME] D&H-277 Active [PERSON_NAME] [DATE] 36 days 3 [EMAIL_ADDRESS][DOM…" at bounding box center [759, 445] width 1519 height 515
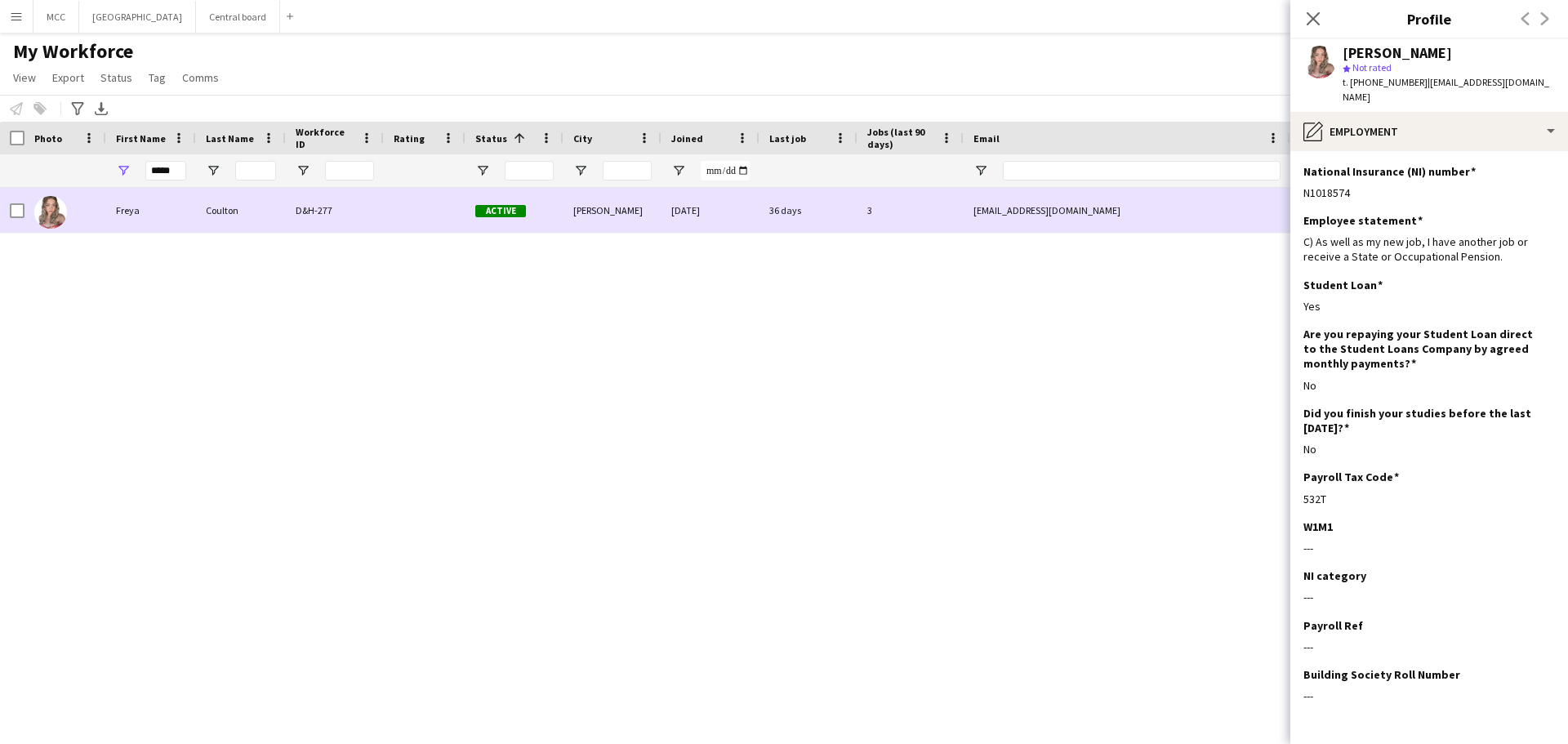
click at [1158, 211] on div "[EMAIL_ADDRESS][DOMAIN_NAME]" at bounding box center [1127, 210] width 327 height 45
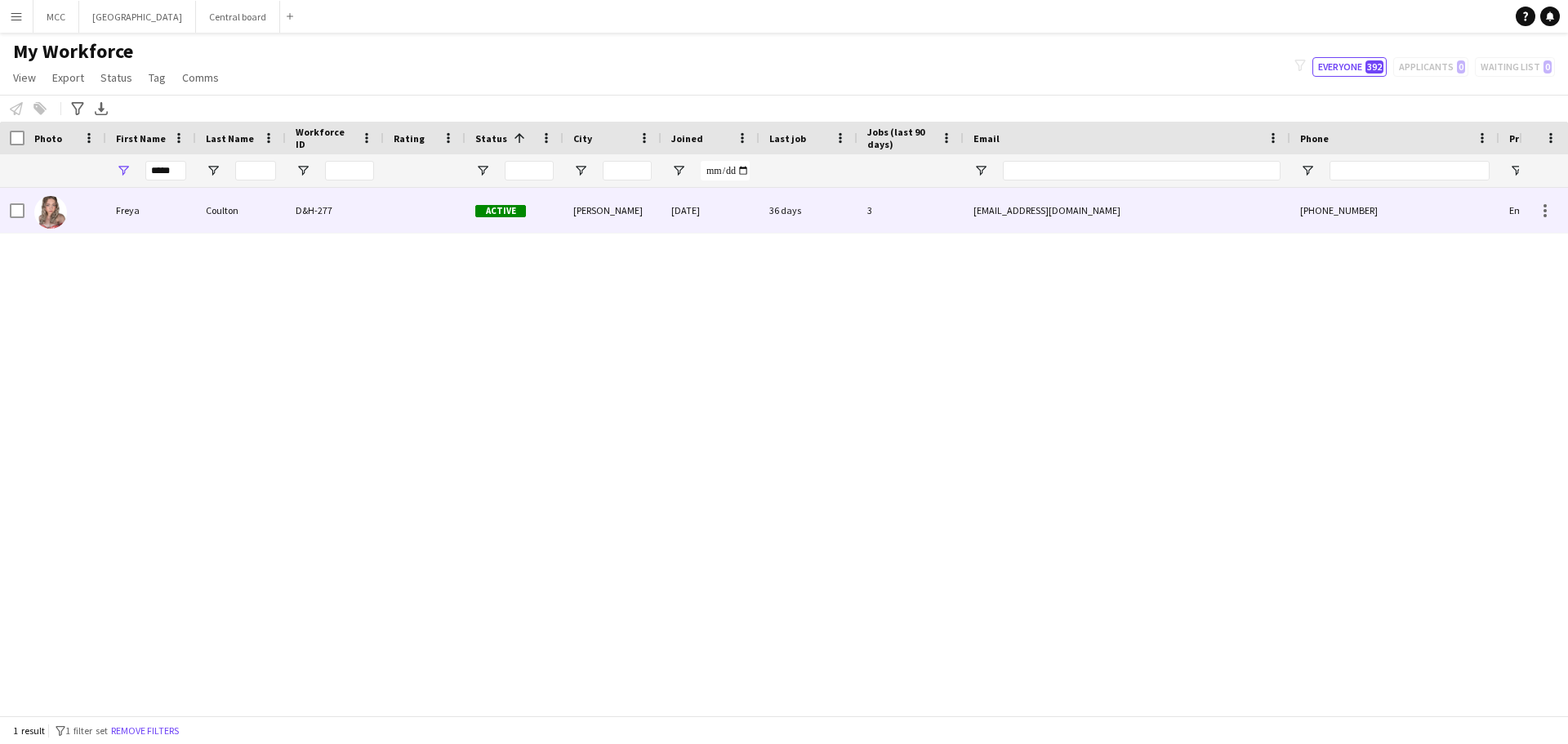
click at [1079, 210] on div "[EMAIL_ADDRESS][DOMAIN_NAME]" at bounding box center [1127, 210] width 327 height 45
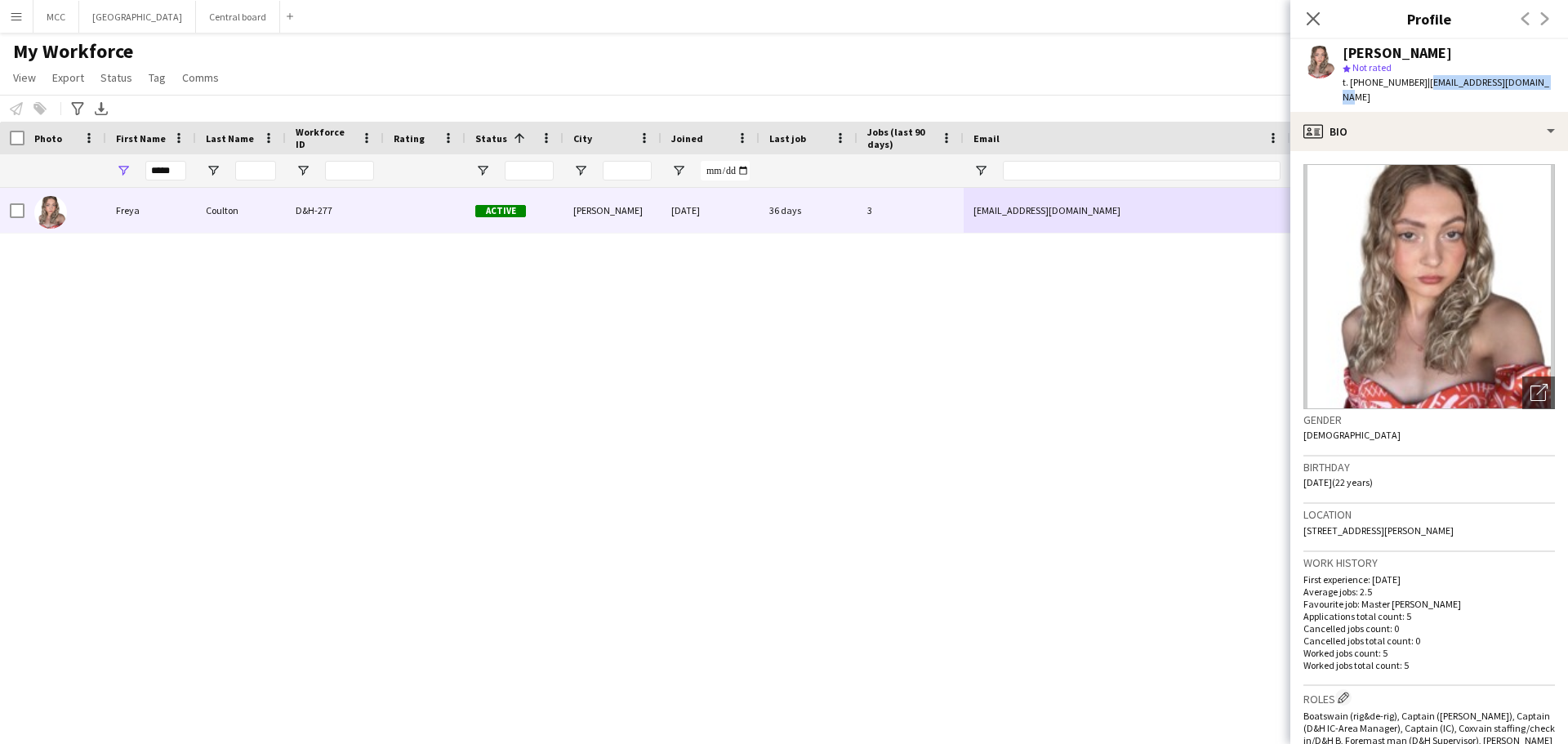
drag, startPoint x: 1538, startPoint y: 80, endPoint x: 1421, endPoint y: 89, distance: 117.3
click at [1421, 89] on div "[PERSON_NAME] star Not rated t. [PHONE_NUMBER] | [EMAIL_ADDRESS][DOMAIN_NAME]" at bounding box center [1429, 75] width 278 height 73
drag, startPoint x: 180, startPoint y: 163, endPoint x: 140, endPoint y: 173, distance: 41.2
click at [140, 173] on div "*****" at bounding box center [151, 170] width 90 height 33
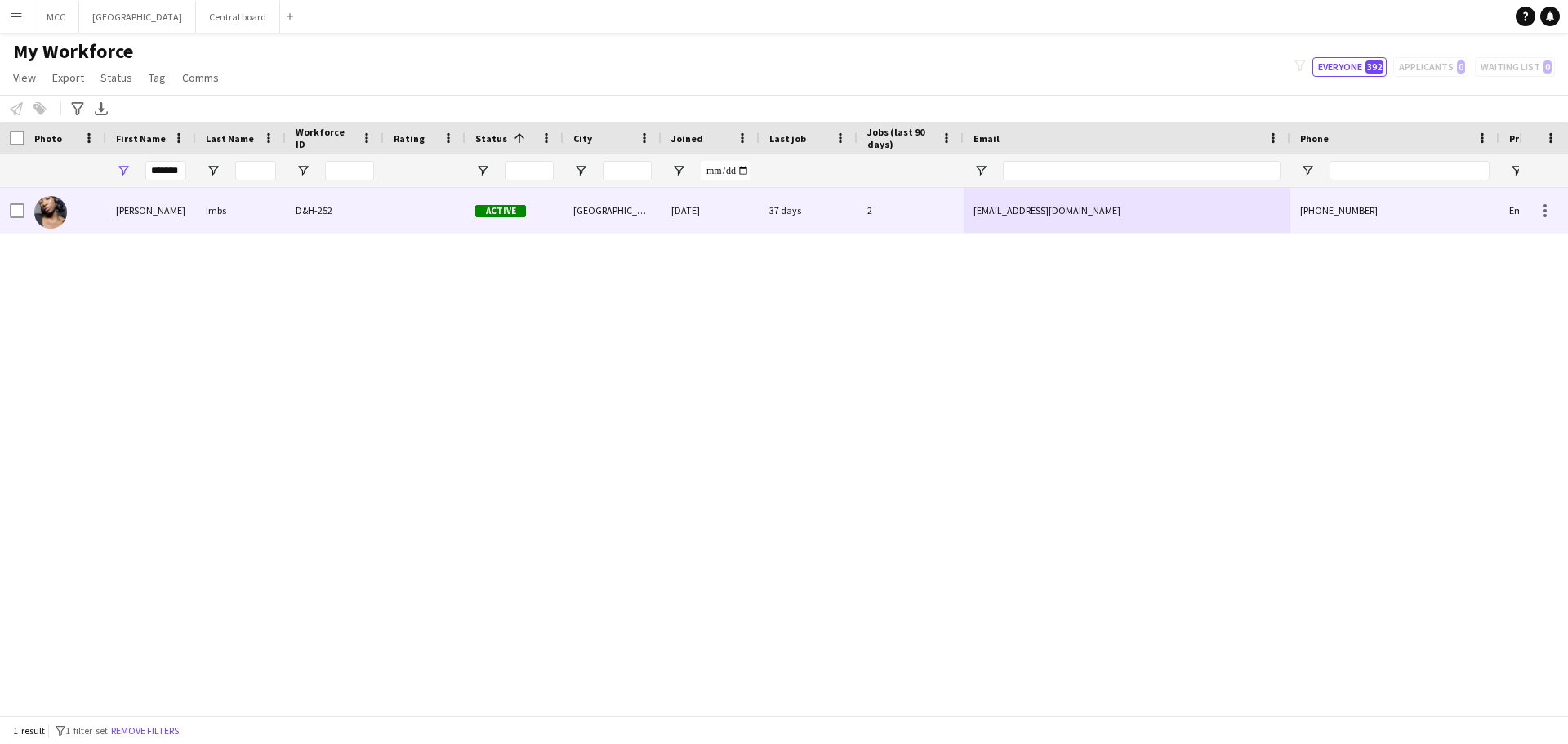
click at [232, 214] on div "Imbs" at bounding box center [240, 210] width 90 height 45
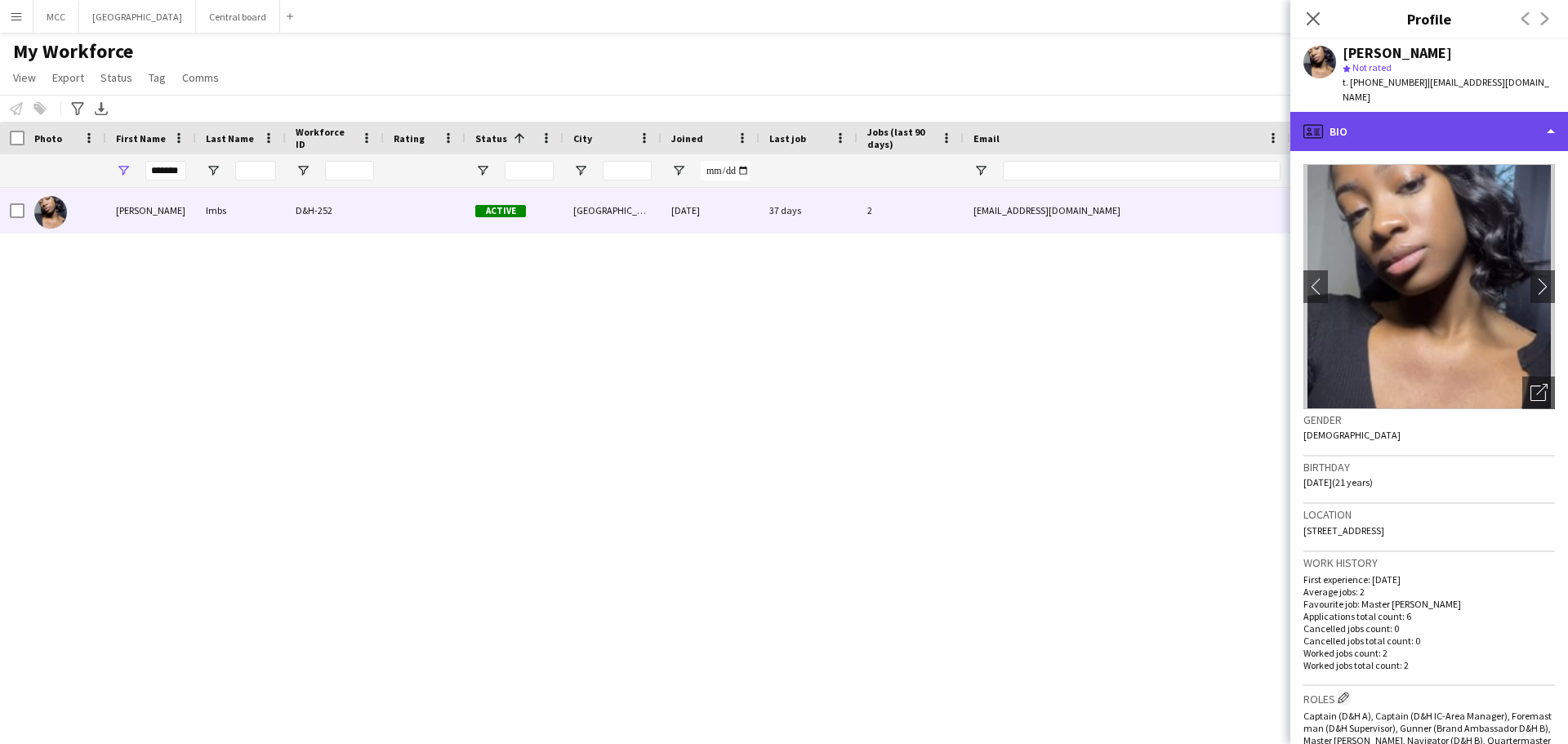
click at [1547, 125] on div "profile Bio" at bounding box center [1429, 131] width 278 height 39
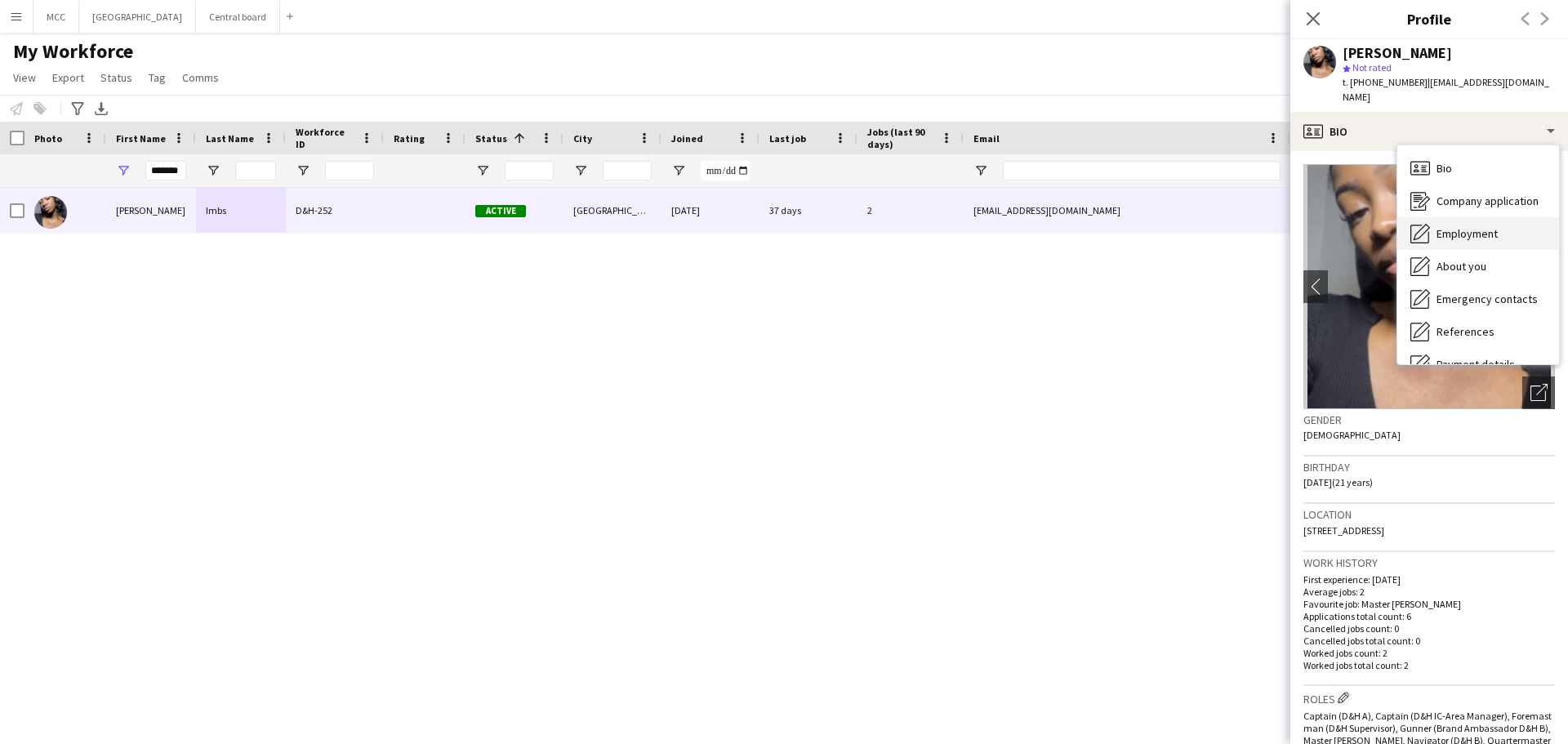
click at [1486, 226] on span "Employment" at bounding box center [1467, 233] width 61 height 14
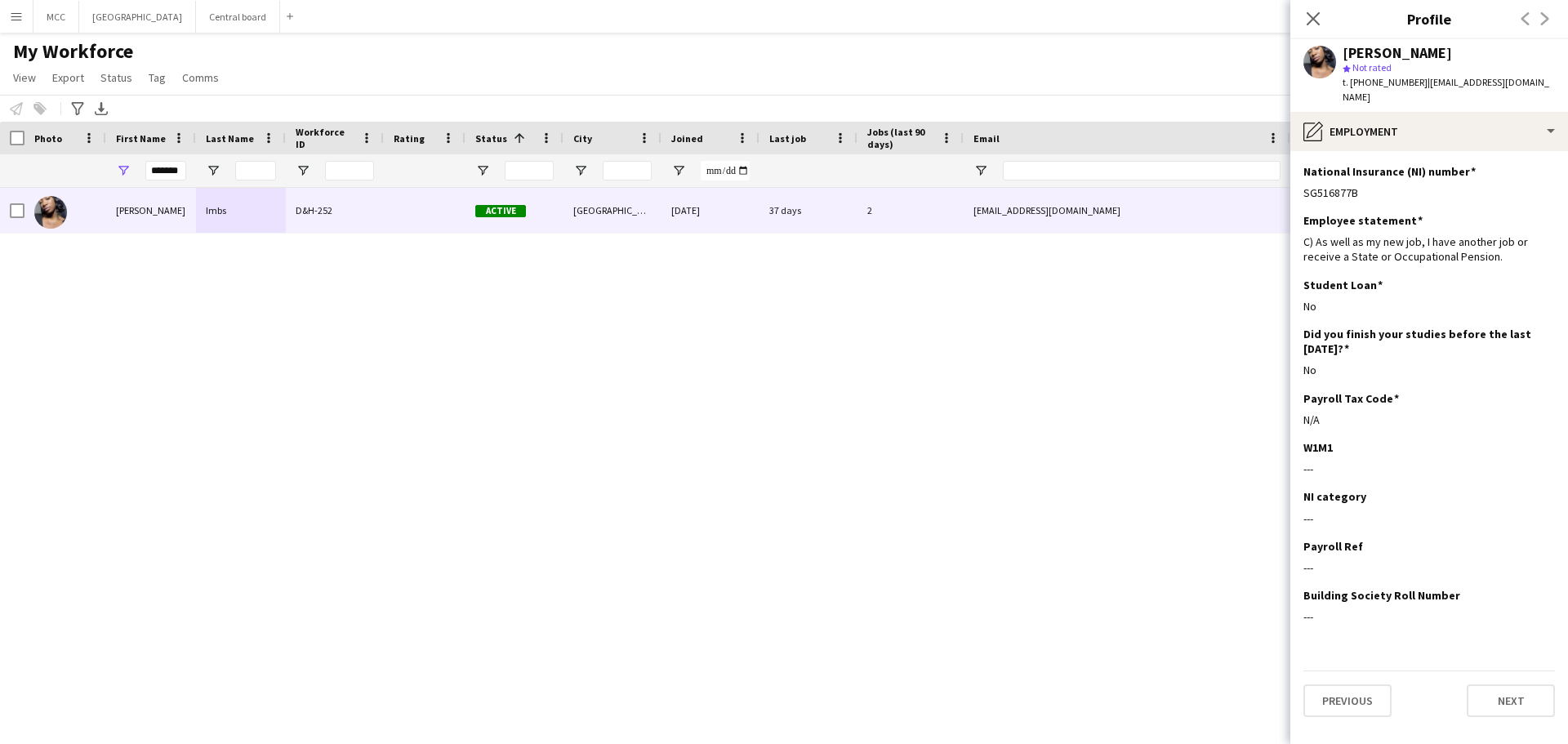
drag, startPoint x: 1388, startPoint y: 174, endPoint x: 1298, endPoint y: 184, distance: 90.6
click at [1298, 184] on app-section-data-types "National Insurance (NI) number Edit this field SG516877B Employee statement Edi…" at bounding box center [1429, 447] width 278 height 592
click at [158, 178] on input "*******" at bounding box center [166, 170] width 41 height 19
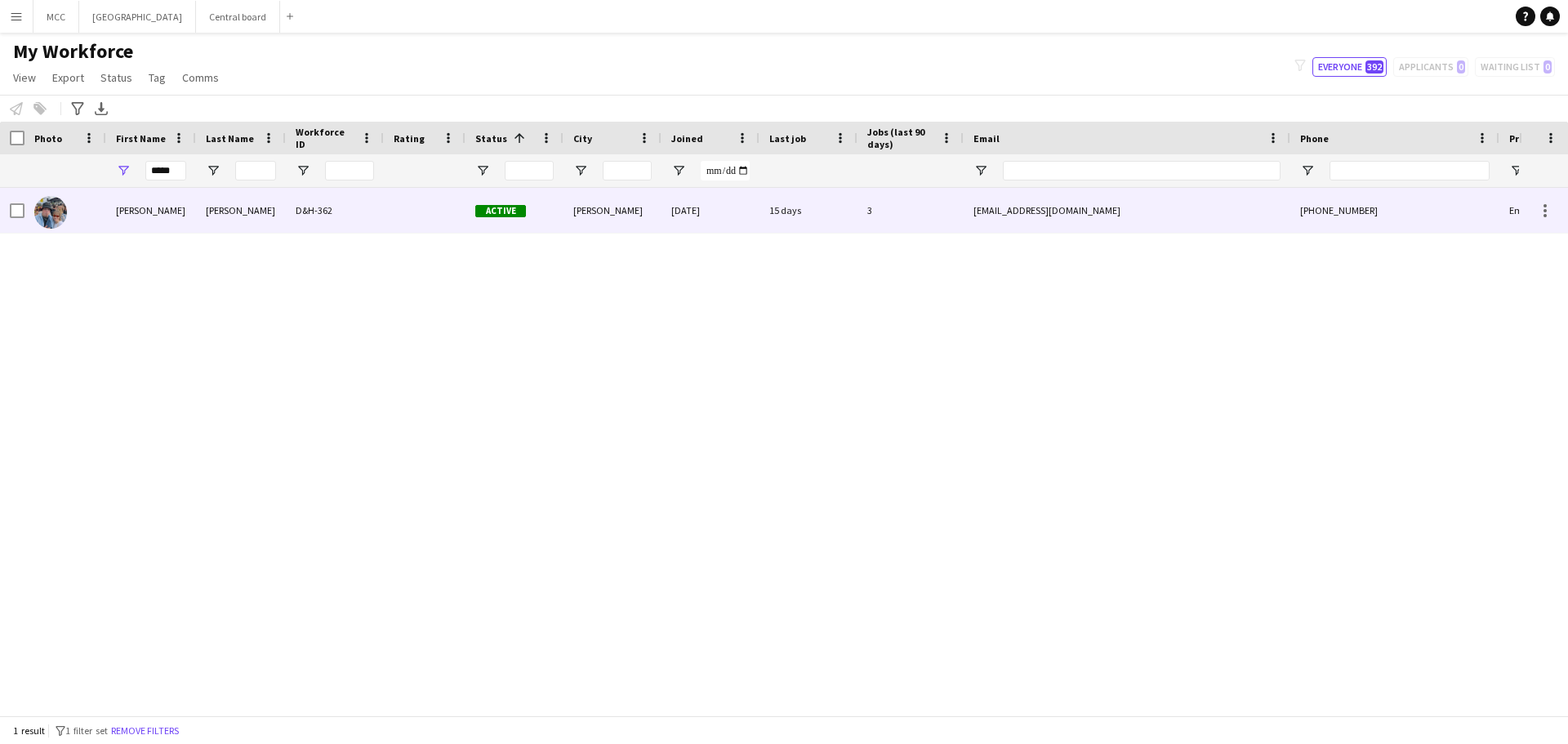
click at [285, 219] on div "[PERSON_NAME]" at bounding box center [240, 210] width 90 height 45
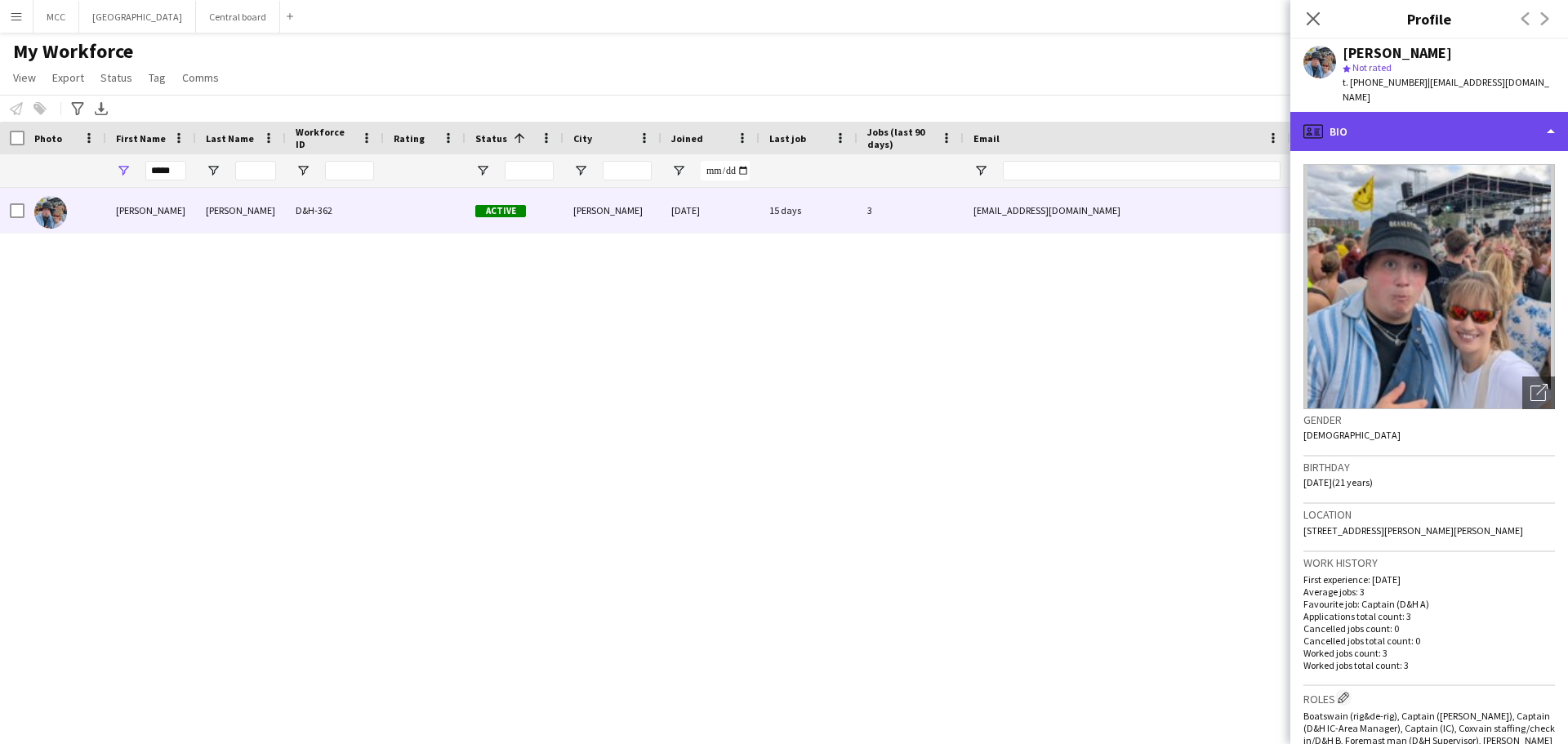
click at [1538, 113] on div "profile Bio" at bounding box center [1429, 131] width 278 height 39
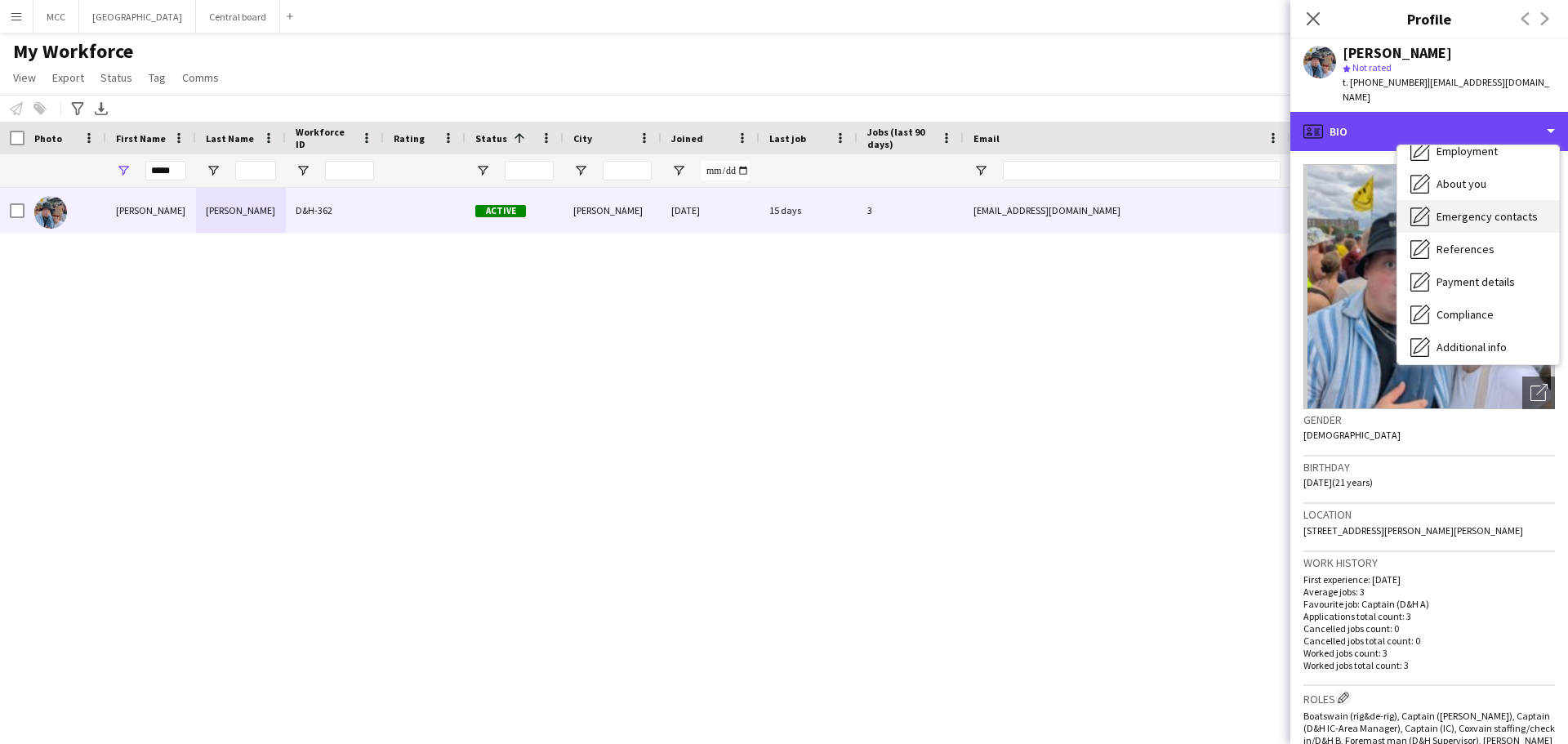
scroll to position [85, 0]
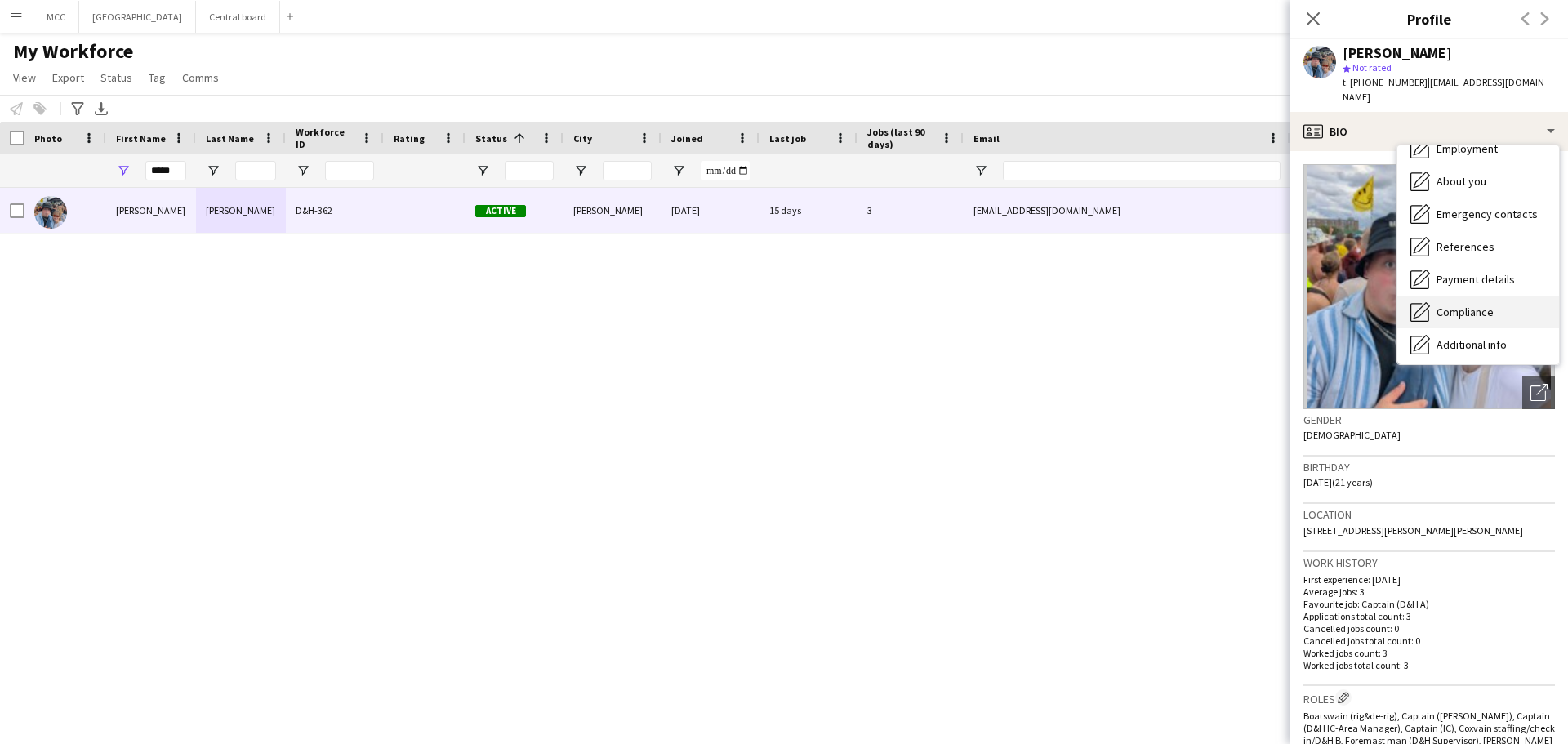
click at [1495, 298] on div "Compliance Compliance" at bounding box center [1477, 311] width 162 height 33
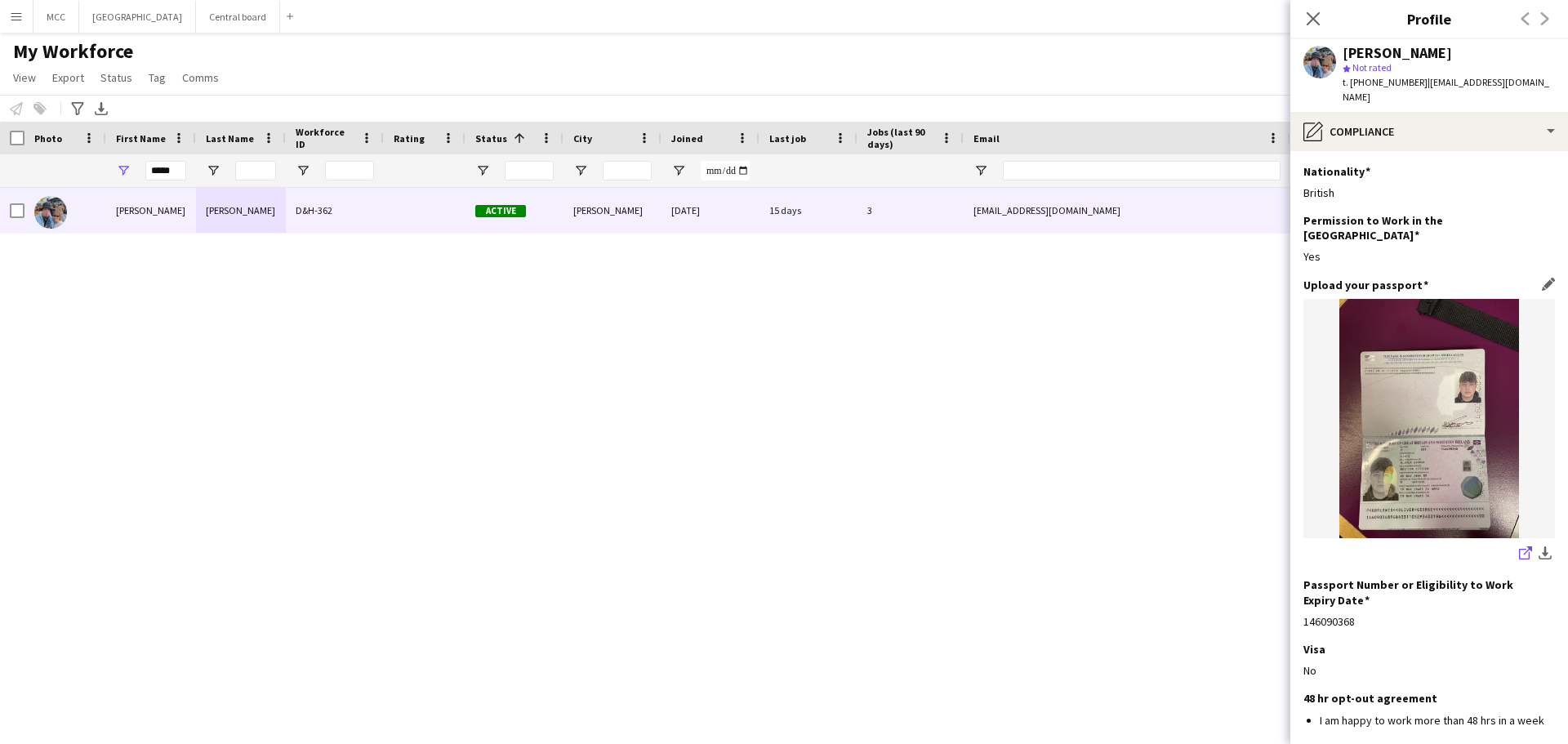
click at [1519, 546] on icon "share-external-link-1" at bounding box center [1525, 552] width 13 height 13
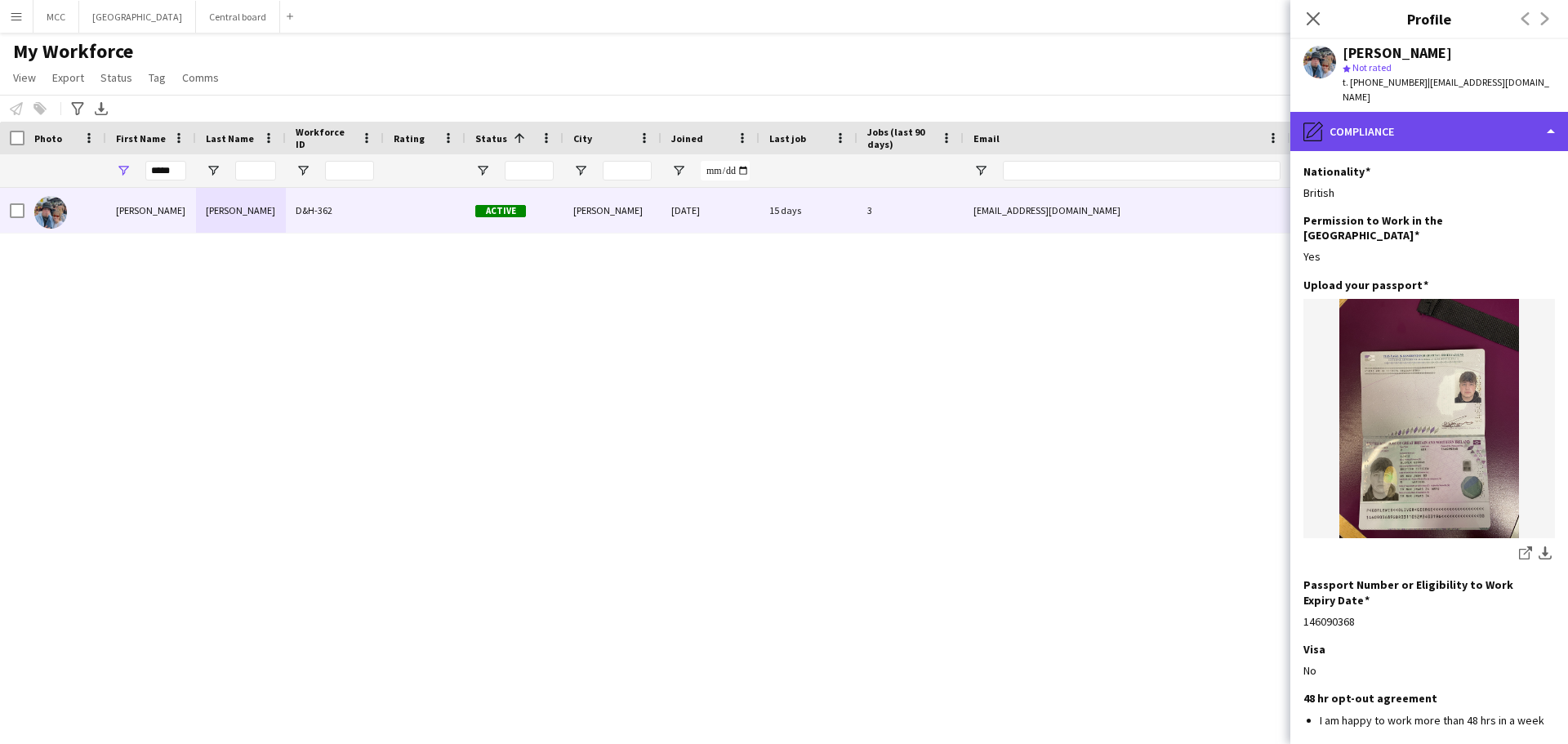
click at [1509, 114] on div "pencil4 Compliance" at bounding box center [1429, 131] width 278 height 39
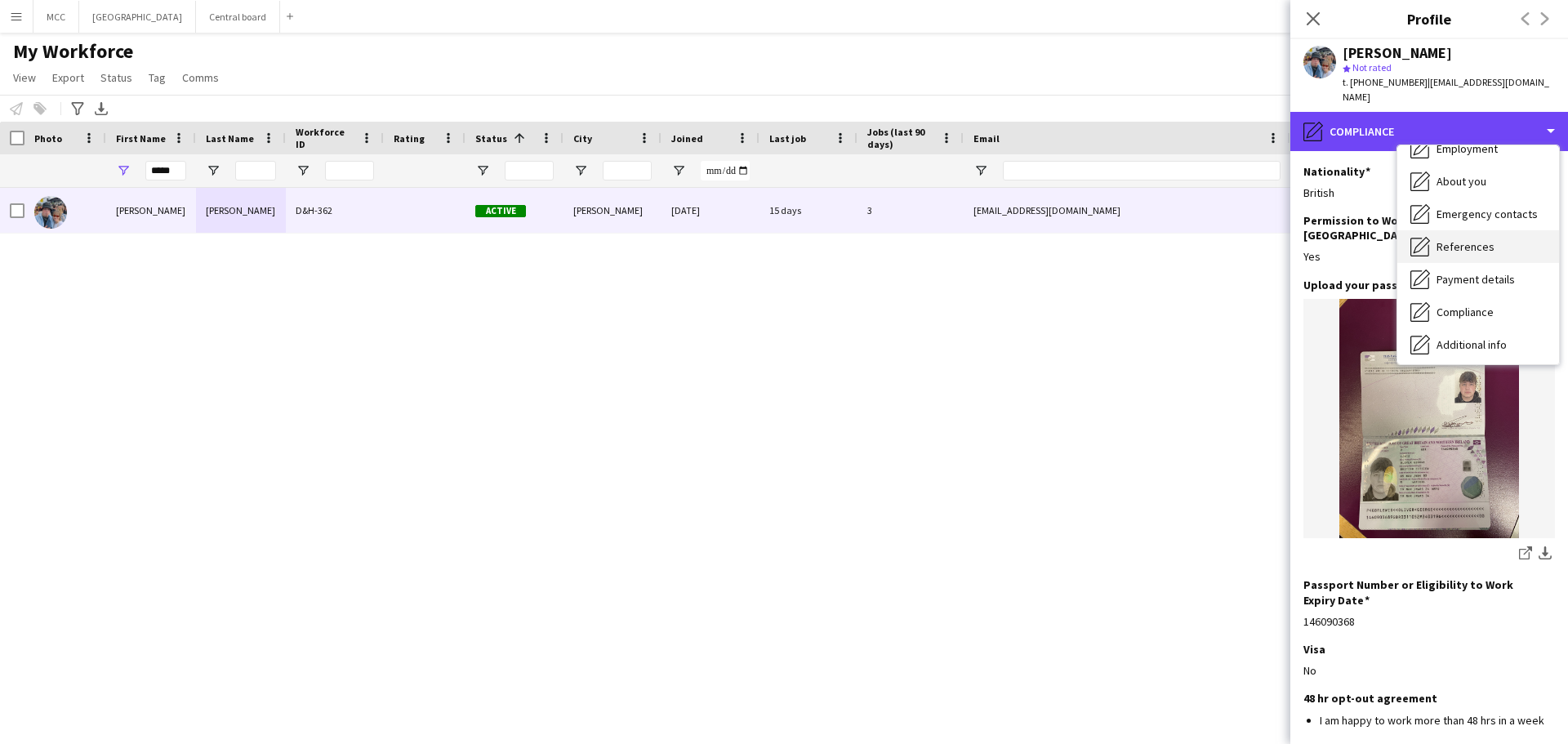
scroll to position [0, 0]
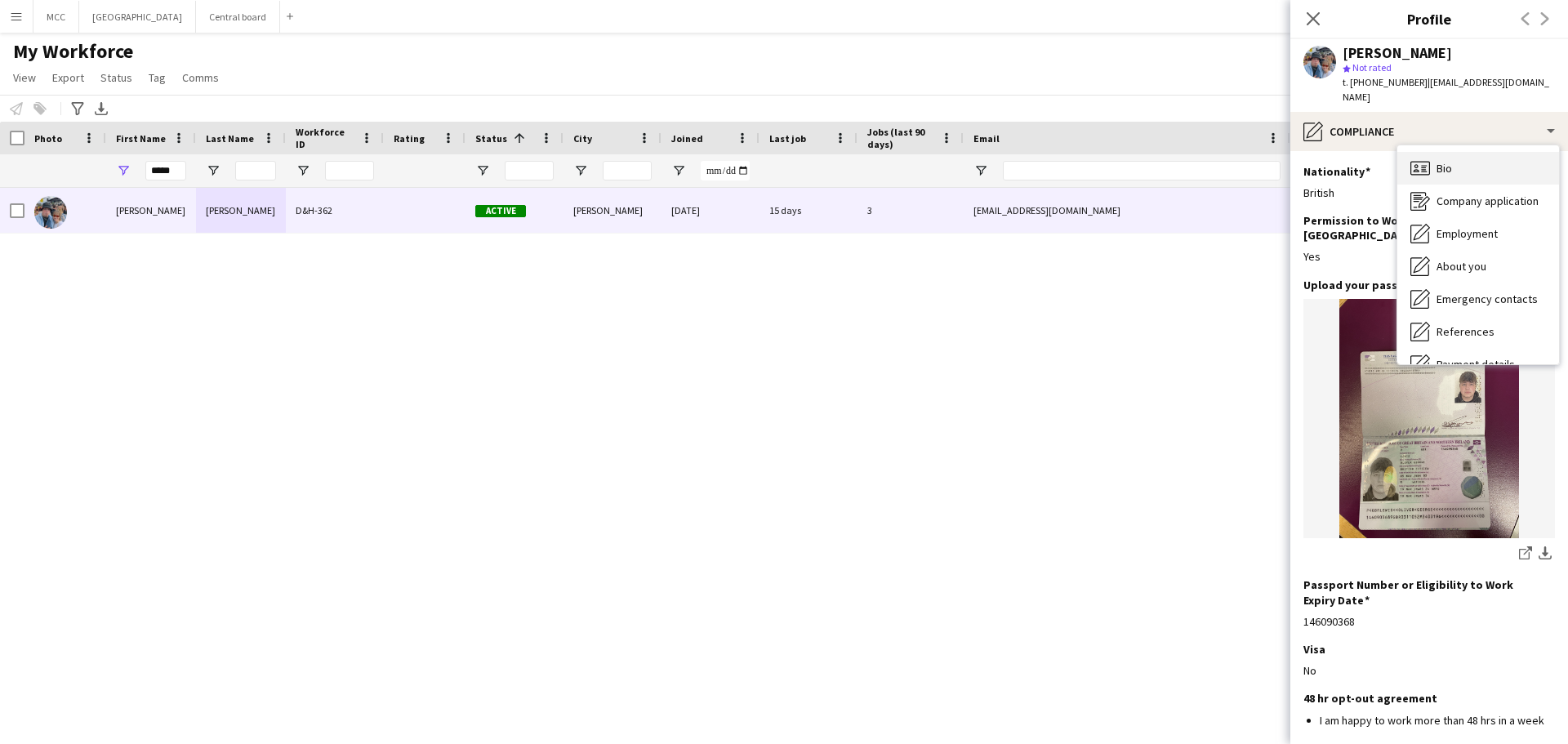
click at [1466, 155] on div "Bio Bio" at bounding box center [1477, 168] width 162 height 33
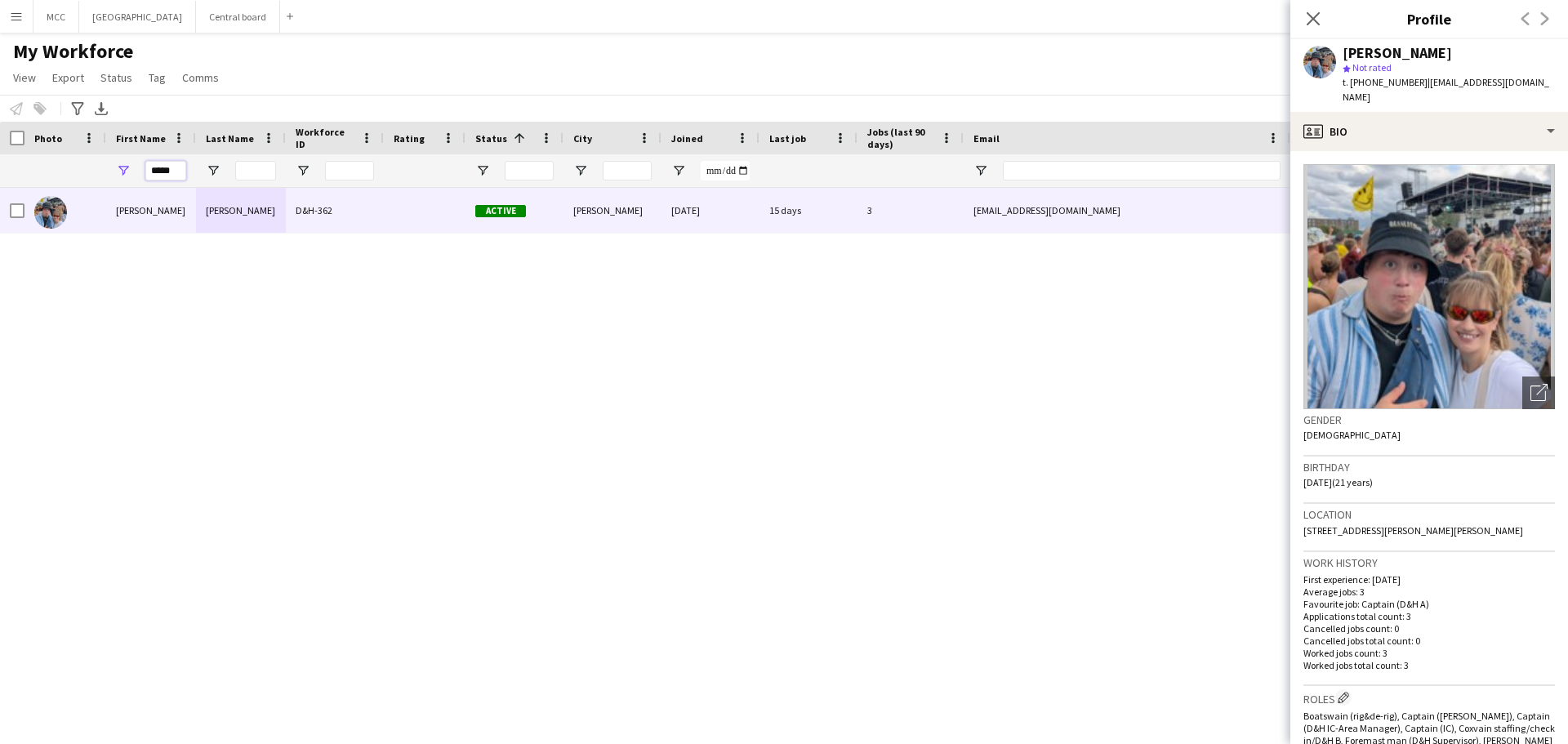
click at [161, 178] on input "*****" at bounding box center [166, 170] width 41 height 19
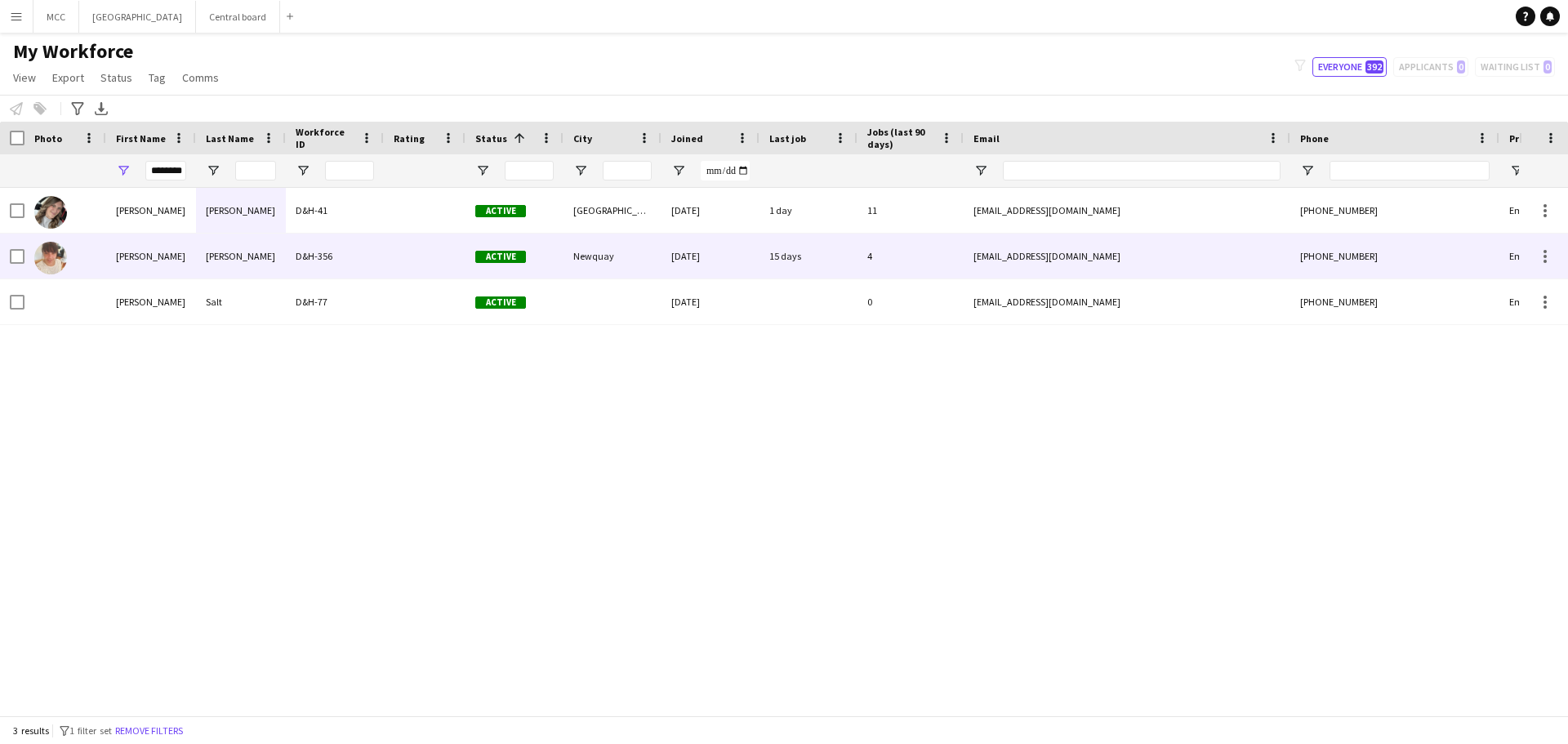
click at [368, 260] on div "D&H-356" at bounding box center [335, 256] width 98 height 45
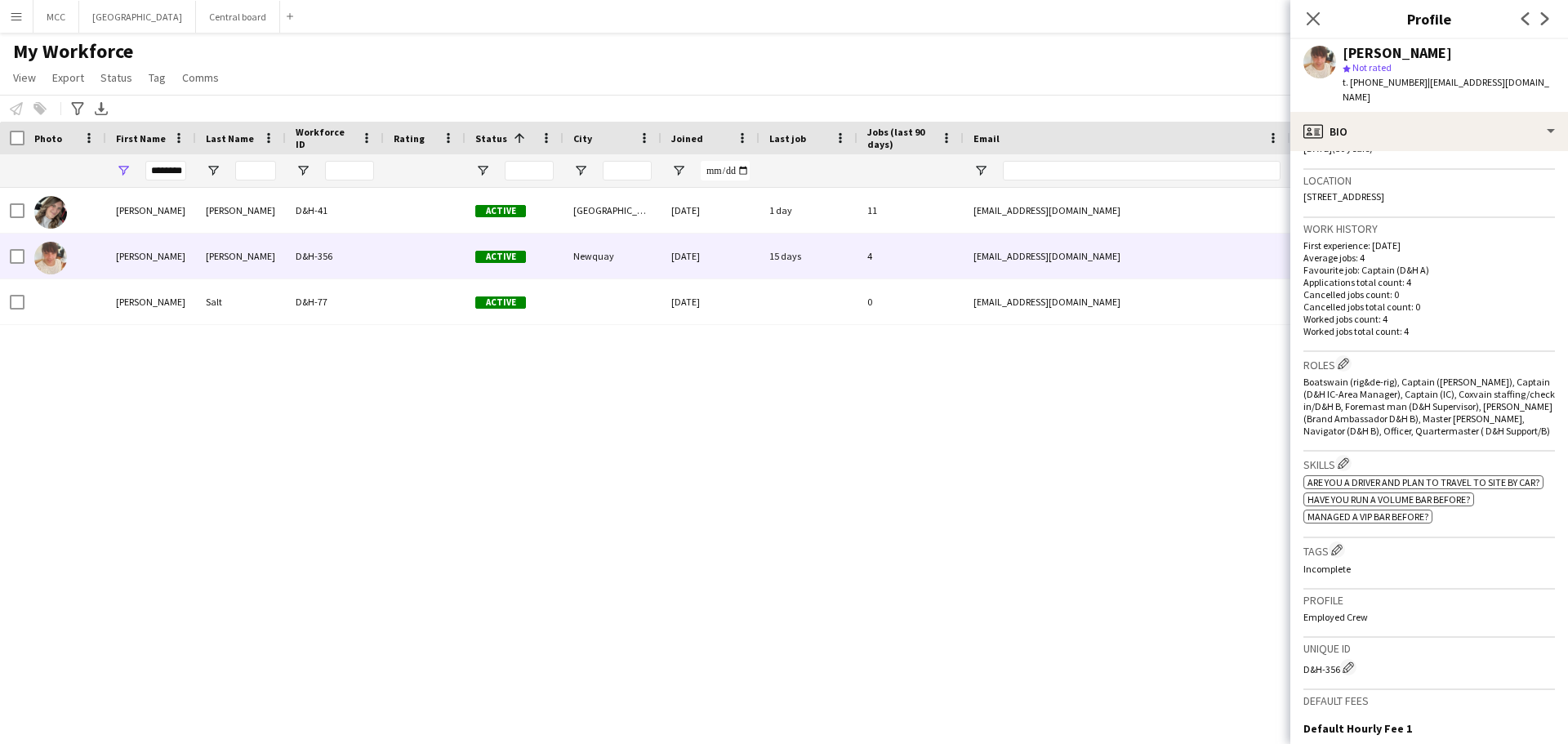
scroll to position [0, 0]
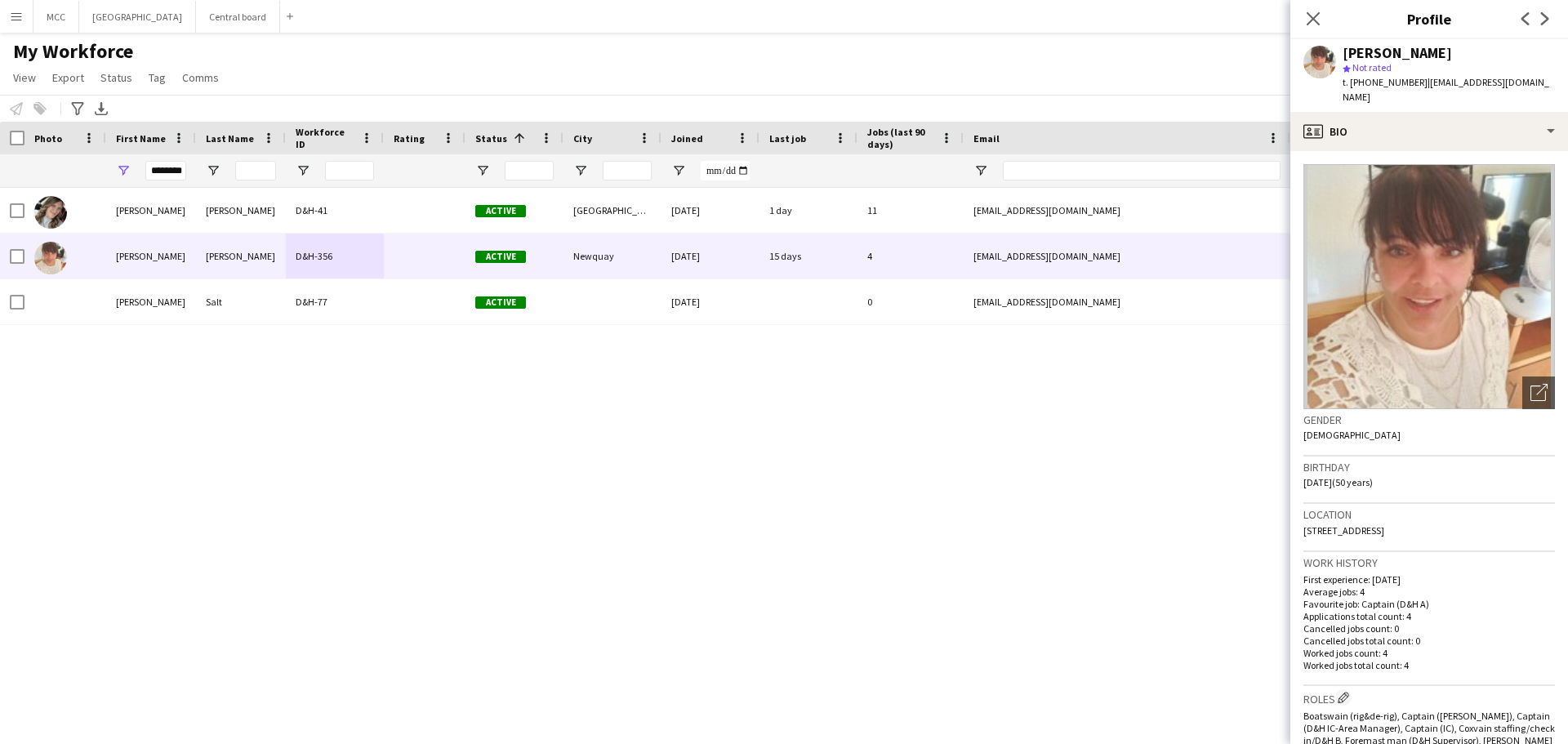
click at [1432, 507] on h3 "Location" at bounding box center [1428, 514] width 251 height 14
click at [173, 179] on input "********" at bounding box center [166, 170] width 41 height 19
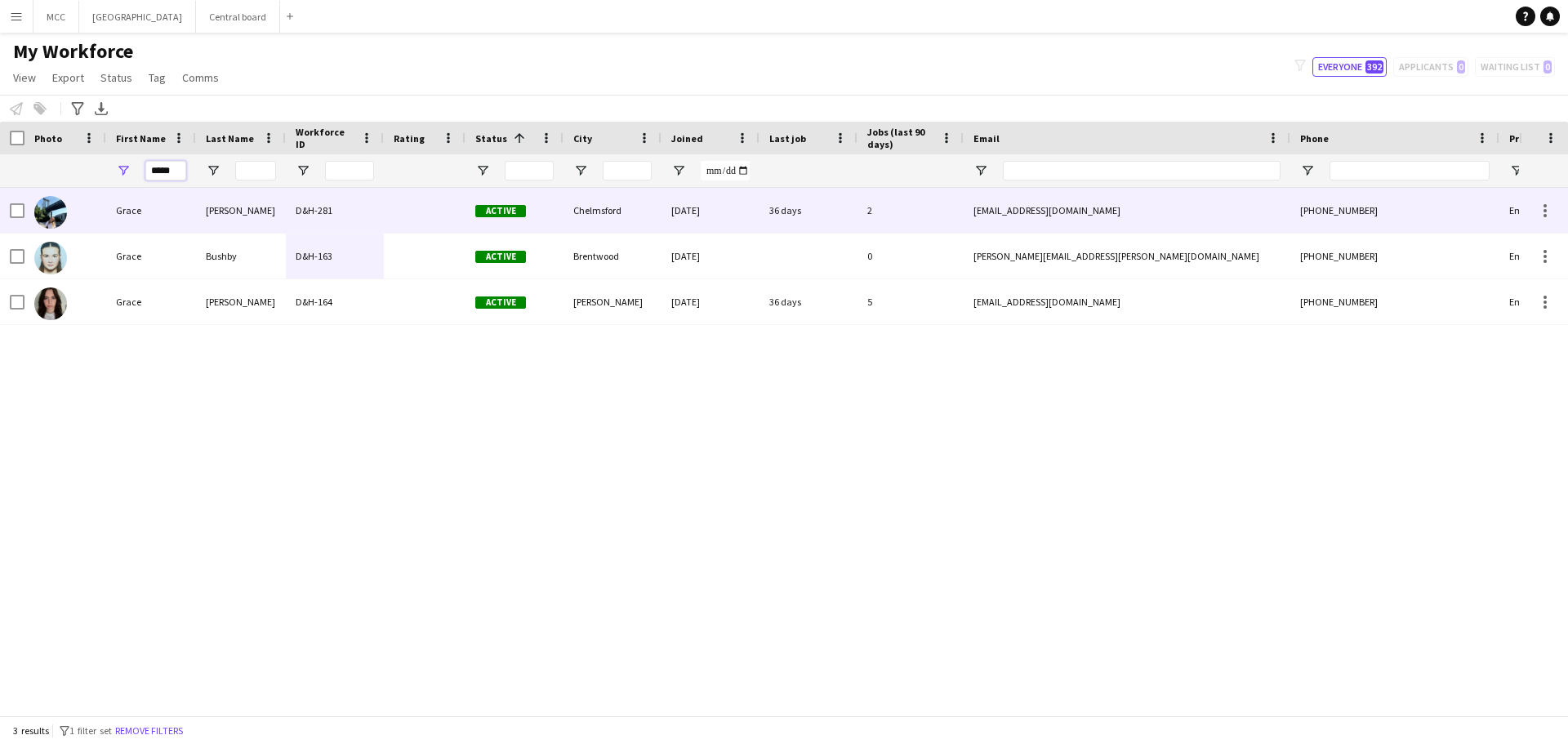
type input "*****"
click at [299, 210] on div "D&H-281" at bounding box center [335, 210] width 98 height 45
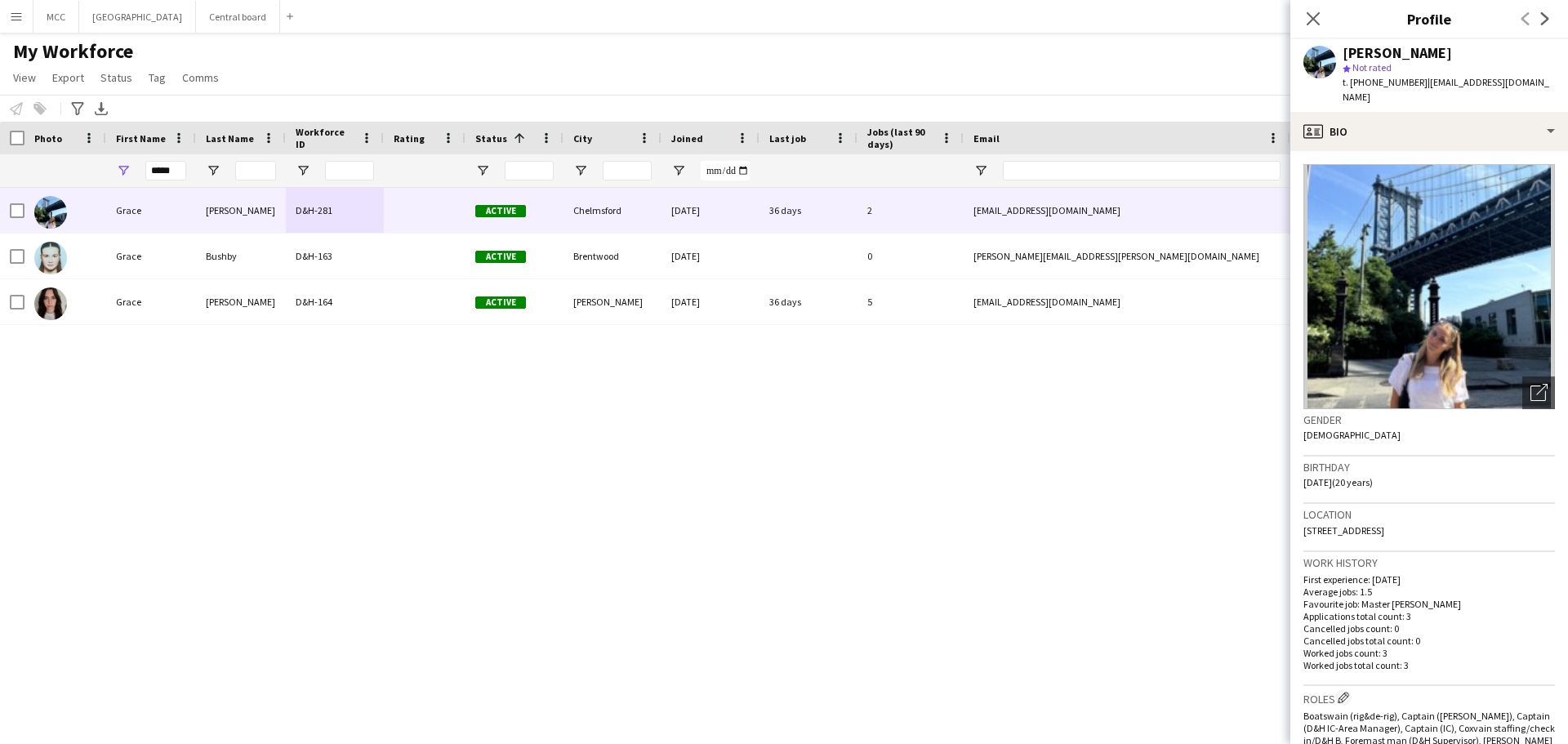
click at [1466, 87] on span "| [EMAIL_ADDRESS][DOMAIN_NAME]" at bounding box center [1446, 90] width 207 height 27
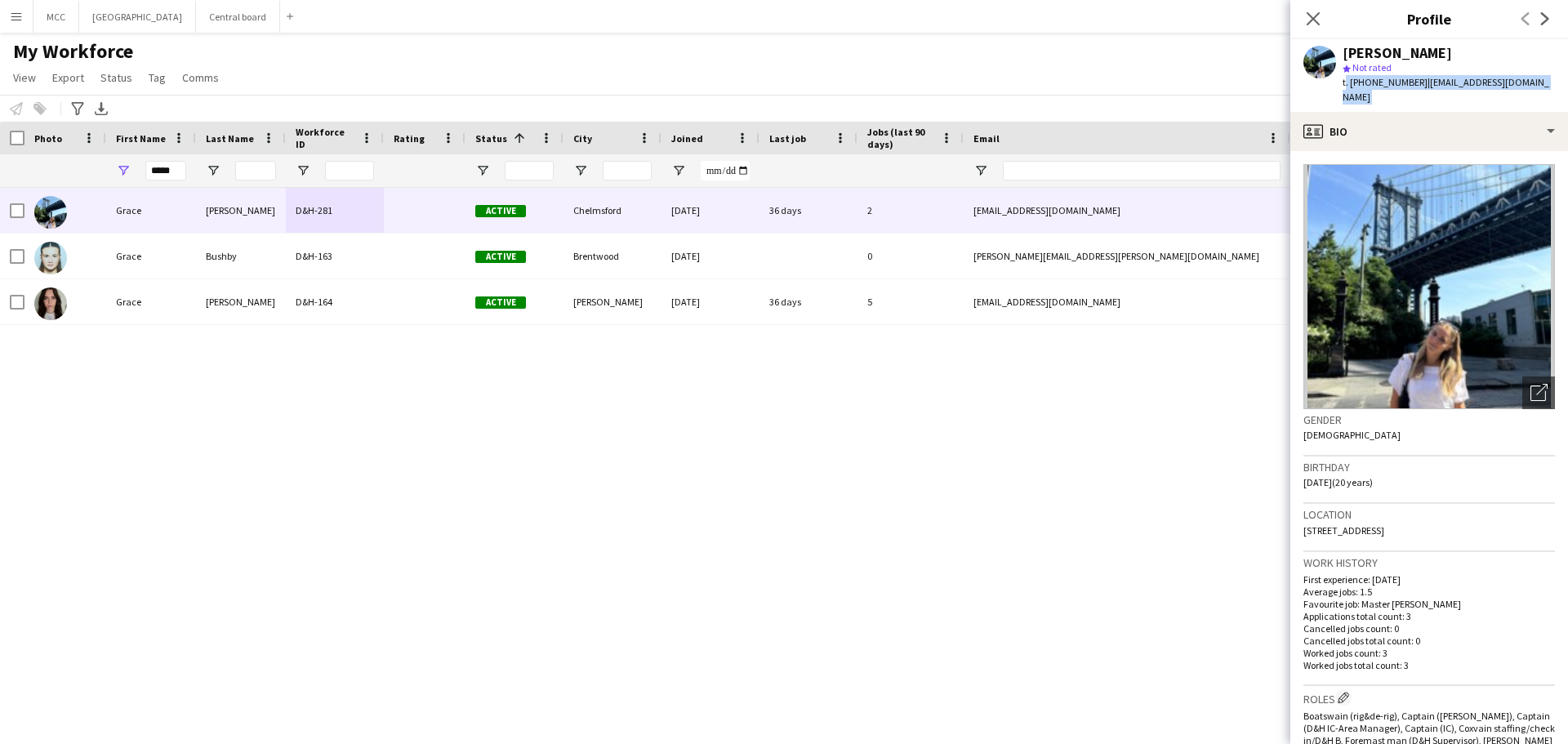
click at [1466, 87] on span "| [EMAIL_ADDRESS][DOMAIN_NAME]" at bounding box center [1446, 90] width 207 height 27
click at [1527, 79] on app-profile-header "[PERSON_NAME] star Not rated t. [PHONE_NUMBER] | [EMAIL_ADDRESS][DOMAIN_NAME]" at bounding box center [1429, 75] width 278 height 73
drag, startPoint x: 1515, startPoint y: 81, endPoint x: 1420, endPoint y: 94, distance: 95.9
click at [1420, 94] on div "[PERSON_NAME] star Not rated t. [PHONE_NUMBER] | [EMAIL_ADDRESS][DOMAIN_NAME]" at bounding box center [1429, 75] width 278 height 73
